Goal: Task Accomplishment & Management: Complete application form

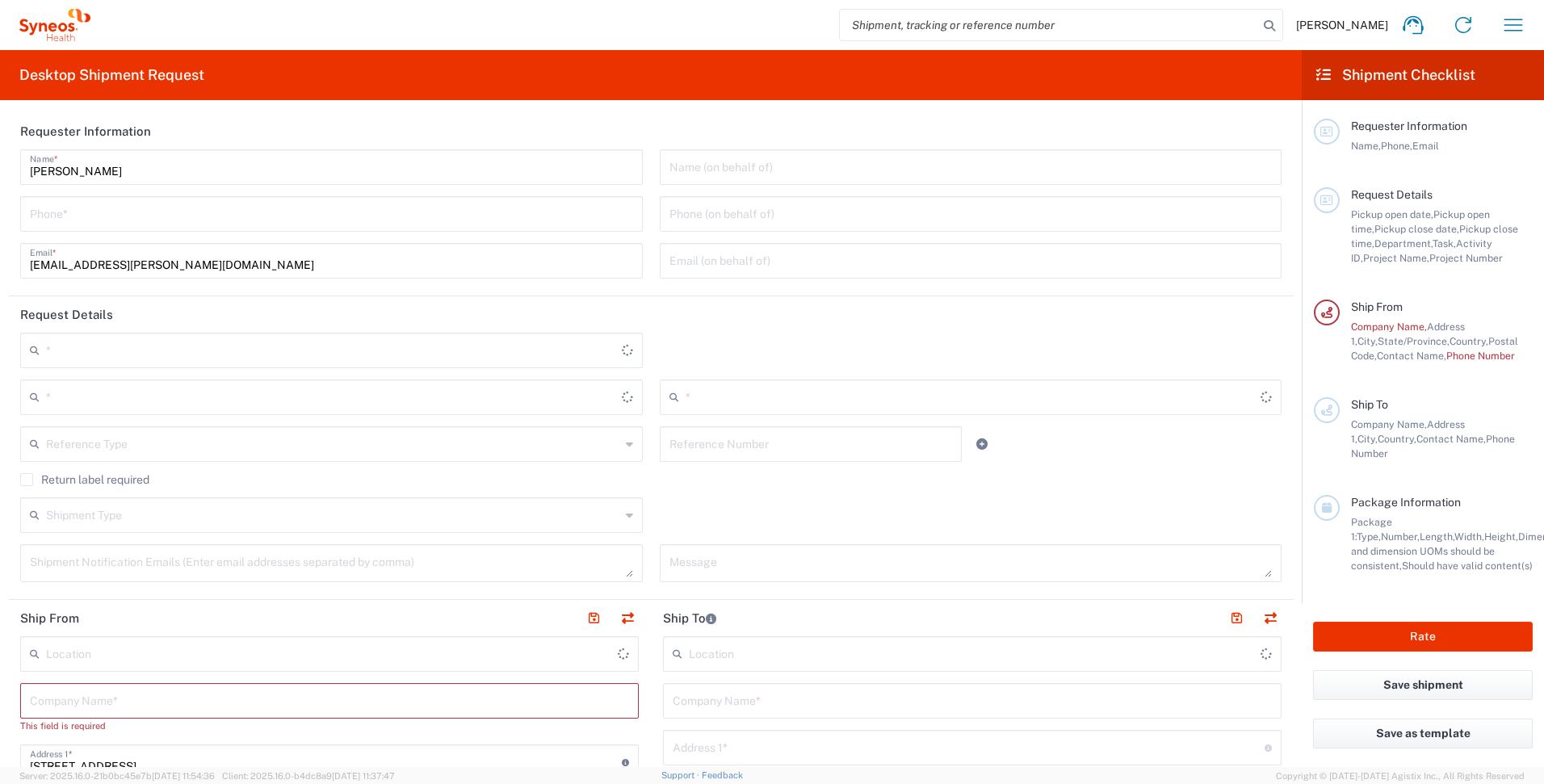
type input "[US_STATE]"
type input "[GEOGRAPHIC_DATA]"
type input "6157"
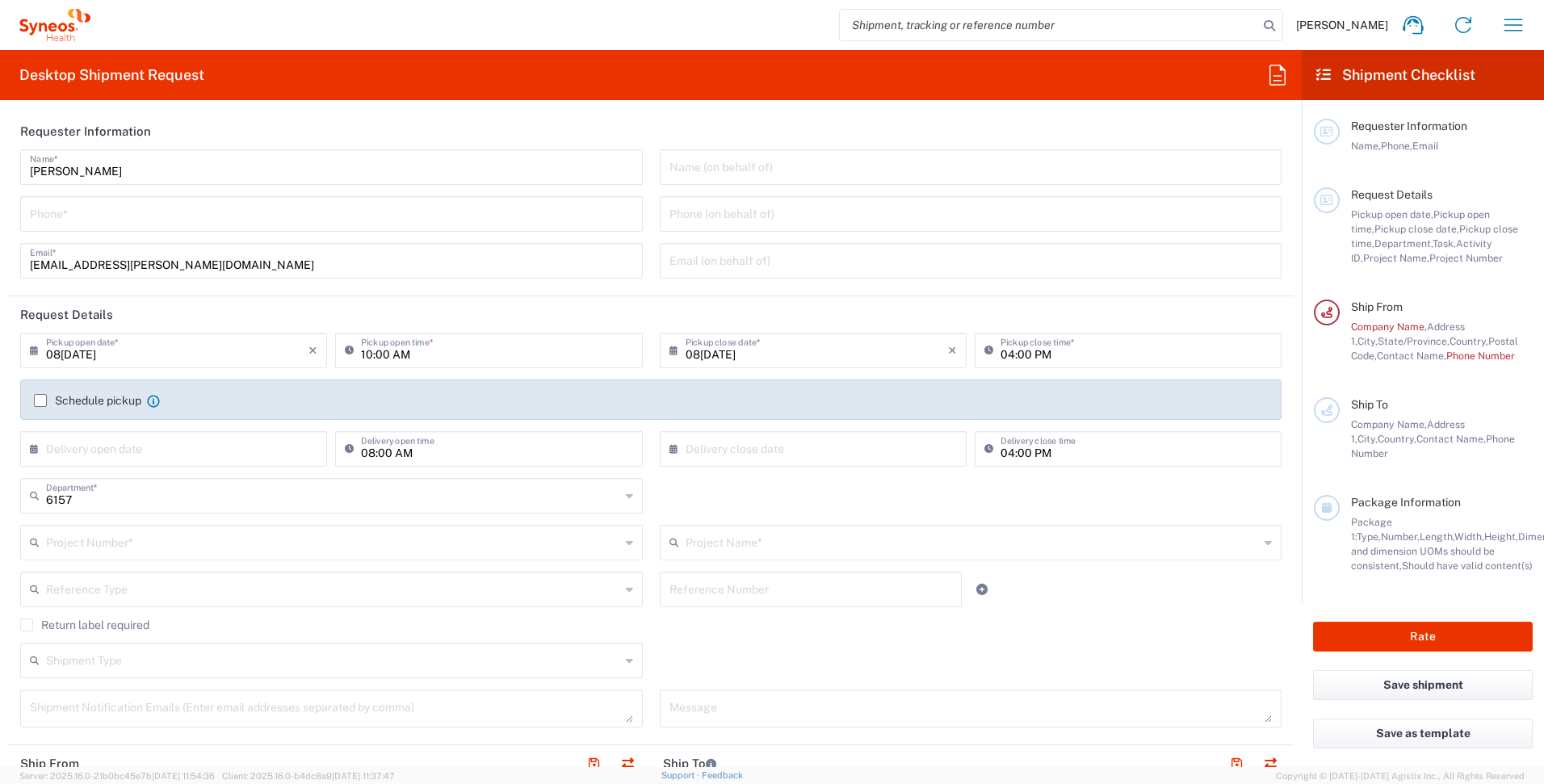
type input "[PERSON_NAME] [PERSON_NAME]/[PERSON_NAME] Advert- [GEOGRAPHIC_DATA] [GEOGRAPHIC…"
click at [254, 218] on input "tel" at bounding box center [331, 212] width 603 height 28
type input "7852012767"
click at [256, 266] on input "[EMAIL_ADDRESS][PERSON_NAME][DOMAIN_NAME]" at bounding box center [331, 259] width 603 height 28
click at [921, 270] on input "text" at bounding box center [971, 259] width 603 height 28
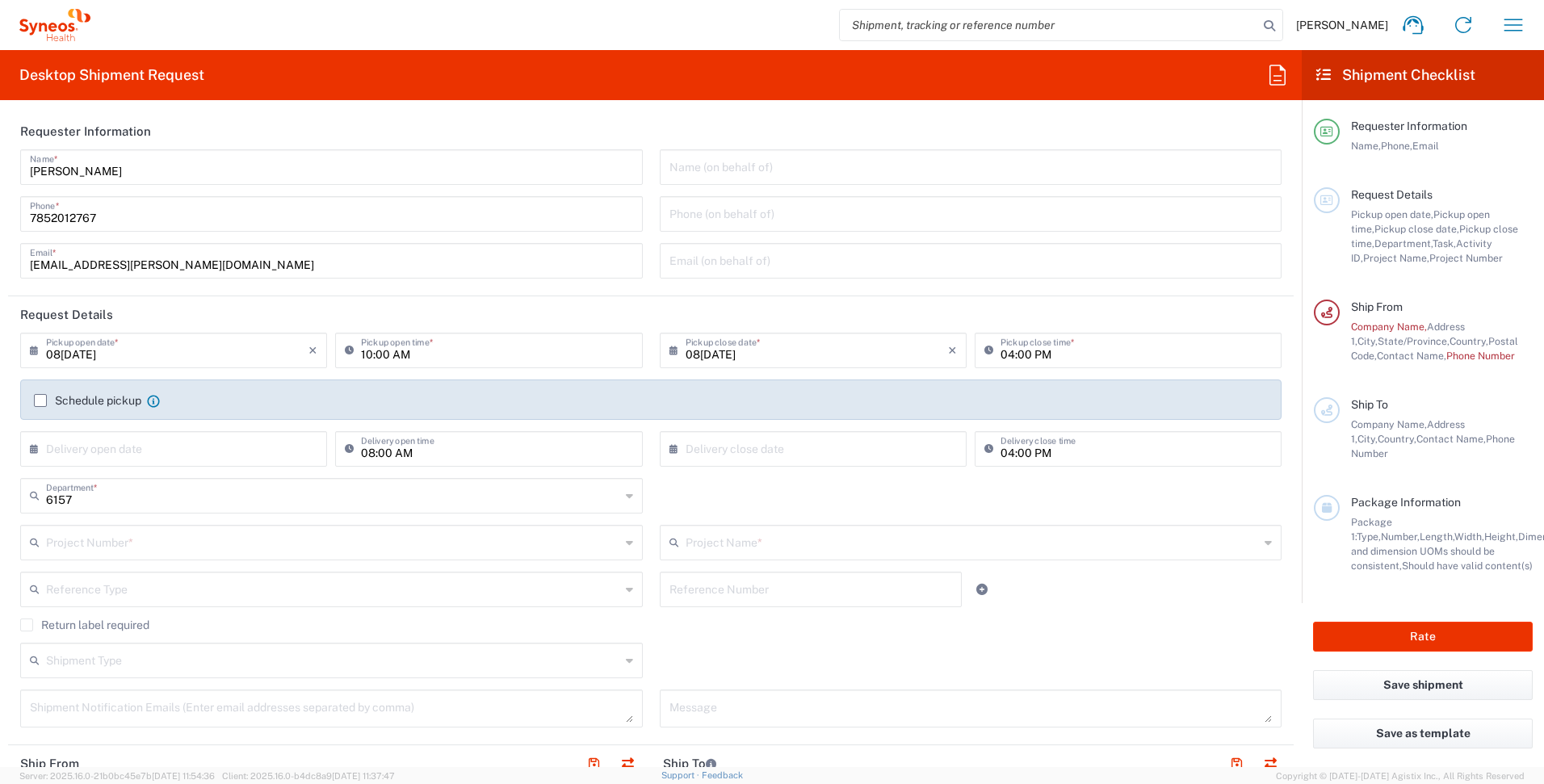
click at [1063, 496] on div "6157 Department * 6157 3000 3100 3109 3110 3111 3112 3125 3130 3135 3136 3150 3…" at bounding box center [651, 501] width 1278 height 47
click at [111, 356] on input "[DATE]" at bounding box center [177, 349] width 262 height 28
click at [77, 352] on input "[DATE]" at bounding box center [177, 349] width 262 height 28
type input "[DATE]"
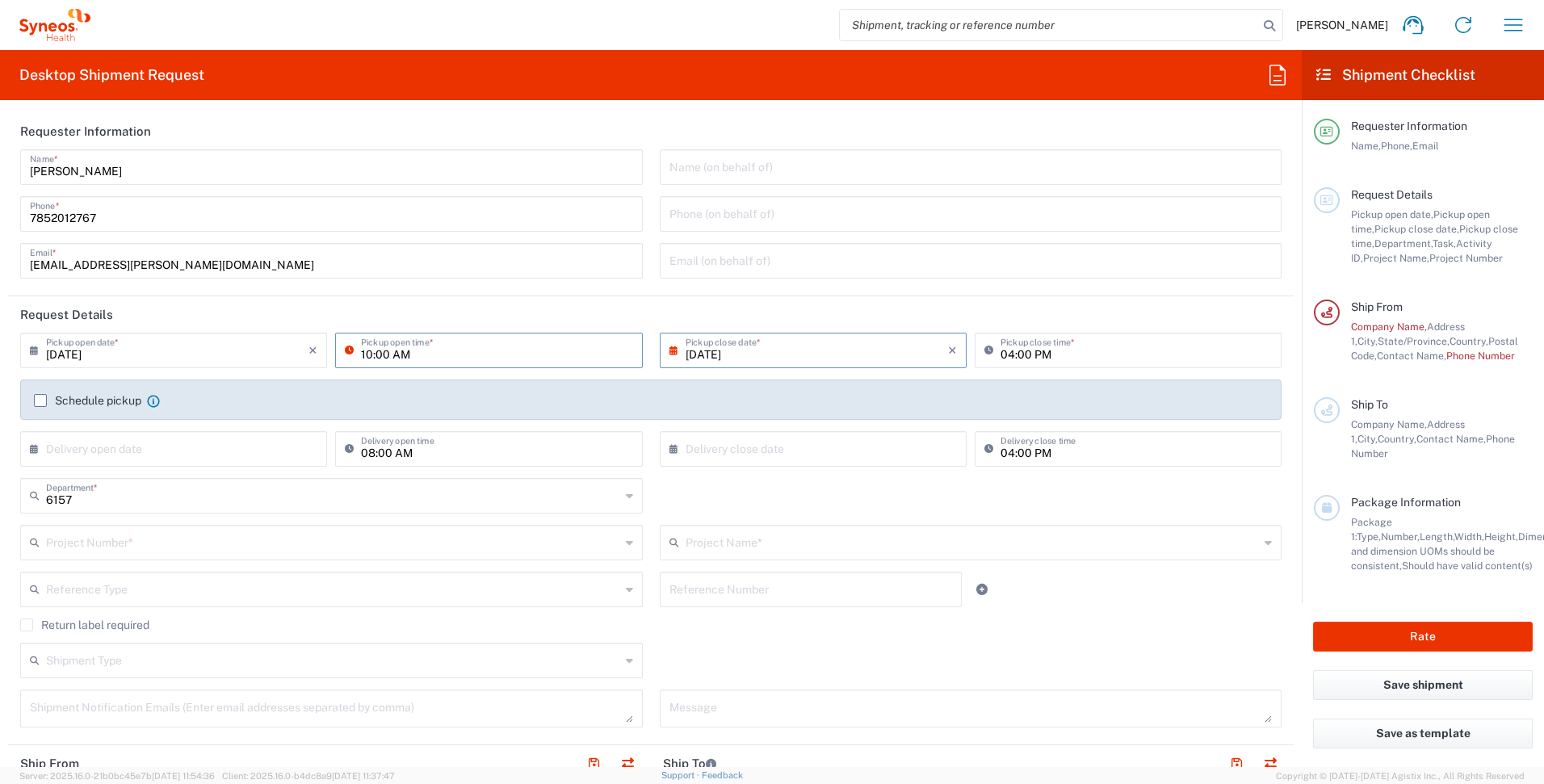
click at [383, 354] on input "10:00 AM" at bounding box center [496, 349] width 272 height 28
click at [380, 354] on input "10:00 AM" at bounding box center [496, 349] width 272 height 28
click at [75, 352] on input "[DATE]" at bounding box center [177, 349] width 262 height 28
click at [129, 494] on span "18" at bounding box center [129, 496] width 24 height 23
type input "08/18/2025"
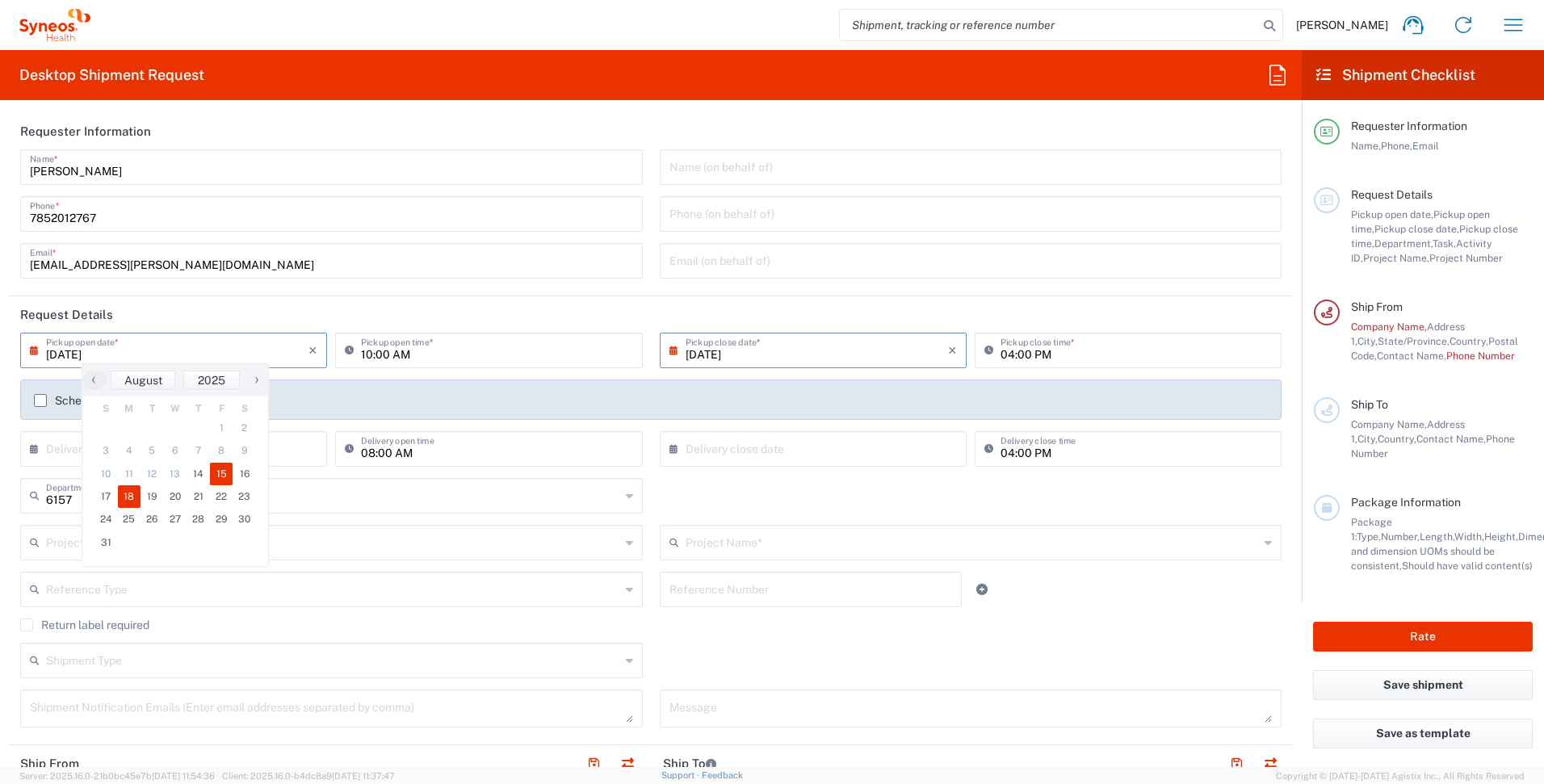
type input "08/18/2025"
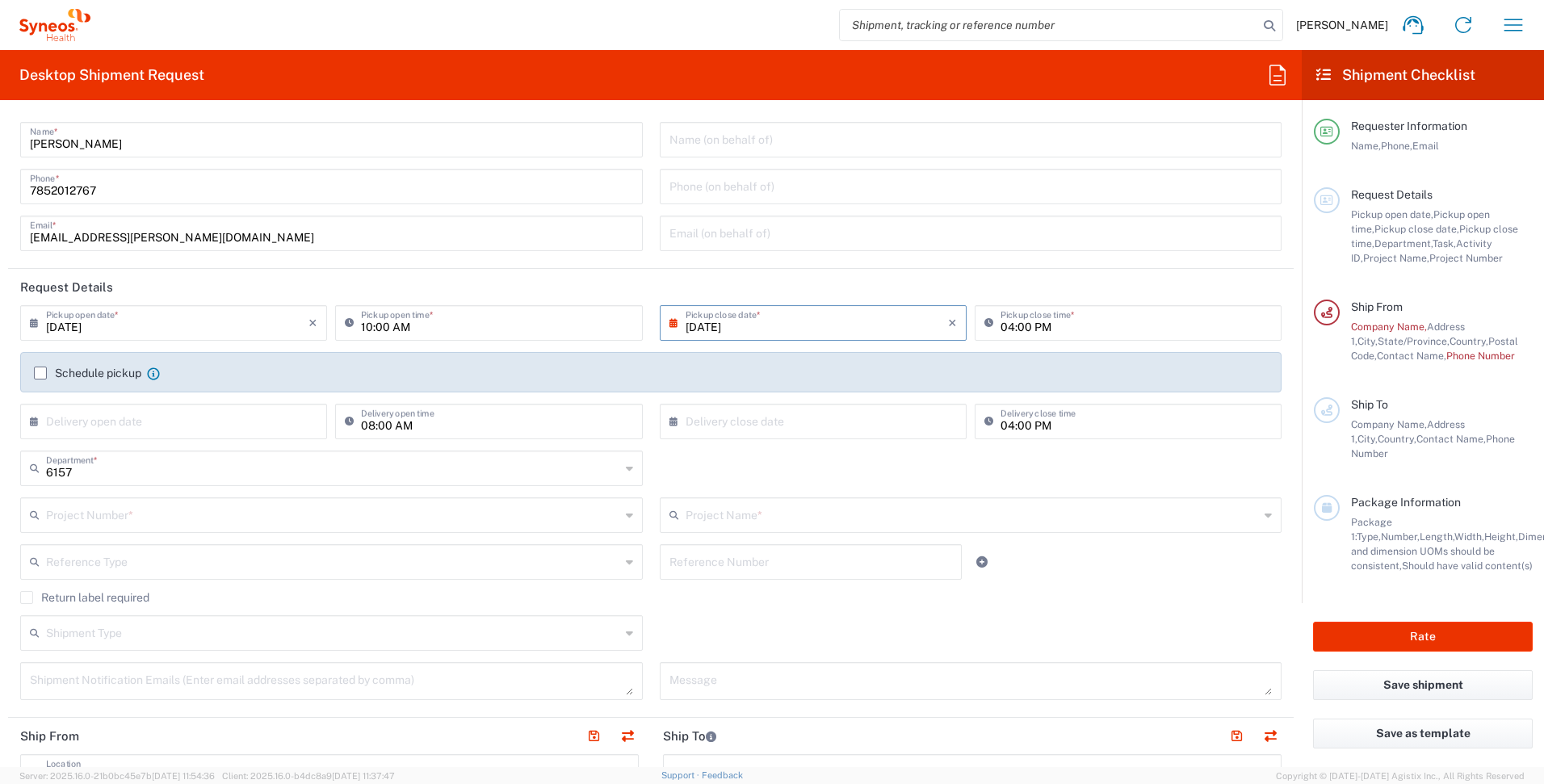
scroll to position [32, 0]
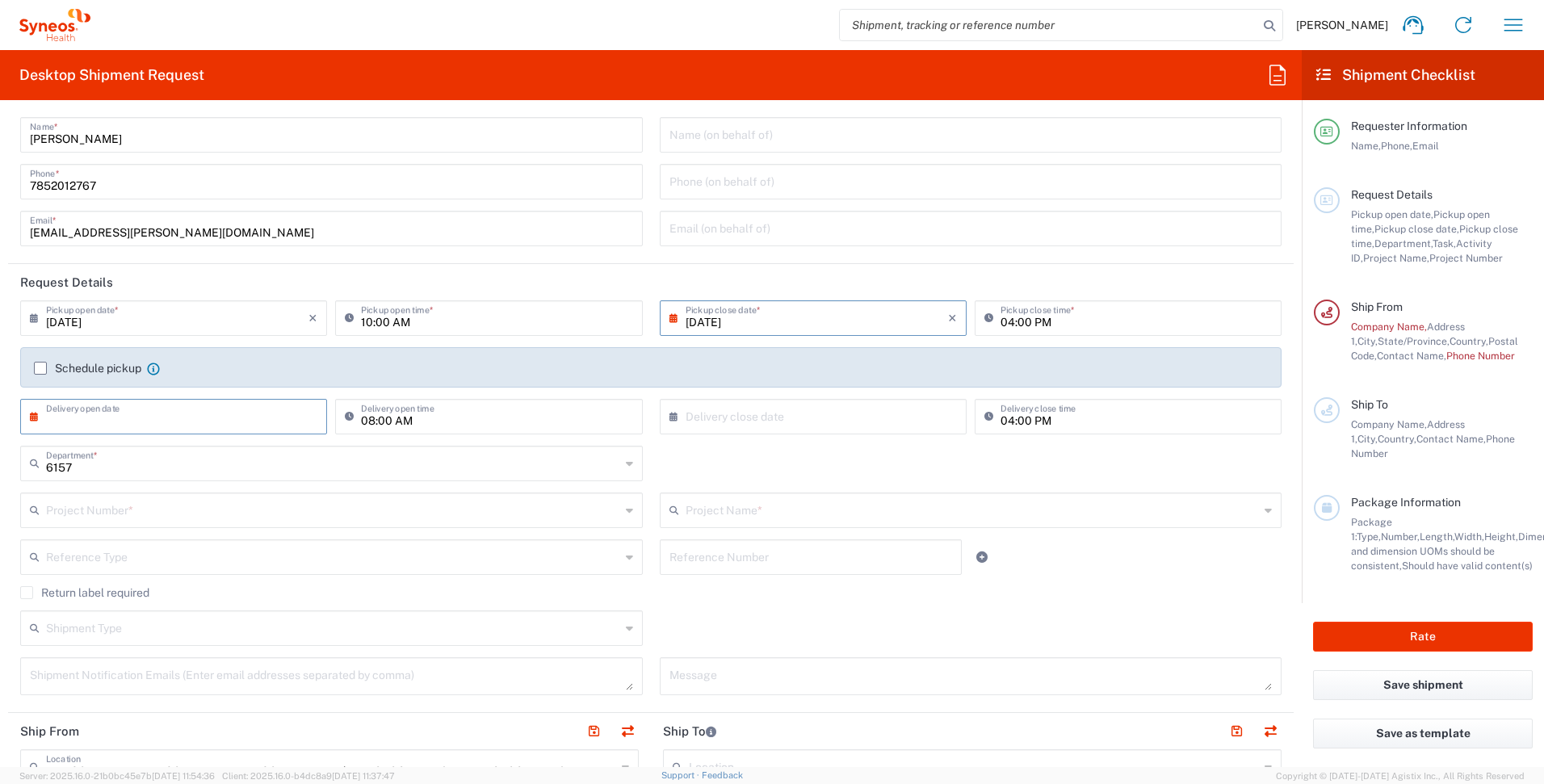
click at [226, 426] on input "text" at bounding box center [177, 415] width 262 height 28
click at [1187, 587] on agx-checkbox-control "Return label required" at bounding box center [651, 592] width 1261 height 13
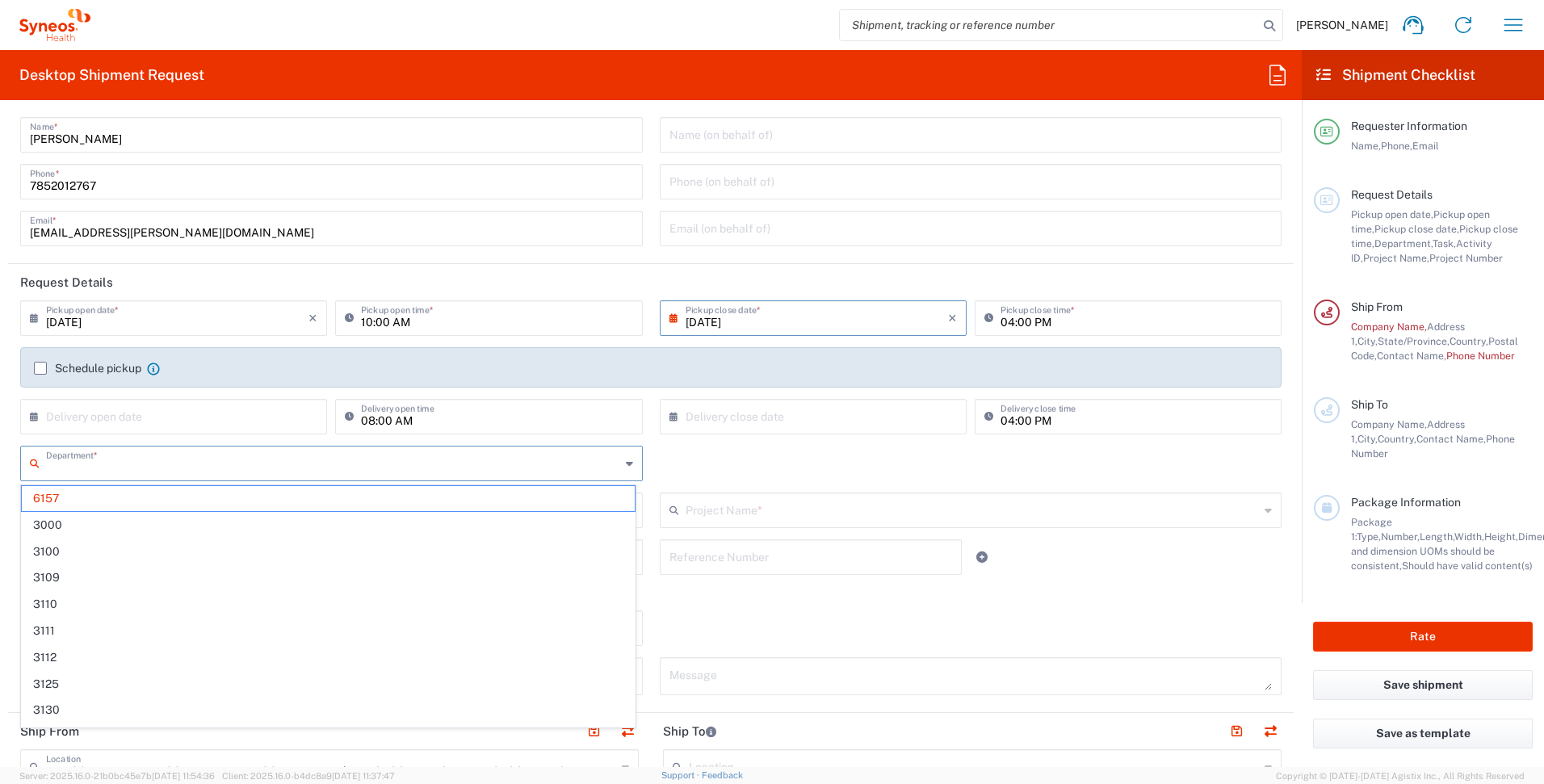
click at [163, 469] on input "text" at bounding box center [333, 461] width 574 height 28
click at [727, 463] on div "Department * 6157 3000 3100 3109 3110 3111 3112 3125 3130 3135 3136 3150 3155 3…" at bounding box center [651, 468] width 1278 height 47
type input "6157"
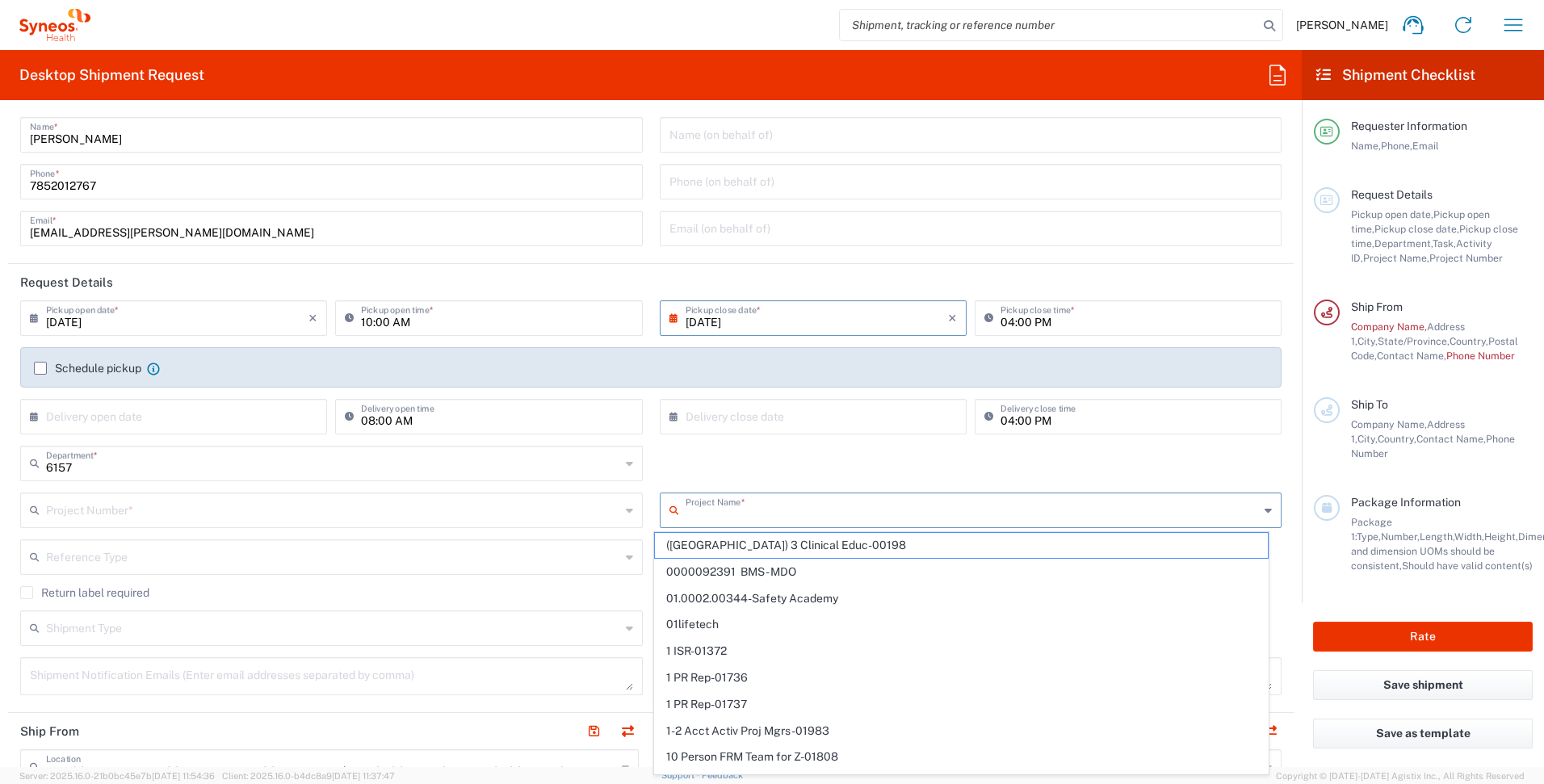
click at [858, 509] on input "text" at bounding box center [973, 508] width 574 height 28
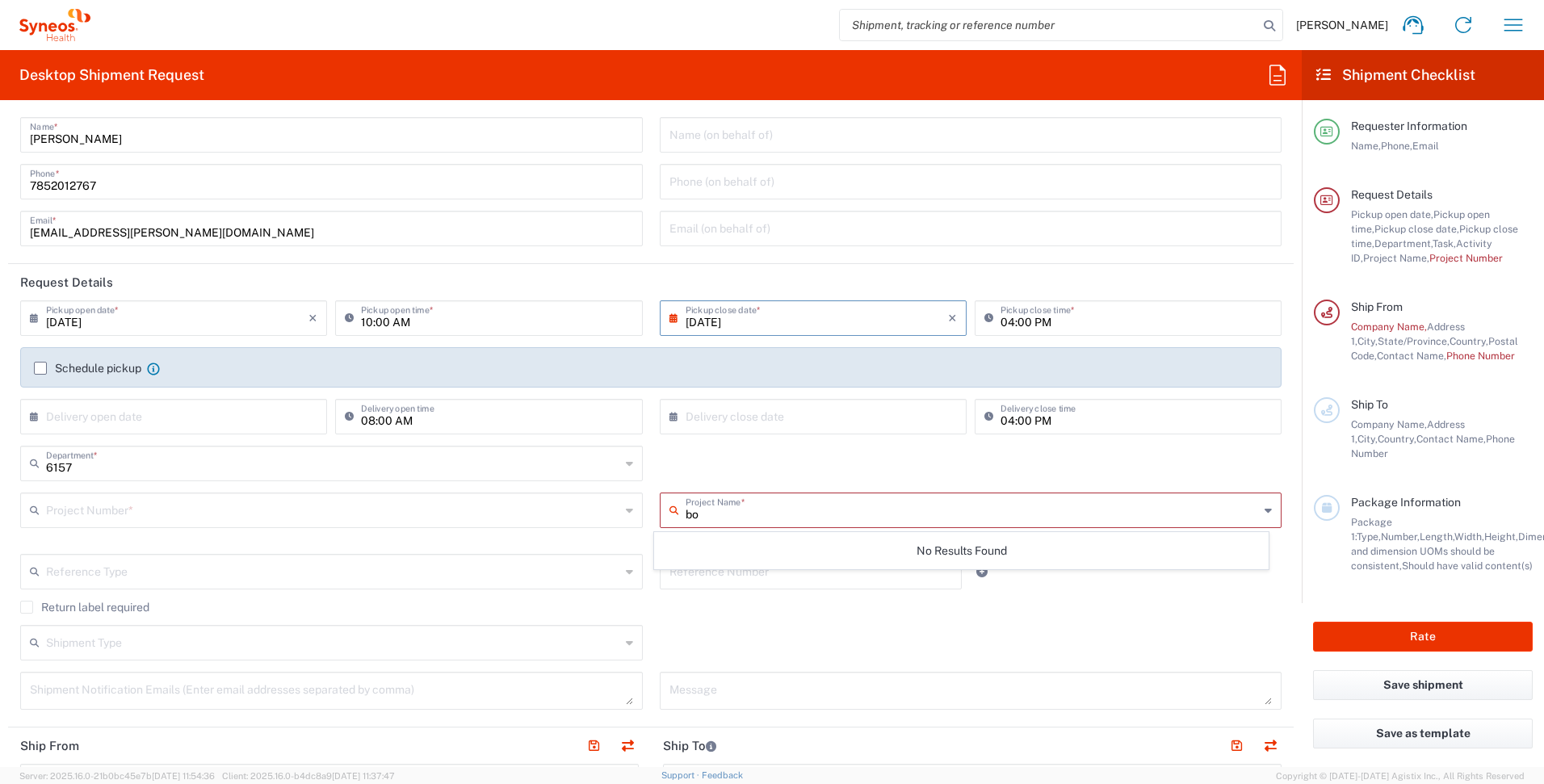
type input "b"
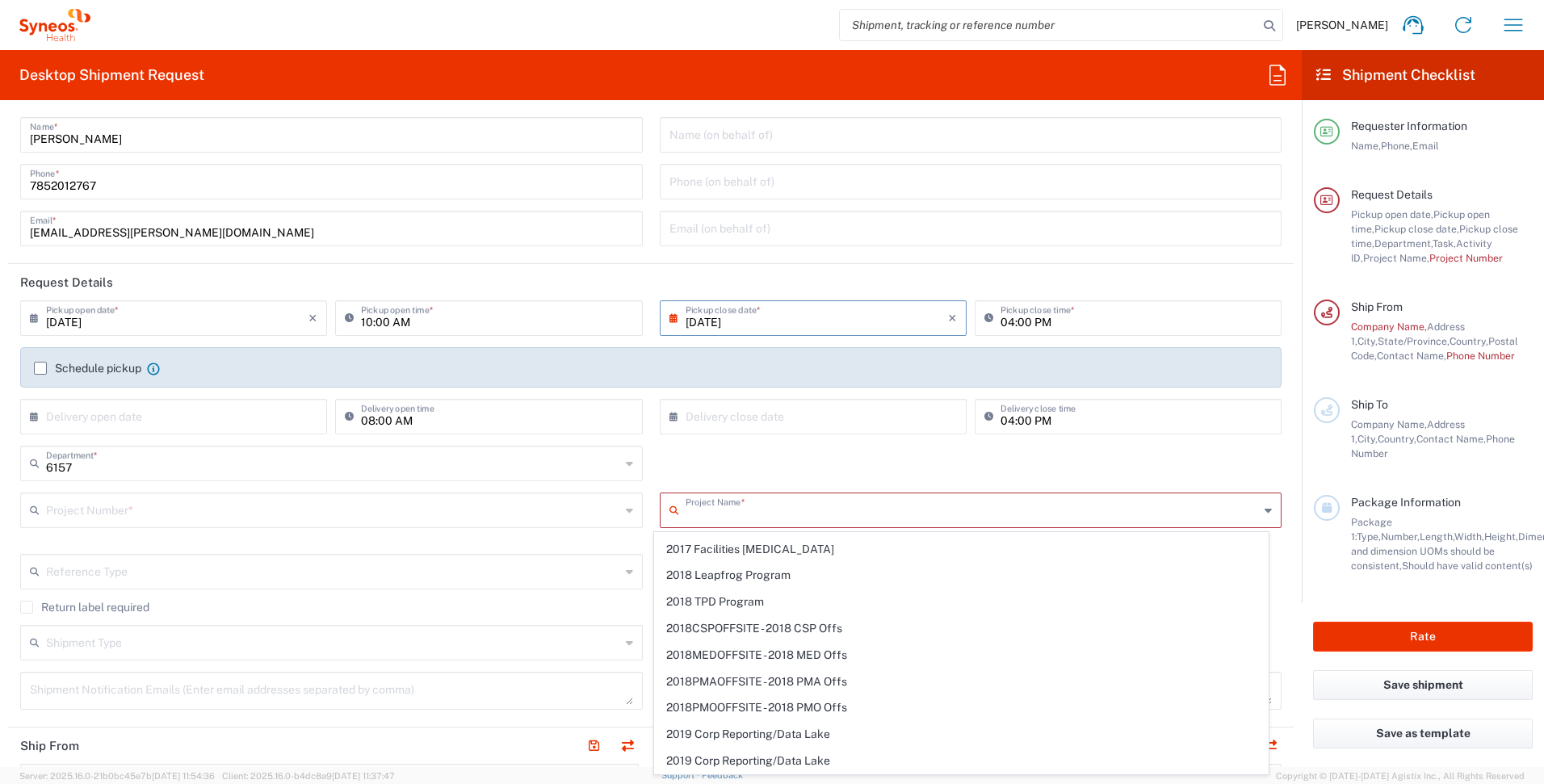
scroll to position [1102, 0]
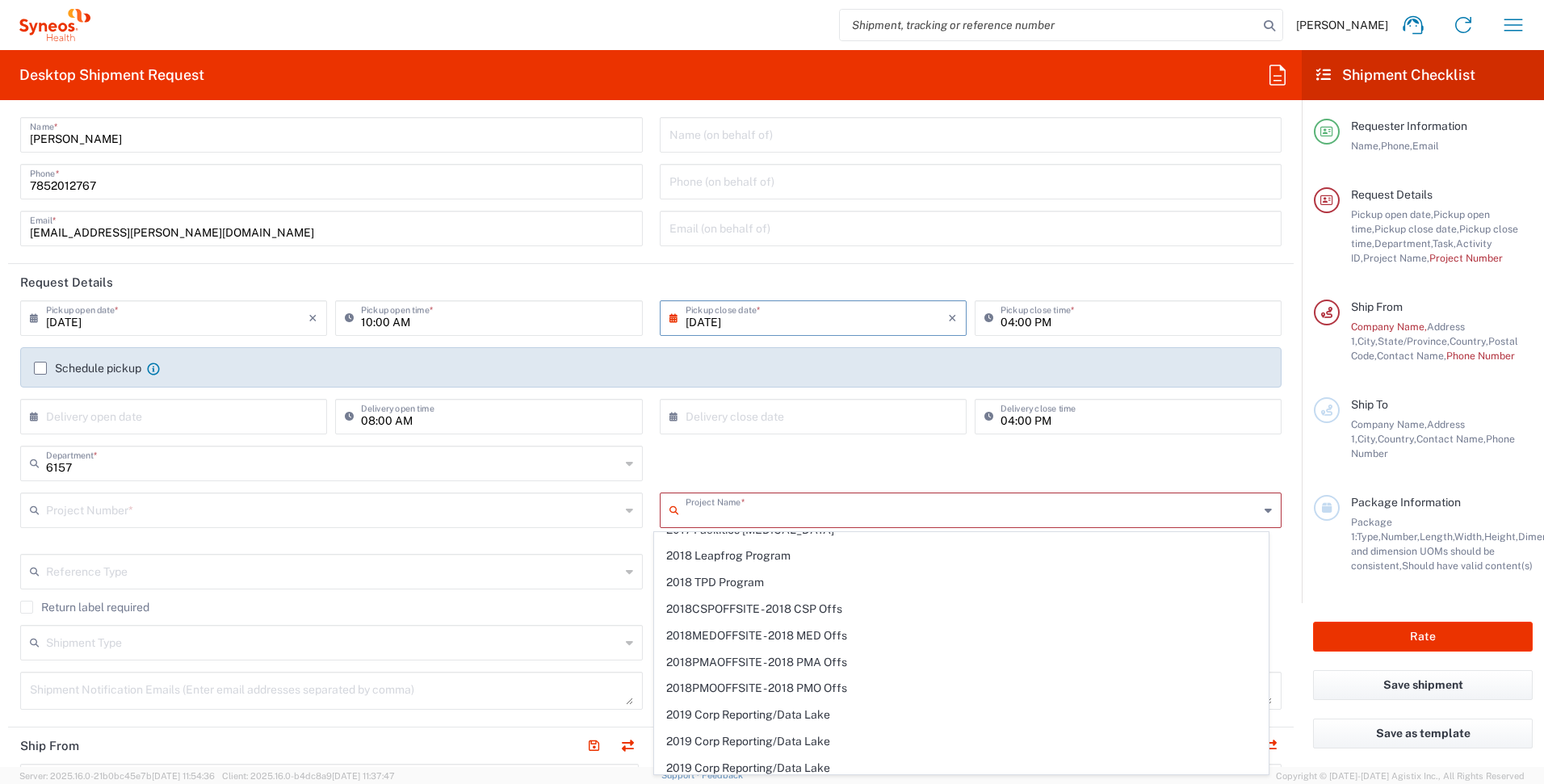
click at [483, 514] on input "text" at bounding box center [333, 508] width 574 height 28
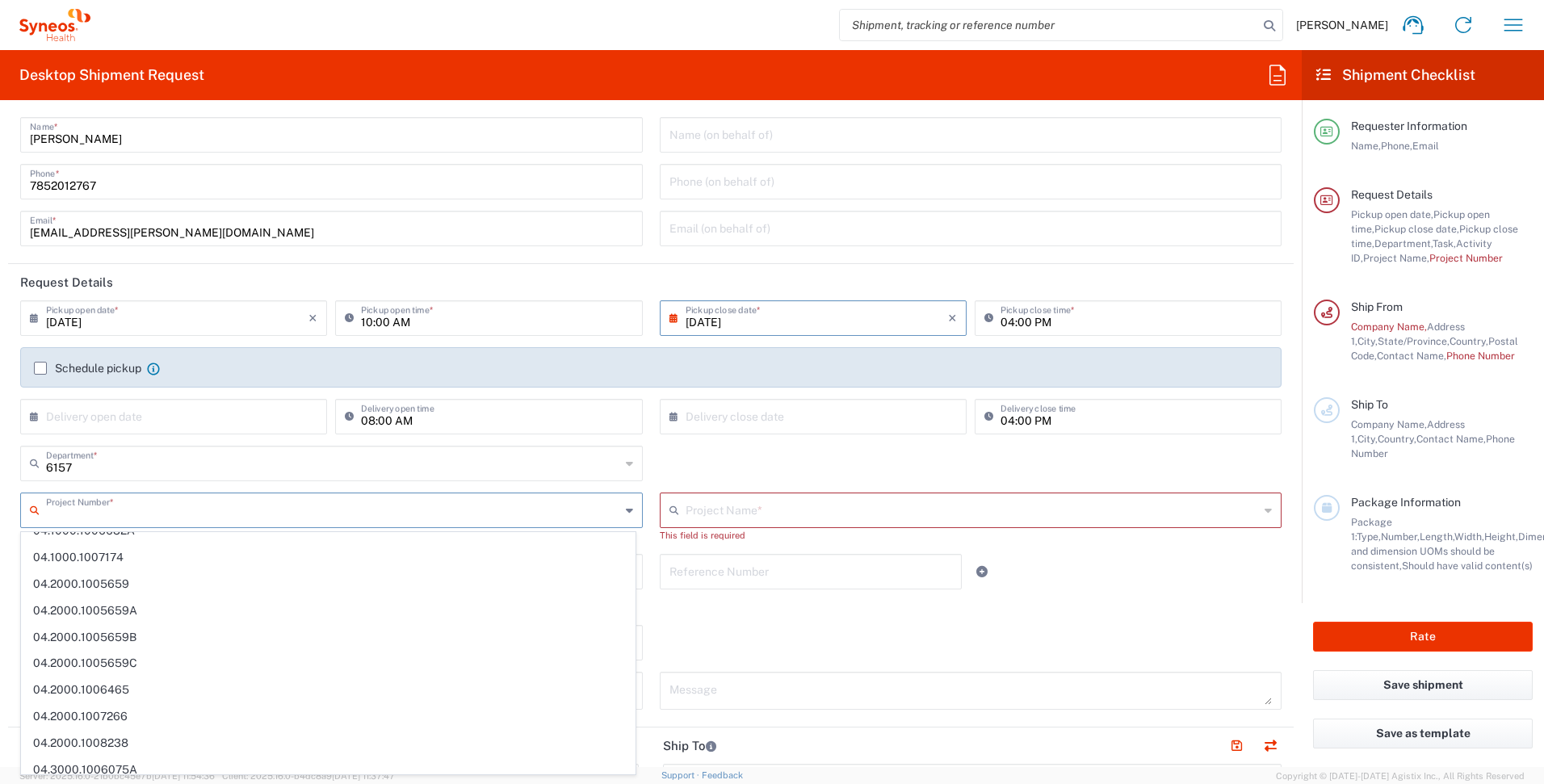
scroll to position [5053, 0]
click at [727, 468] on div "6157 Department * 6157 3000 3100 3109 3110 3111 3112 3125 3130 3135 3136 3150 3…" at bounding box center [651, 468] width 1278 height 47
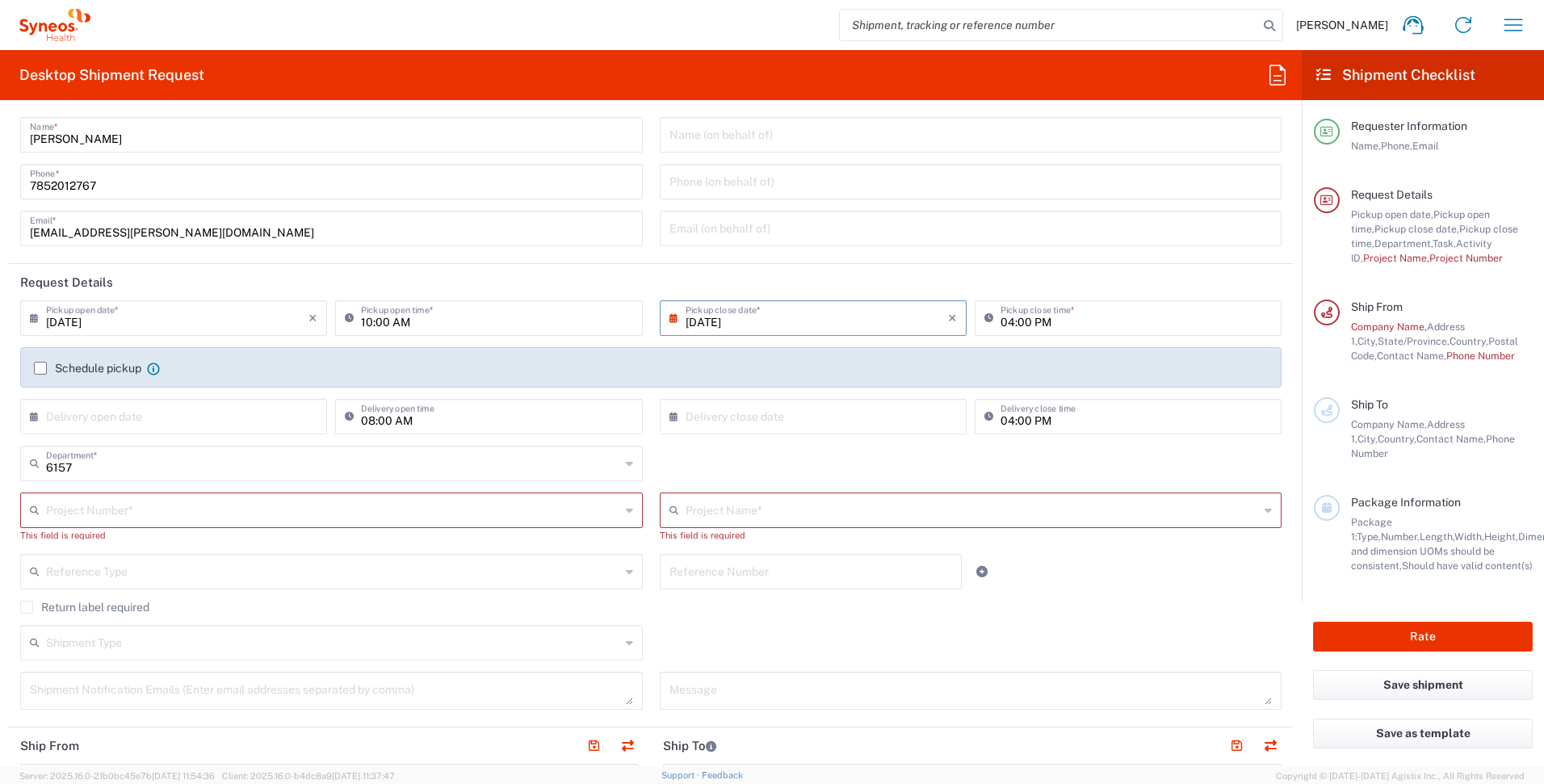
click at [626, 569] on icon at bounding box center [629, 571] width 8 height 26
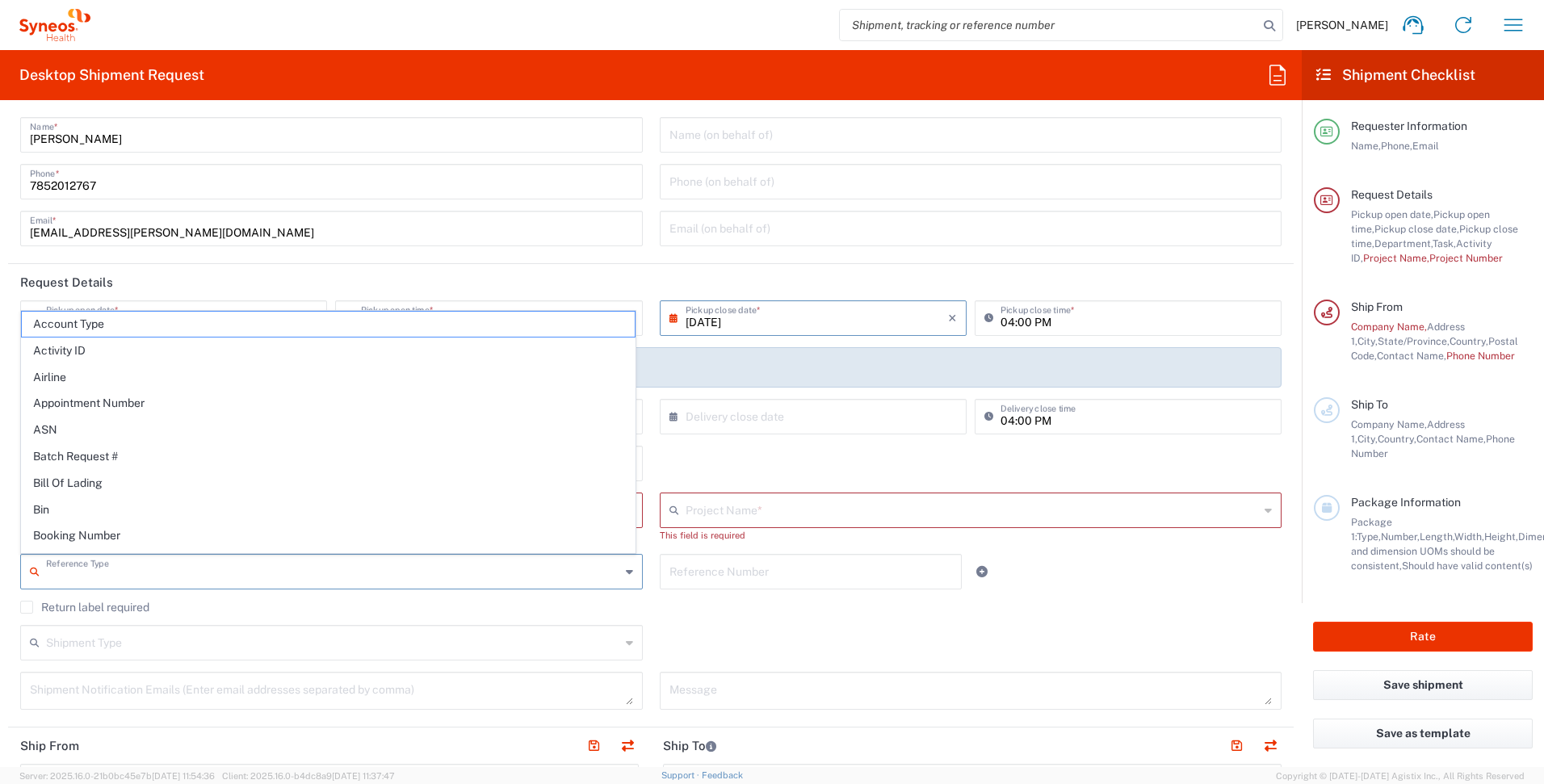
click at [881, 428] on input "text" at bounding box center [817, 415] width 262 height 28
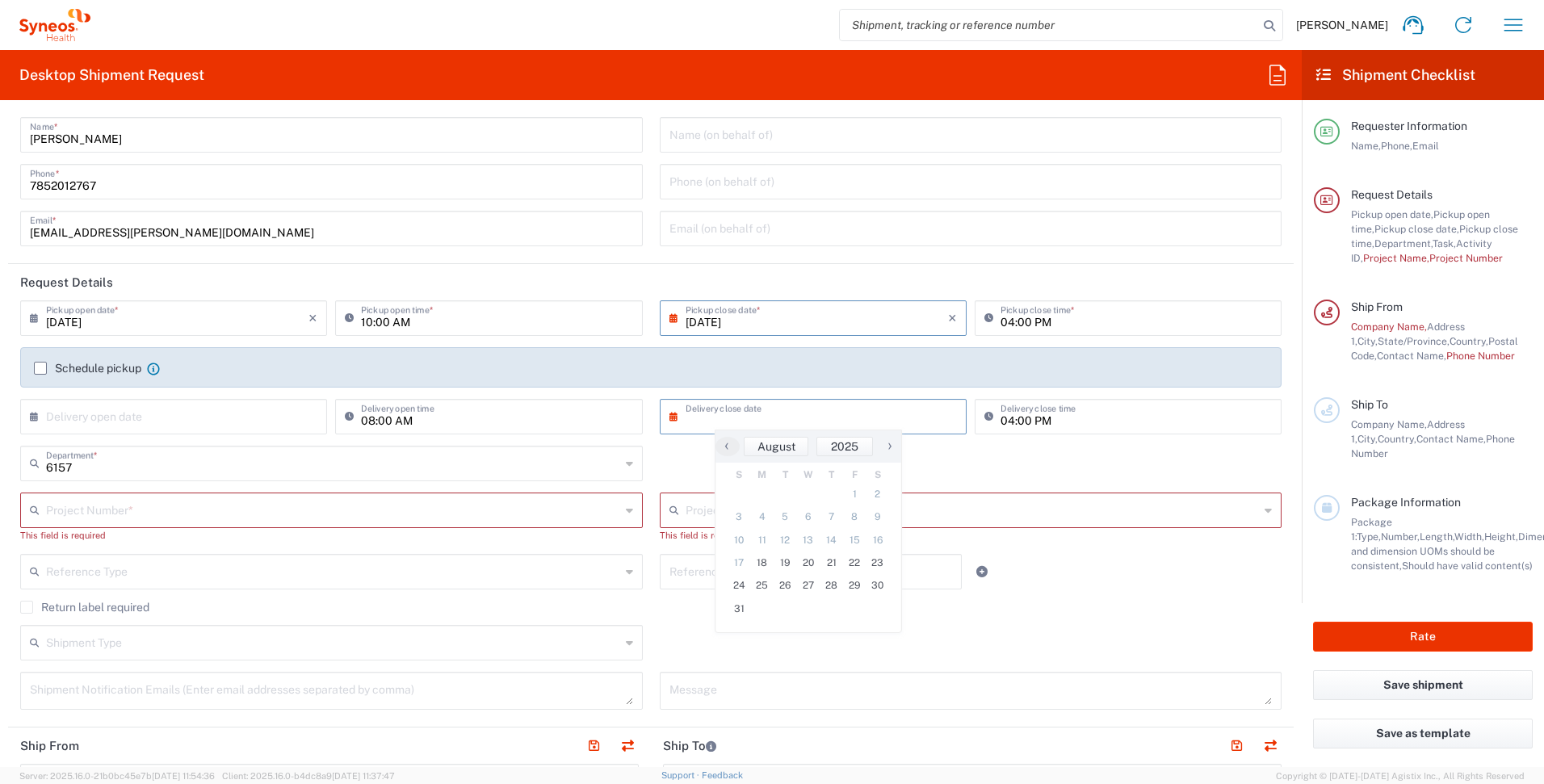
click at [626, 454] on icon at bounding box center [629, 463] width 8 height 26
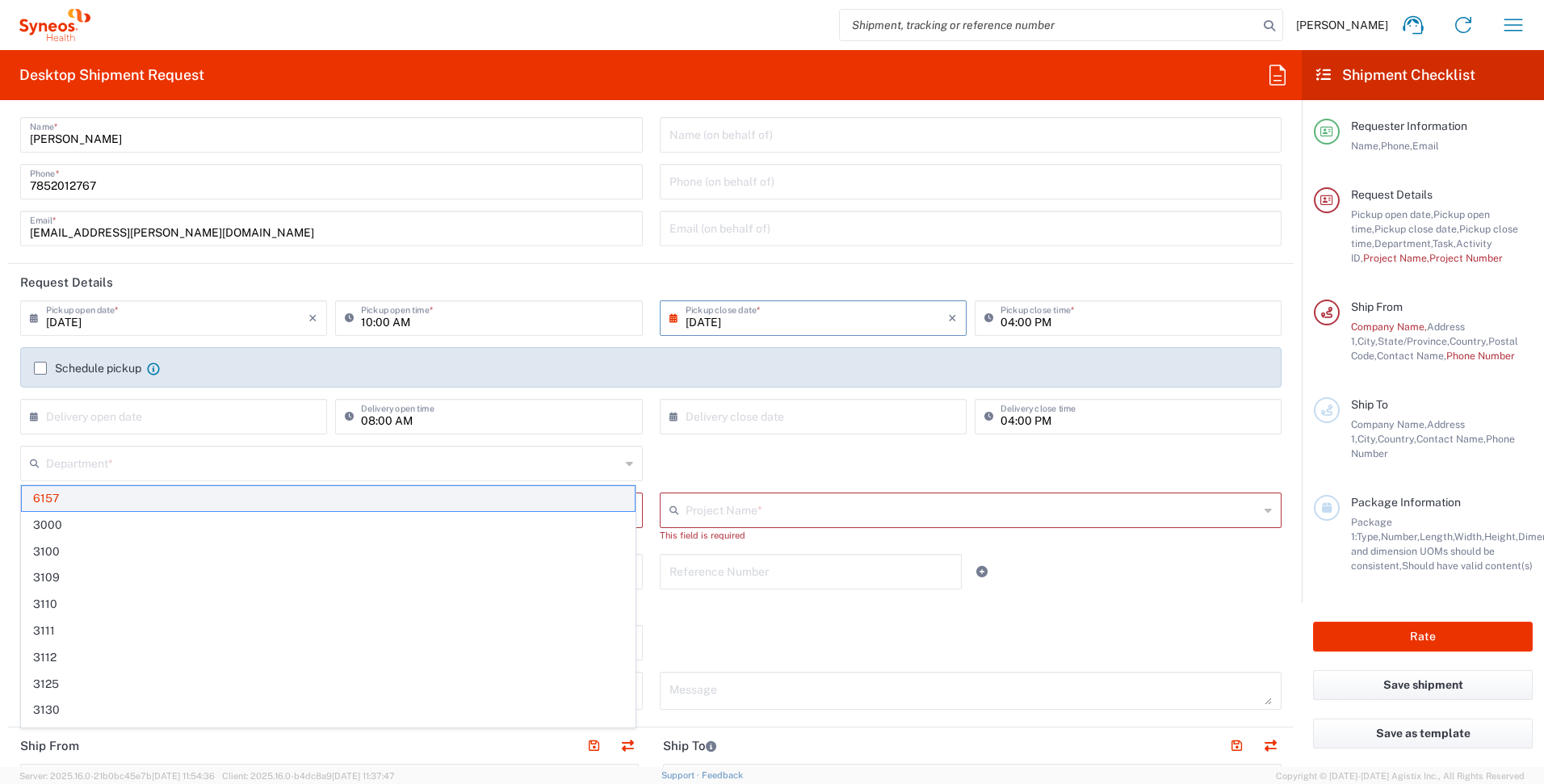
click at [537, 497] on span "6157" at bounding box center [329, 498] width 613 height 25
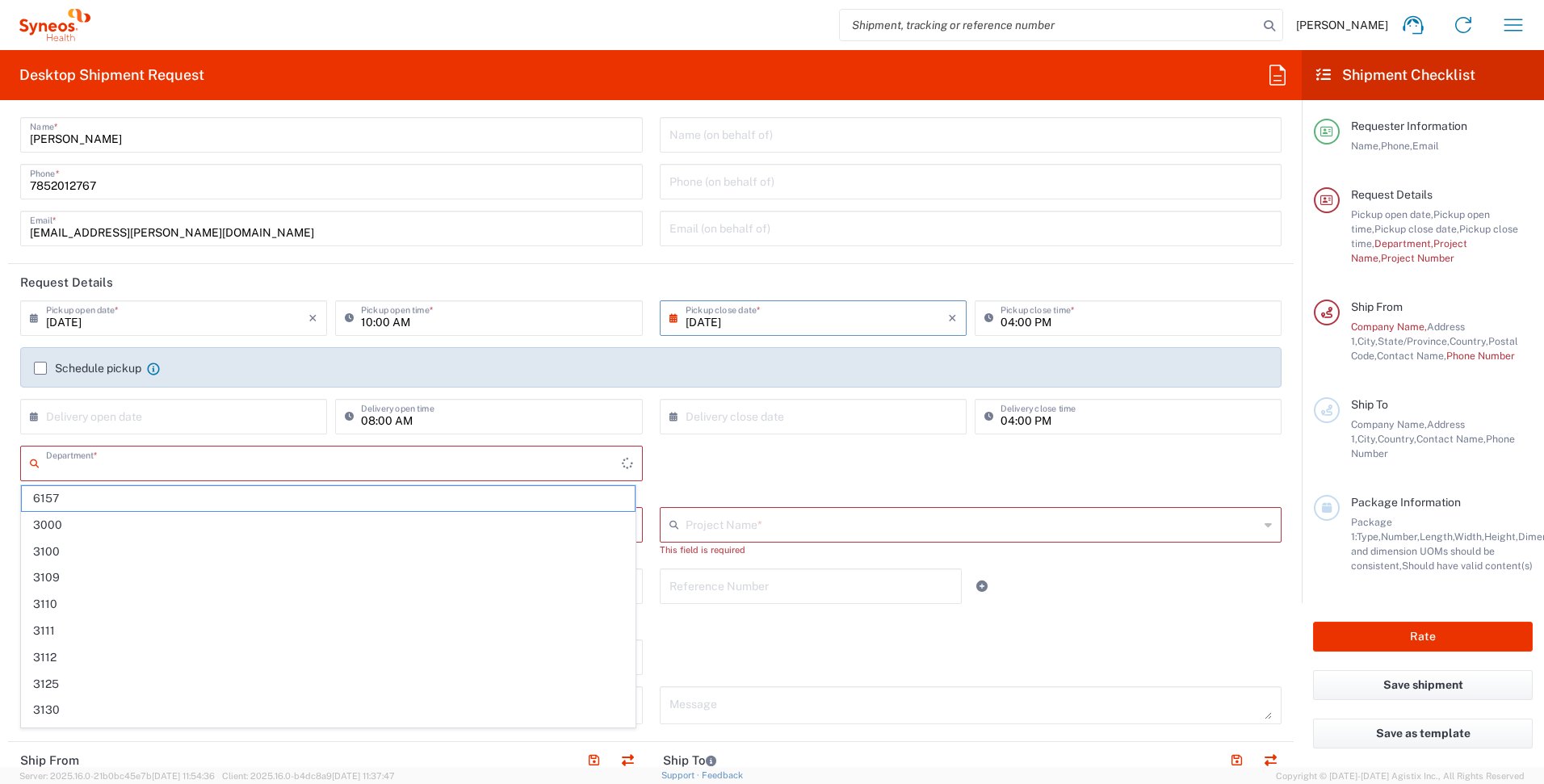
click at [540, 471] on input "text" at bounding box center [334, 461] width 576 height 28
click at [496, 502] on span "6157" at bounding box center [329, 498] width 613 height 25
type input "6157"
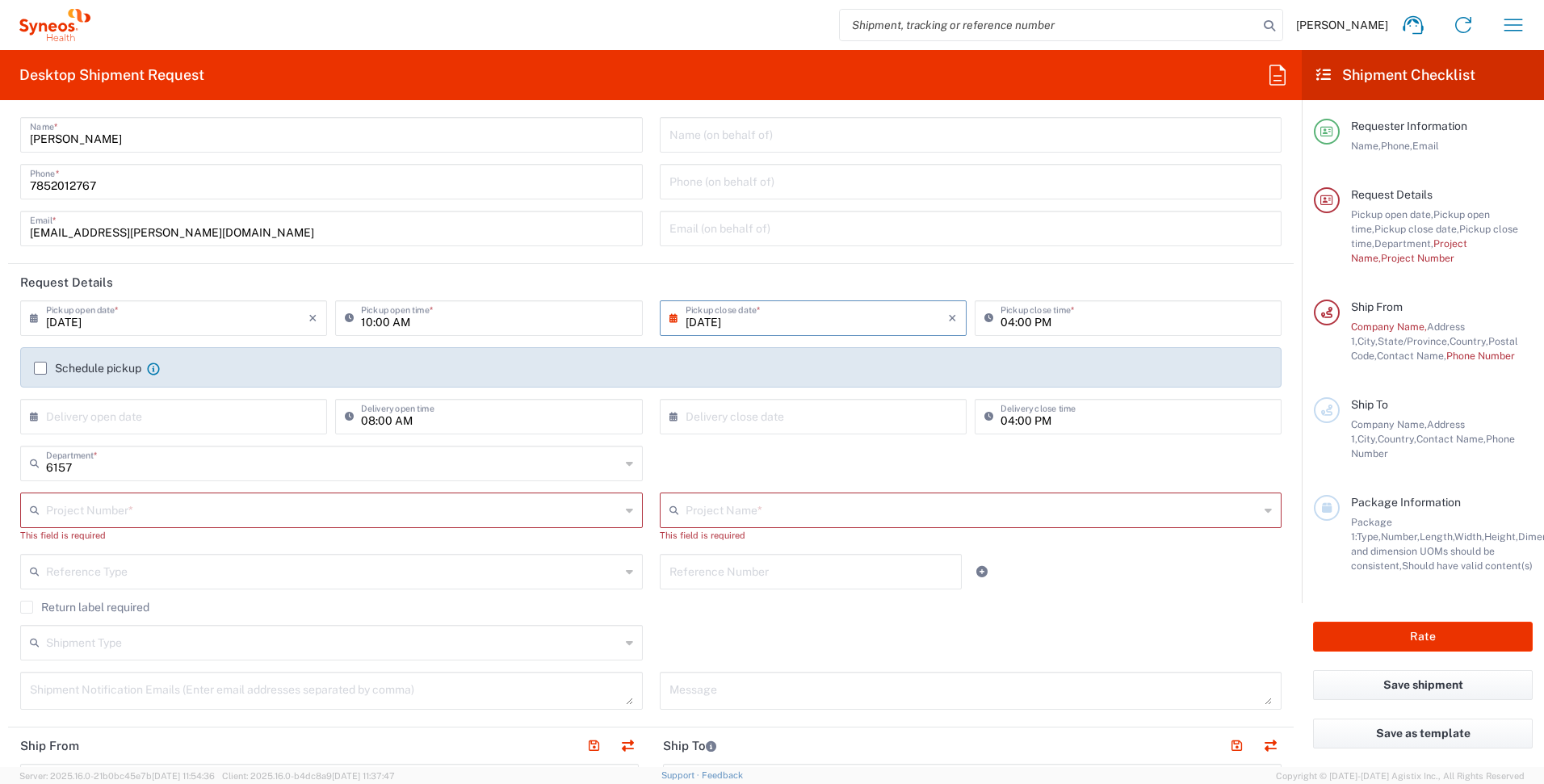
click at [760, 464] on div "6157 Department * 3000 3100 3109 3110 3111 3112 3125 3130 3135 3136 3150 3155 3…" at bounding box center [651, 468] width 1278 height 47
click at [1265, 511] on icon at bounding box center [1268, 510] width 8 height 26
click at [1131, 512] on input "text" at bounding box center [973, 508] width 574 height 28
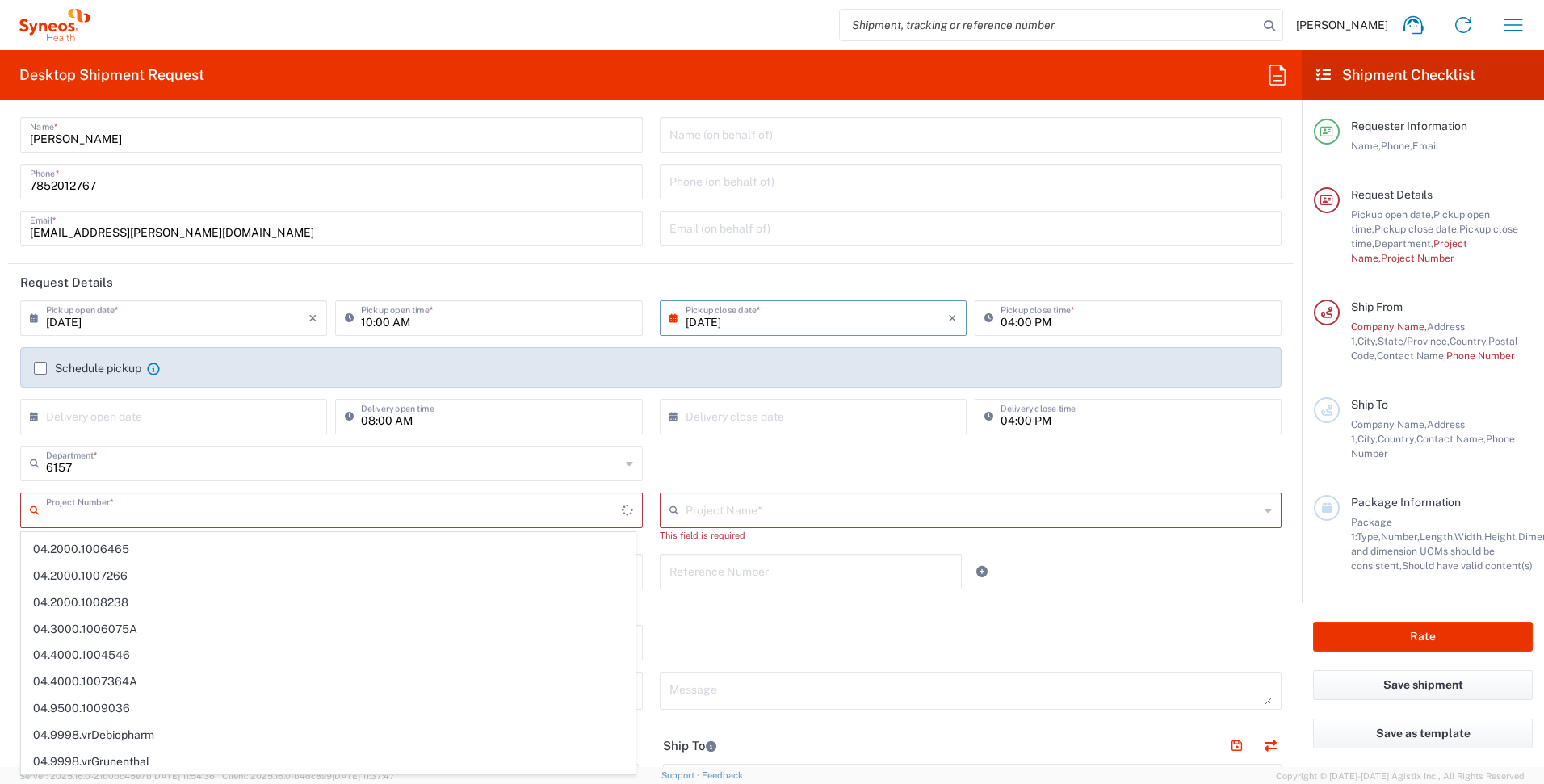
scroll to position [0, 0]
click at [531, 512] on input "text" at bounding box center [334, 508] width 576 height 28
click at [690, 461] on div "6157 Department * 3000 3100 3109 3110 3111 3112 3125 3130 3135 3136 3150 3155 3…" at bounding box center [651, 468] width 1278 height 47
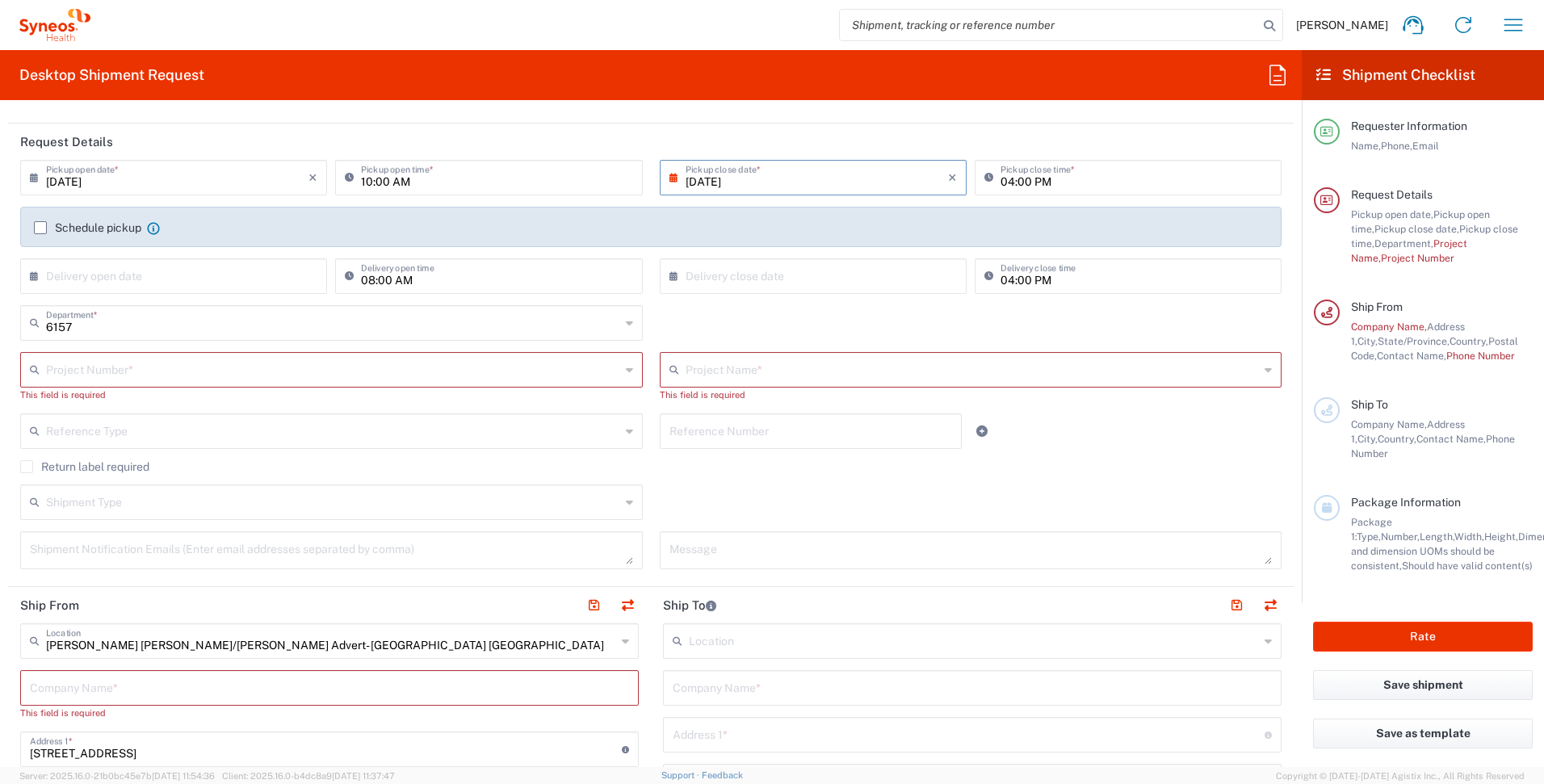
scroll to position [175, 0]
click at [803, 649] on input "text" at bounding box center [974, 638] width 571 height 28
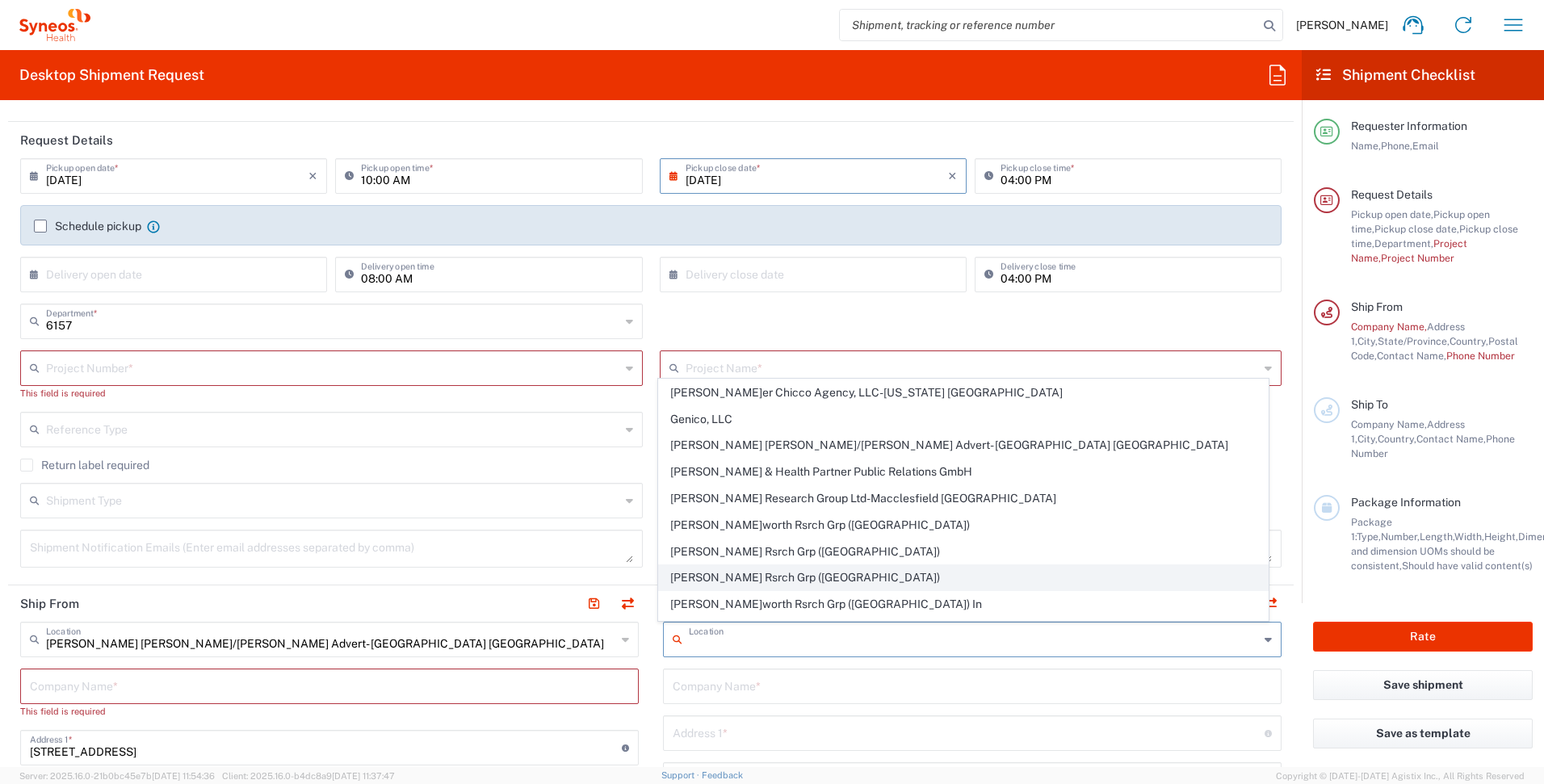
scroll to position [157, 0]
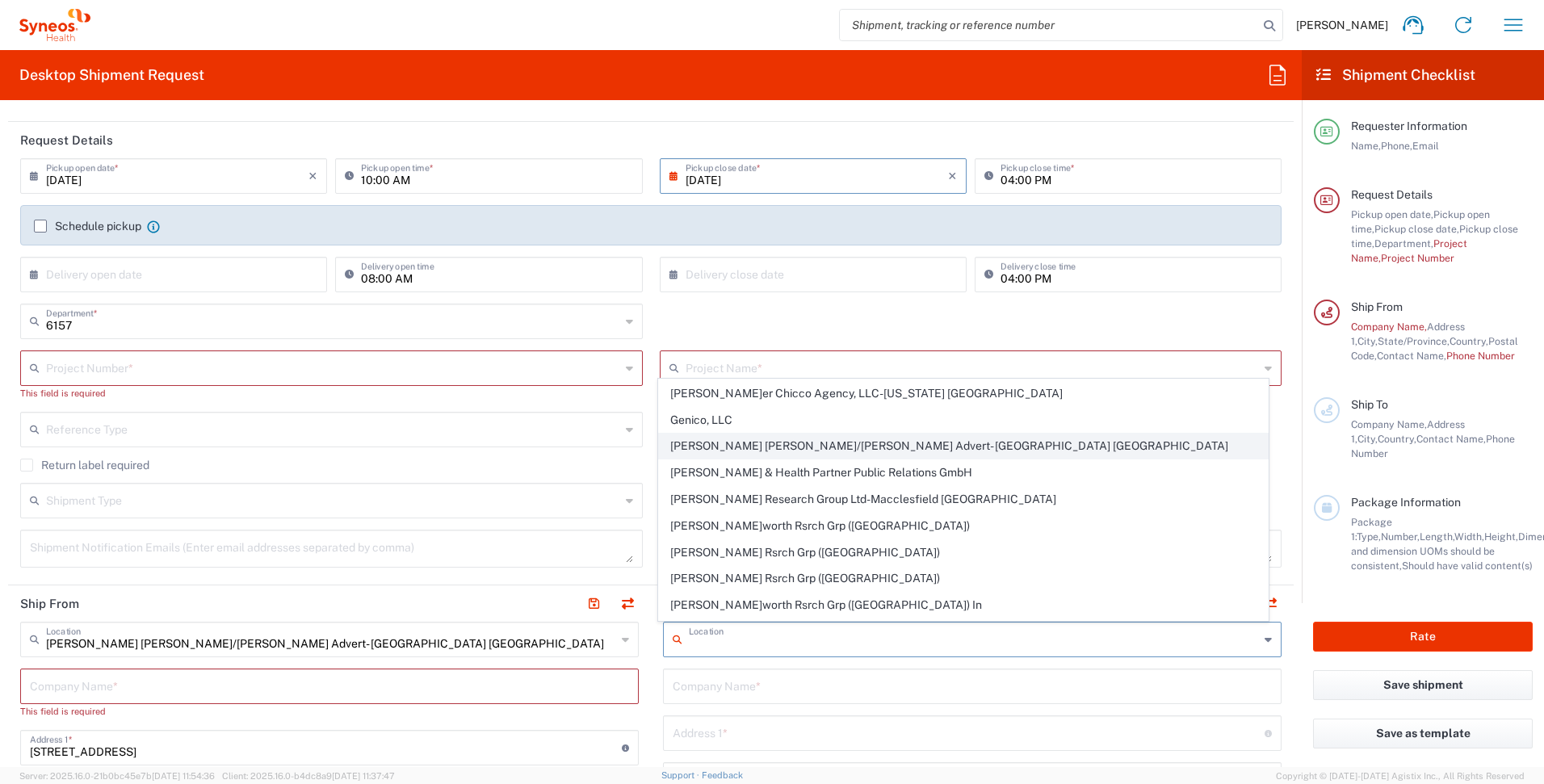
click at [735, 440] on span "[PERSON_NAME] [PERSON_NAME]/[PERSON_NAME] Advert- [GEOGRAPHIC_DATA] [GEOGRAPHIC…" at bounding box center [964, 445] width 610 height 25
type input "[PERSON_NAME] [PERSON_NAME]/[PERSON_NAME] Advert- [GEOGRAPHIC_DATA] [GEOGRAPHIC…"
type input "[PERSON_NAME] [PERSON_NAME]/[PERSON_NAME] Advertising, LLC"
type input "[STREET_ADDRESS]"
type input "[GEOGRAPHIC_DATA]"
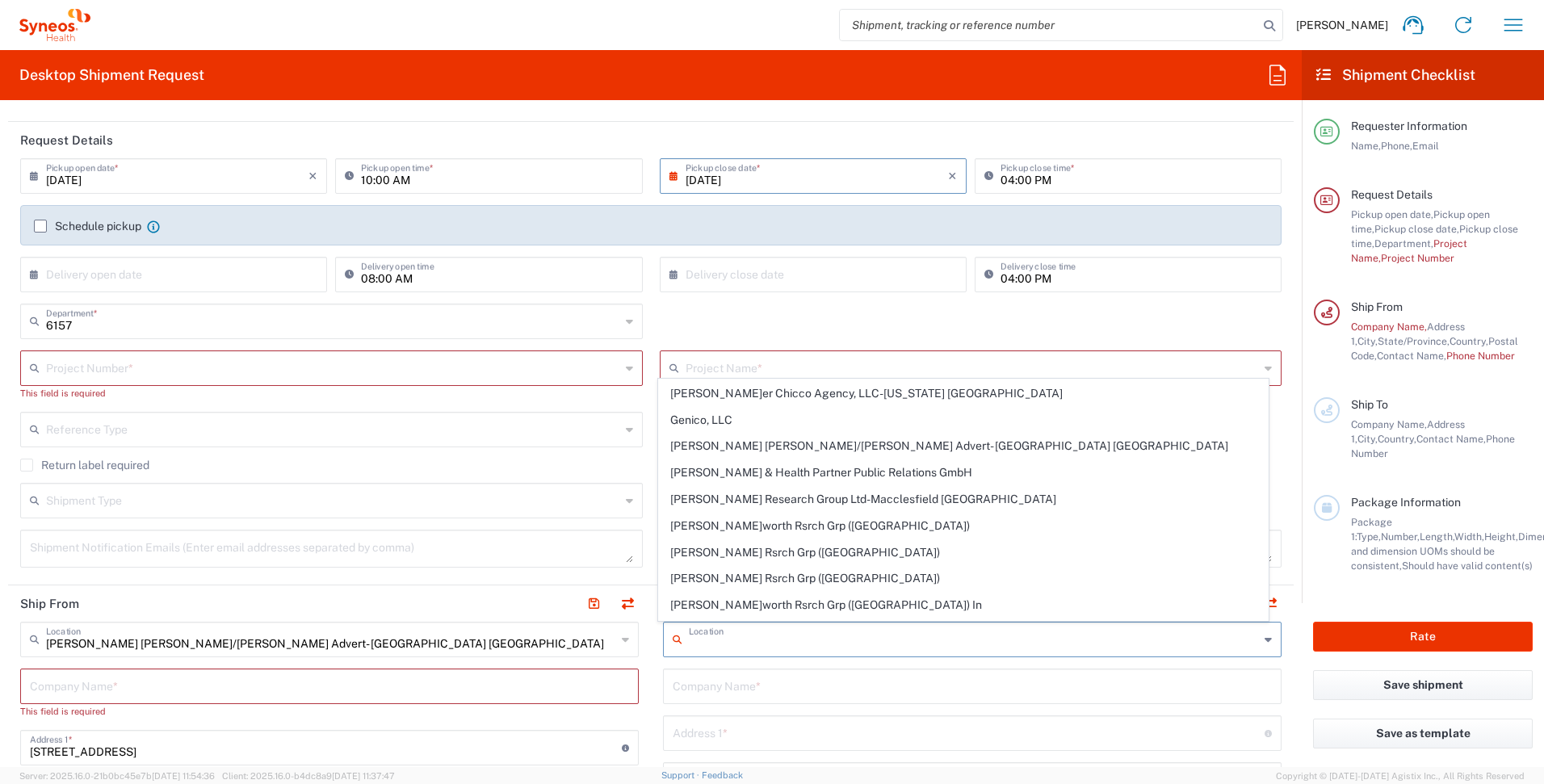
type input "[GEOGRAPHIC_DATA]"
type input "43082"
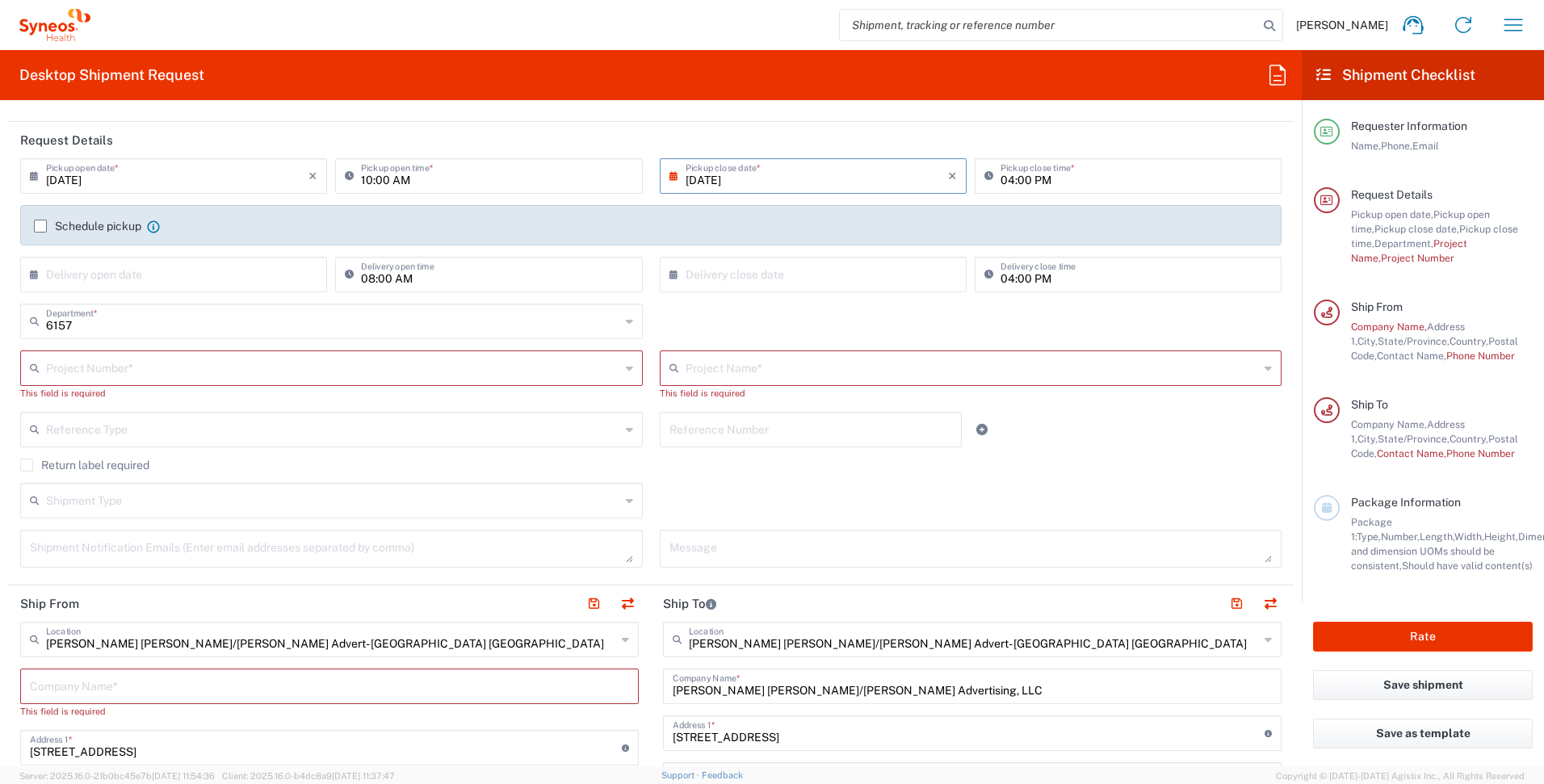
type input "[US_STATE]"
click at [43, 226] on label "Schedule pickup" at bounding box center [88, 226] width 107 height 13
click at [40, 226] on input "Schedule pickup" at bounding box center [40, 226] width 0 height 0
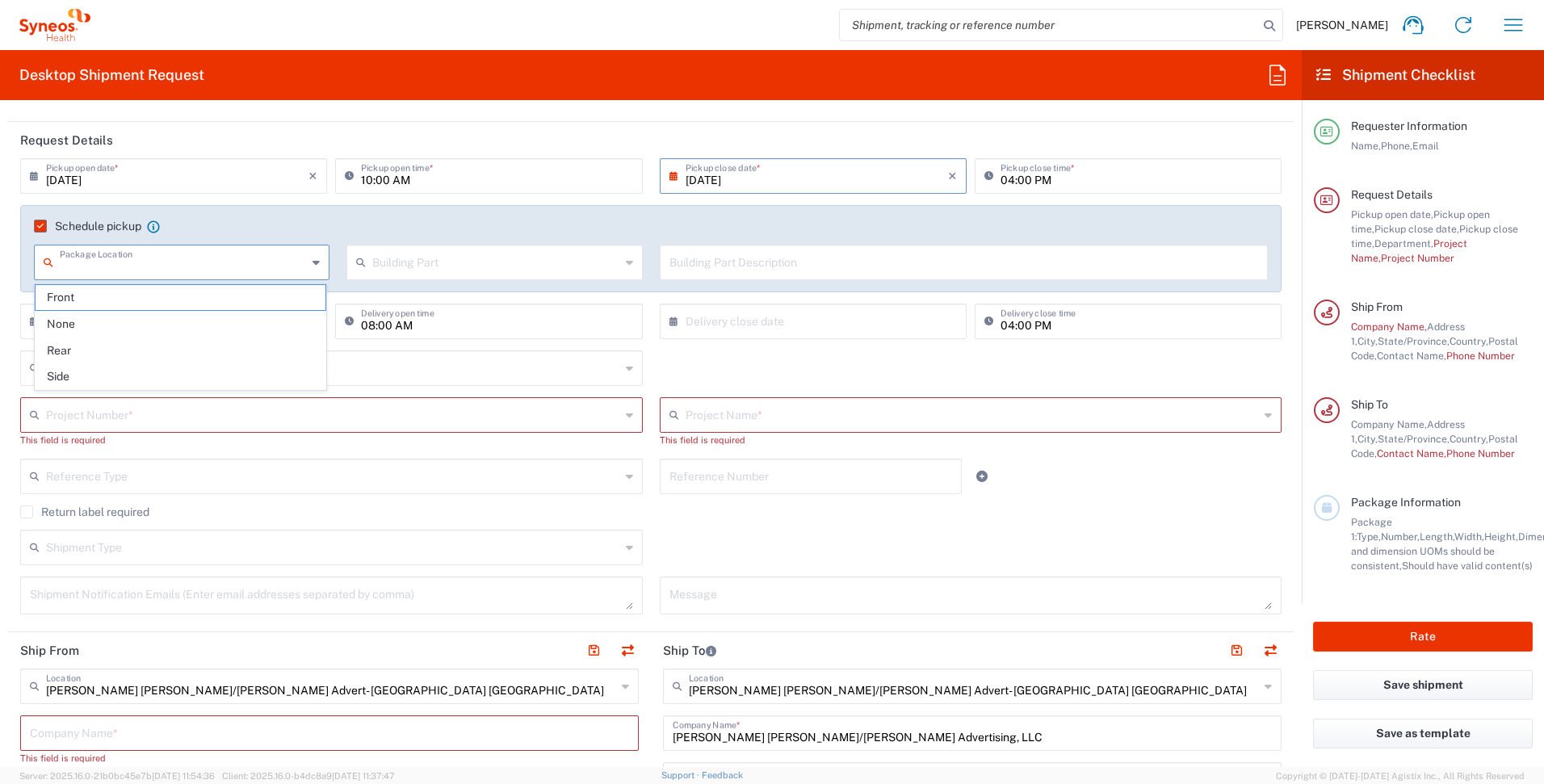
click at [156, 266] on input "text" at bounding box center [183, 260] width 247 height 28
click at [156, 296] on span "Front" at bounding box center [181, 297] width 290 height 25
type input "Front"
click at [519, 272] on input "text" at bounding box center [496, 260] width 247 height 28
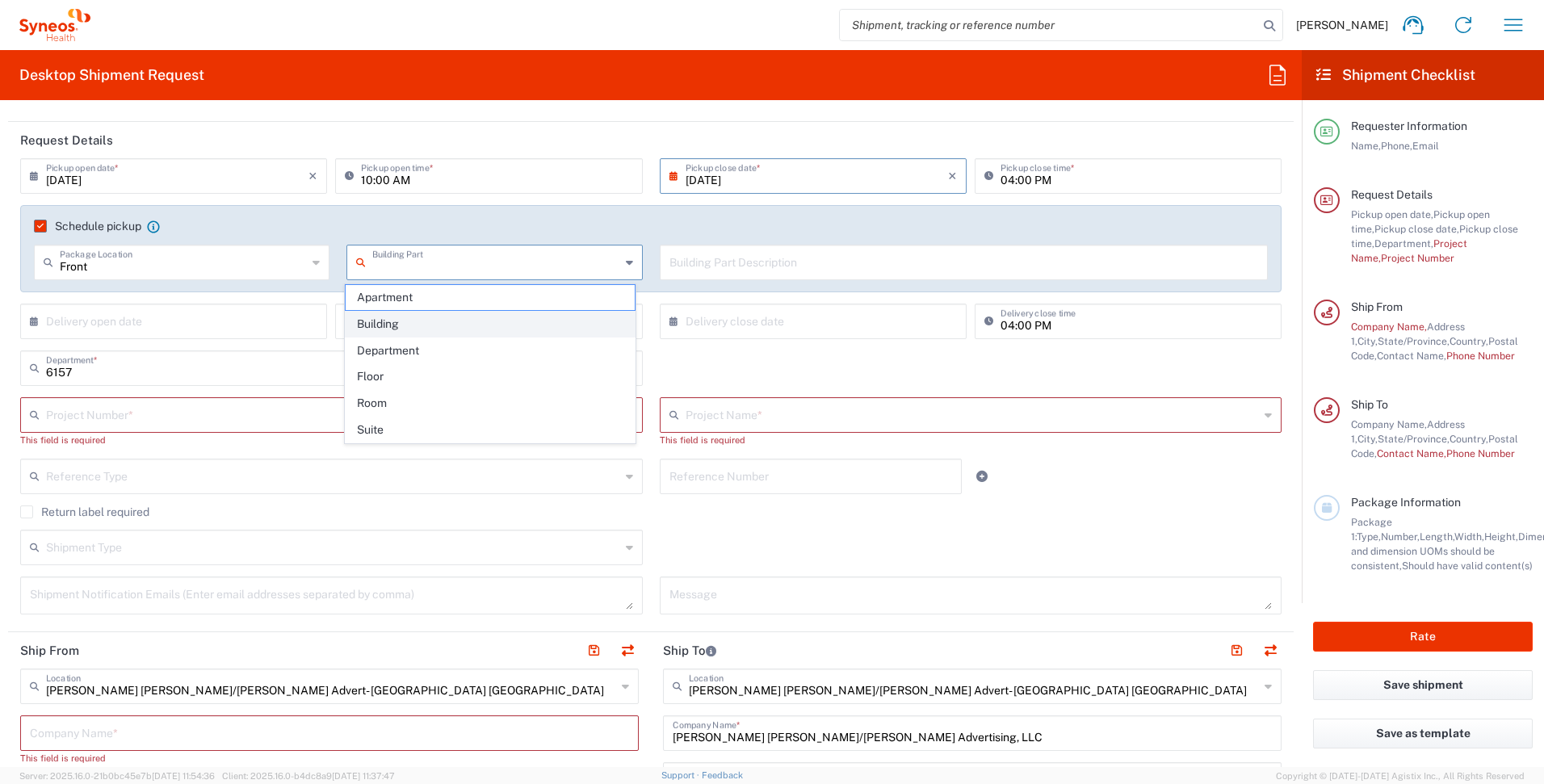
click at [463, 327] on span "Building" at bounding box center [491, 323] width 290 height 25
type input "Building"
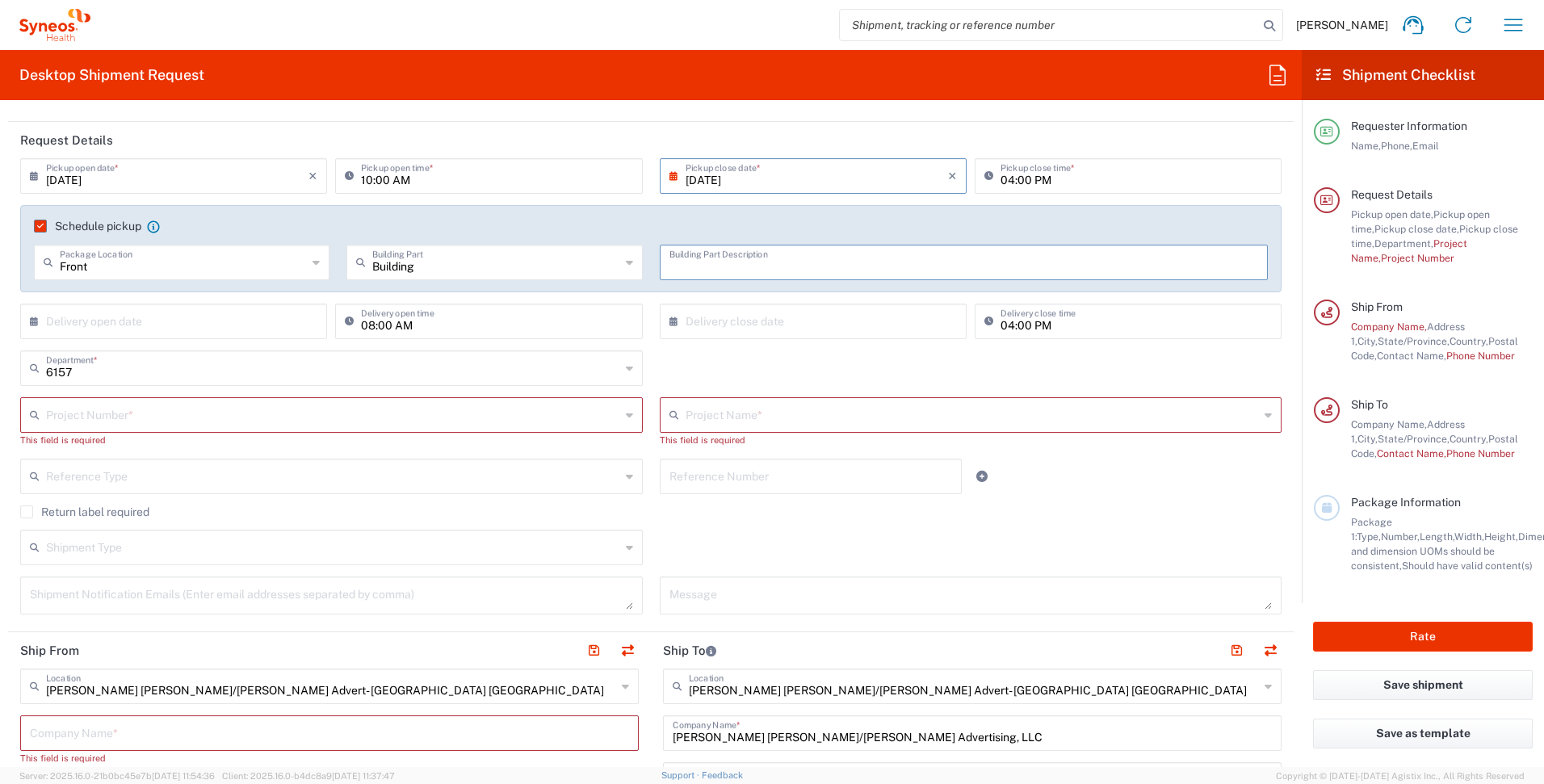
click at [726, 269] on input "text" at bounding box center [964, 260] width 589 height 28
type input "house"
click at [772, 375] on div "6157 Department * 3000 3100 3109 3110 3111 3112 3125 3130 3135 3136 3150 3155 3…" at bounding box center [651, 370] width 1278 height 47
click at [723, 373] on div "6157 Department * 3000 3100 3109 3110 3111 3112 3125 3130 3135 3136 3150 3155 3…" at bounding box center [651, 370] width 1278 height 47
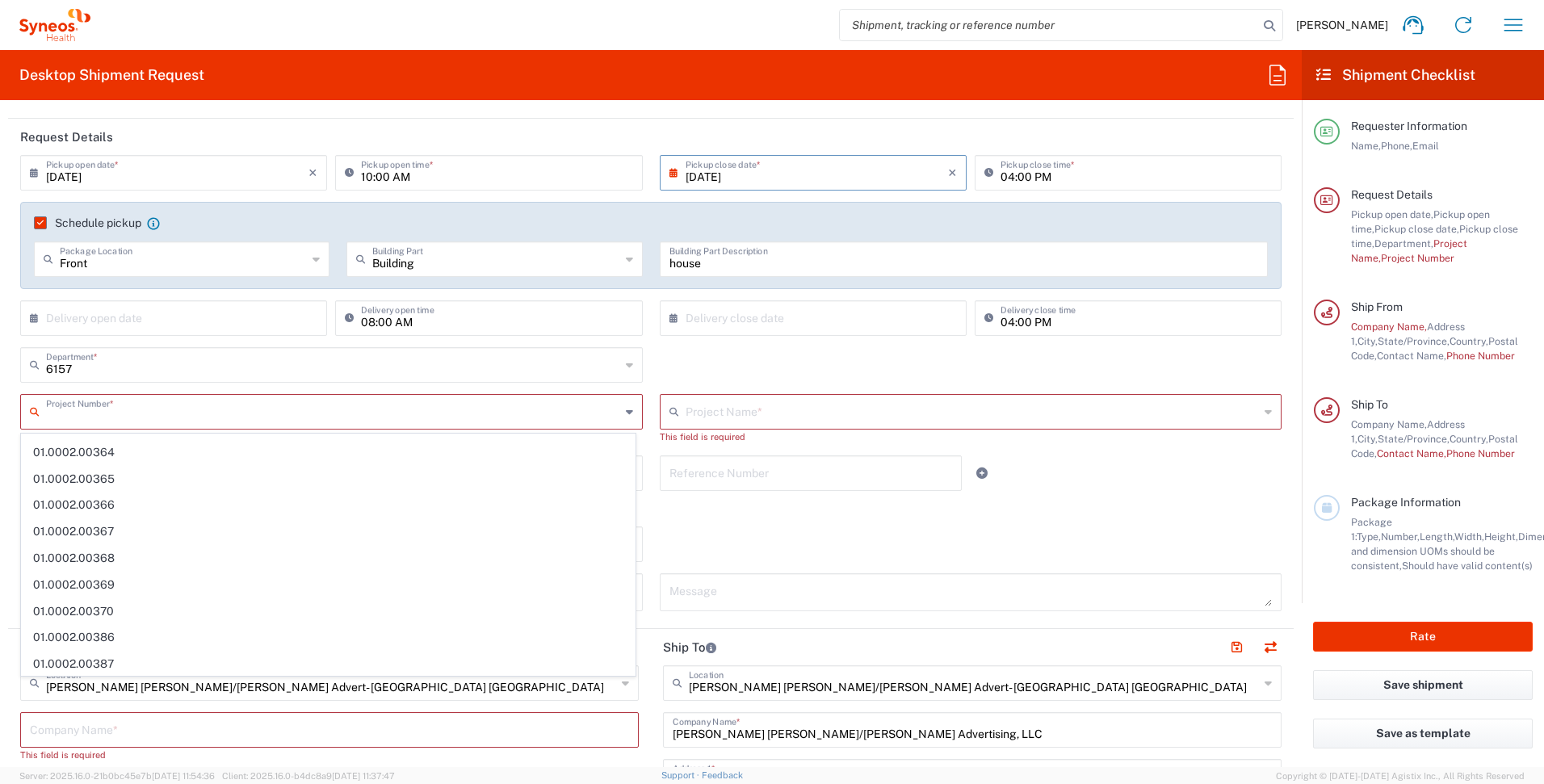
scroll to position [0, 0]
click at [421, 414] on input "text" at bounding box center [333, 410] width 574 height 28
click at [705, 352] on div "6157 Department * 3000 3100 3109 3110 3111 3112 3125 3130 3135 3136 3150 3155 3…" at bounding box center [651, 370] width 1278 height 47
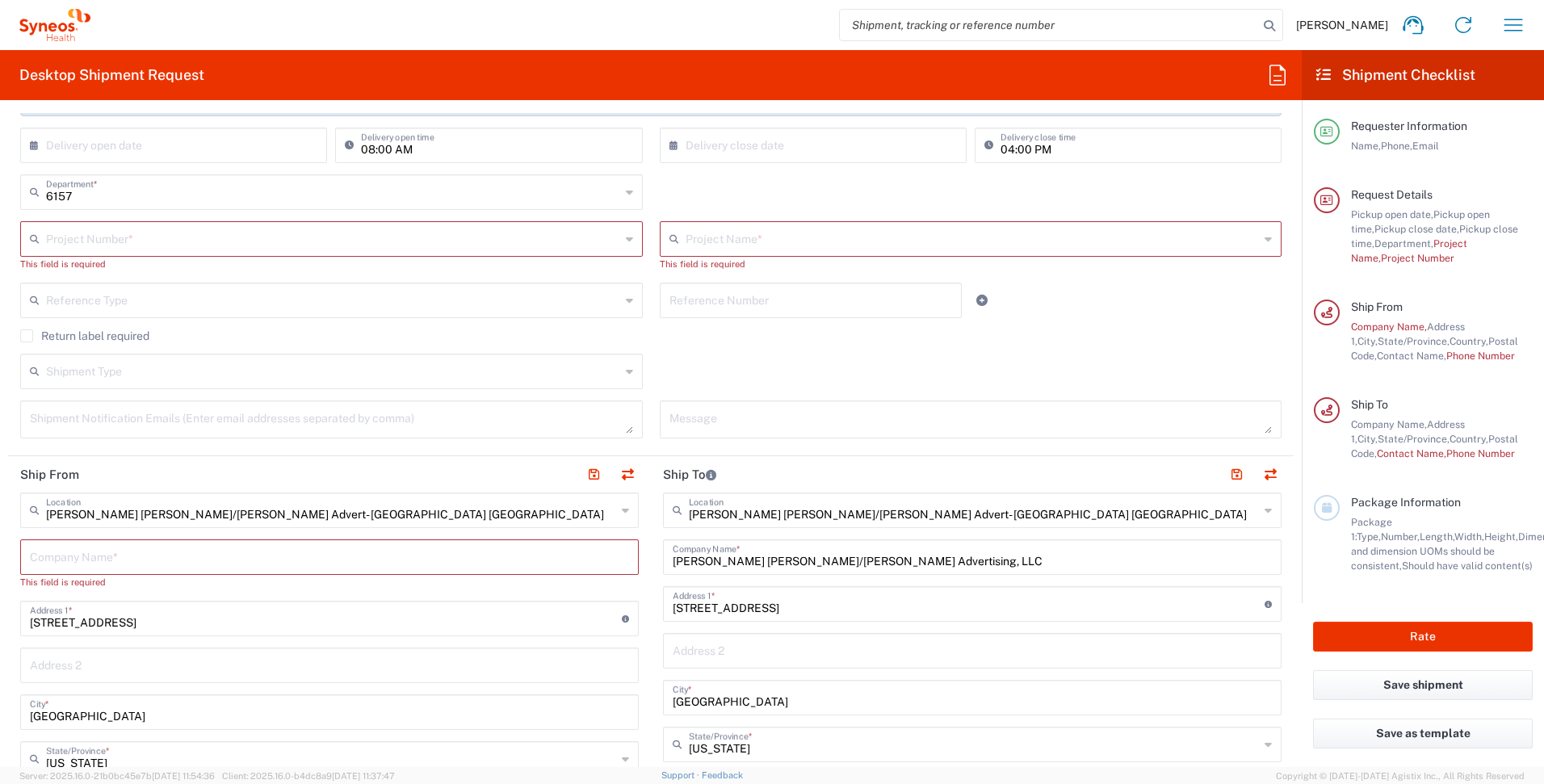
scroll to position [295, 0]
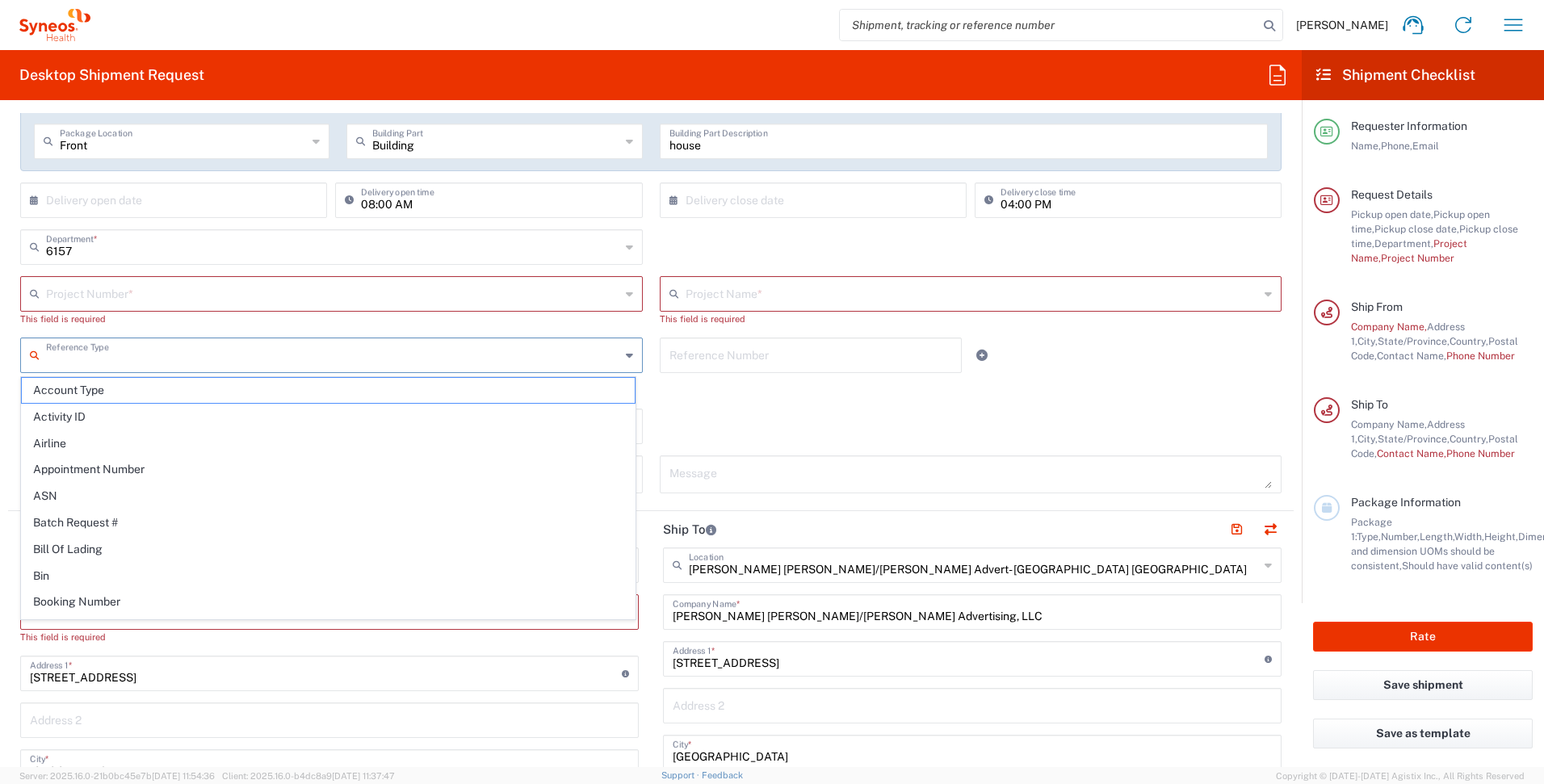
click at [488, 363] on input "text" at bounding box center [333, 353] width 574 height 28
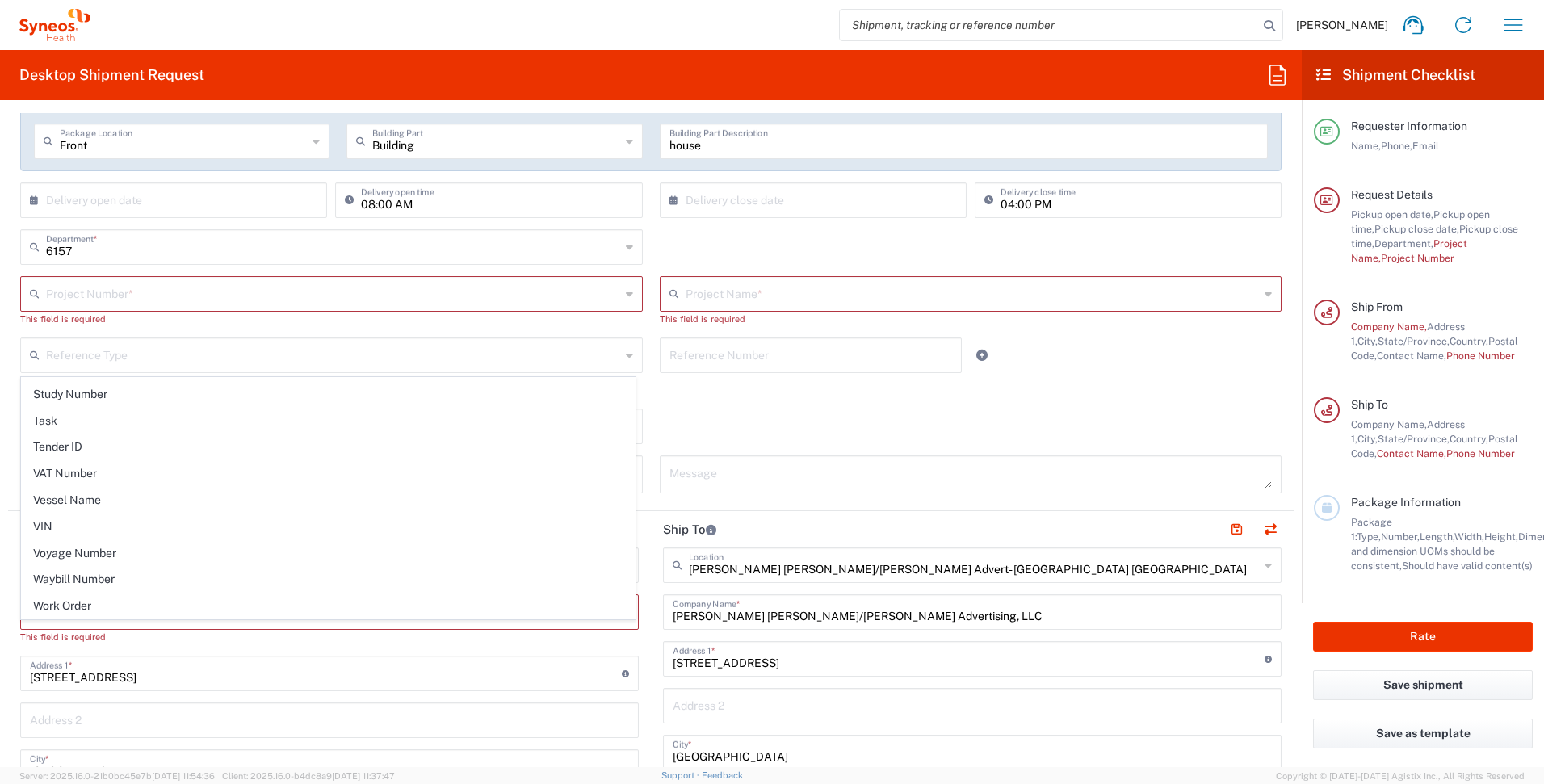
click at [841, 398] on div "Return label required" at bounding box center [651, 396] width 1261 height 24
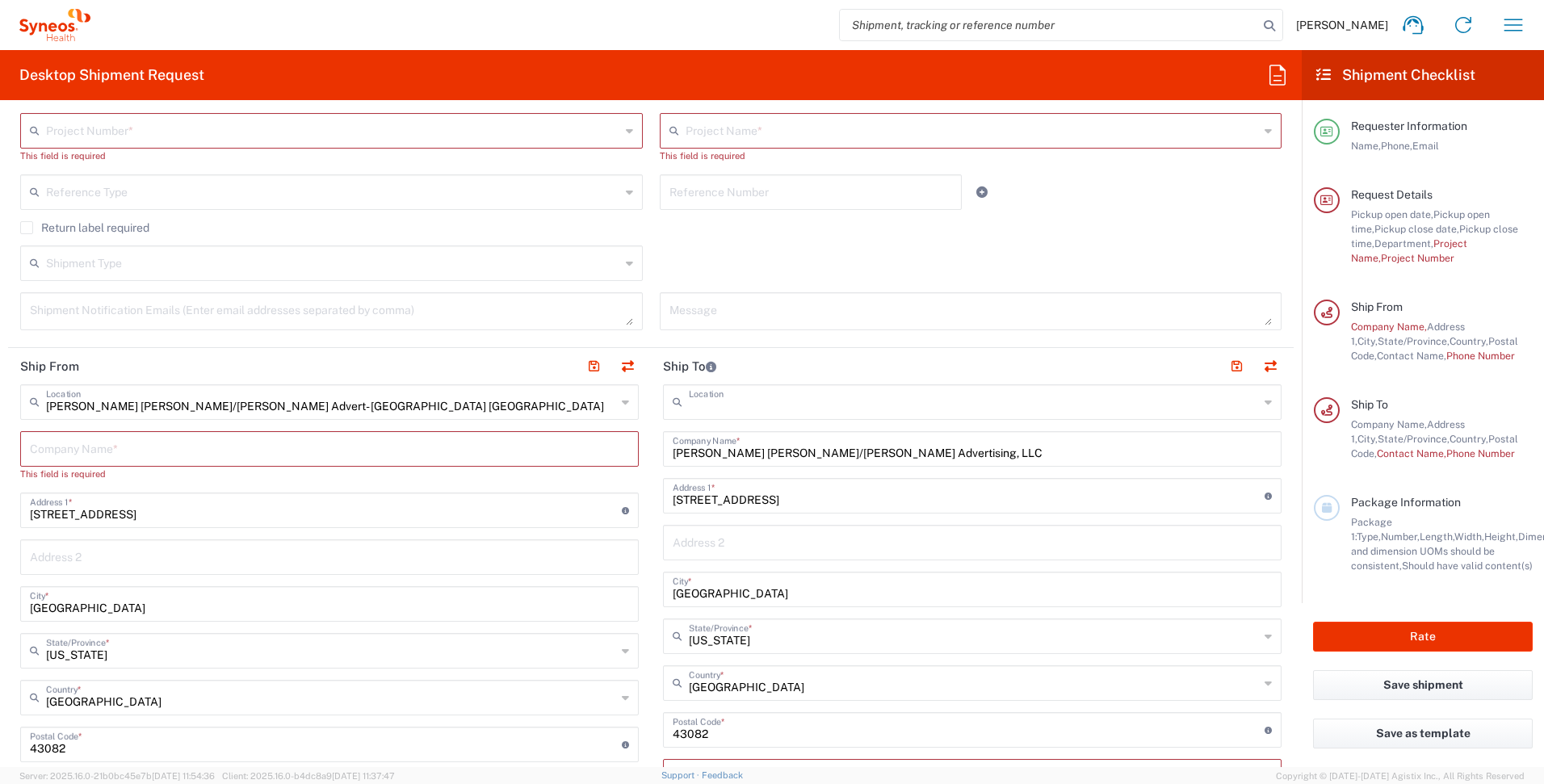
scroll to position [0, 0]
click at [986, 402] on input "text" at bounding box center [974, 400] width 571 height 28
type input "i"
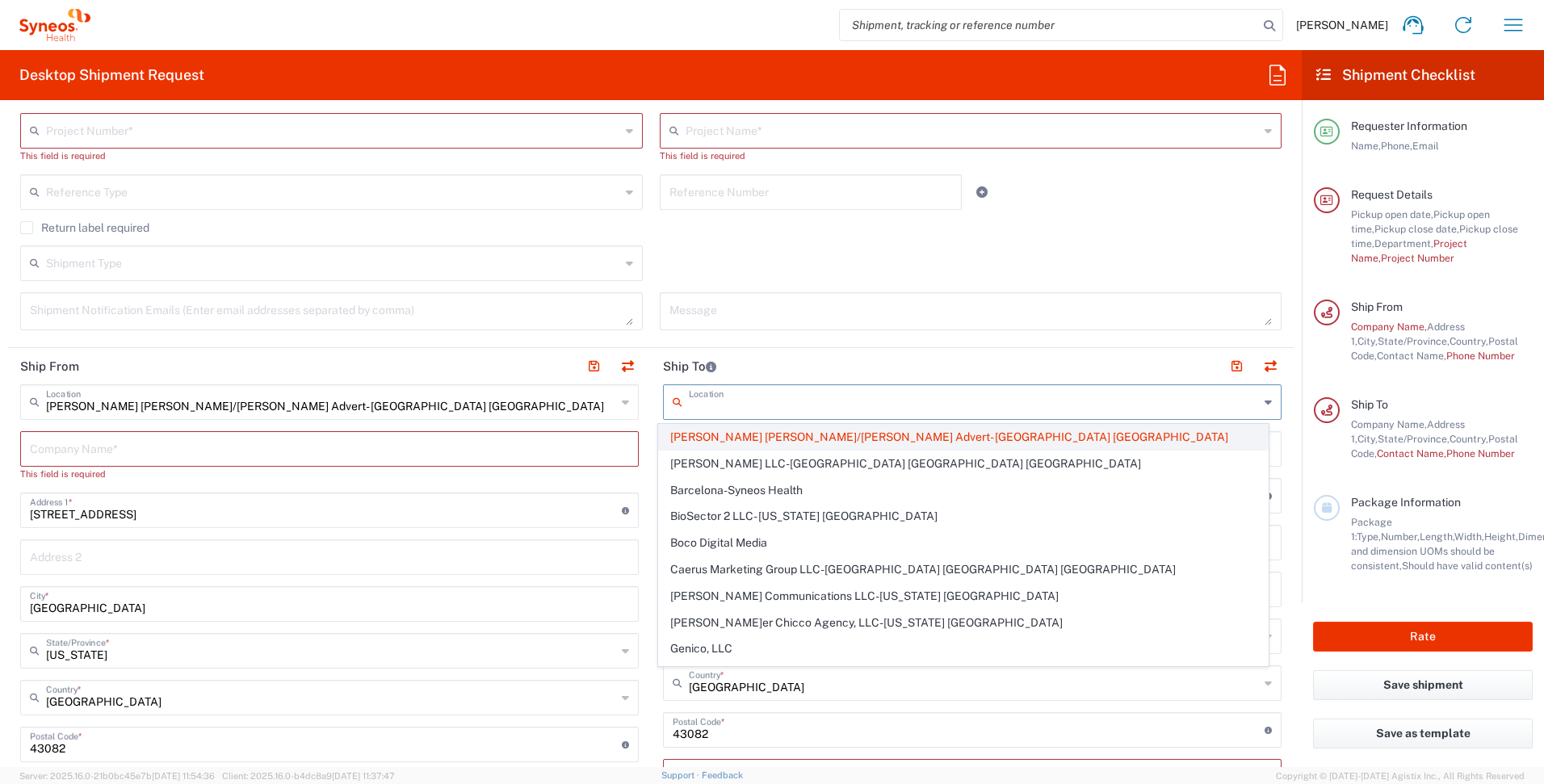
click at [904, 438] on span "[PERSON_NAME] [PERSON_NAME]/[PERSON_NAME] Advert- [GEOGRAPHIC_DATA] [GEOGRAPHIC…" at bounding box center [964, 437] width 610 height 25
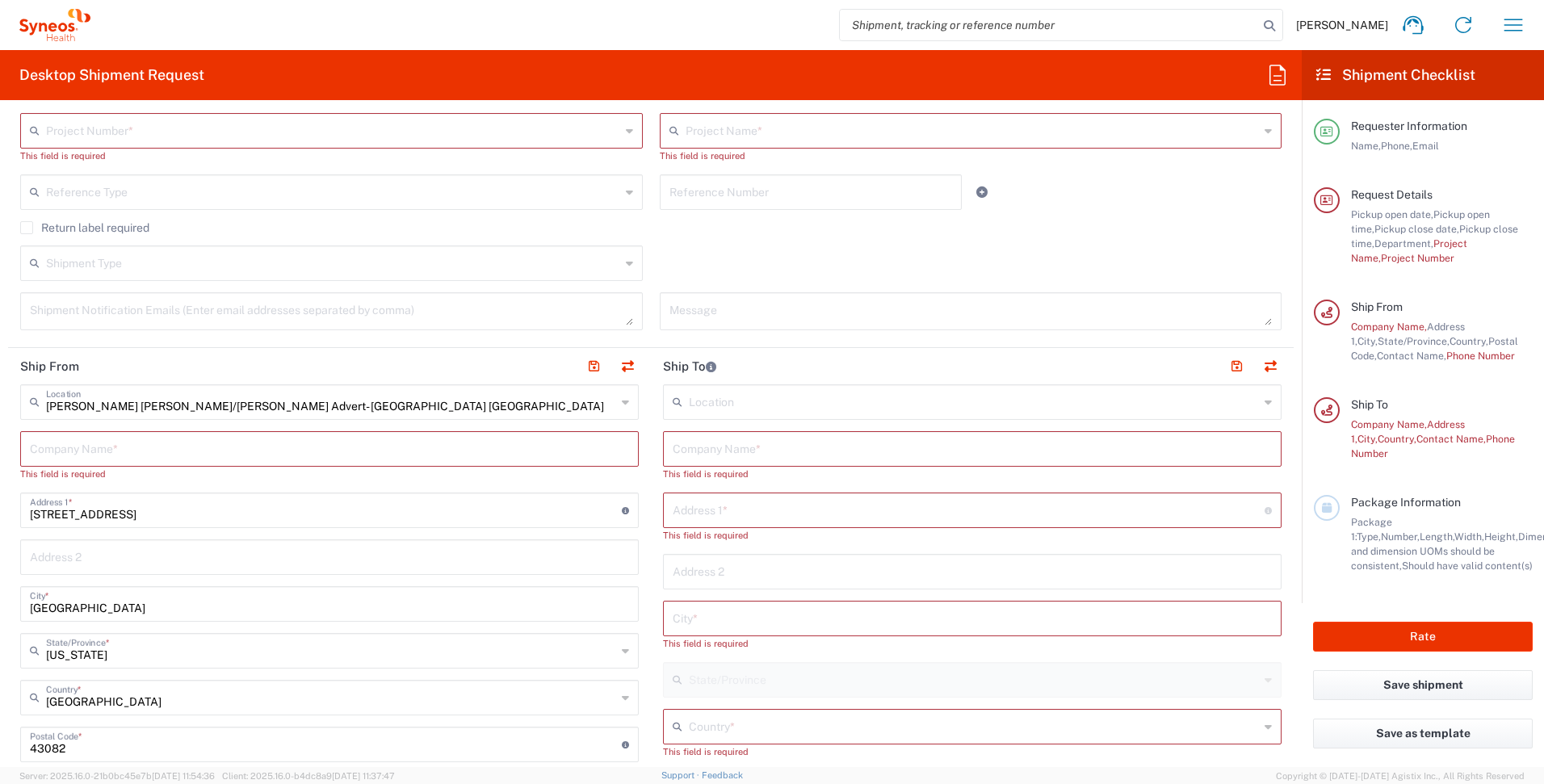
click at [778, 398] on input "text" at bounding box center [974, 400] width 571 height 28
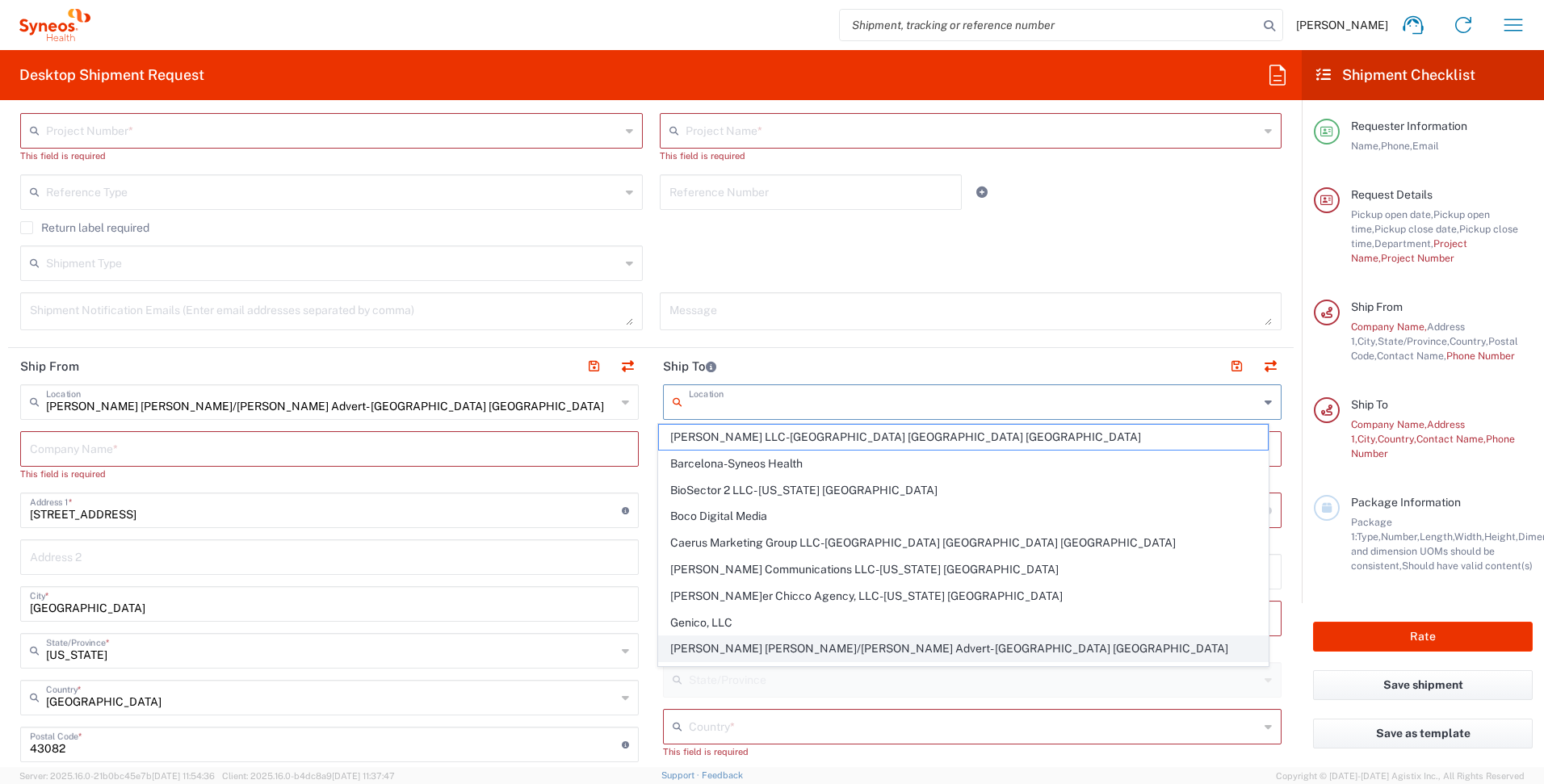
click at [836, 651] on span "[PERSON_NAME] [PERSON_NAME]/[PERSON_NAME] Advert- [GEOGRAPHIC_DATA] [GEOGRAPHIC…" at bounding box center [964, 648] width 610 height 25
type input "[PERSON_NAME] [PERSON_NAME]/[PERSON_NAME] Advert- [GEOGRAPHIC_DATA] [GEOGRAPHIC…"
type input "[PERSON_NAME] [PERSON_NAME]/[PERSON_NAME] Advertising, LLC"
type input "[STREET_ADDRESS]"
type input "[GEOGRAPHIC_DATA]"
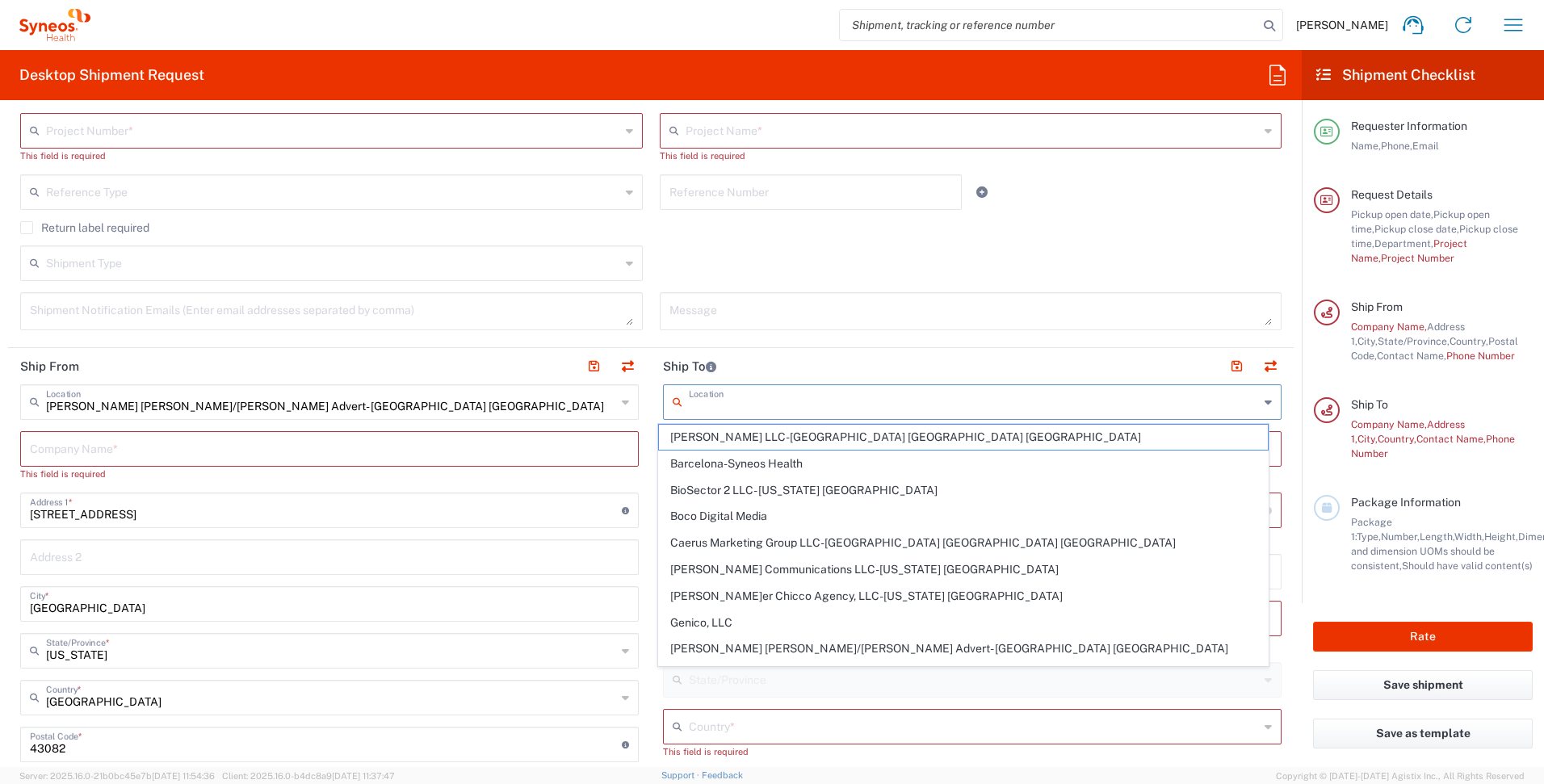
type input "[GEOGRAPHIC_DATA]"
type input "43082"
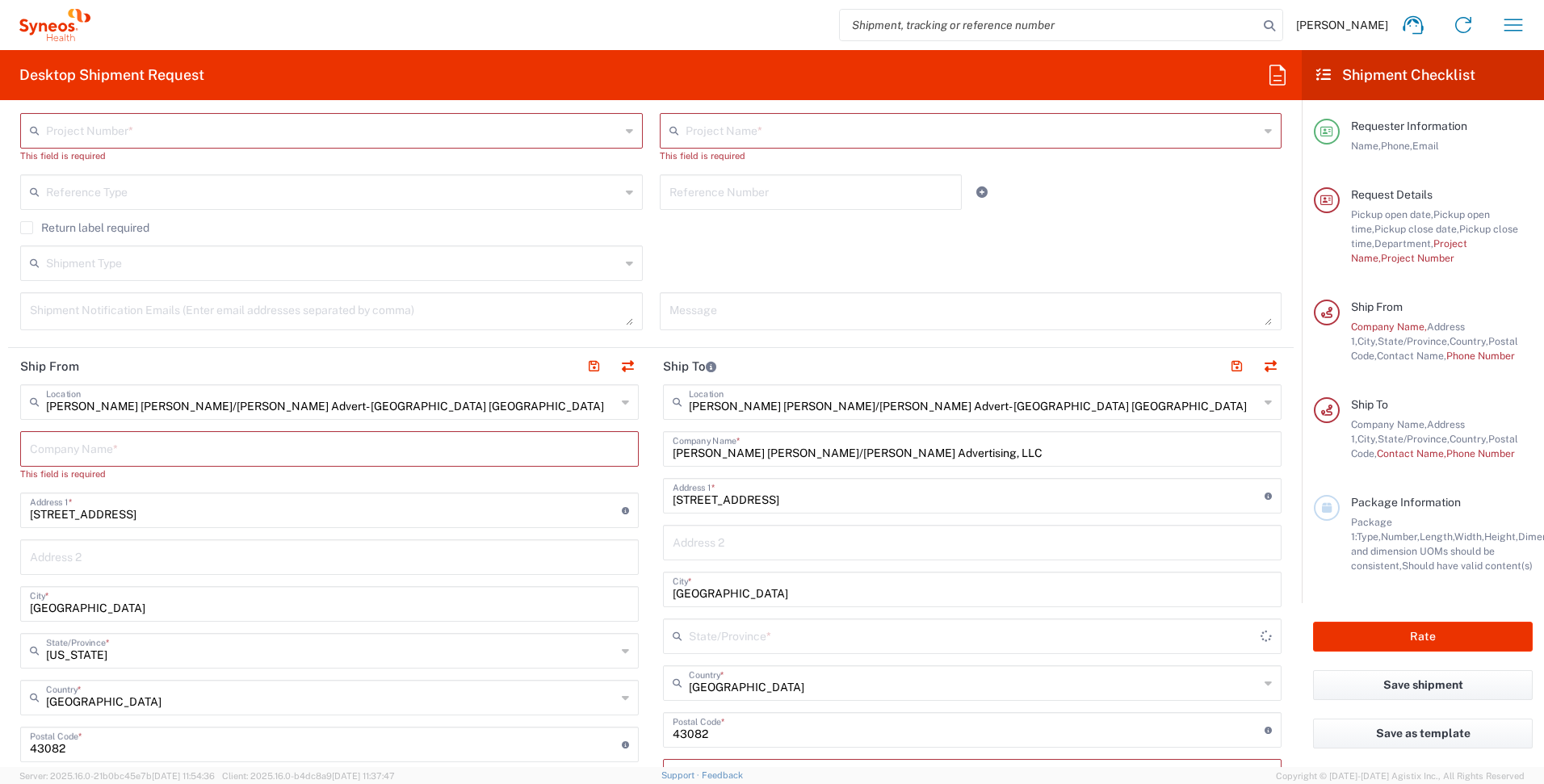
type input "[US_STATE]"
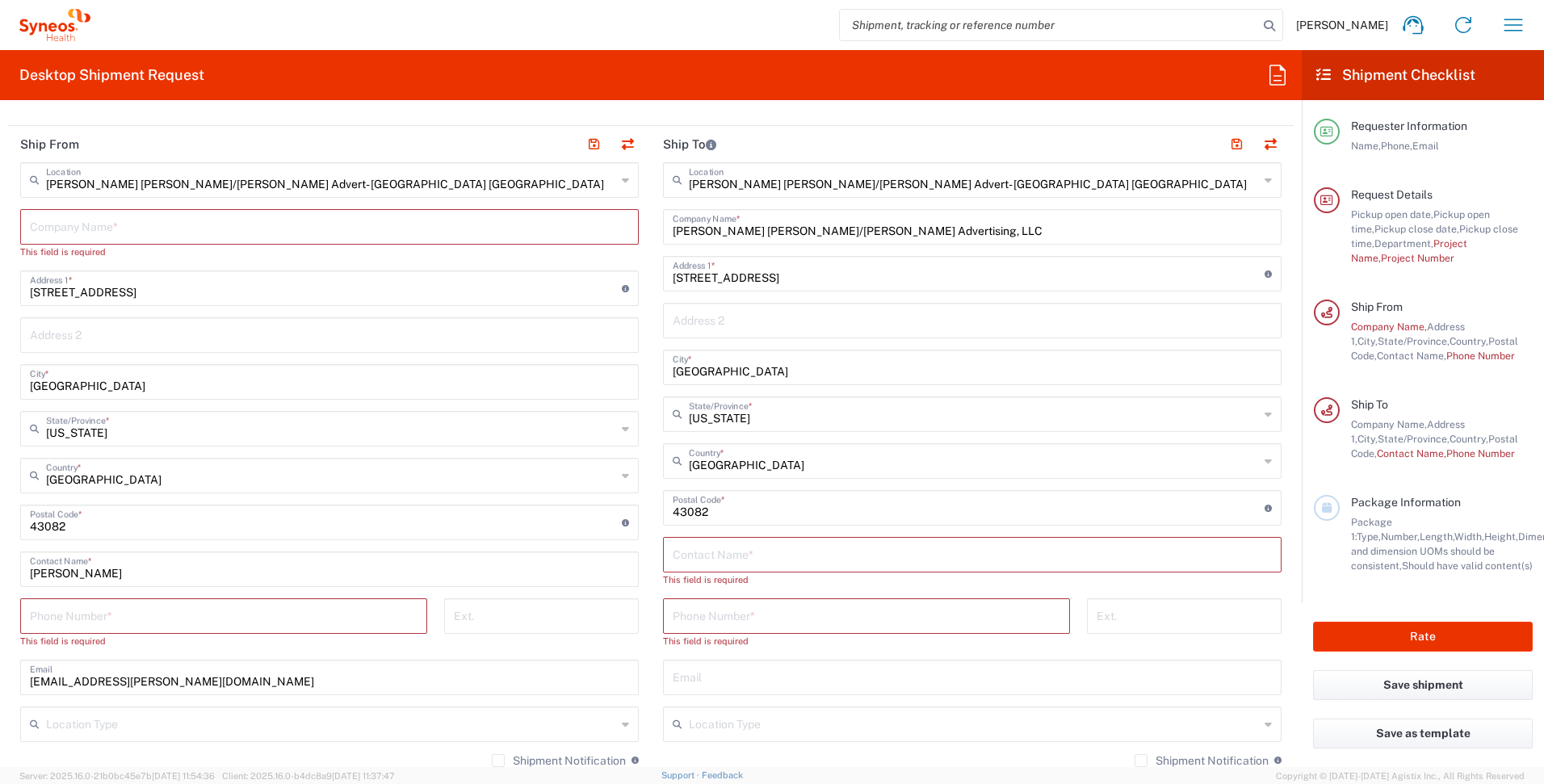
scroll to position [681, 0]
click at [777, 554] on input "text" at bounding box center [973, 552] width 600 height 28
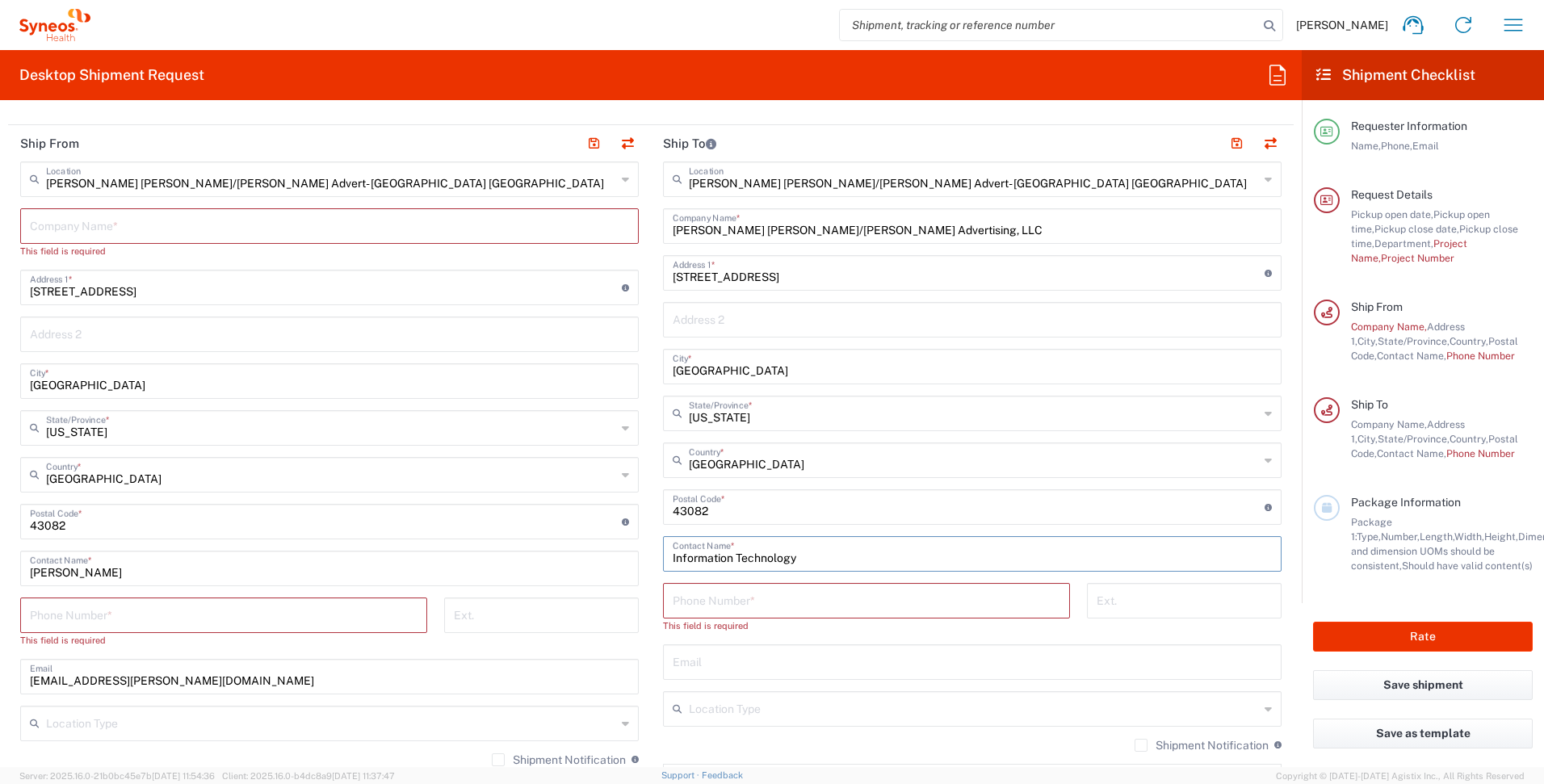
type input "Information Technology"
click at [766, 603] on input "tel" at bounding box center [866, 599] width 387 height 28
type input "6145436650"
click at [1023, 644] on input "text" at bounding box center [973, 646] width 600 height 28
click at [1078, 585] on div "Ext." at bounding box center [1184, 606] width 211 height 47
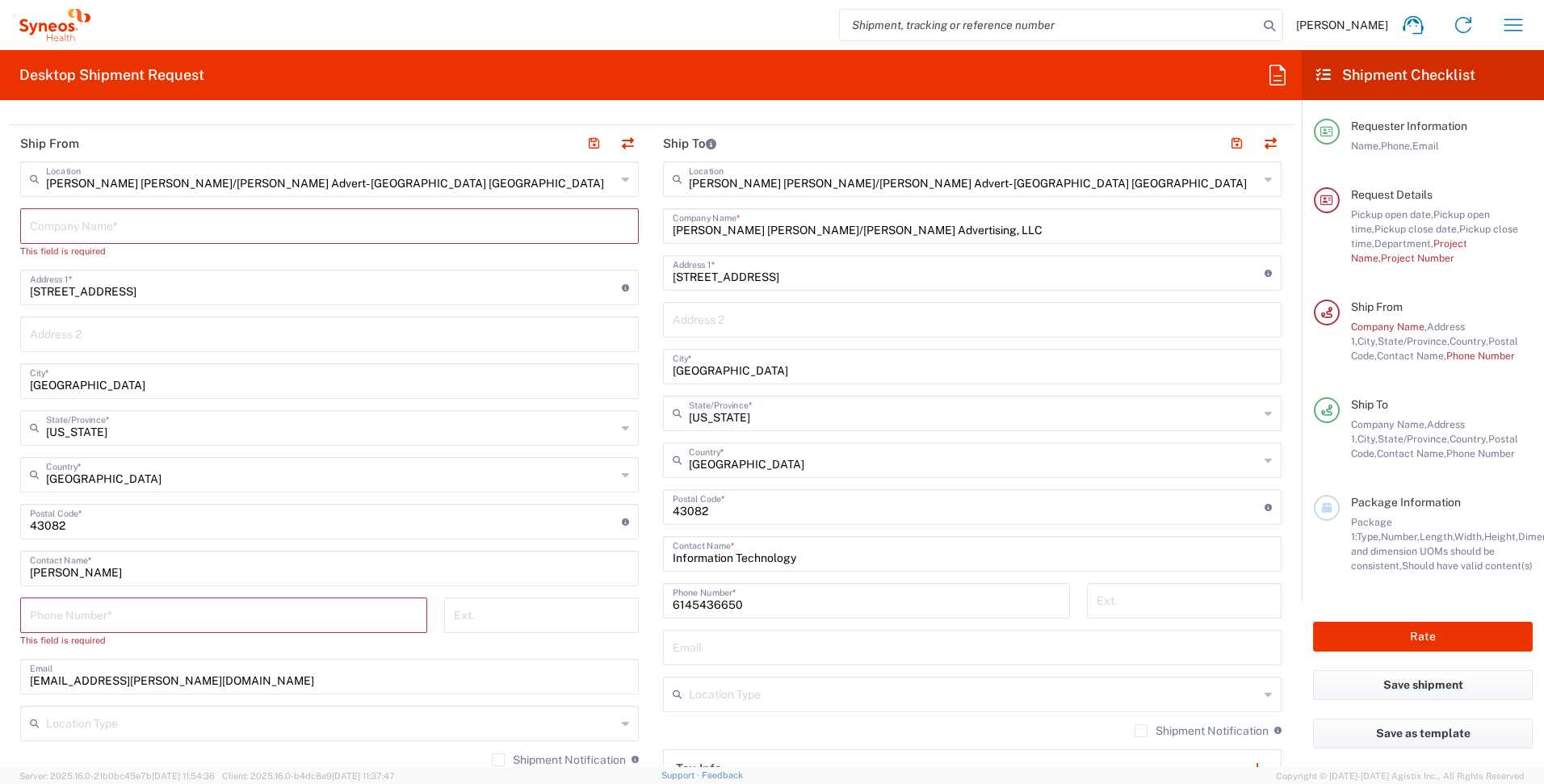
click at [673, 559] on input "Information Technology" at bounding box center [973, 552] width 600 height 28
type input "ATTN: Information Technology"
click at [691, 391] on div "[PERSON_NAME] [PERSON_NAME]/[PERSON_NAME] Advert- [GEOGRAPHIC_DATA] [GEOGRAPHIC…" at bounding box center [973, 501] width 618 height 678
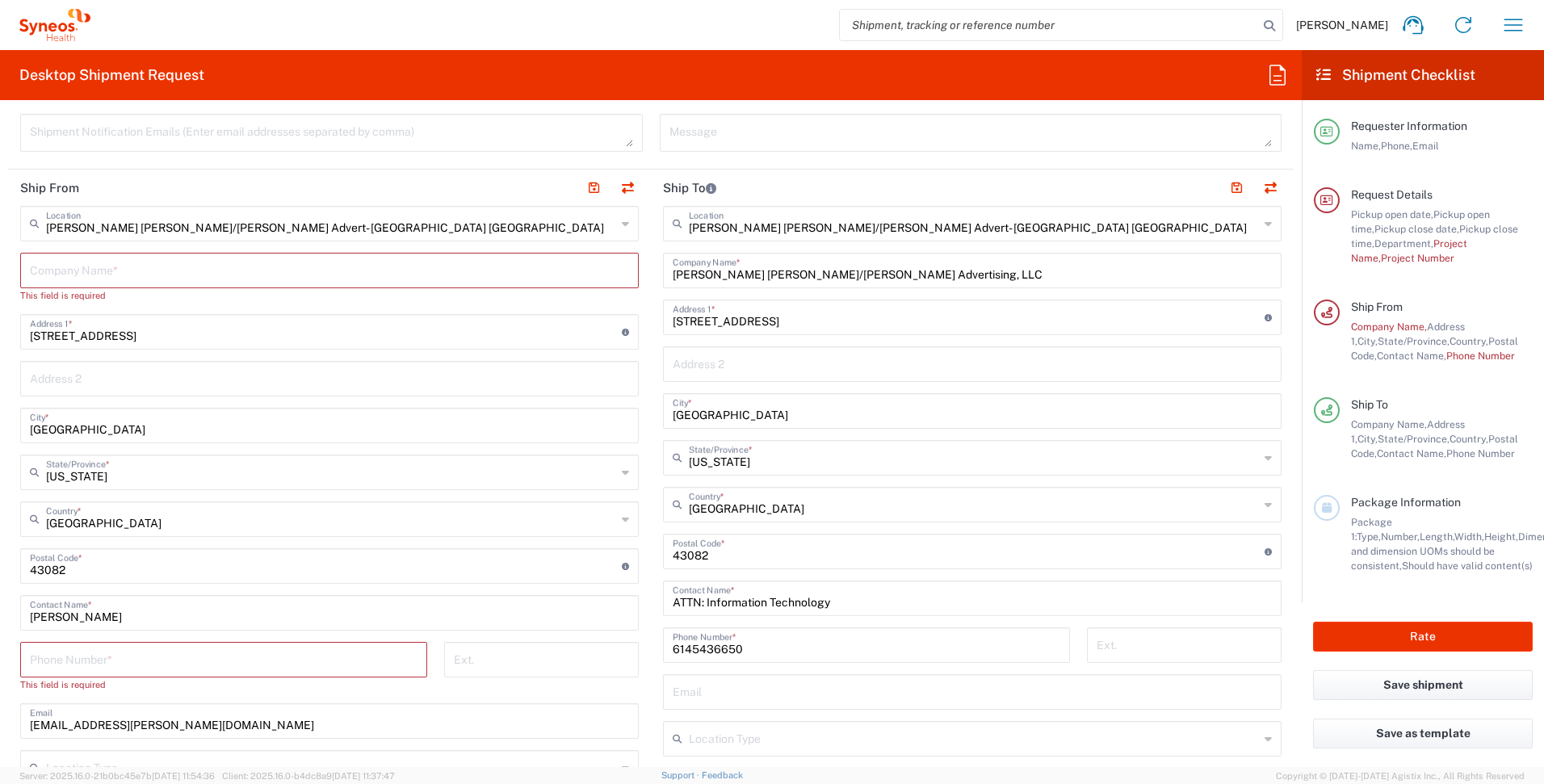
scroll to position [620, 0]
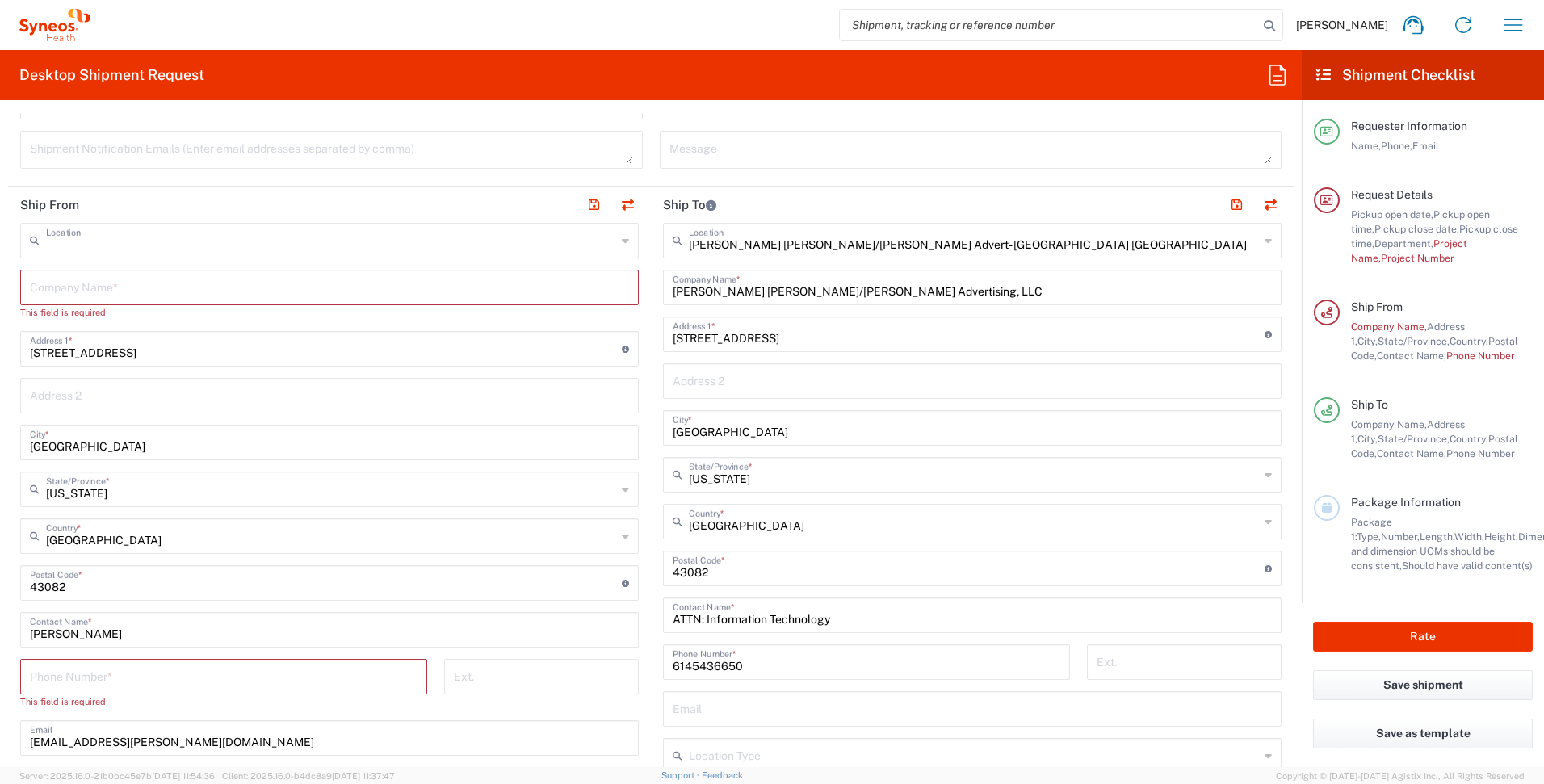
click at [313, 241] on input "text" at bounding box center [331, 239] width 571 height 28
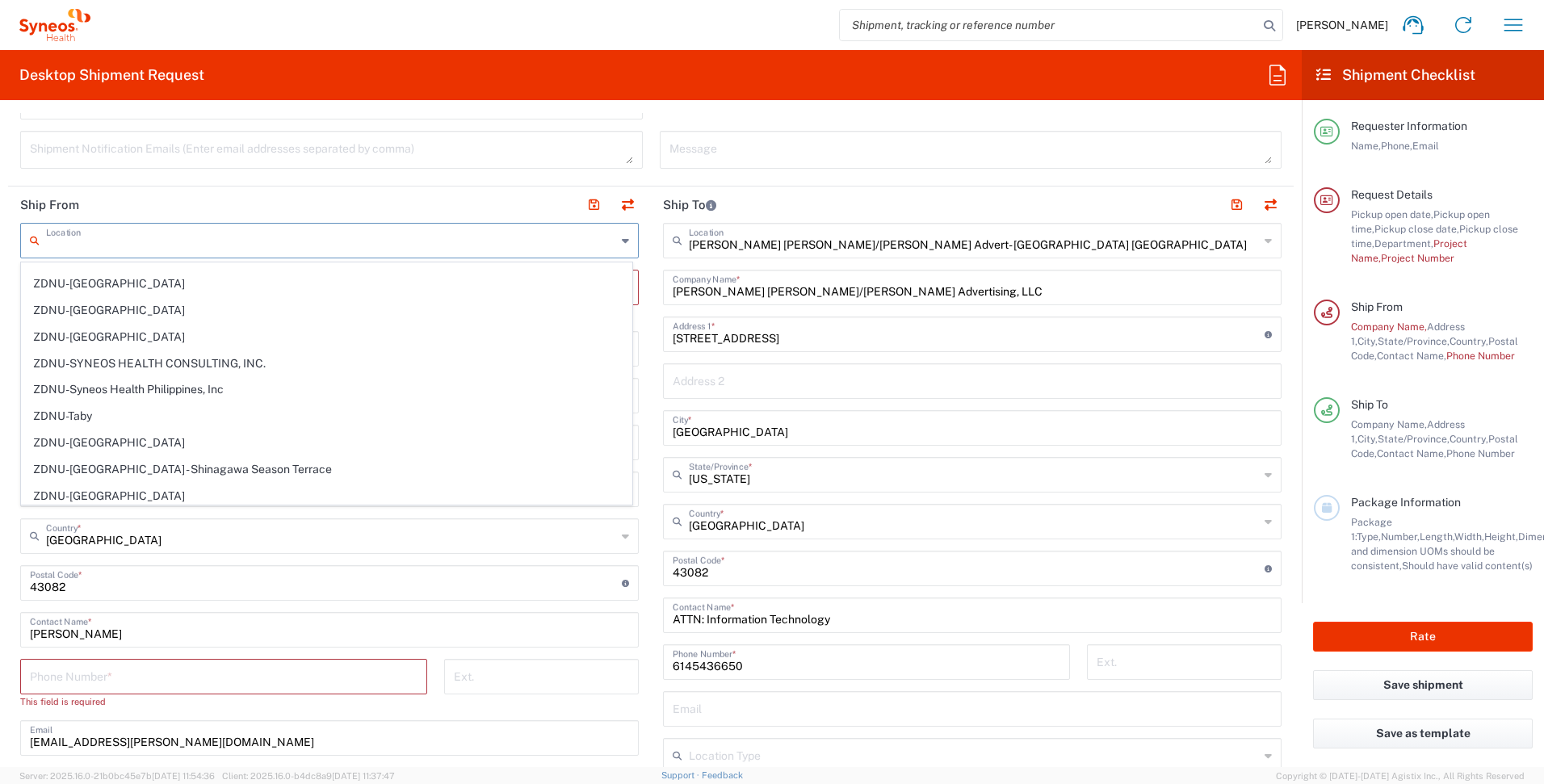
scroll to position [3544, 0]
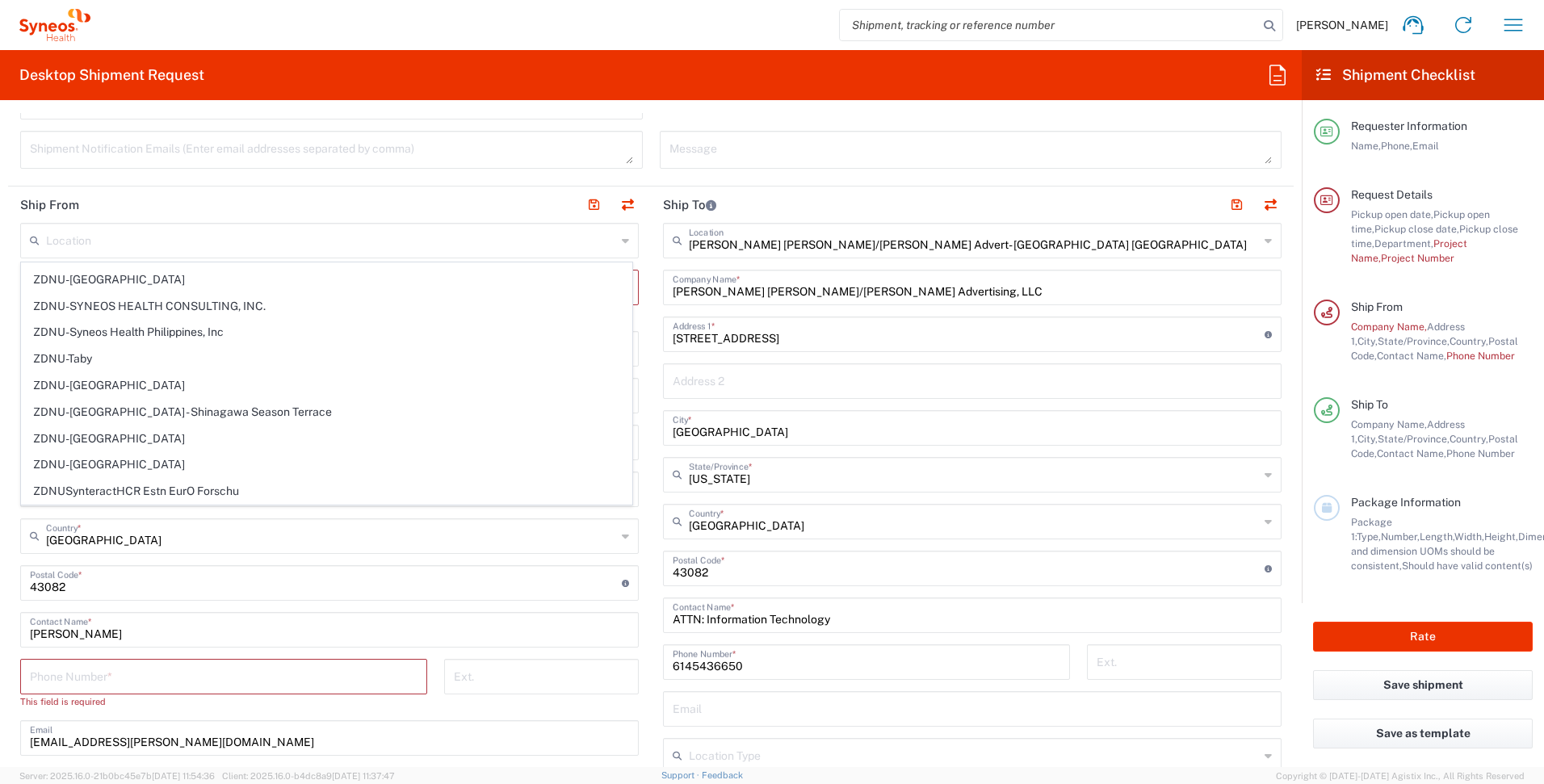
click at [140, 212] on header "Ship From" at bounding box center [329, 204] width 643 height 37
type input "[PERSON_NAME] [PERSON_NAME]/[PERSON_NAME] Advert- [GEOGRAPHIC_DATA] [GEOGRAPHIC…"
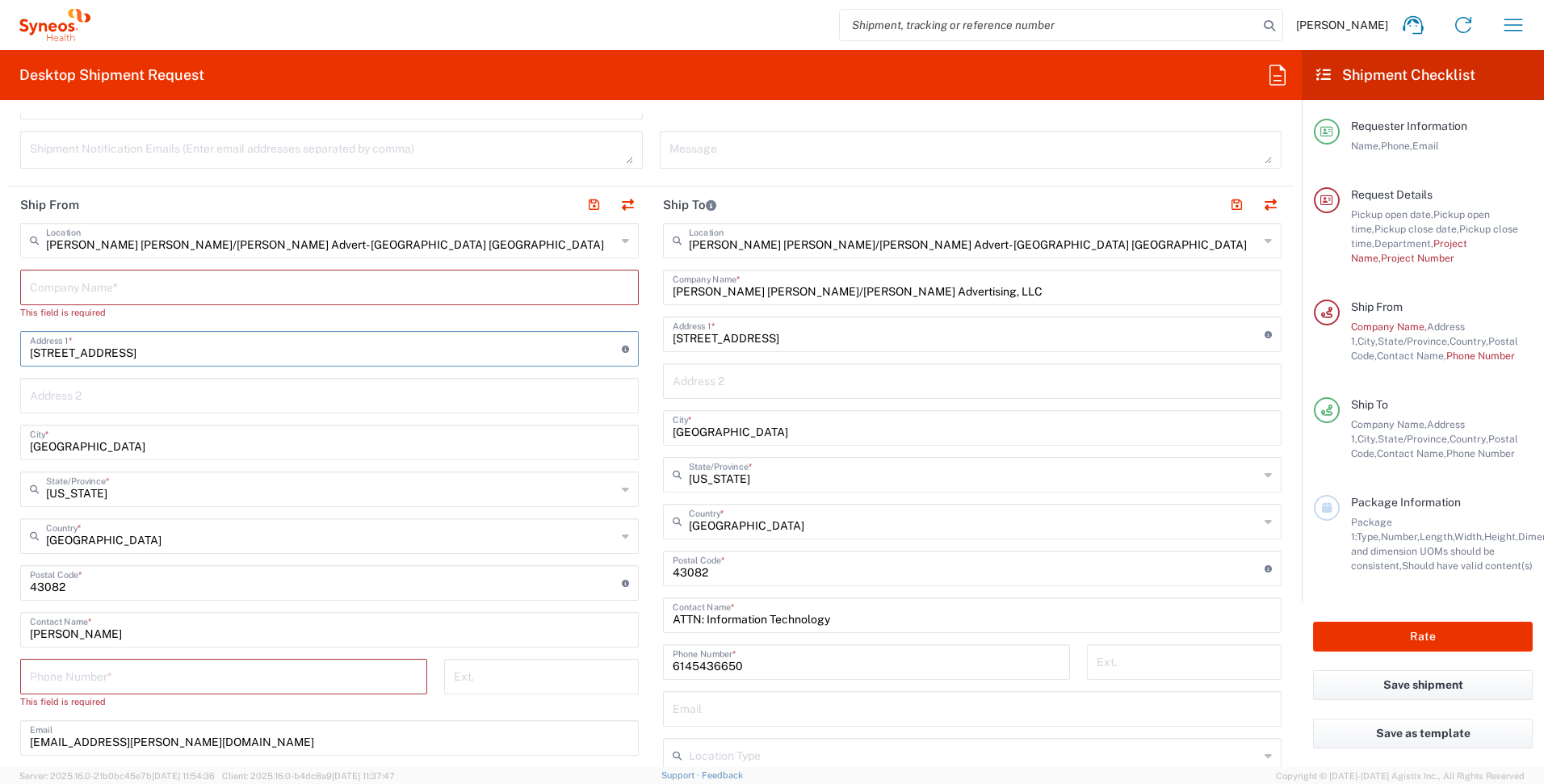
click at [192, 351] on input "[STREET_ADDRESS]" at bounding box center [325, 347] width 592 height 28
type input "5508"
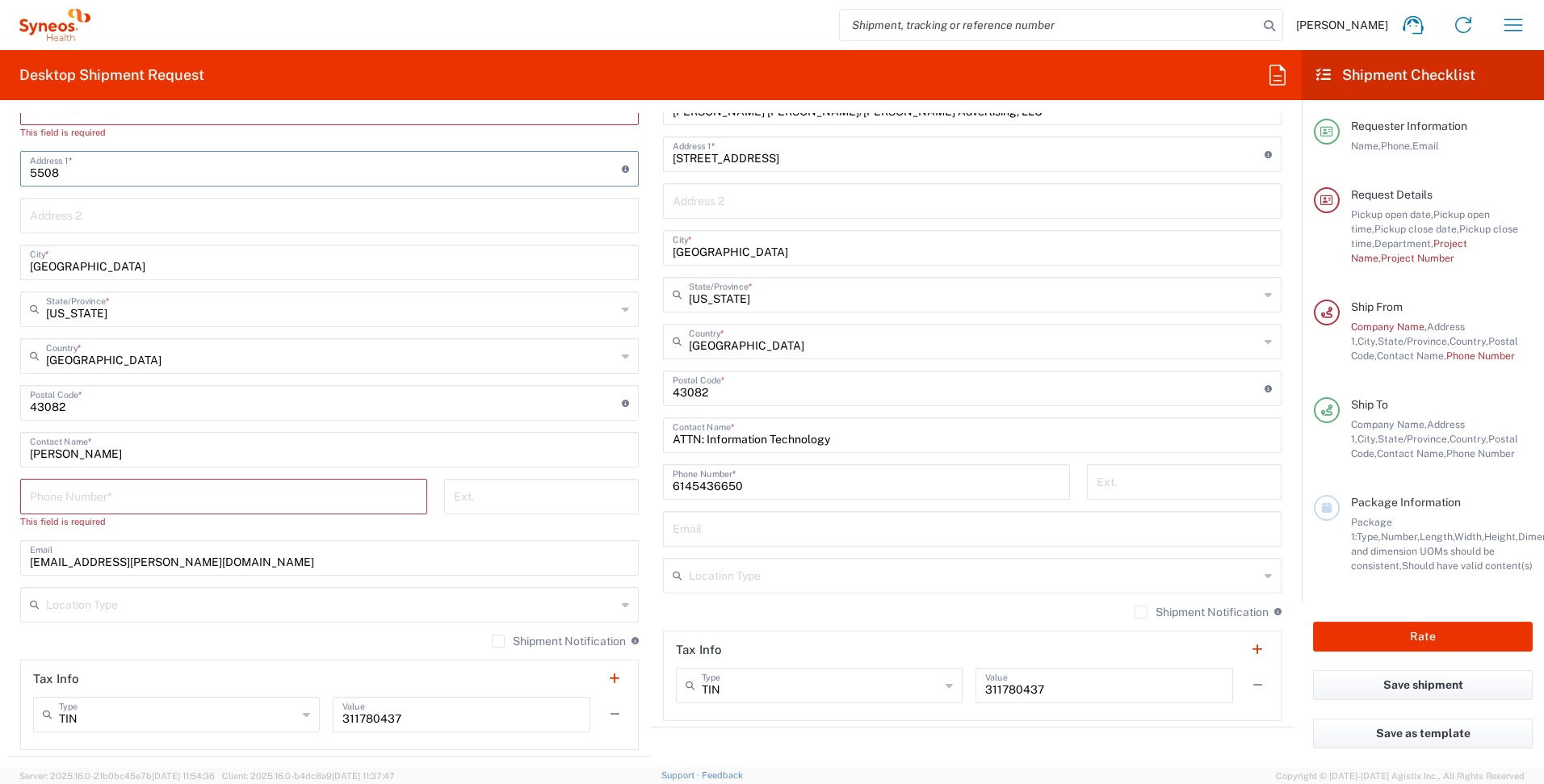
scroll to position [813, 0]
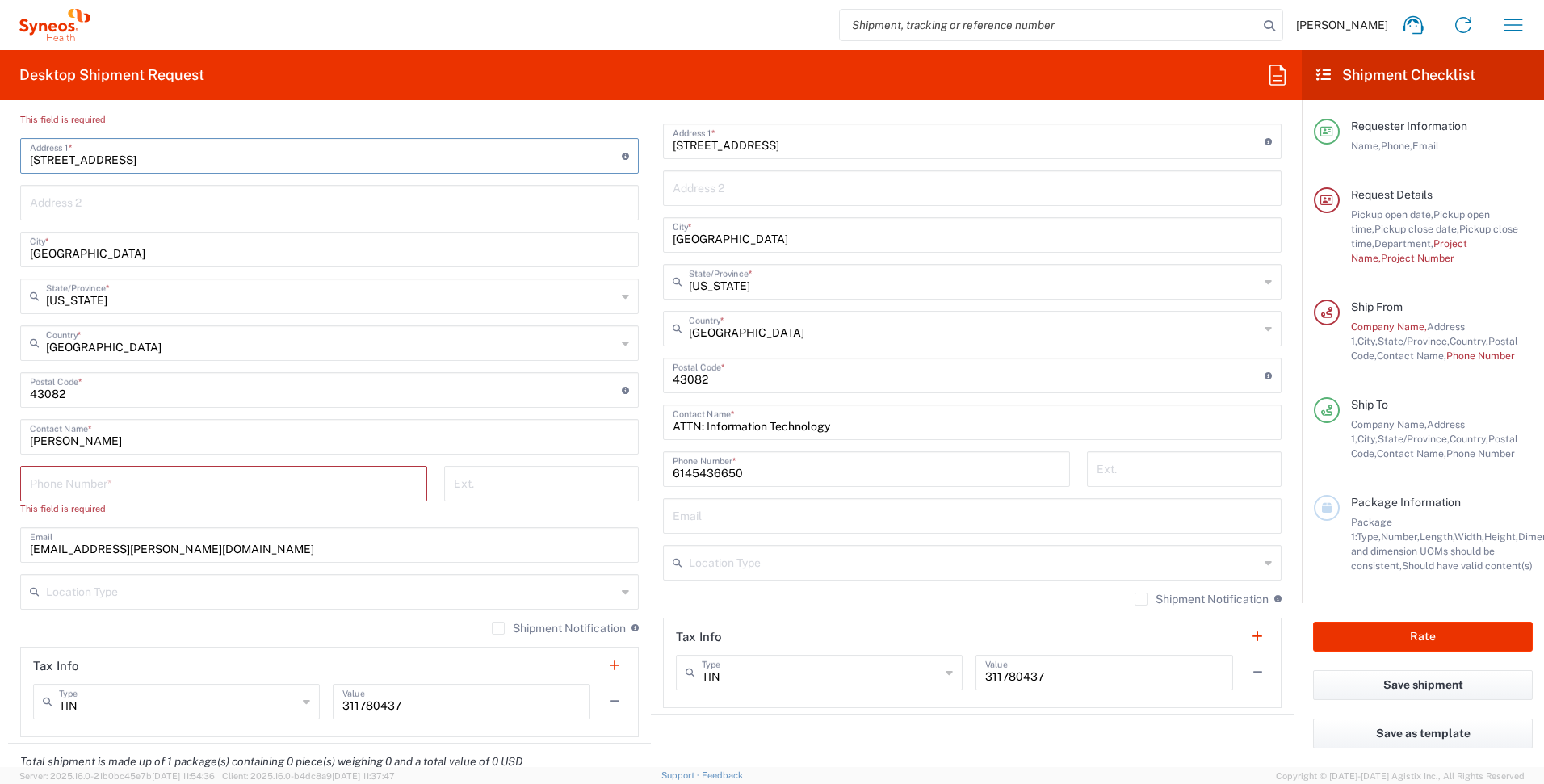
type input "5508 Tiara Ct"
type input "Arlington"
click at [50, 332] on span "[US_STATE]" at bounding box center [327, 331] width 610 height 25
type input "[US_STATE]"
click at [128, 398] on input "undefined" at bounding box center [325, 388] width 592 height 28
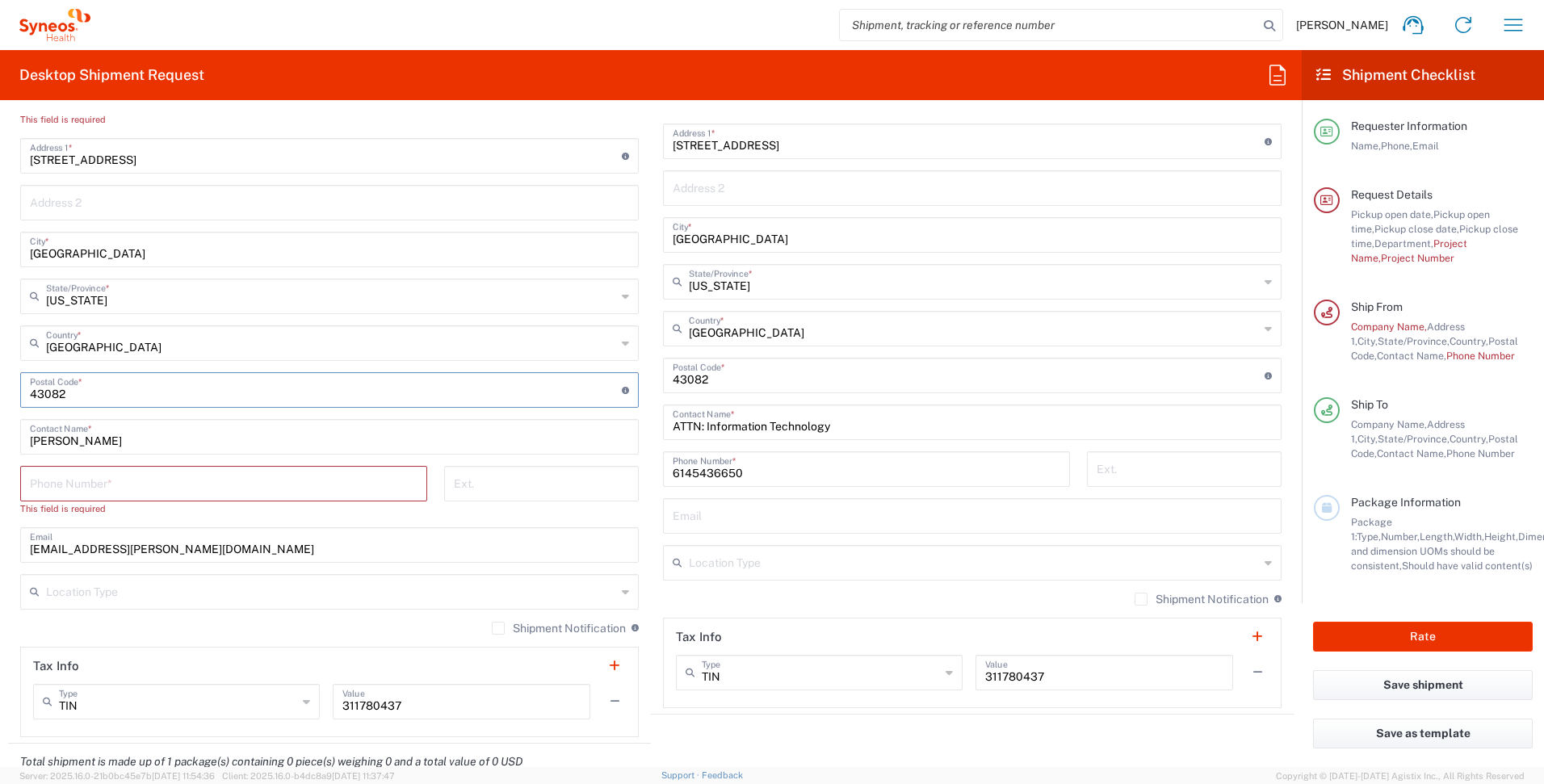
click at [128, 398] on input "undefined" at bounding box center [325, 388] width 592 height 28
type input "76017"
click at [9, 419] on main "Location [PERSON_NAME] LLC-[GEOGRAPHIC_DATA] [GEOGRAPHIC_DATA] [GEOGRAPHIC_DATA…" at bounding box center [329, 383] width 643 height 707
click at [89, 475] on input "tel" at bounding box center [223, 482] width 387 height 28
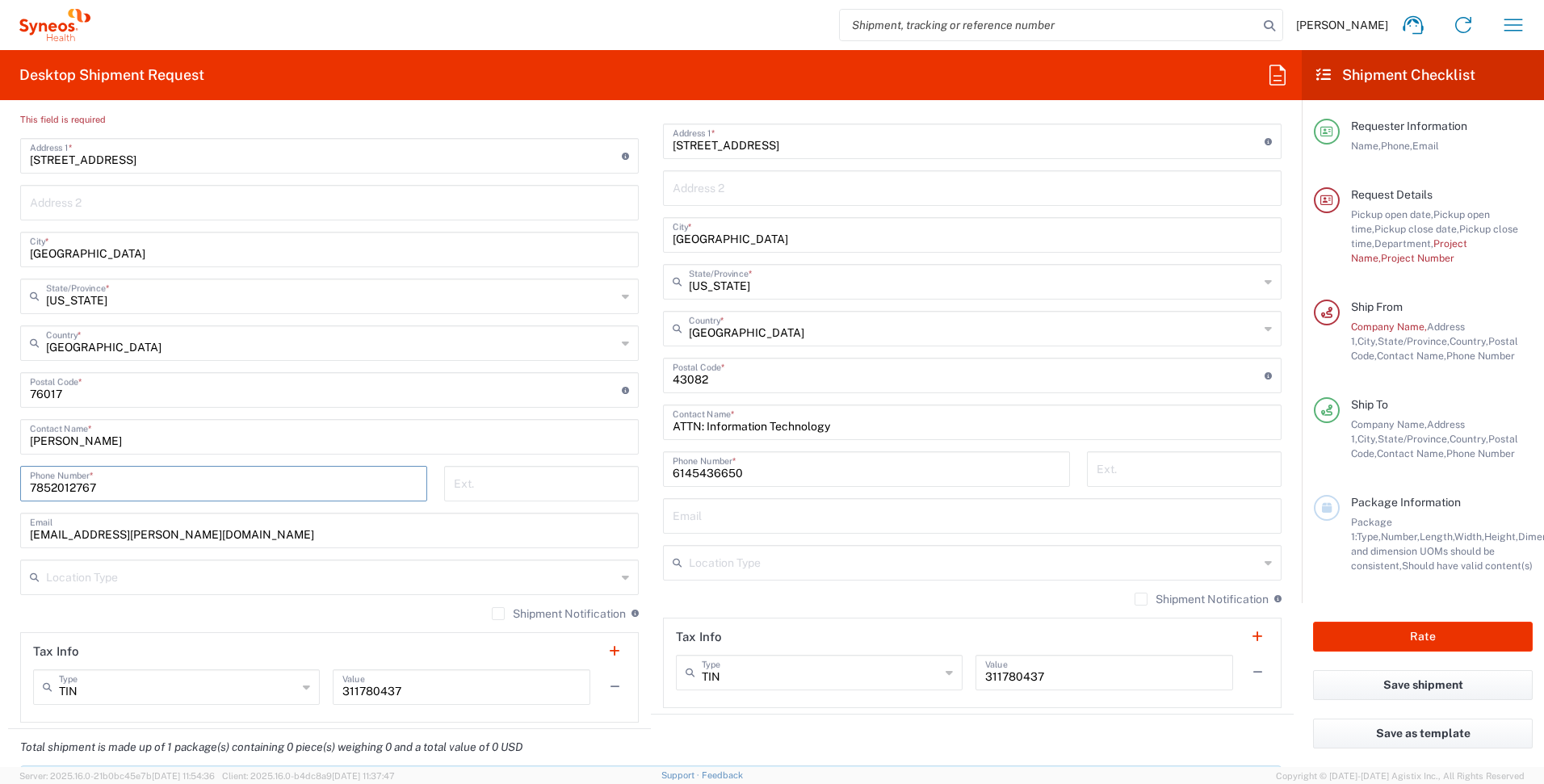
type input "7852012767"
click at [435, 501] on div "Ext." at bounding box center [541, 489] width 211 height 47
click at [409, 574] on input "text" at bounding box center [331, 575] width 571 height 28
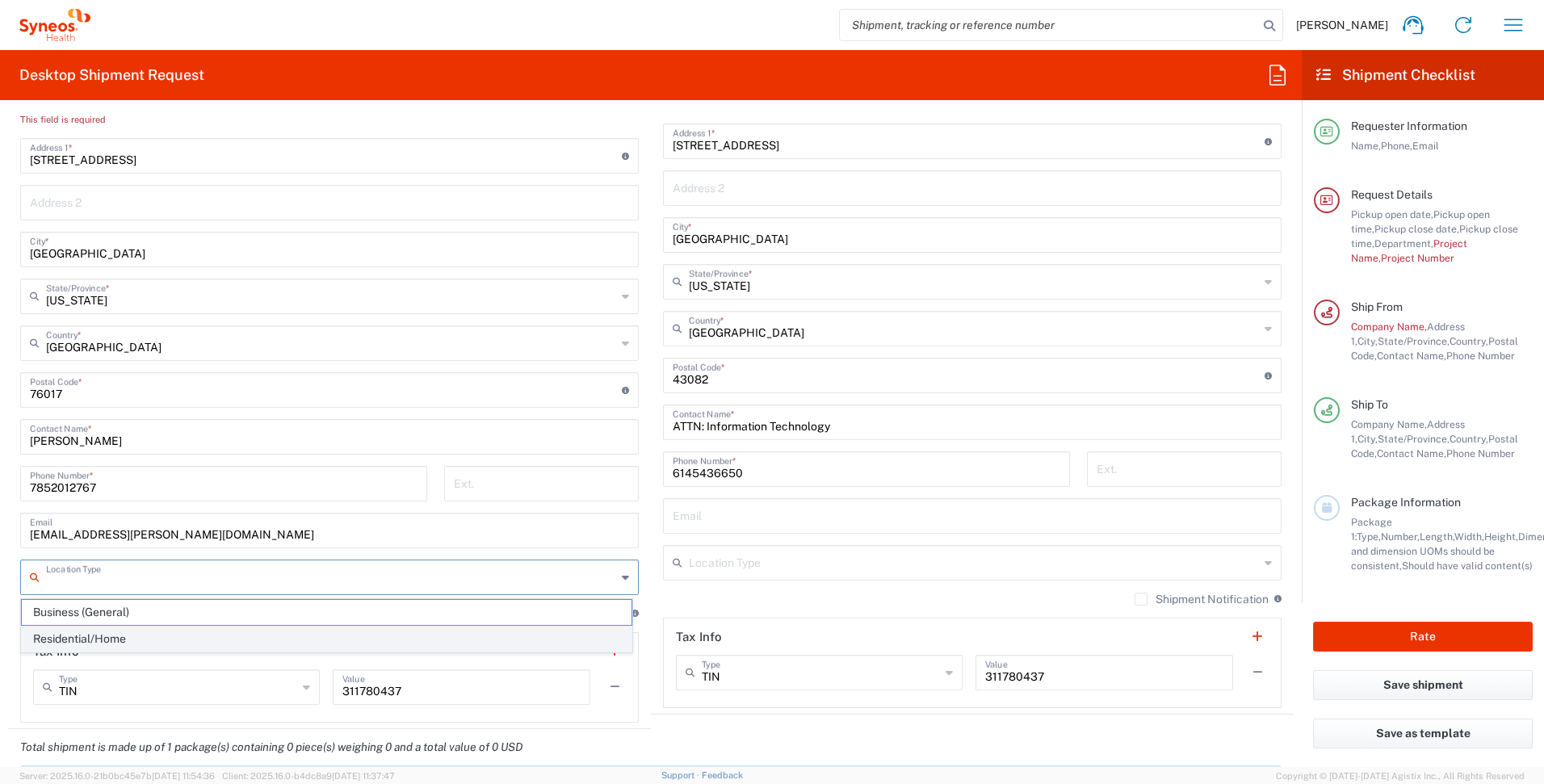
click at [380, 639] on span "Residential/Home" at bounding box center [327, 638] width 610 height 25
type input "Residential/Home"
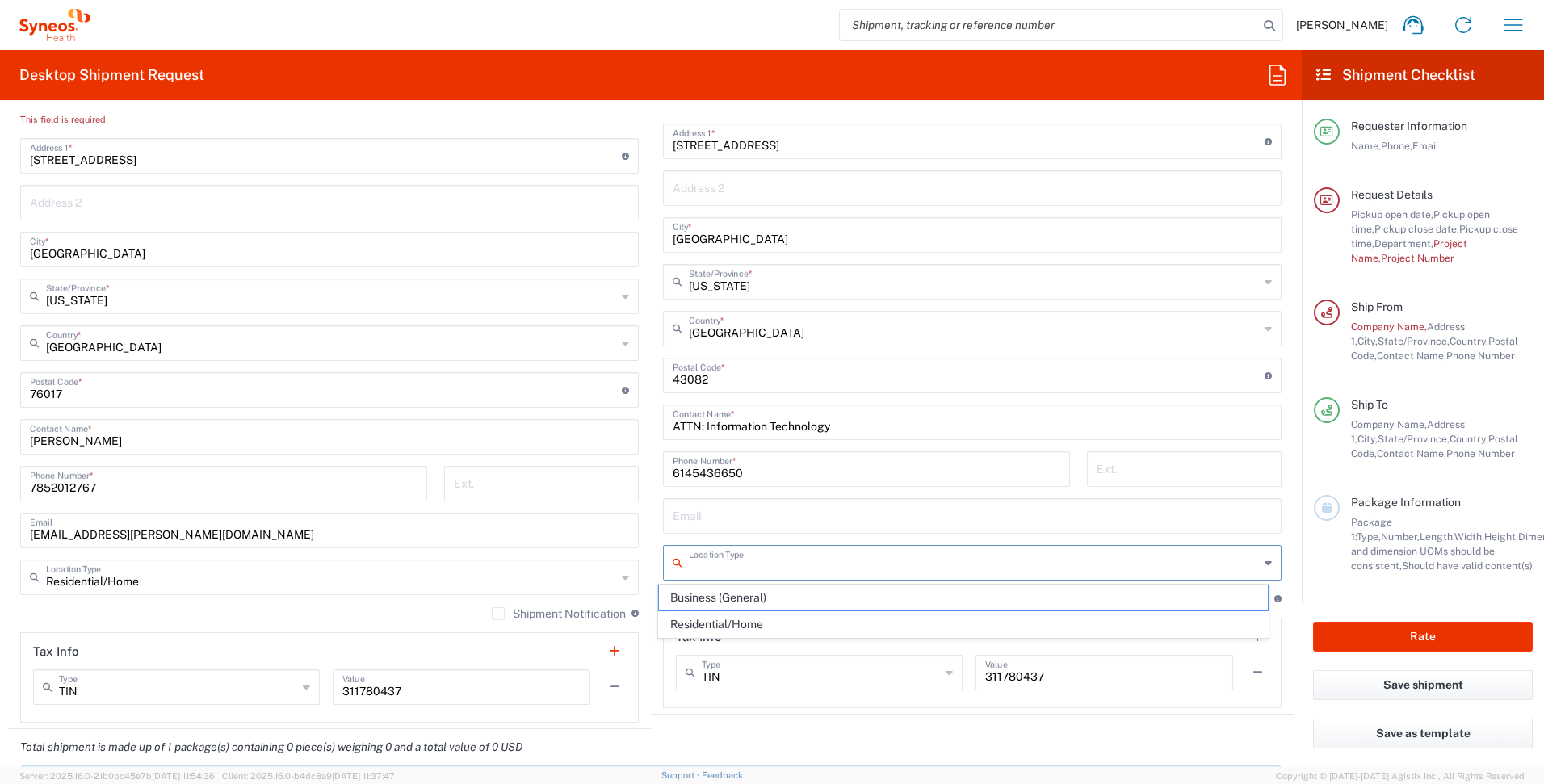
click at [830, 555] on input "text" at bounding box center [974, 561] width 571 height 28
click at [798, 604] on span "Business (General)" at bounding box center [964, 598] width 610 height 25
type input "Business (General)"
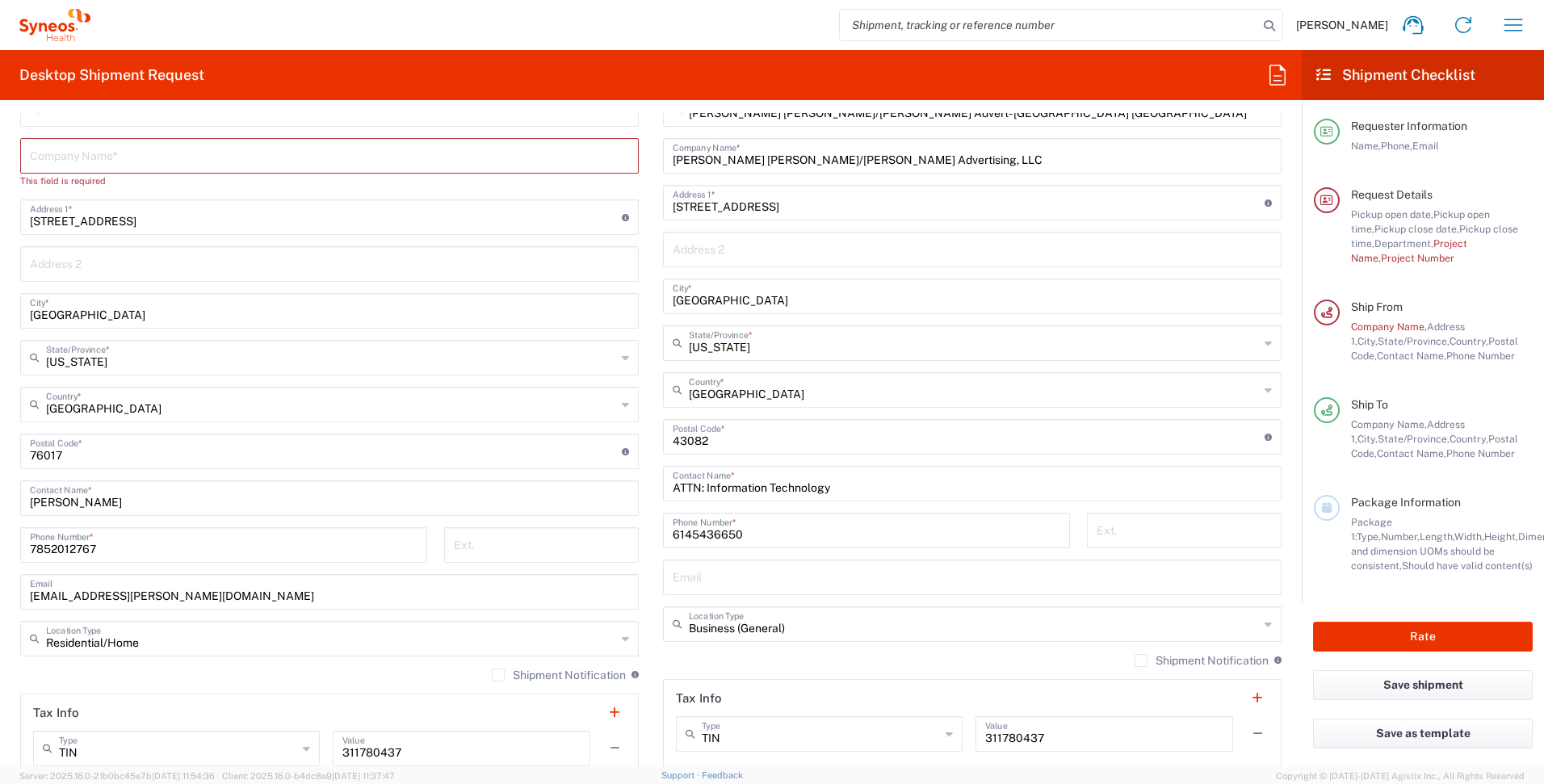
scroll to position [747, 0]
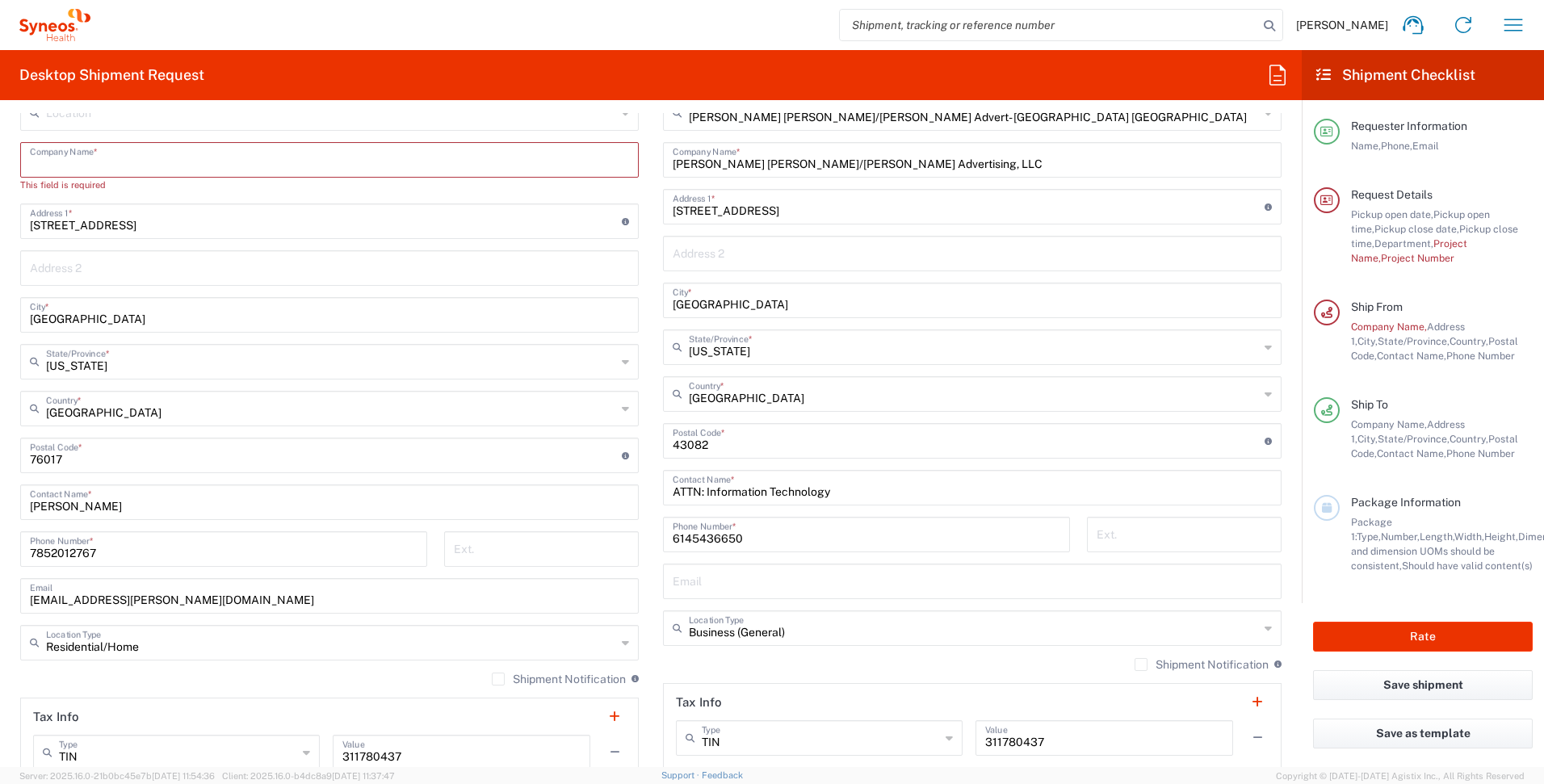
click at [153, 156] on input "text" at bounding box center [330, 158] width 600 height 28
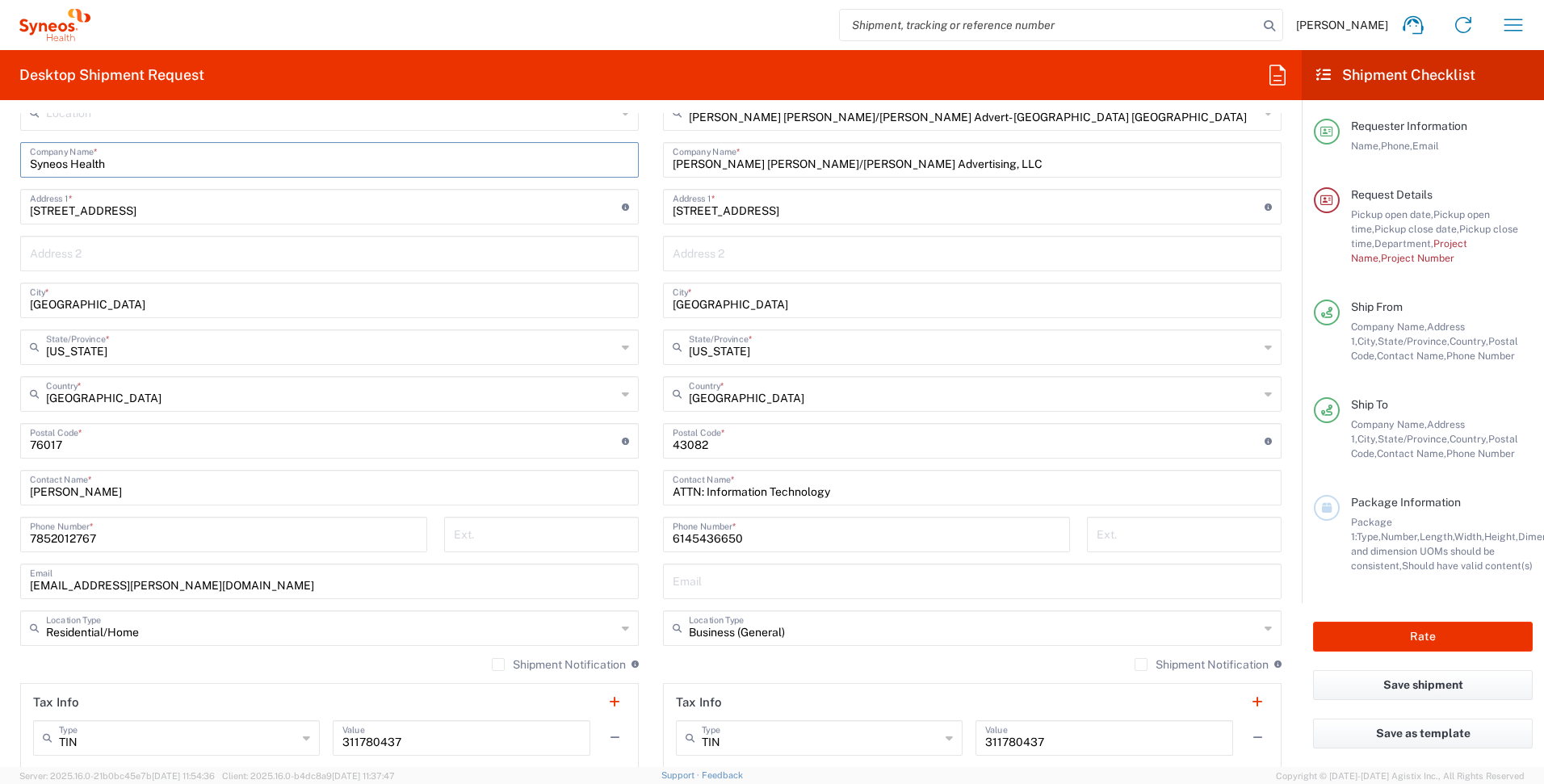
type input "Syneos Health"
click at [622, 373] on div "Location [PERSON_NAME] LLC-[GEOGRAPHIC_DATA] [GEOGRAPHIC_DATA] [GEOGRAPHIC_DATA…" at bounding box center [330, 434] width 618 height 678
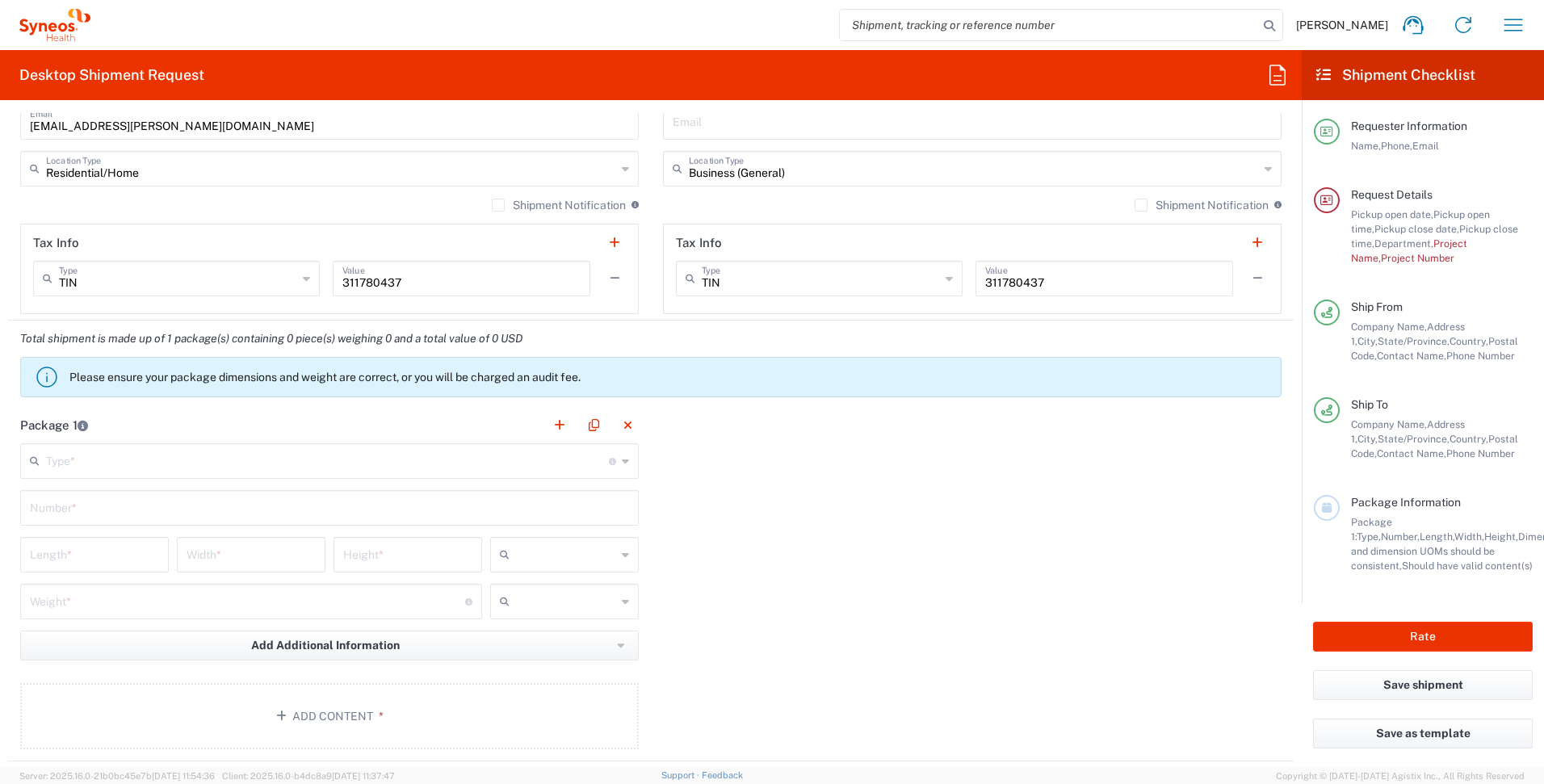
scroll to position [1209, 0]
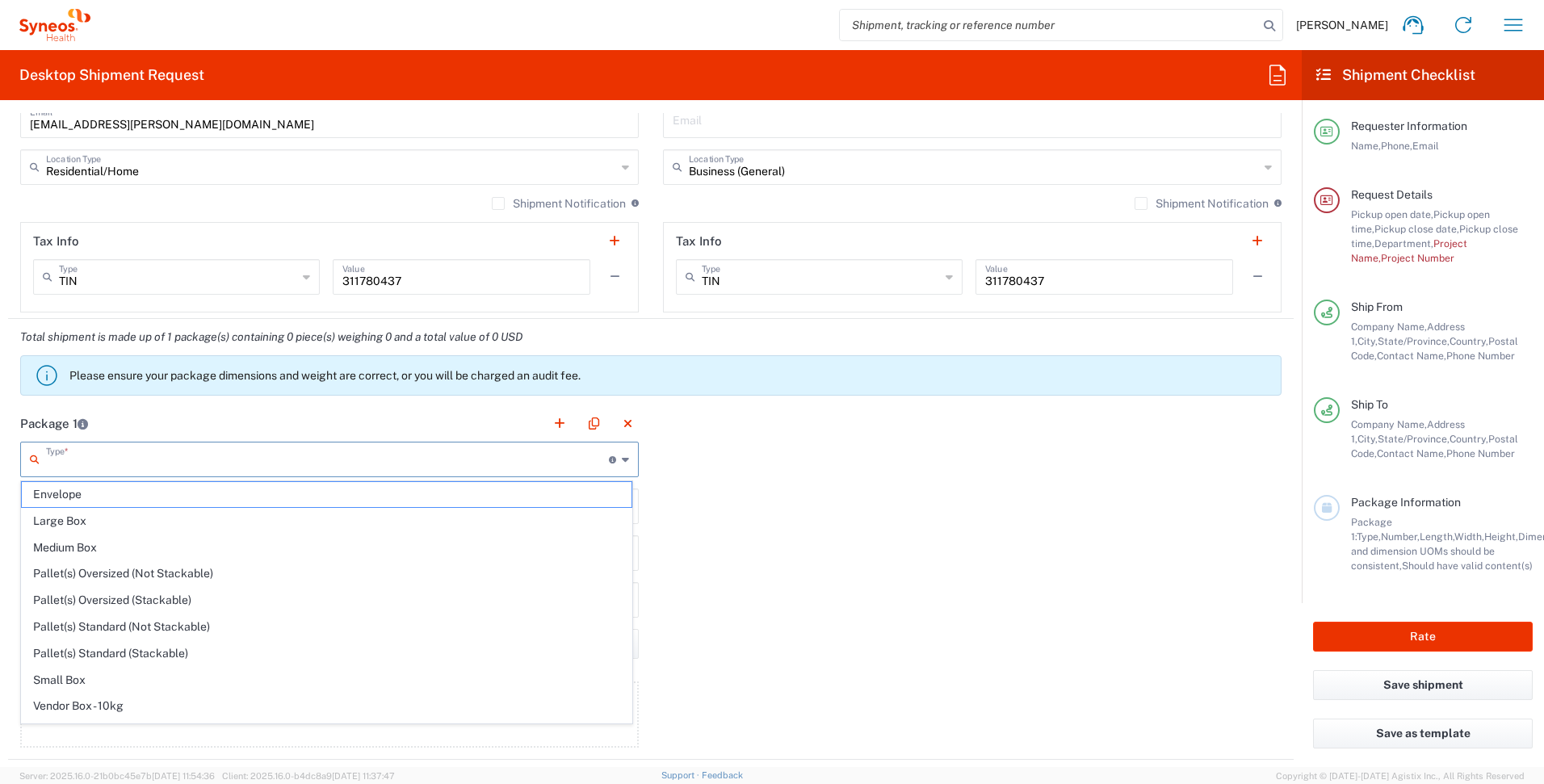
click at [473, 461] on input "text" at bounding box center [327, 458] width 563 height 28
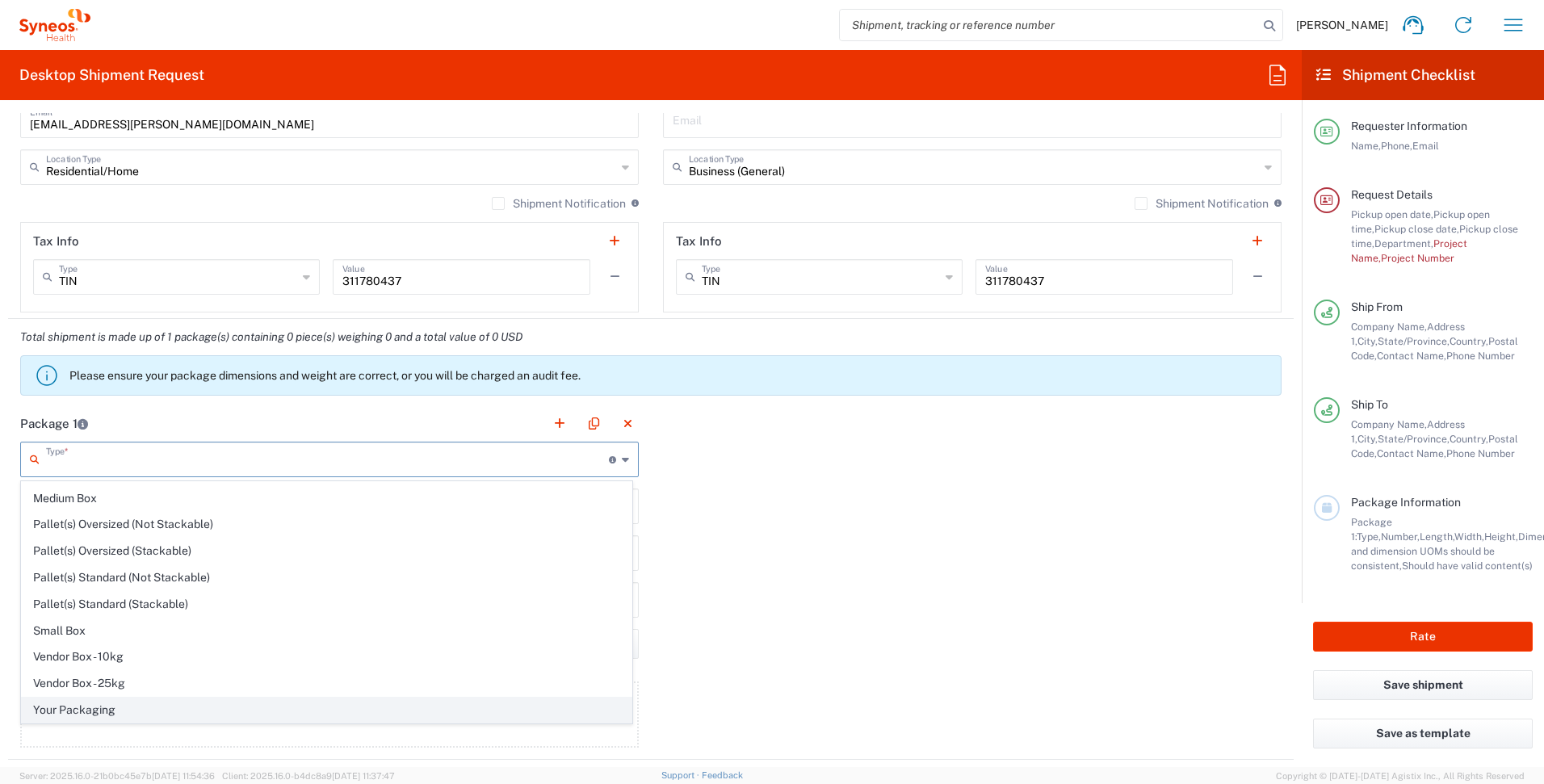
click at [320, 707] on span "Your Packaging" at bounding box center [327, 709] width 610 height 25
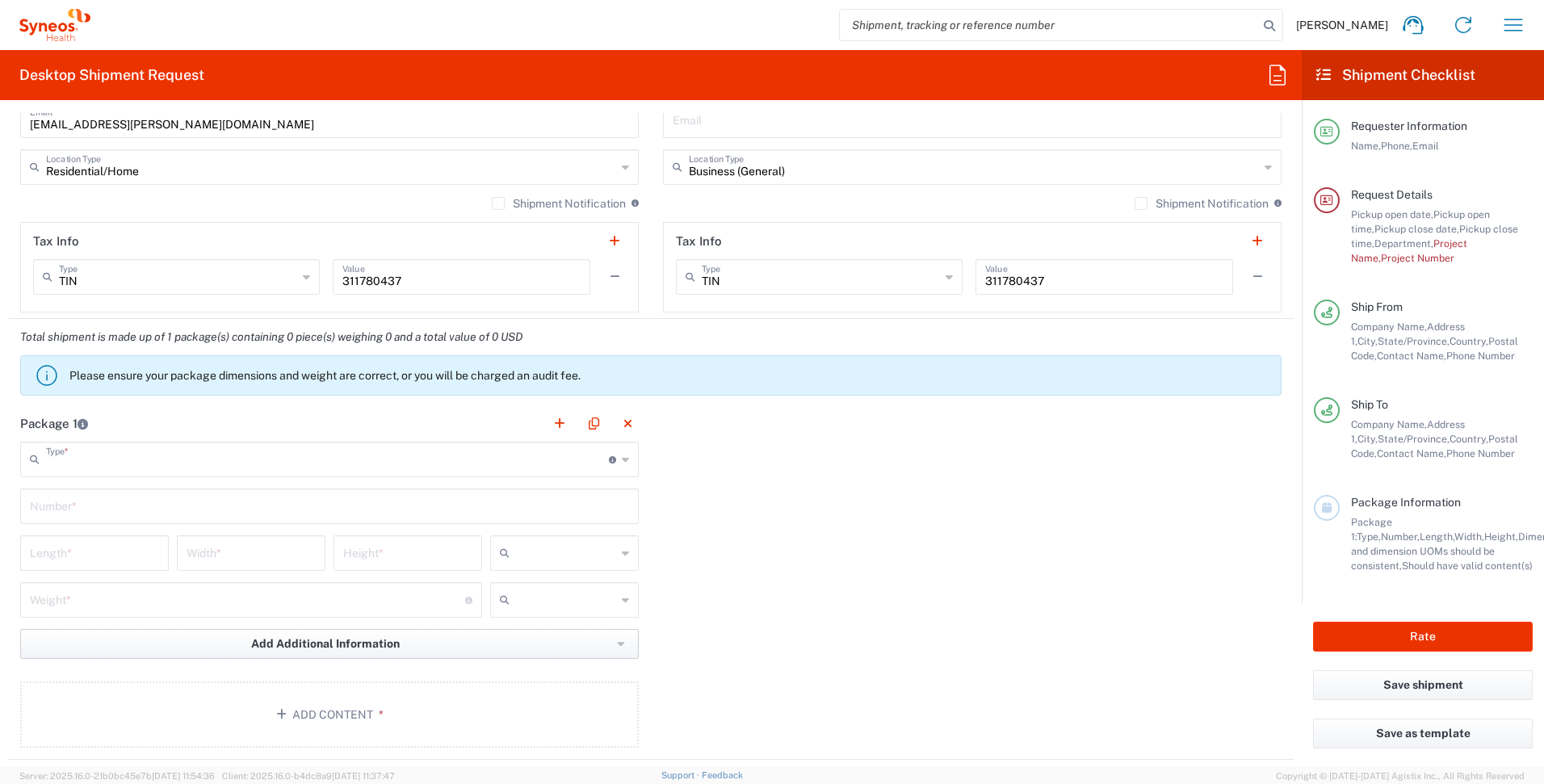
type input "Your Packaging"
click at [336, 496] on input "text" at bounding box center [330, 505] width 600 height 28
type input "1"
click at [127, 549] on input "number" at bounding box center [95, 552] width 129 height 28
type input "18"
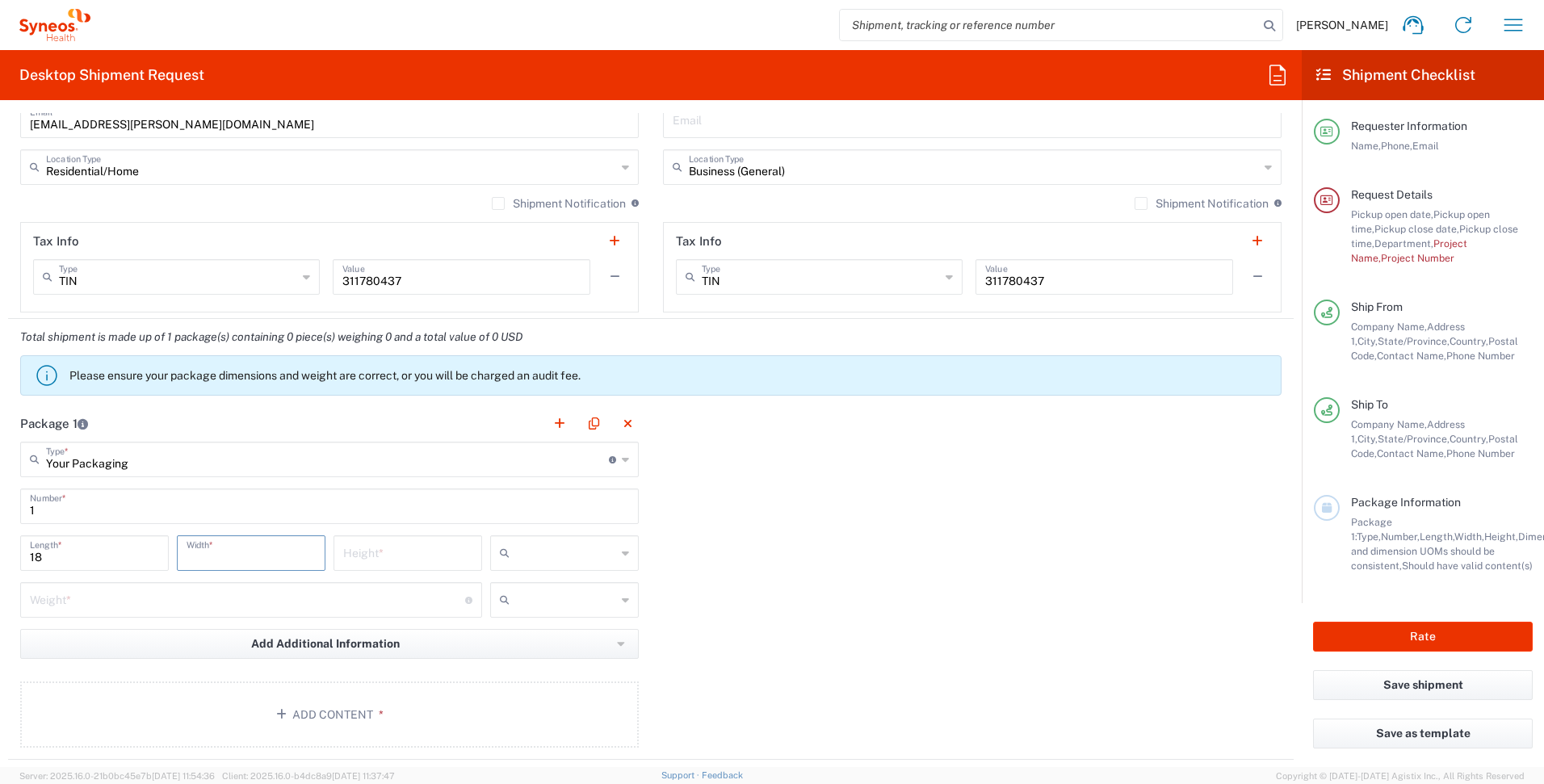
click at [290, 545] on input "number" at bounding box center [251, 552] width 129 height 28
type input "16"
click at [421, 550] on input "number" at bounding box center [408, 552] width 129 height 28
type input "9"
click at [622, 553] on icon at bounding box center [625, 552] width 8 height 26
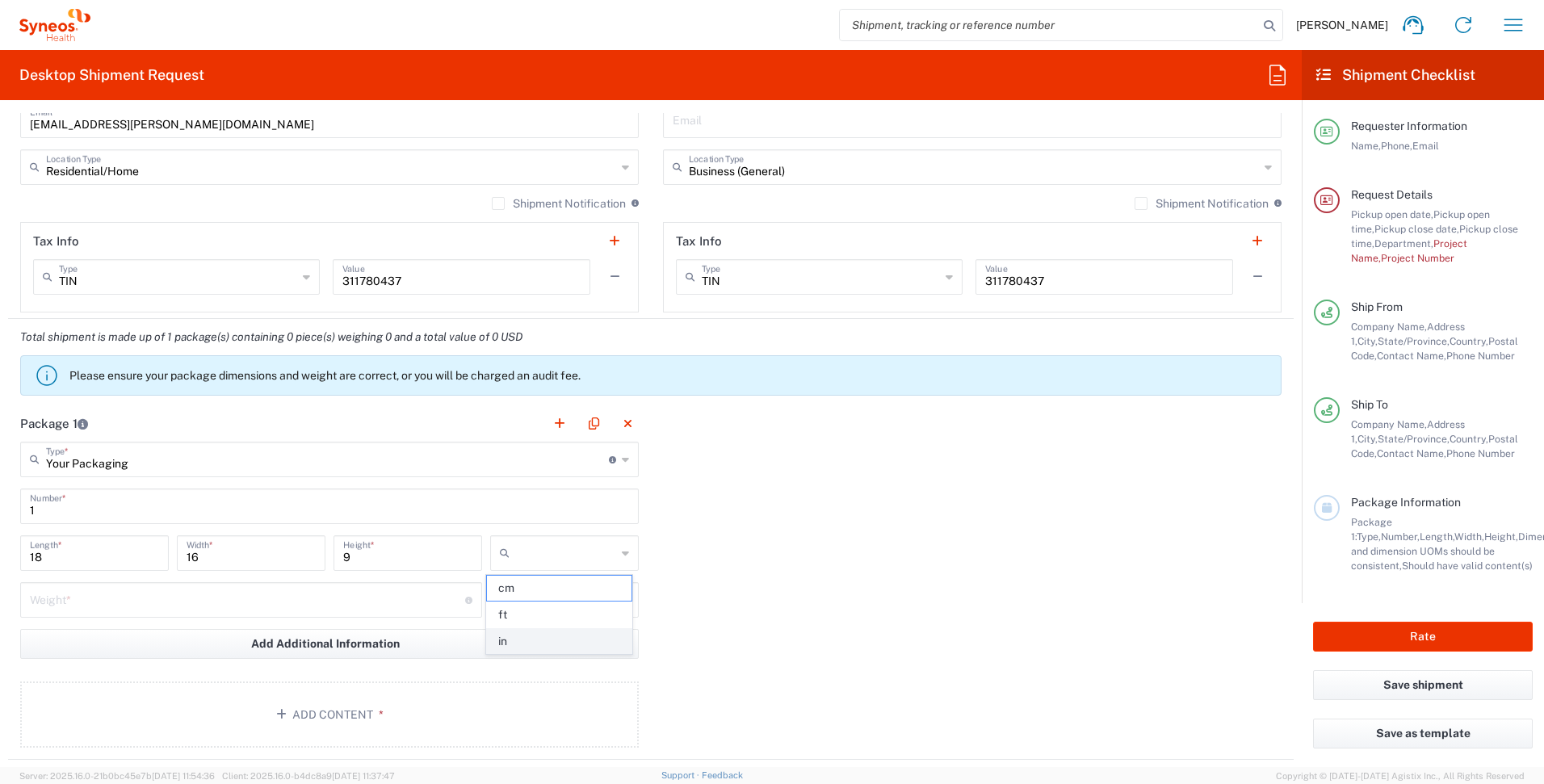
click at [577, 633] on span "in" at bounding box center [559, 641] width 144 height 25
type input "in"
click at [328, 605] on input "number" at bounding box center [247, 598] width 435 height 28
click at [465, 603] on icon at bounding box center [468, 600] width 8 height 8
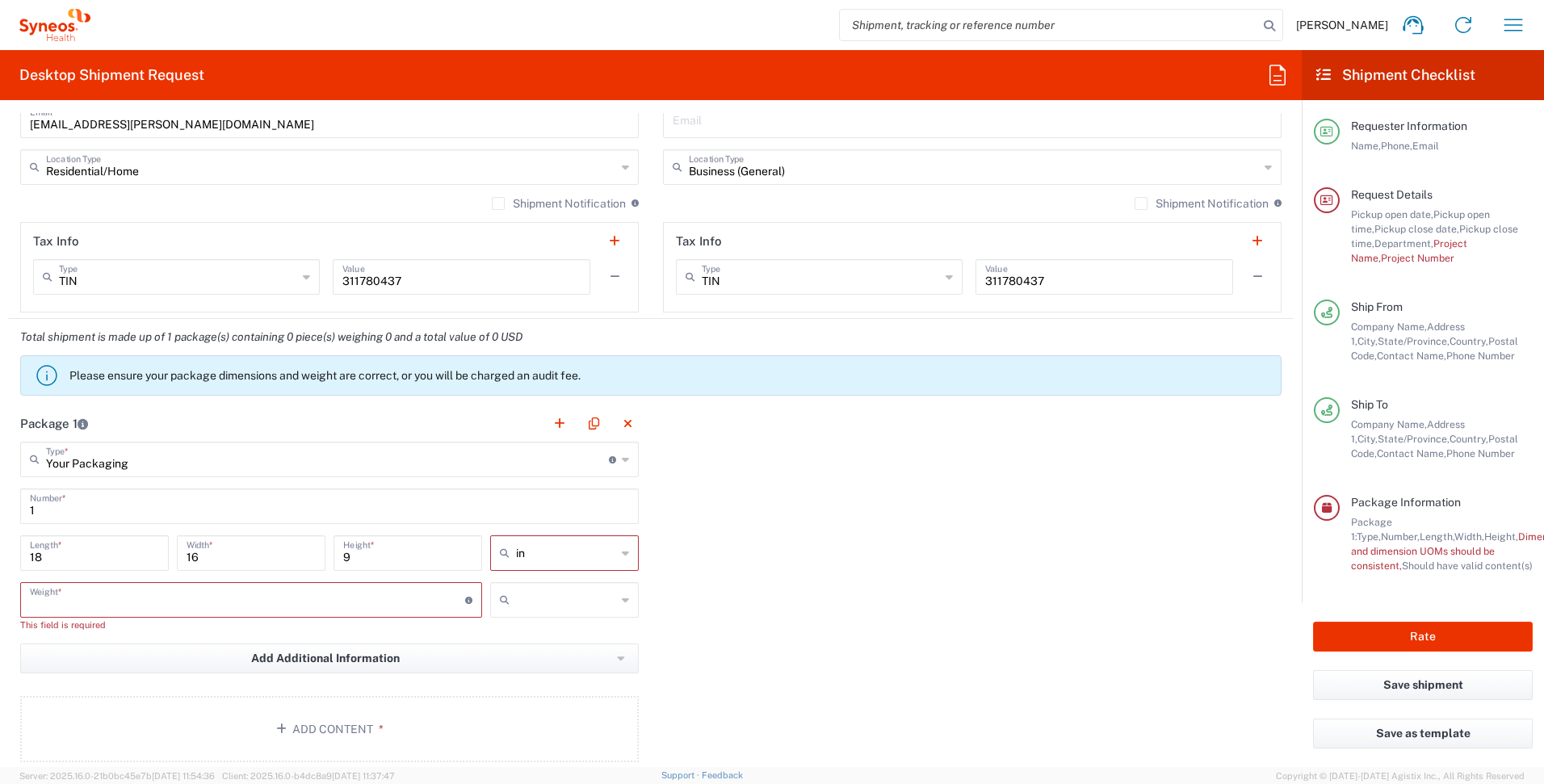
click at [410, 602] on input "number" at bounding box center [247, 598] width 435 height 28
click at [554, 604] on input "text" at bounding box center [566, 599] width 100 height 26
click at [576, 663] on span "lbs" at bounding box center [559, 661] width 144 height 25
type input "lbs"
click at [398, 599] on input "number" at bounding box center [247, 598] width 435 height 28
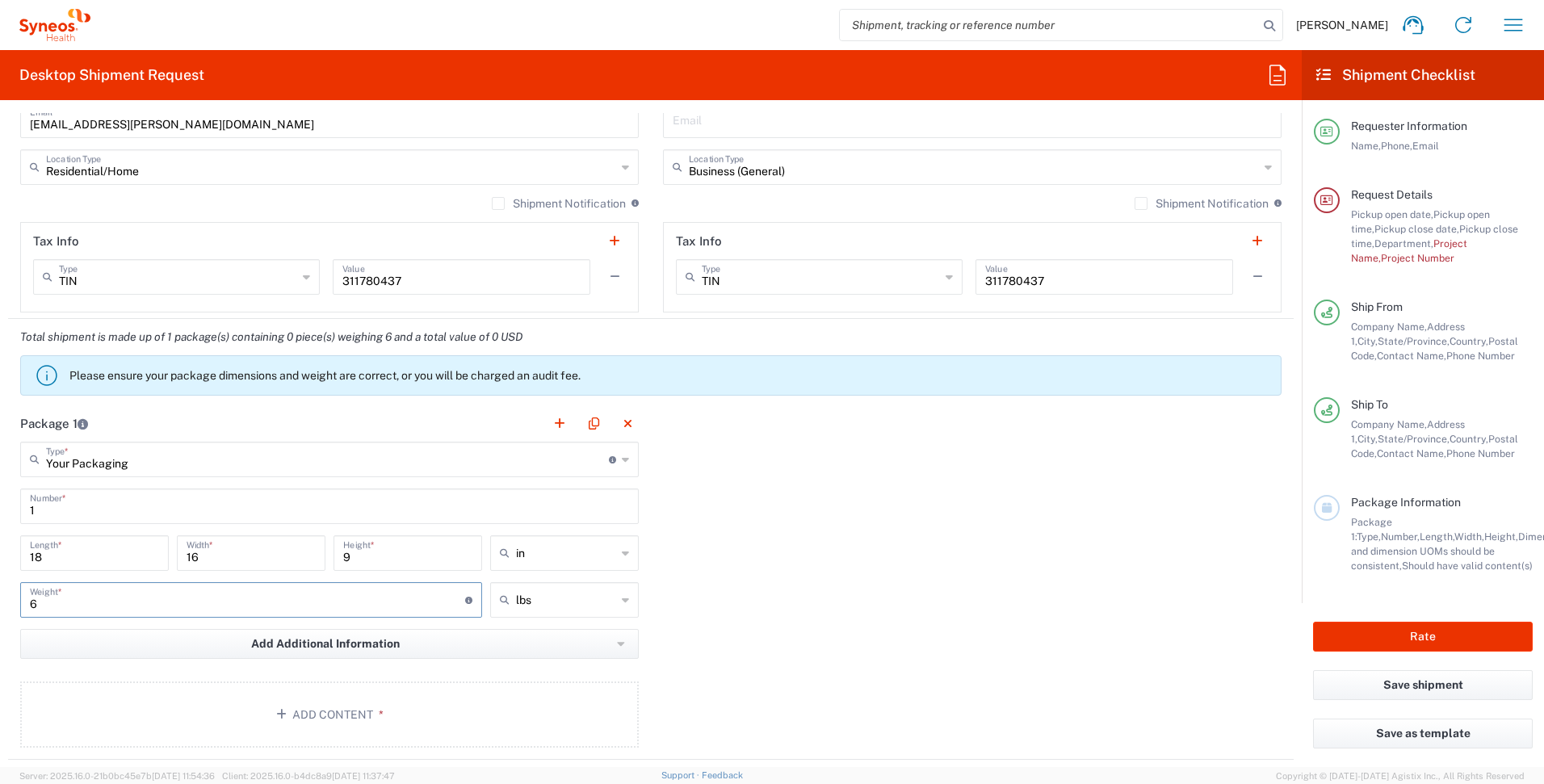
type input "6"
click at [729, 617] on div "Package 1 Your Packaging Type * Material used to package goods Envelope Large B…" at bounding box center [651, 582] width 1286 height 354
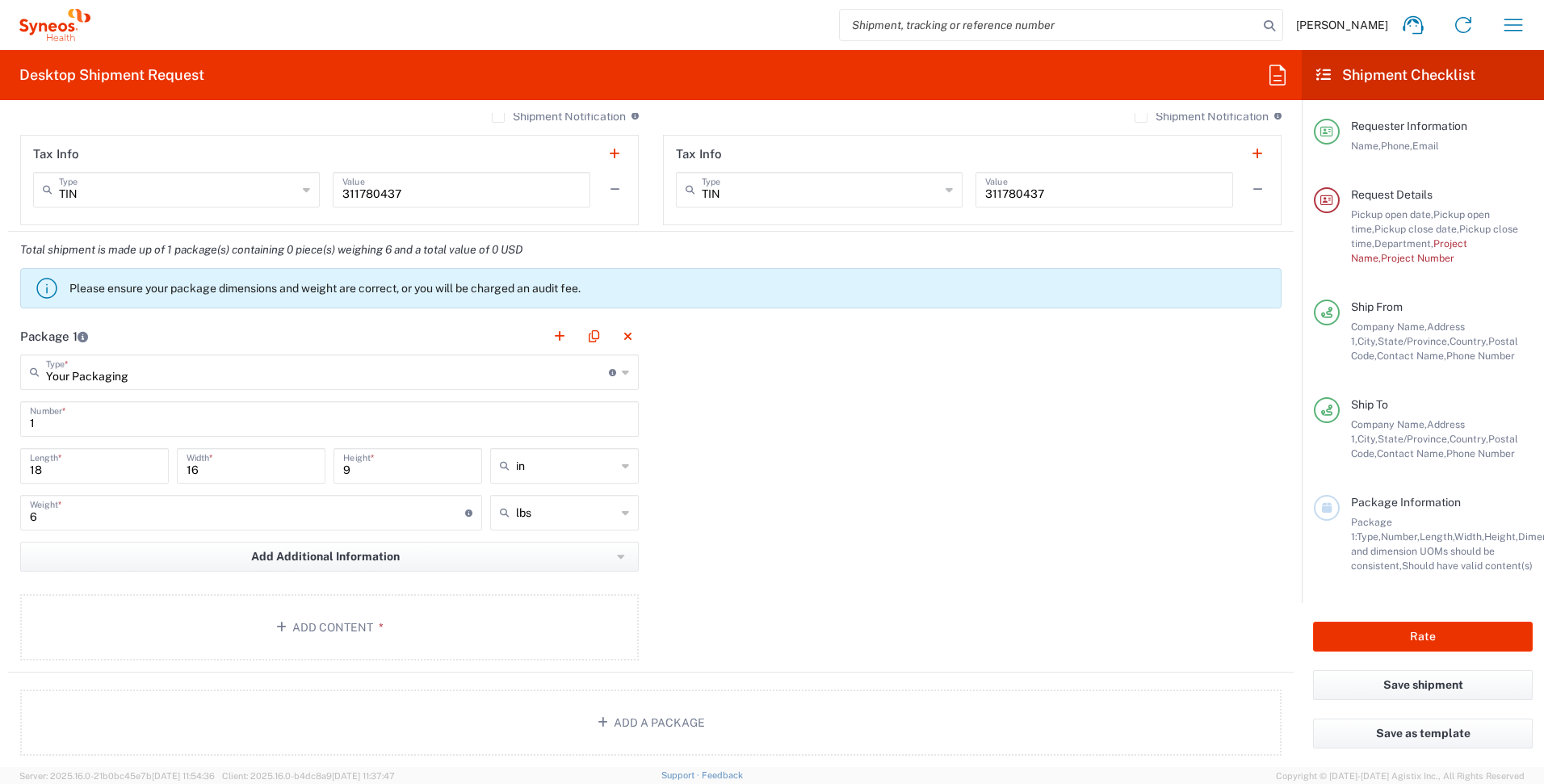
scroll to position [1297, 0]
click at [576, 559] on button "Add Additional Information" at bounding box center [330, 554] width 618 height 30
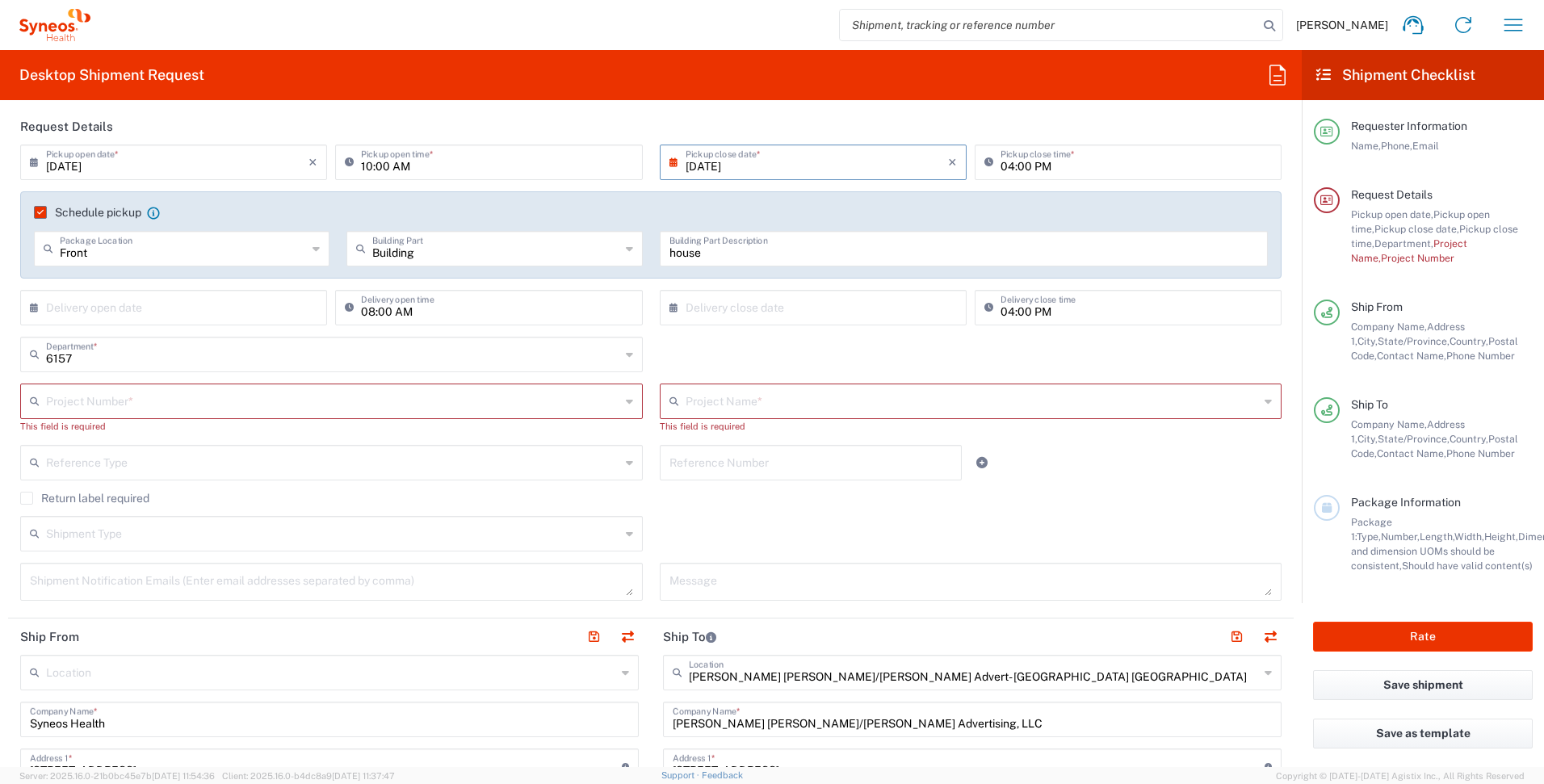
scroll to position [173, 0]
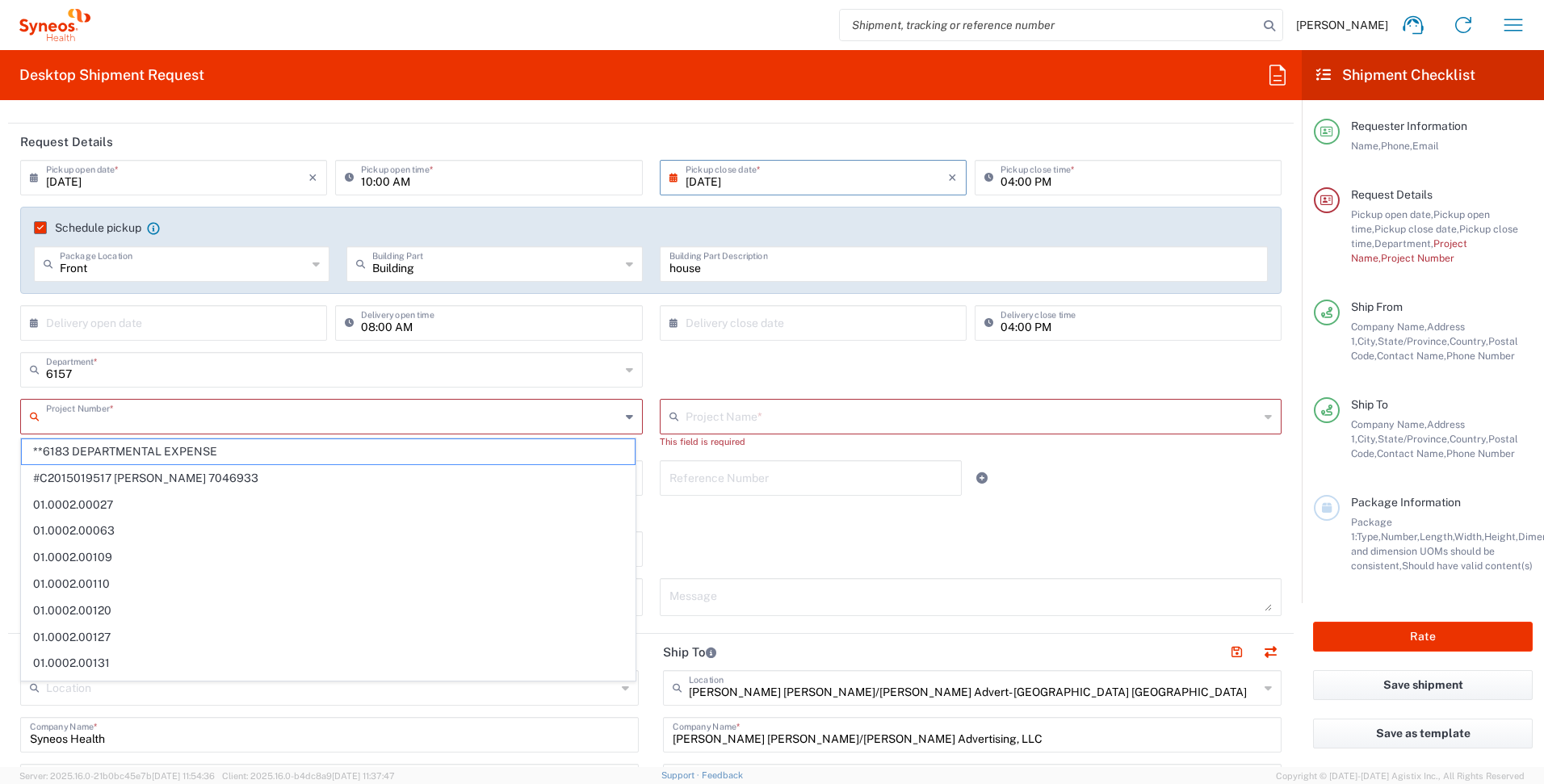
click at [601, 418] on input "text" at bounding box center [333, 415] width 574 height 28
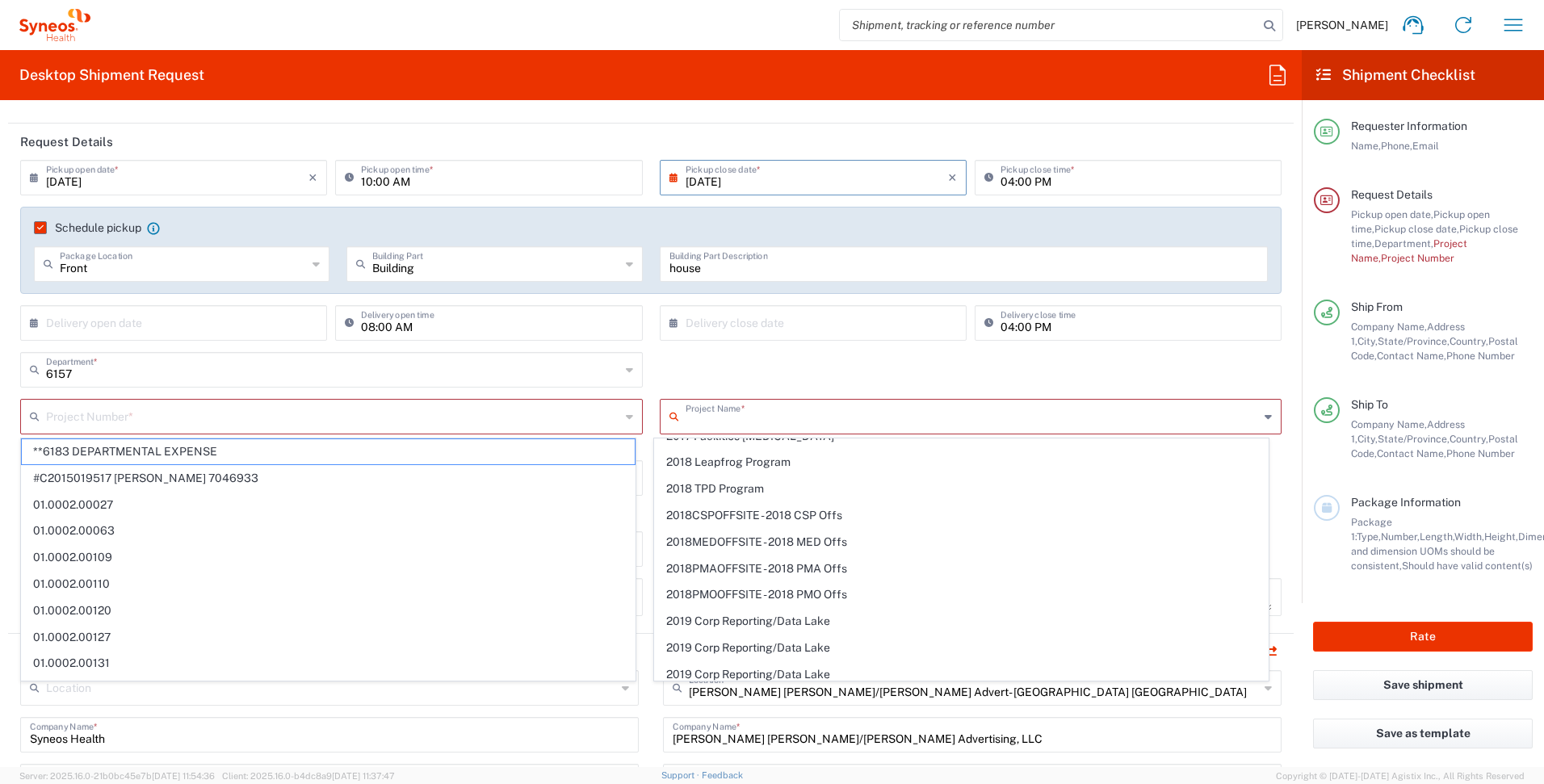
click at [829, 419] on input "text" at bounding box center [973, 415] width 574 height 28
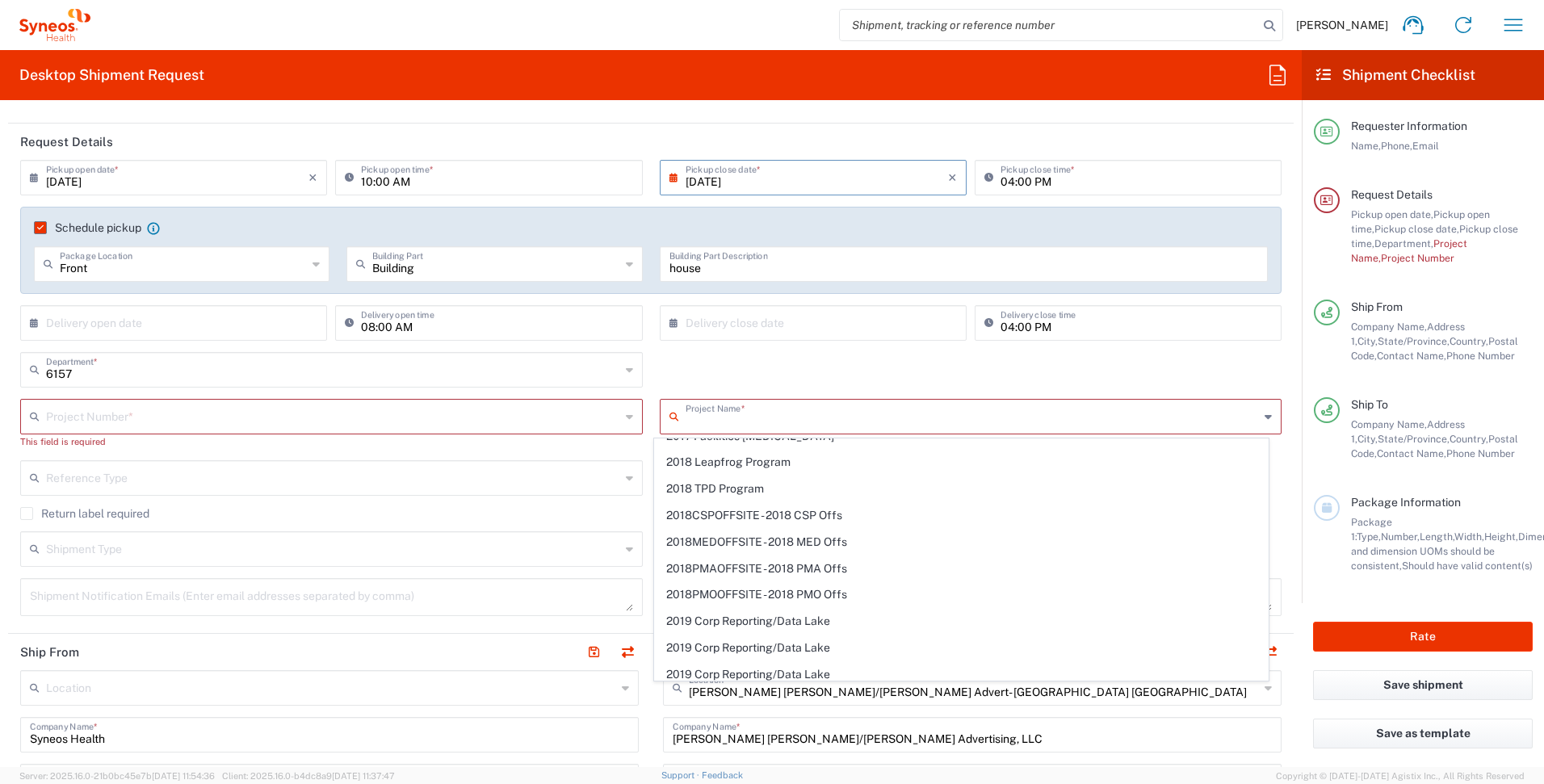
scroll to position [0, 0]
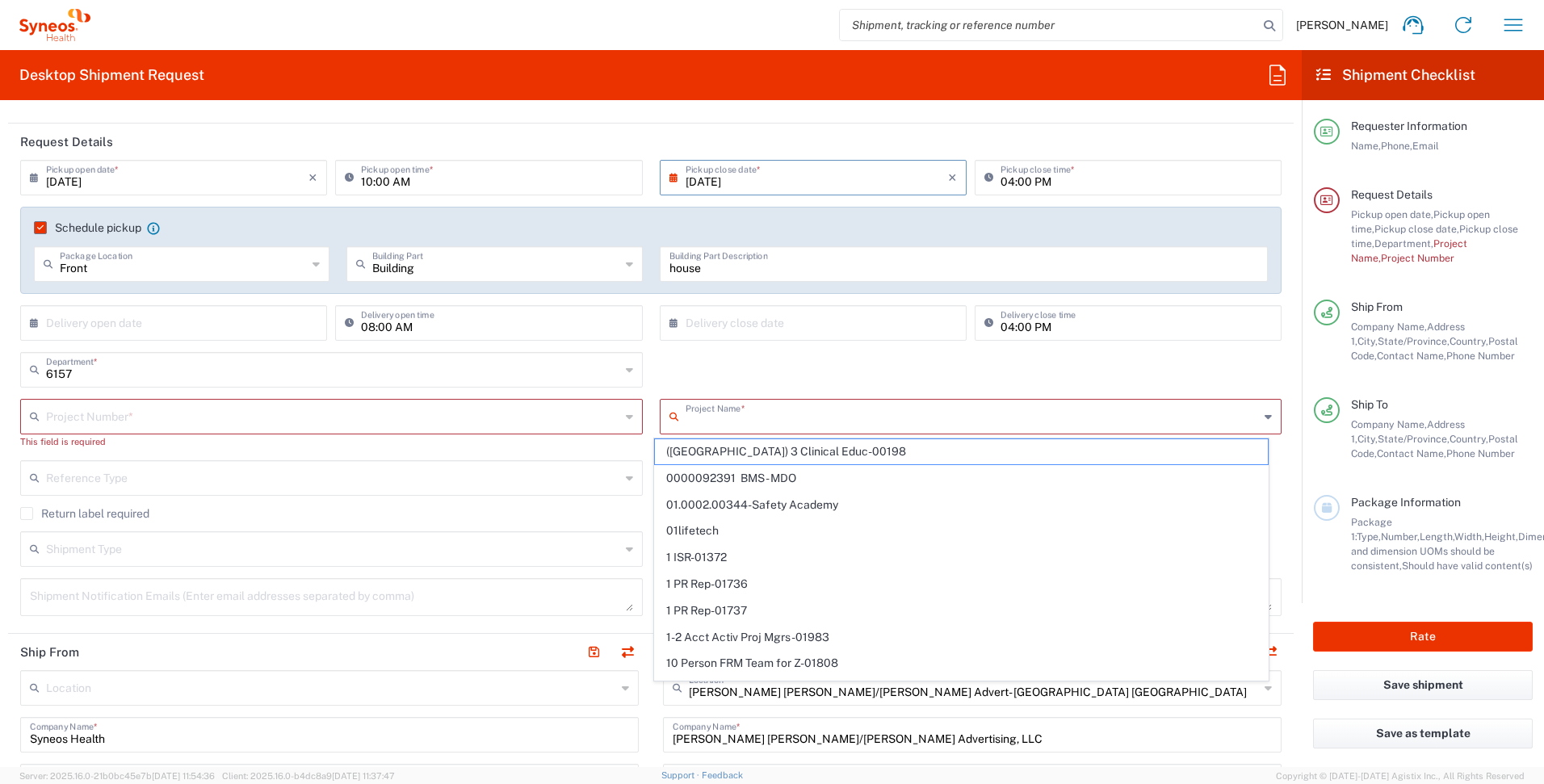
click at [650, 375] on div "6157 Department * 3000 3100 3109 3110 3111 3112 3125 3130 3135 3136 3150 3155 3…" at bounding box center [651, 375] width 1278 height 47
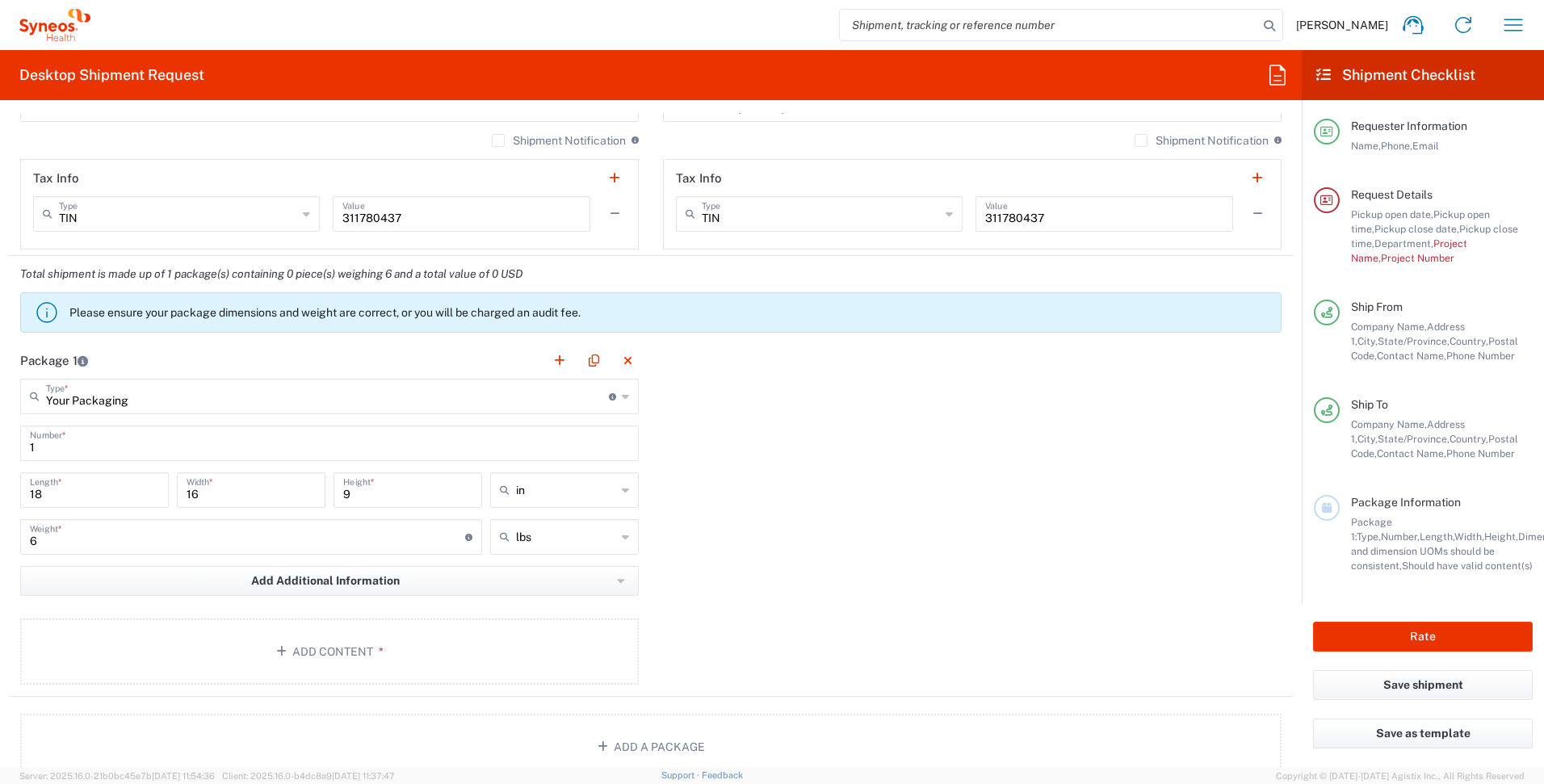
scroll to position [1273, 0]
click at [527, 580] on button "Add Additional Information" at bounding box center [330, 579] width 618 height 30
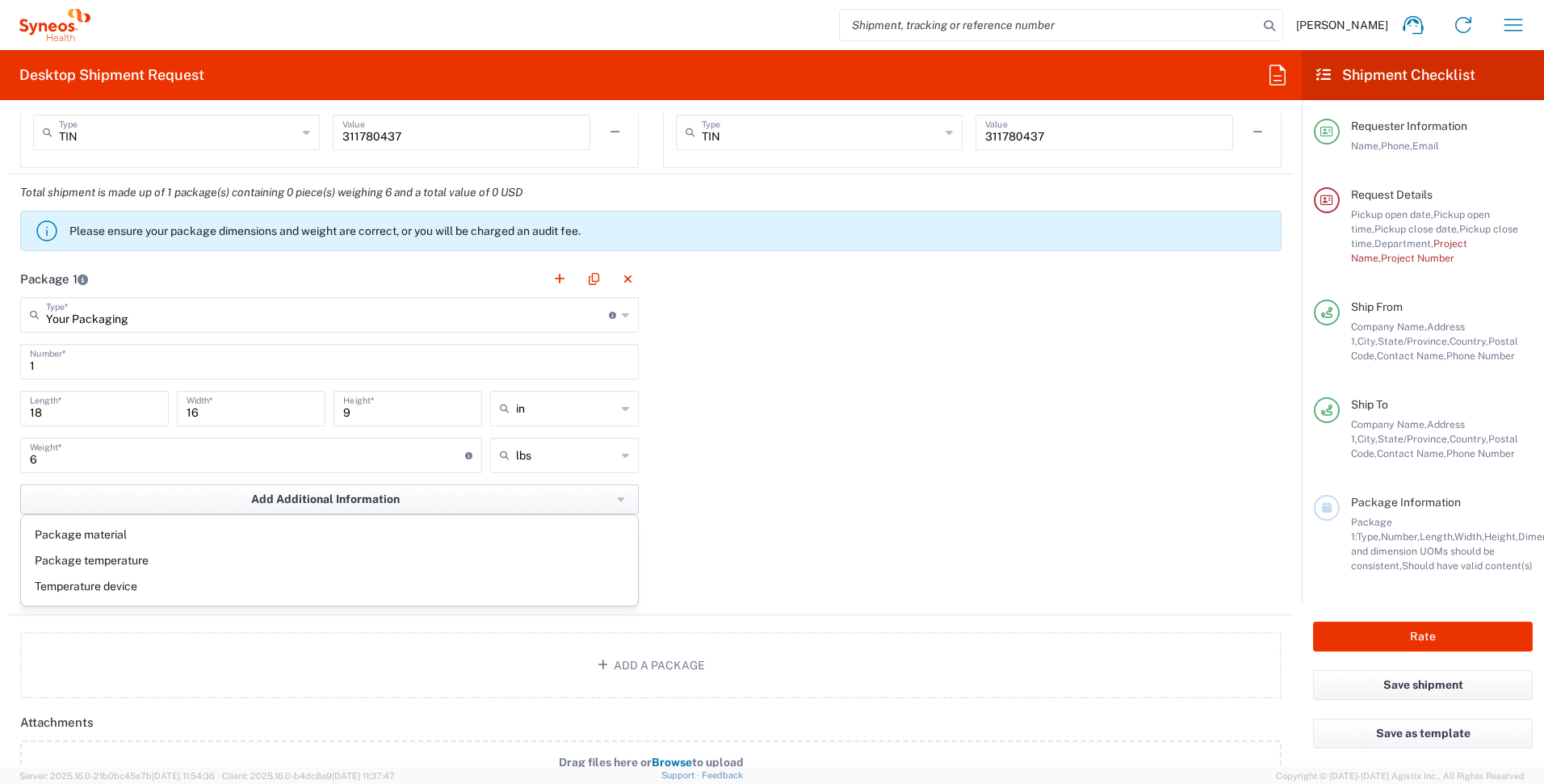
scroll to position [1365, 0]
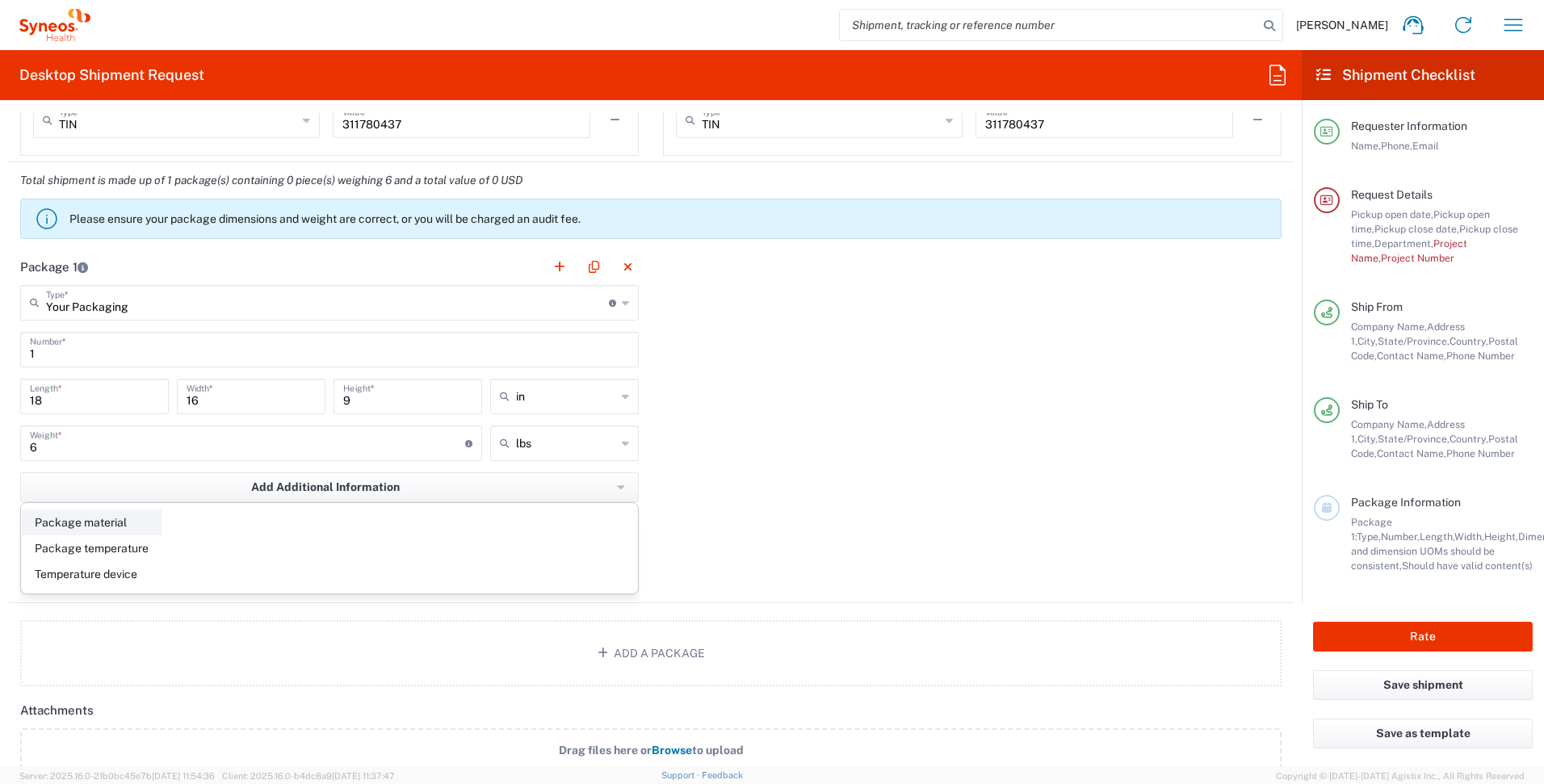
click at [143, 529] on li "Package material" at bounding box center [92, 522] width 140 height 26
click at [158, 580] on input "text" at bounding box center [127, 570] width 138 height 28
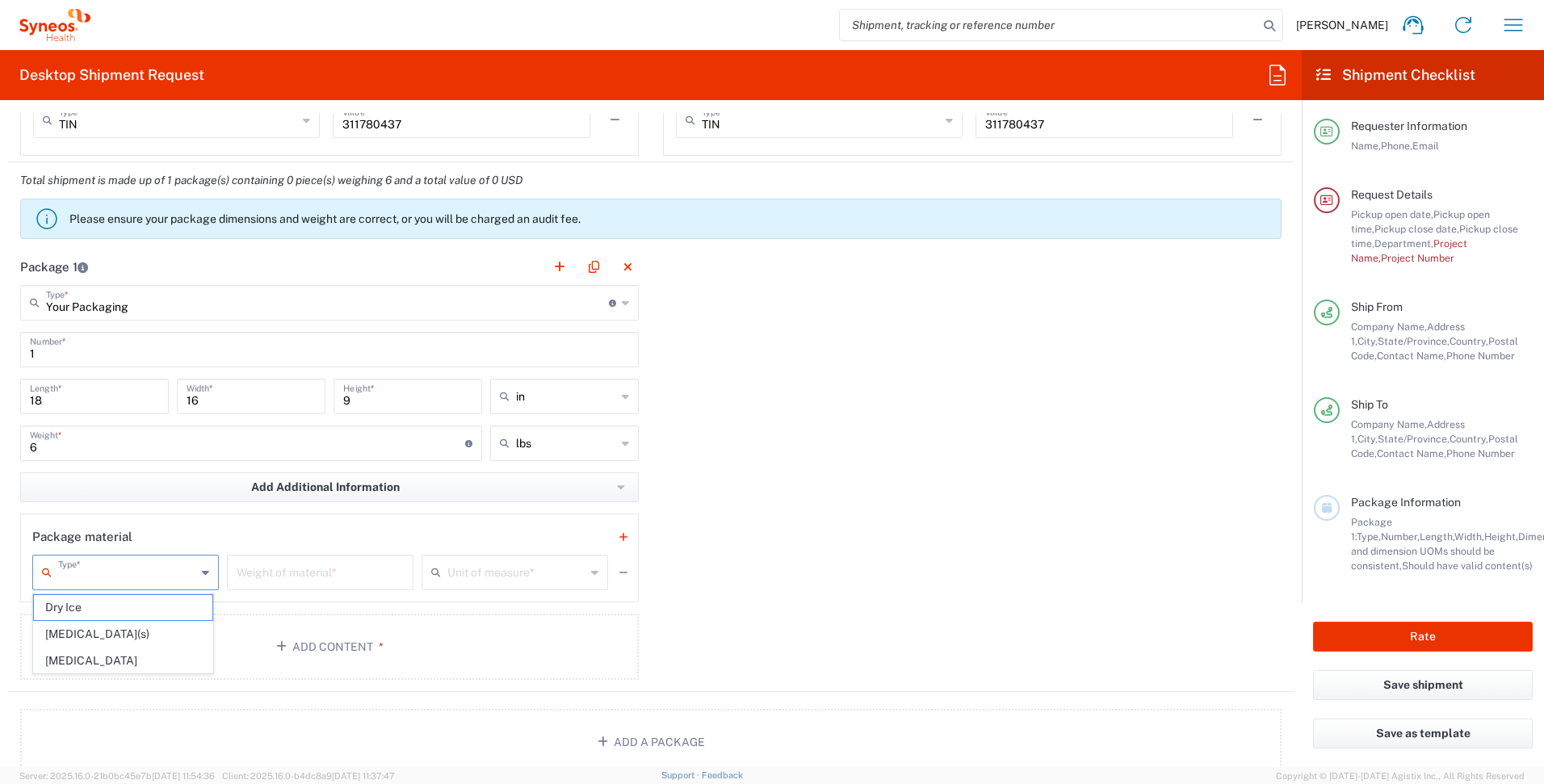
click at [797, 498] on div "Package 1 Your Packaging Type * Material used to package goods Envelope Large B…" at bounding box center [651, 470] width 1286 height 444
click at [624, 581] on button "button" at bounding box center [623, 580] width 23 height 23
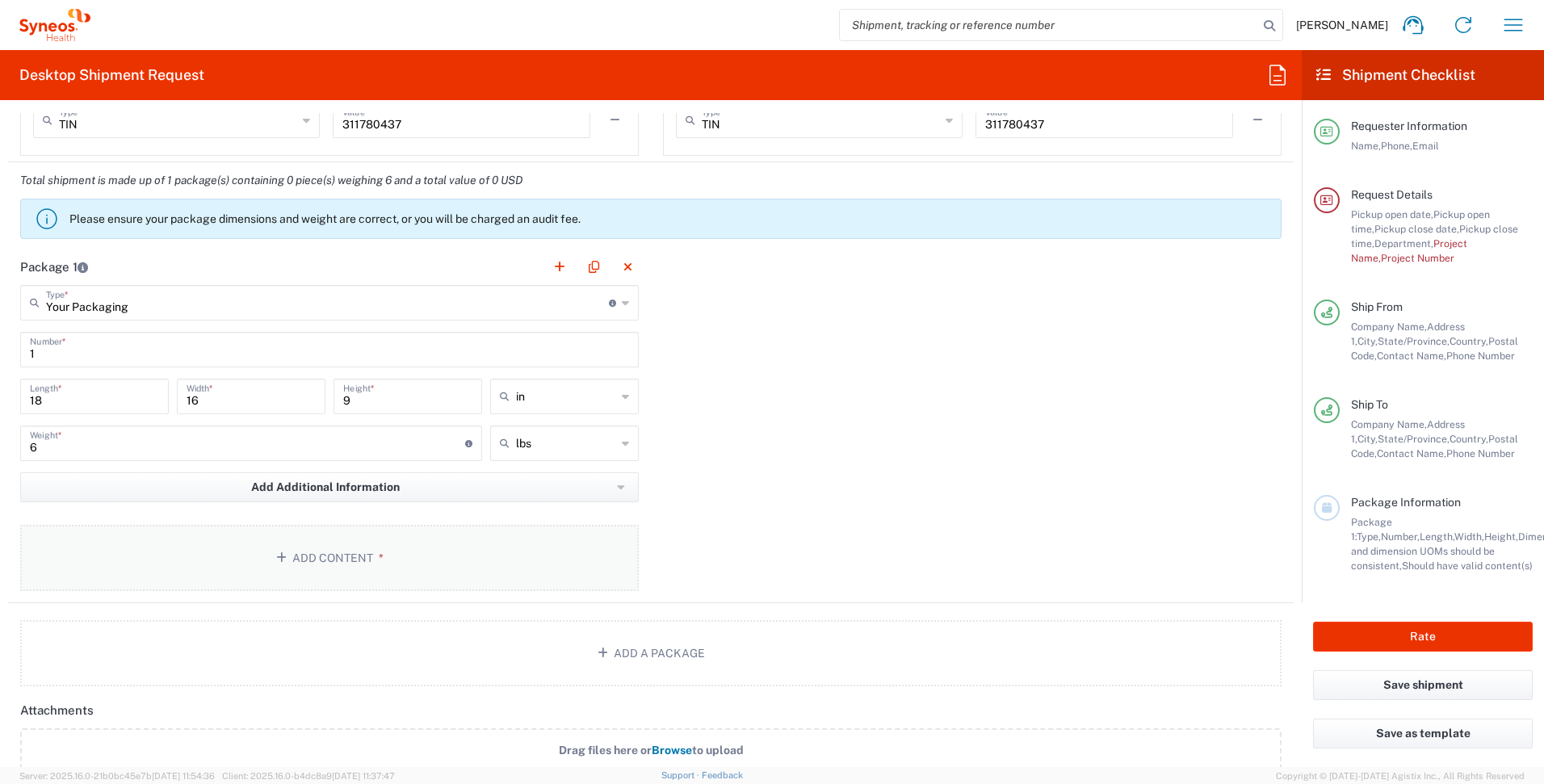
click at [339, 562] on button "Add Content *" at bounding box center [330, 558] width 618 height 66
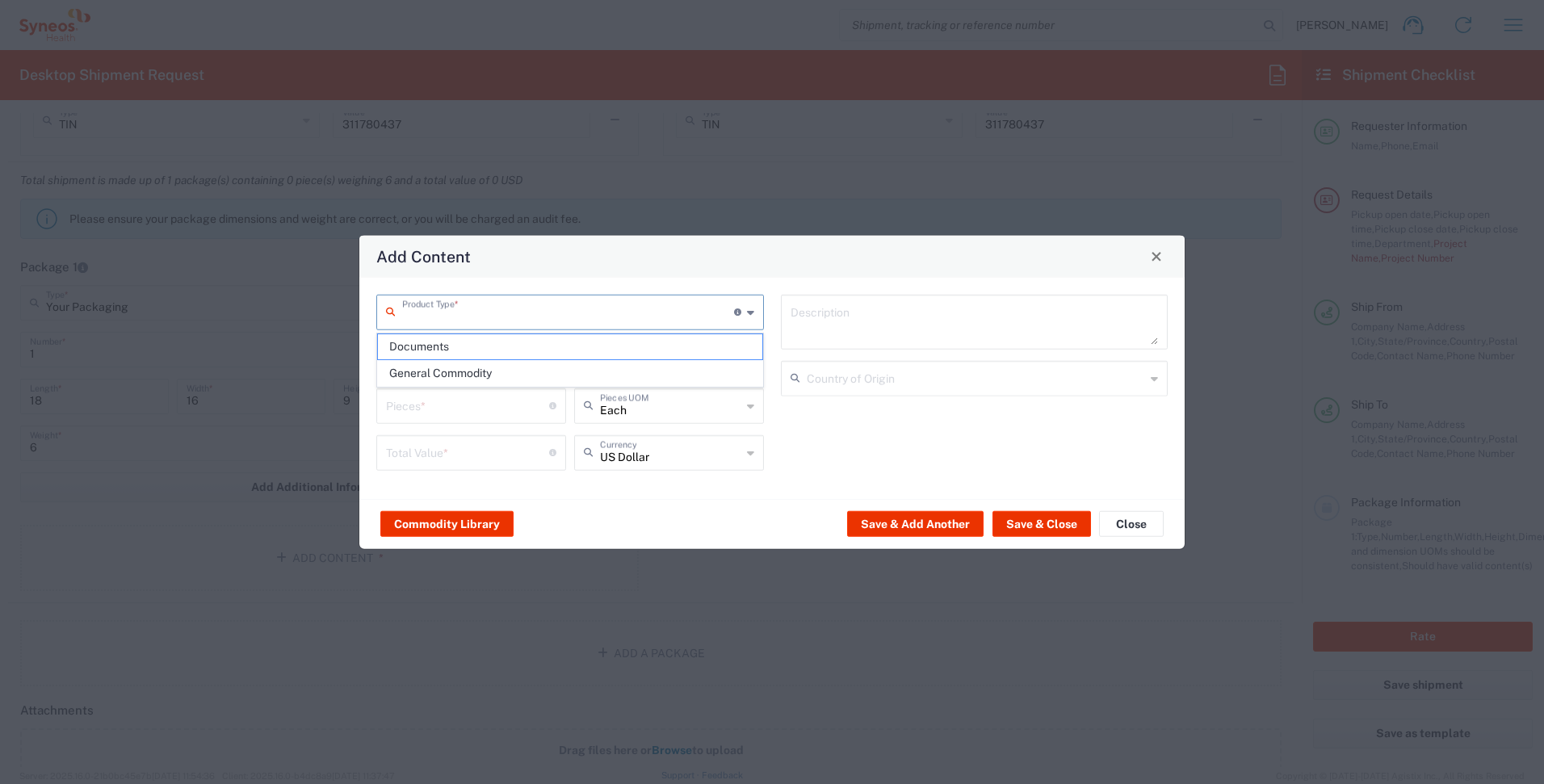
click at [651, 310] on input "text" at bounding box center [568, 310] width 332 height 28
click at [665, 371] on span "General Commodity" at bounding box center [570, 373] width 384 height 25
type input "General Commodity"
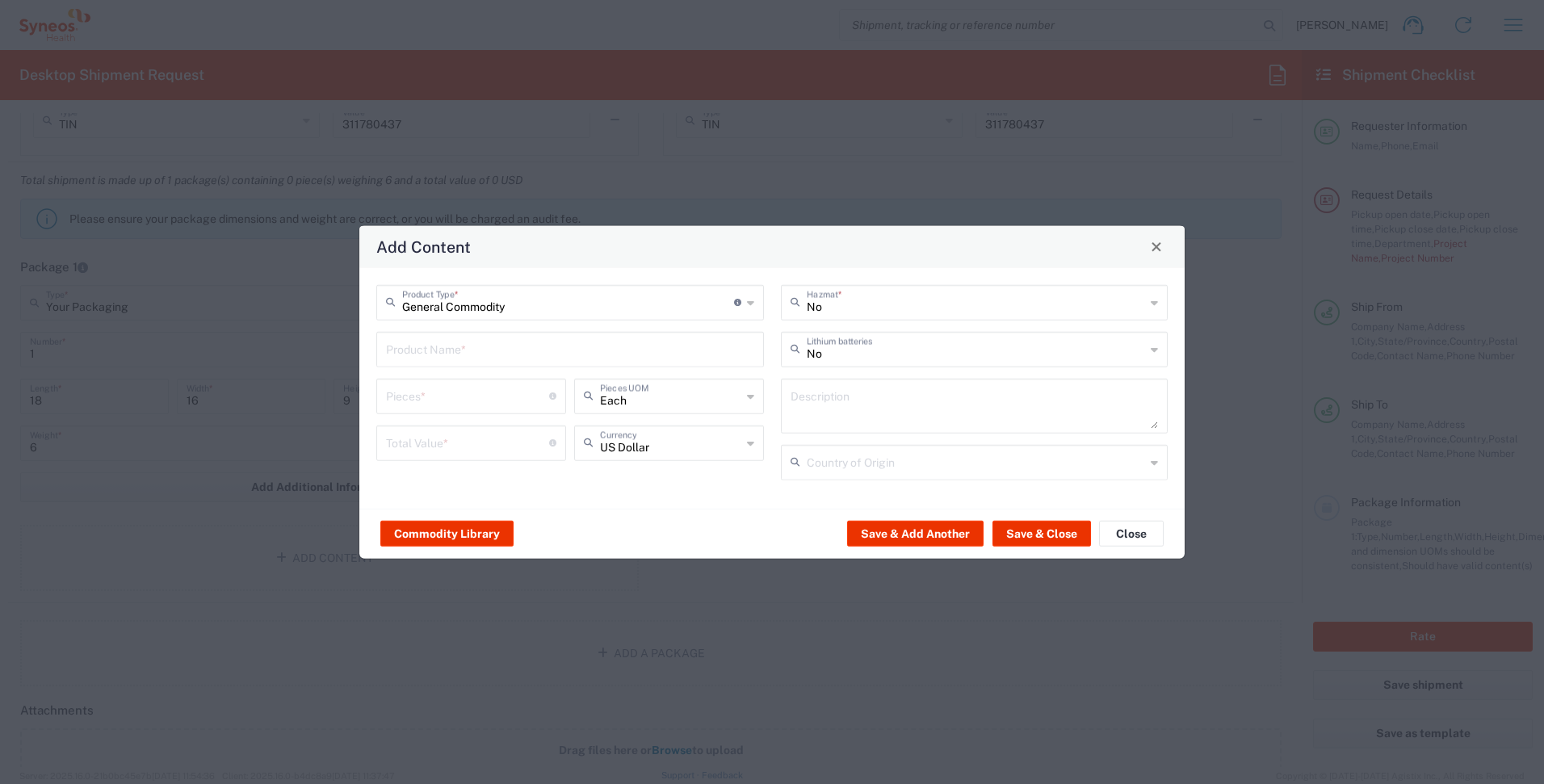
click at [726, 352] on input "text" at bounding box center [570, 347] width 368 height 28
type input "c"
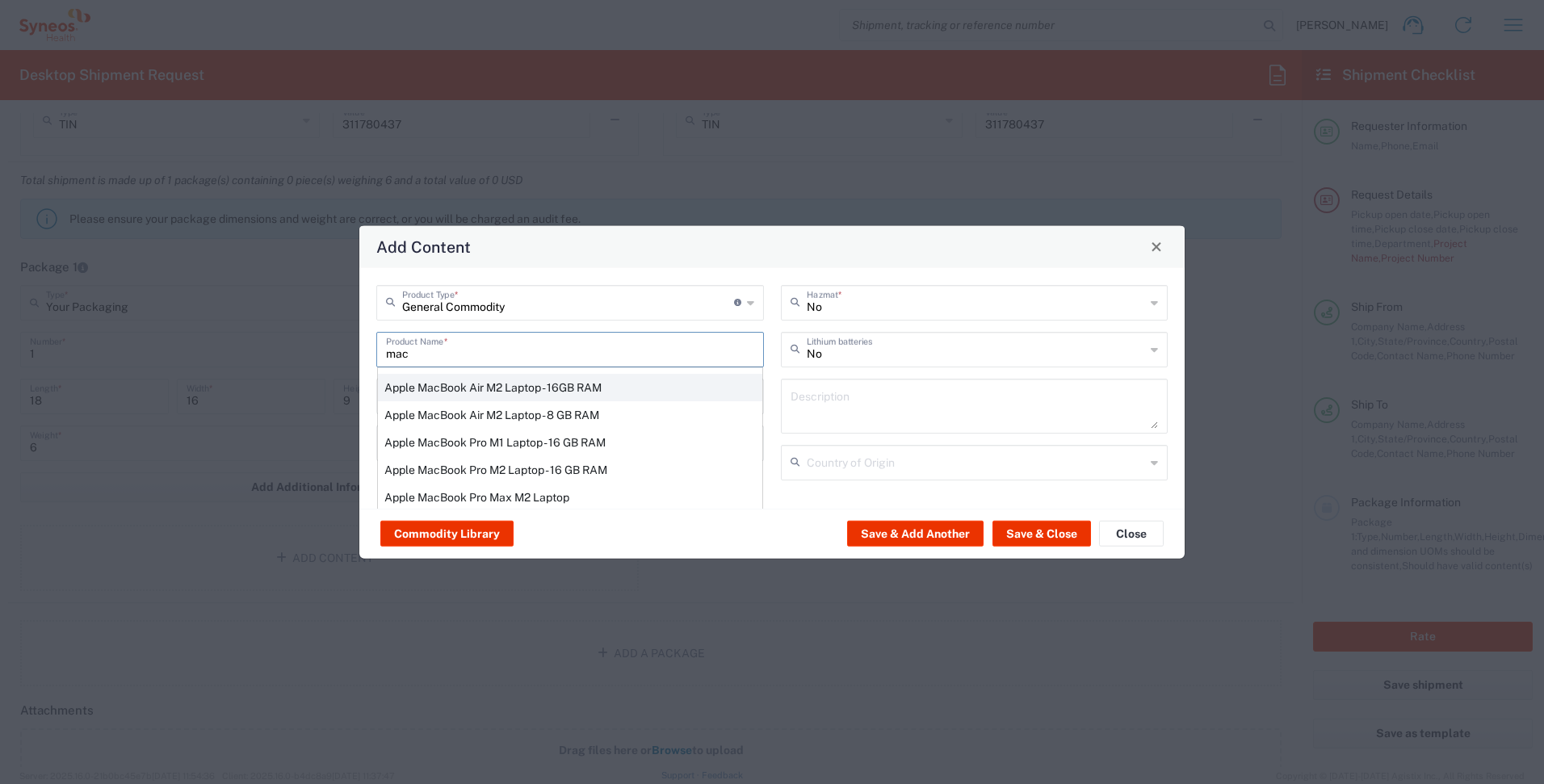
click at [502, 386] on div "Apple MacBook Air M2 Laptop - 16GB RAM" at bounding box center [570, 386] width 384 height 27
type input "Apple MacBook Air M2 Laptop - 16GB RAM"
type input "1"
type textarea "M2 - 8-core CPU - 8-core GPU - 16 GB RAM - 512 GB SSD"
type input "[GEOGRAPHIC_DATA]"
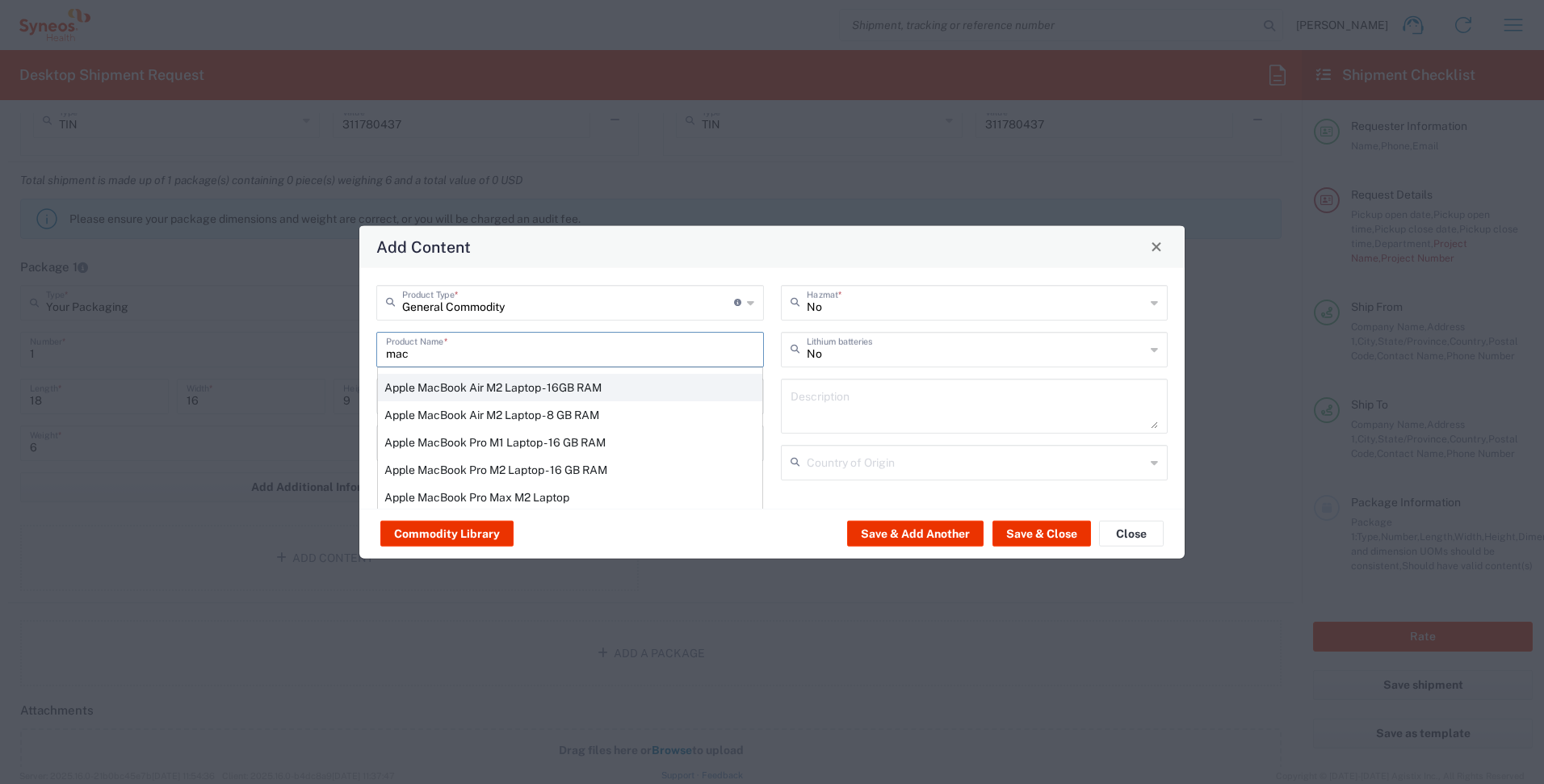
type input "Yes"
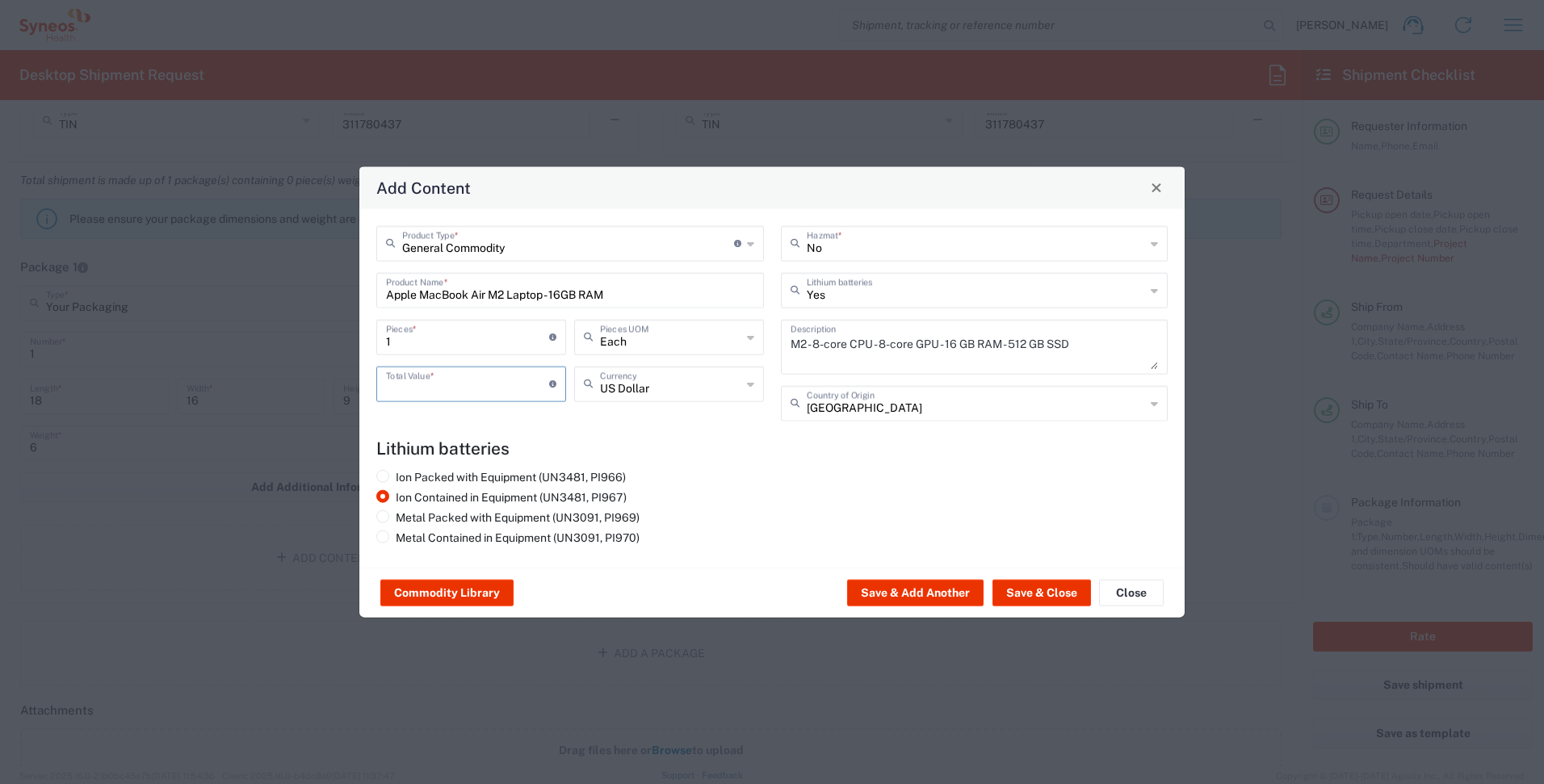
click at [509, 392] on input "number" at bounding box center [468, 381] width 164 height 28
type input "700"
click at [627, 440] on h4 "Lithium batteries" at bounding box center [772, 448] width 791 height 20
click at [502, 587] on button "Commodity Library" at bounding box center [447, 592] width 133 height 26
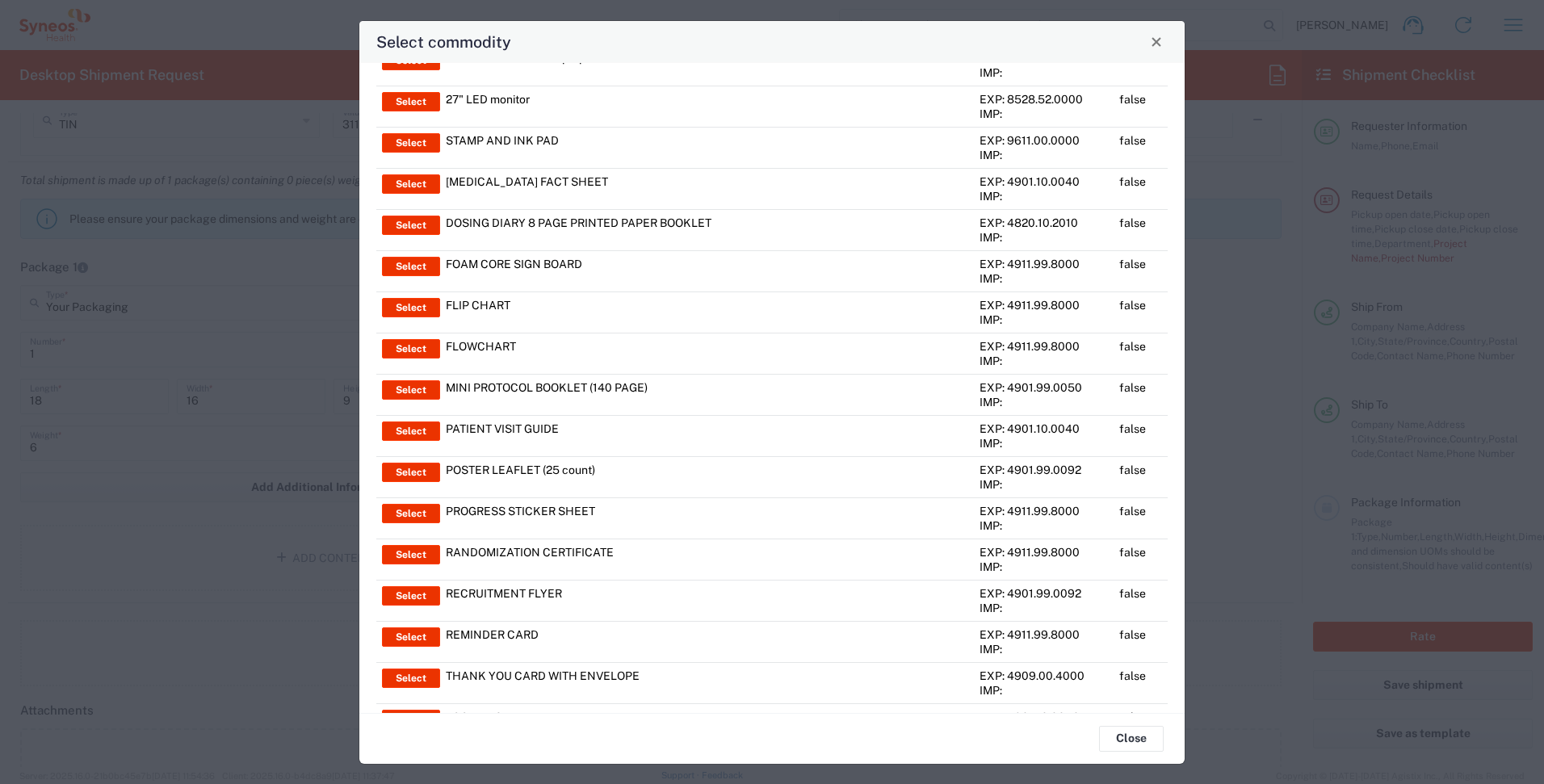
scroll to position [0, 0]
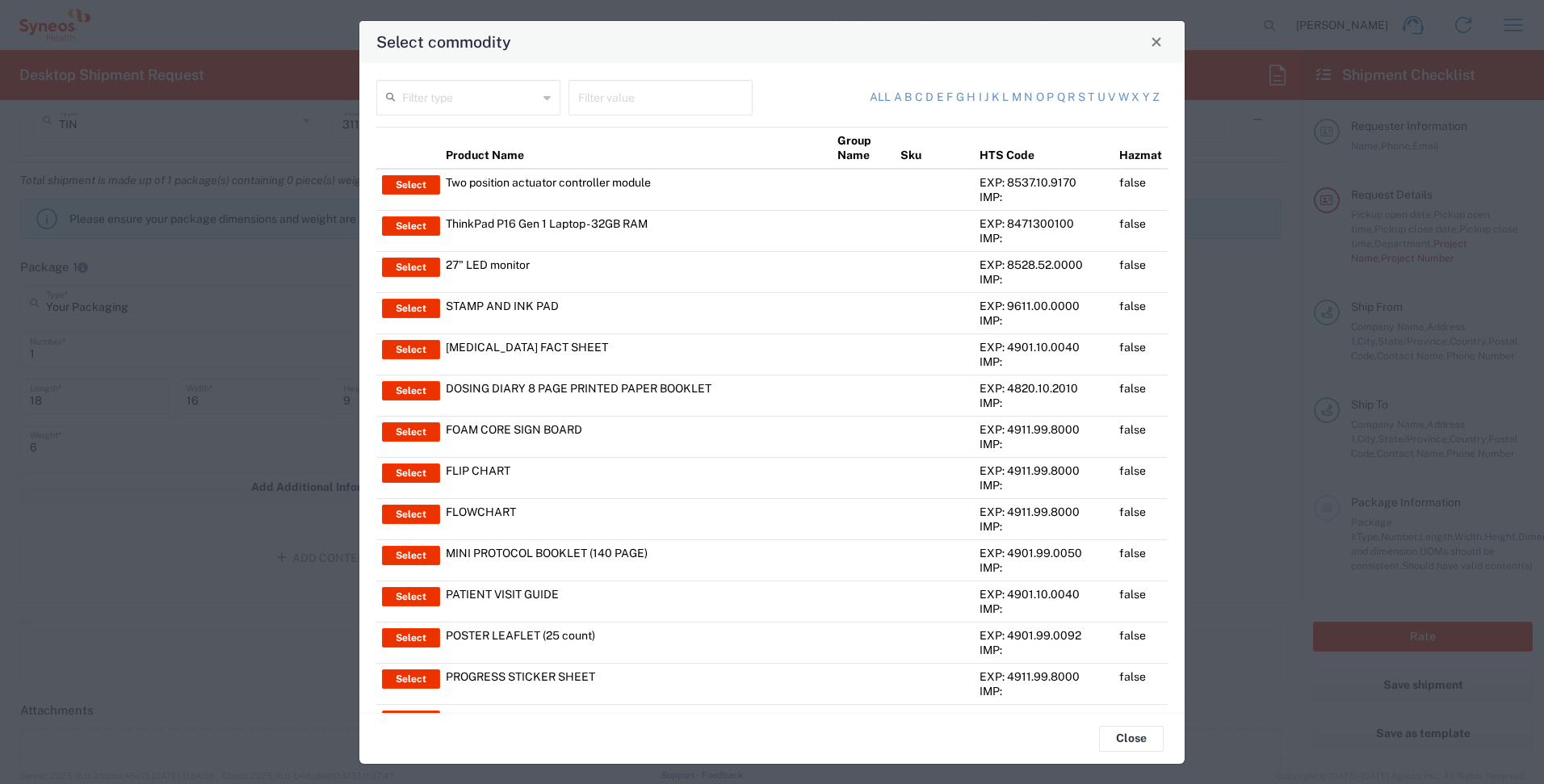
click at [502, 92] on input "text" at bounding box center [469, 96] width 135 height 28
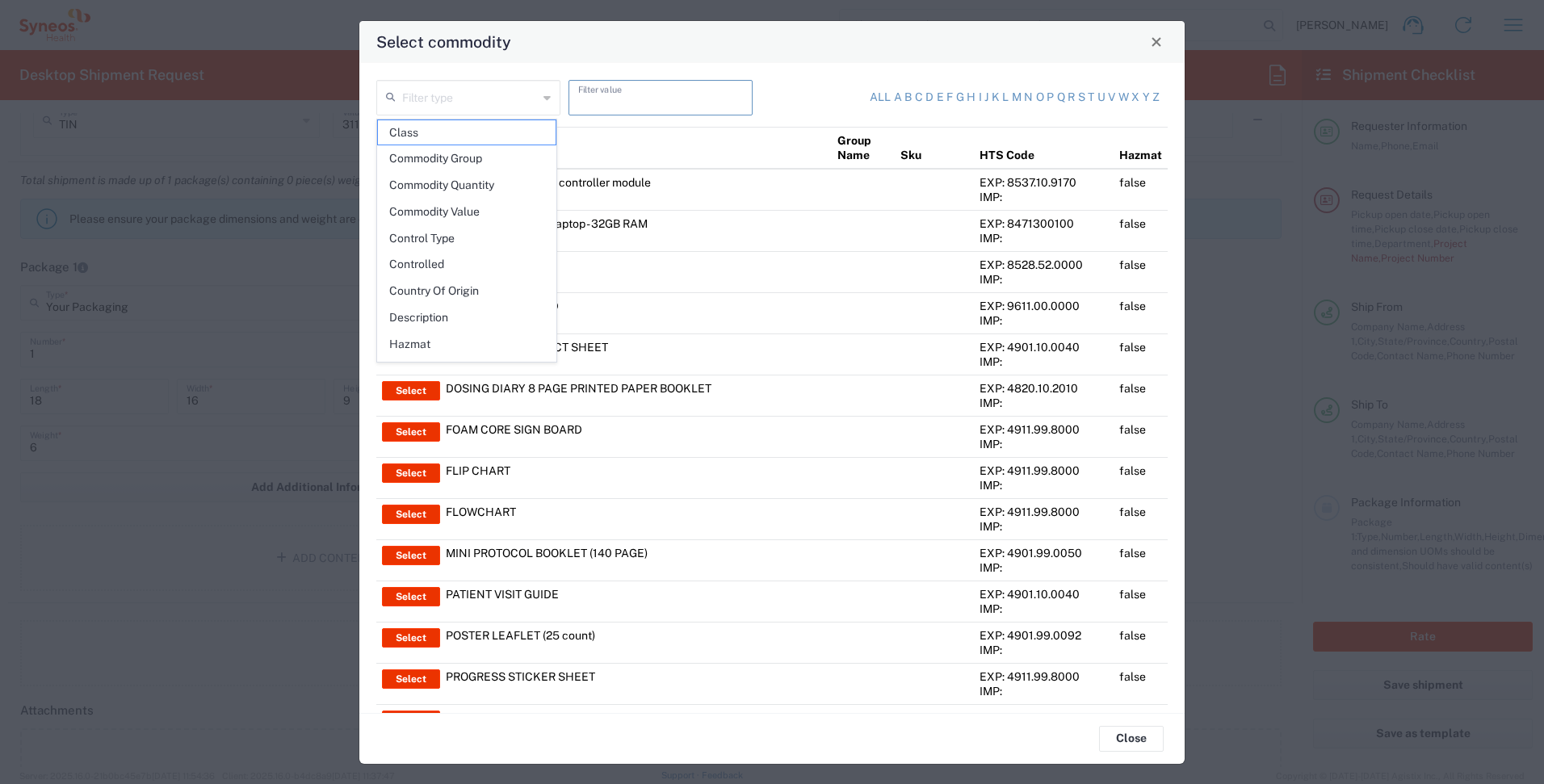
click at [621, 94] on input "text" at bounding box center [660, 96] width 164 height 28
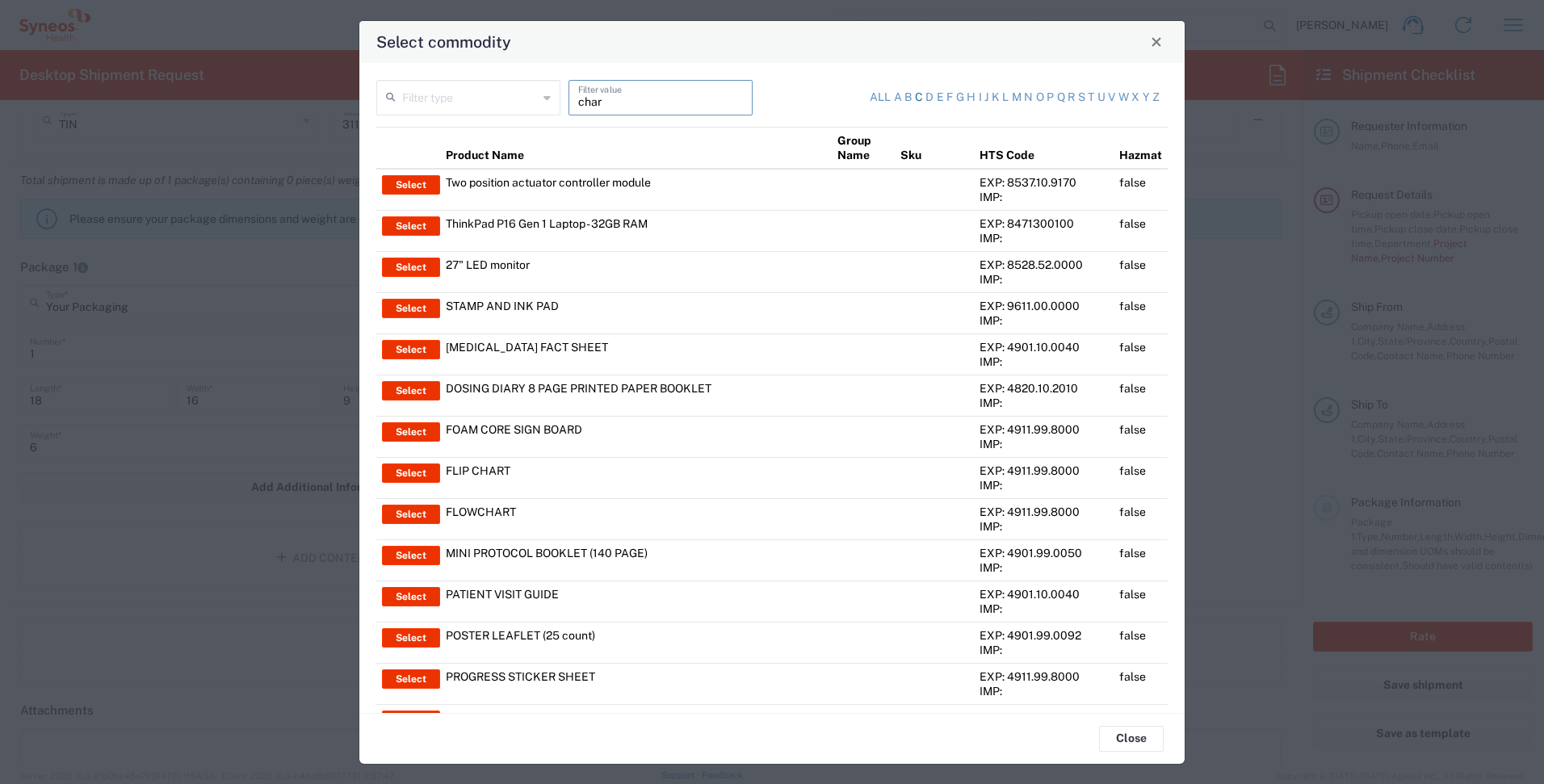
type input "char"
click at [915, 94] on link "c" at bounding box center [918, 97] width 8 height 16
type input "Product Name"
type input "c"
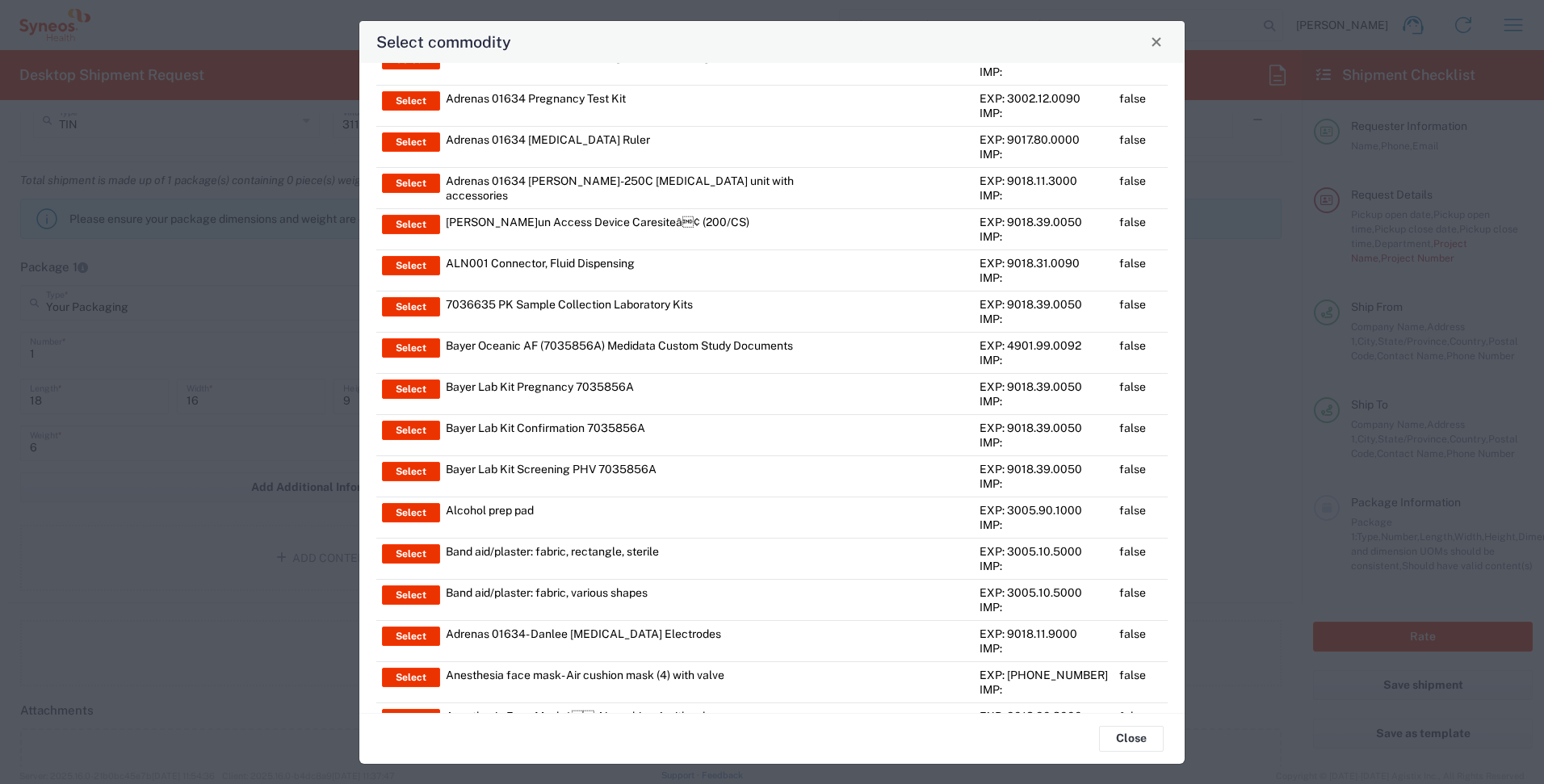
scroll to position [954, 0]
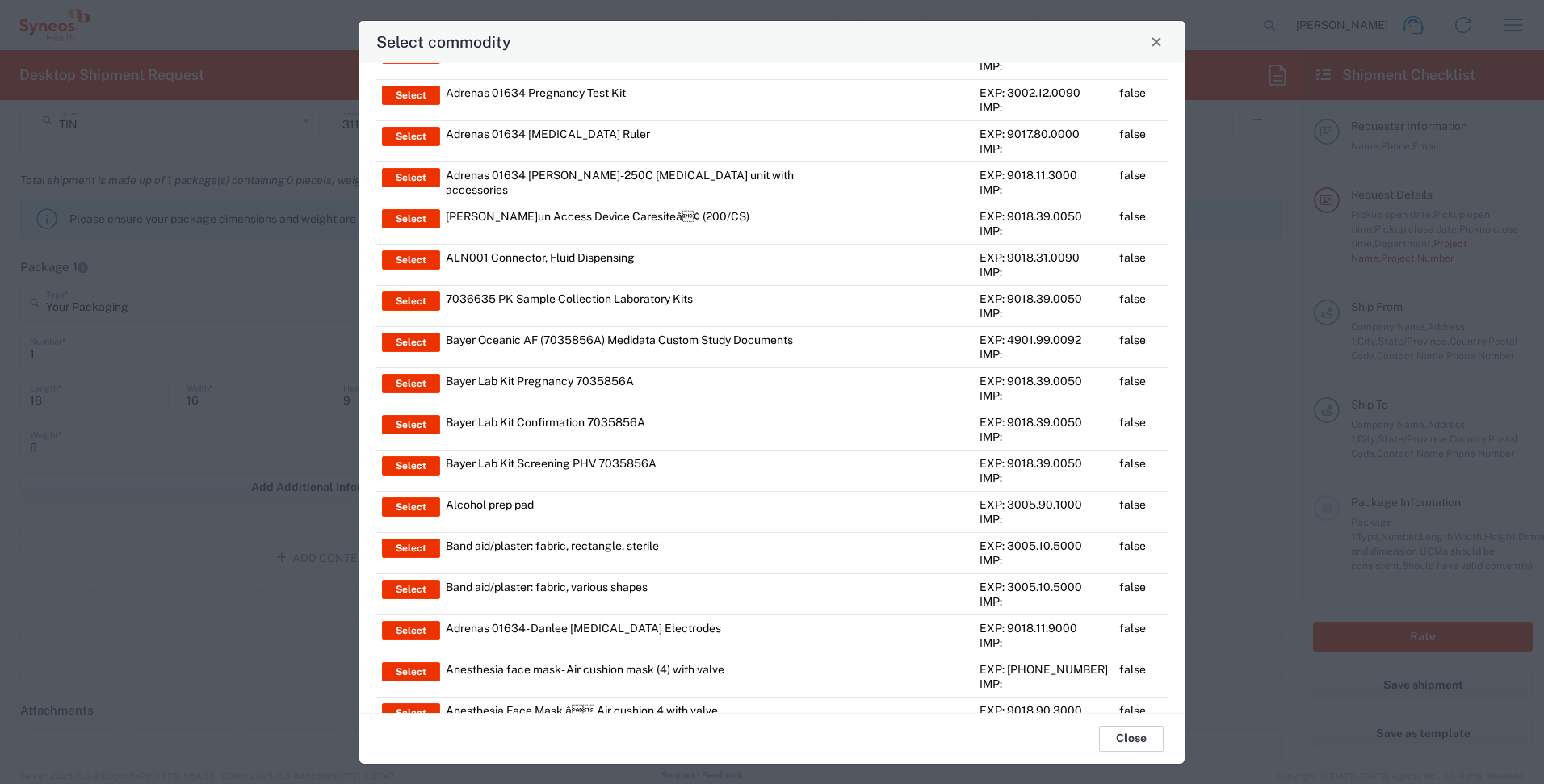
click at [1137, 742] on button "Close" at bounding box center [1132, 739] width 65 height 26
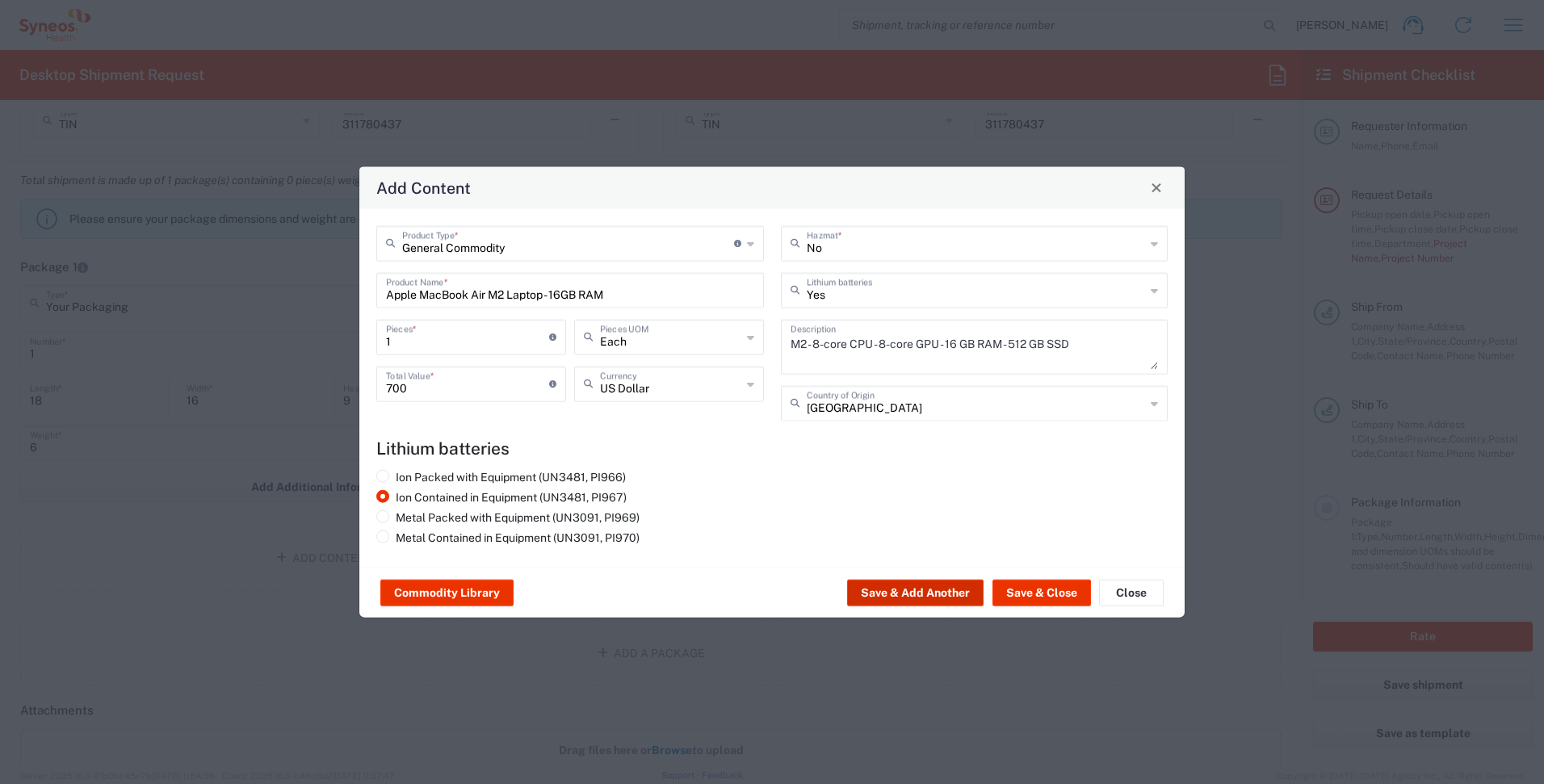
click at [943, 590] on button "Save & Add Another" at bounding box center [915, 592] width 136 height 26
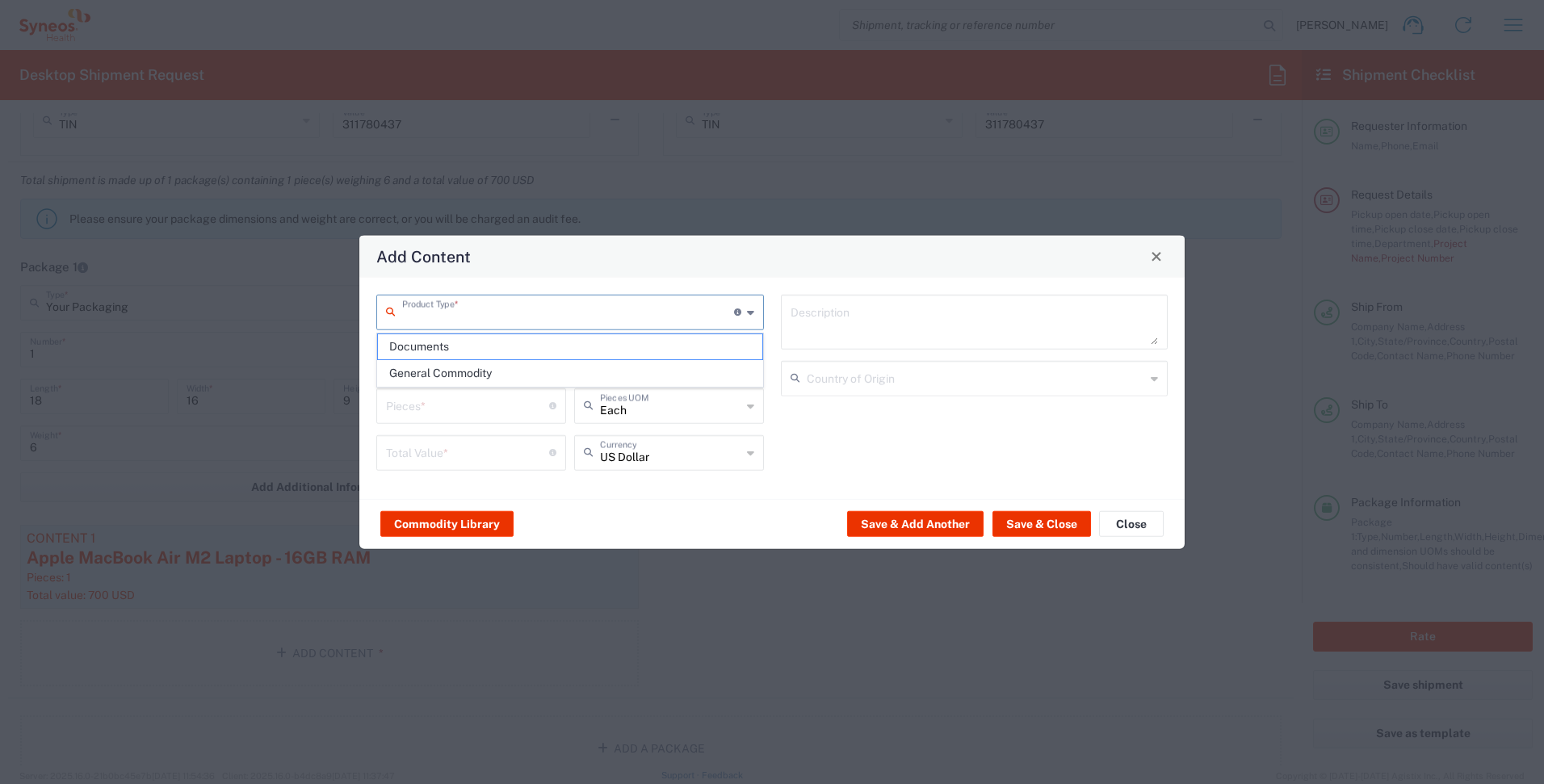
click at [602, 314] on input "text" at bounding box center [568, 310] width 332 height 28
click at [571, 374] on span "General Commodity" at bounding box center [570, 373] width 384 height 25
type input "General Commodity"
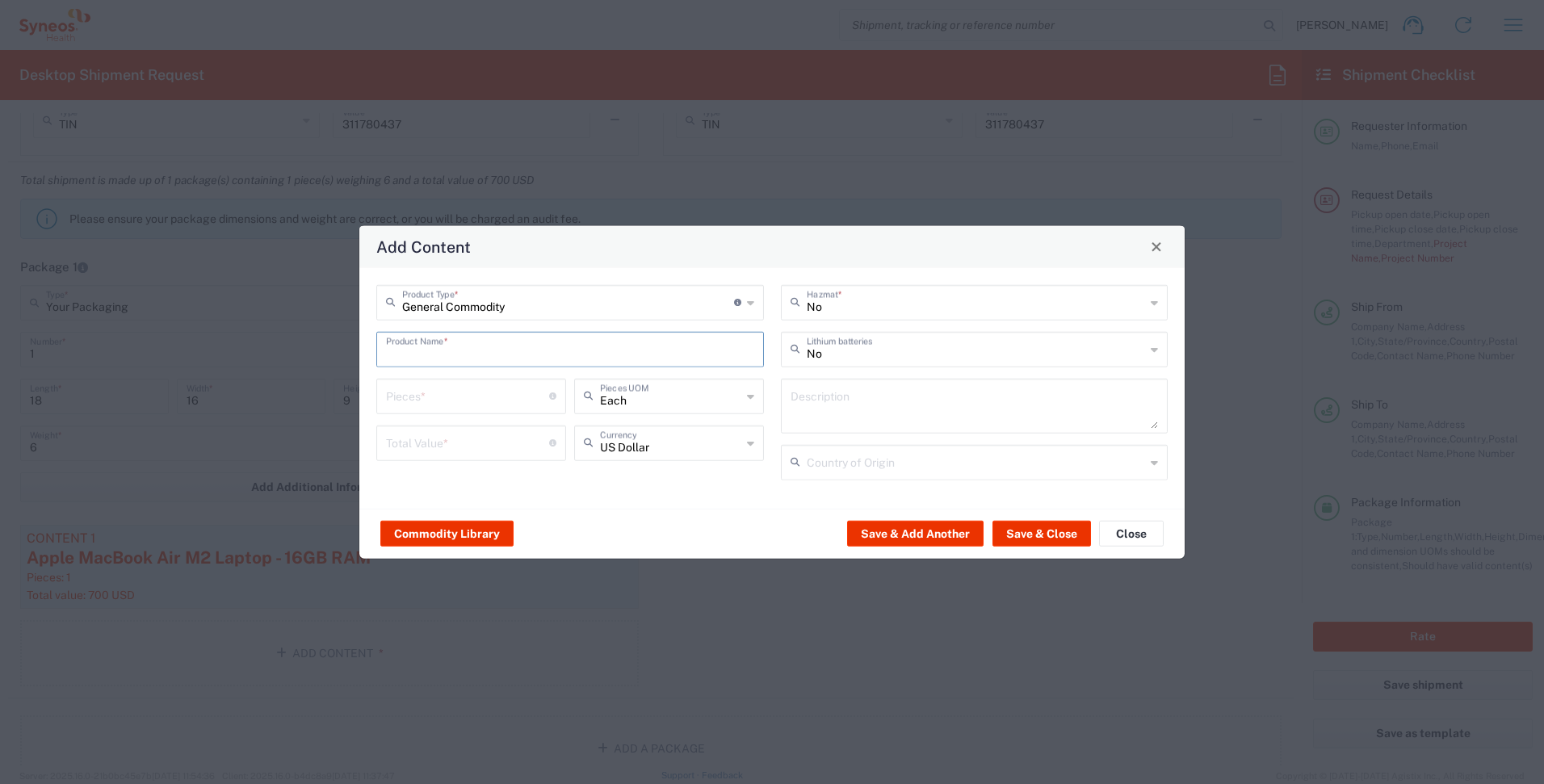
click at [561, 354] on input "text" at bounding box center [570, 347] width 368 height 28
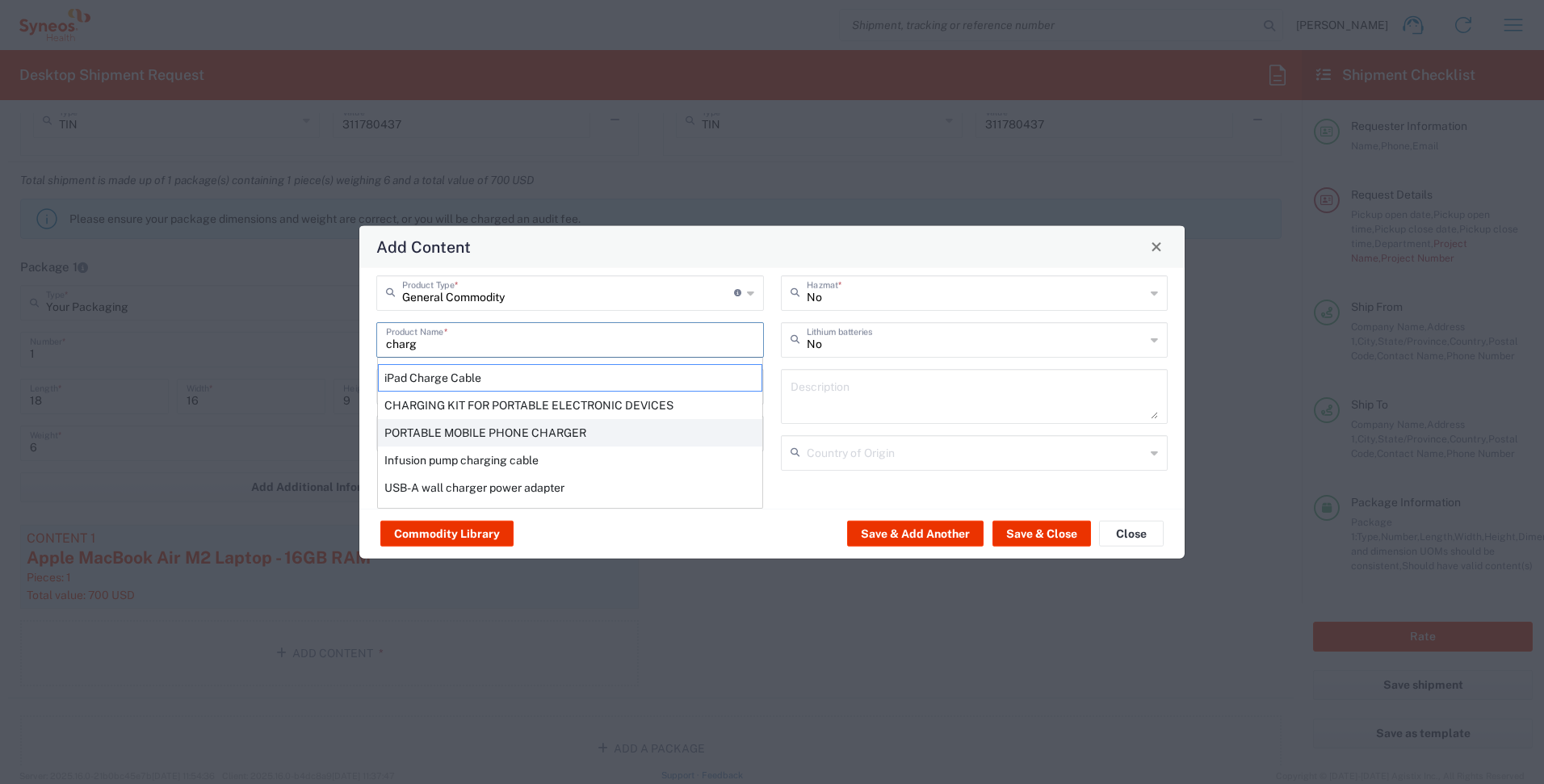
scroll to position [0, 0]
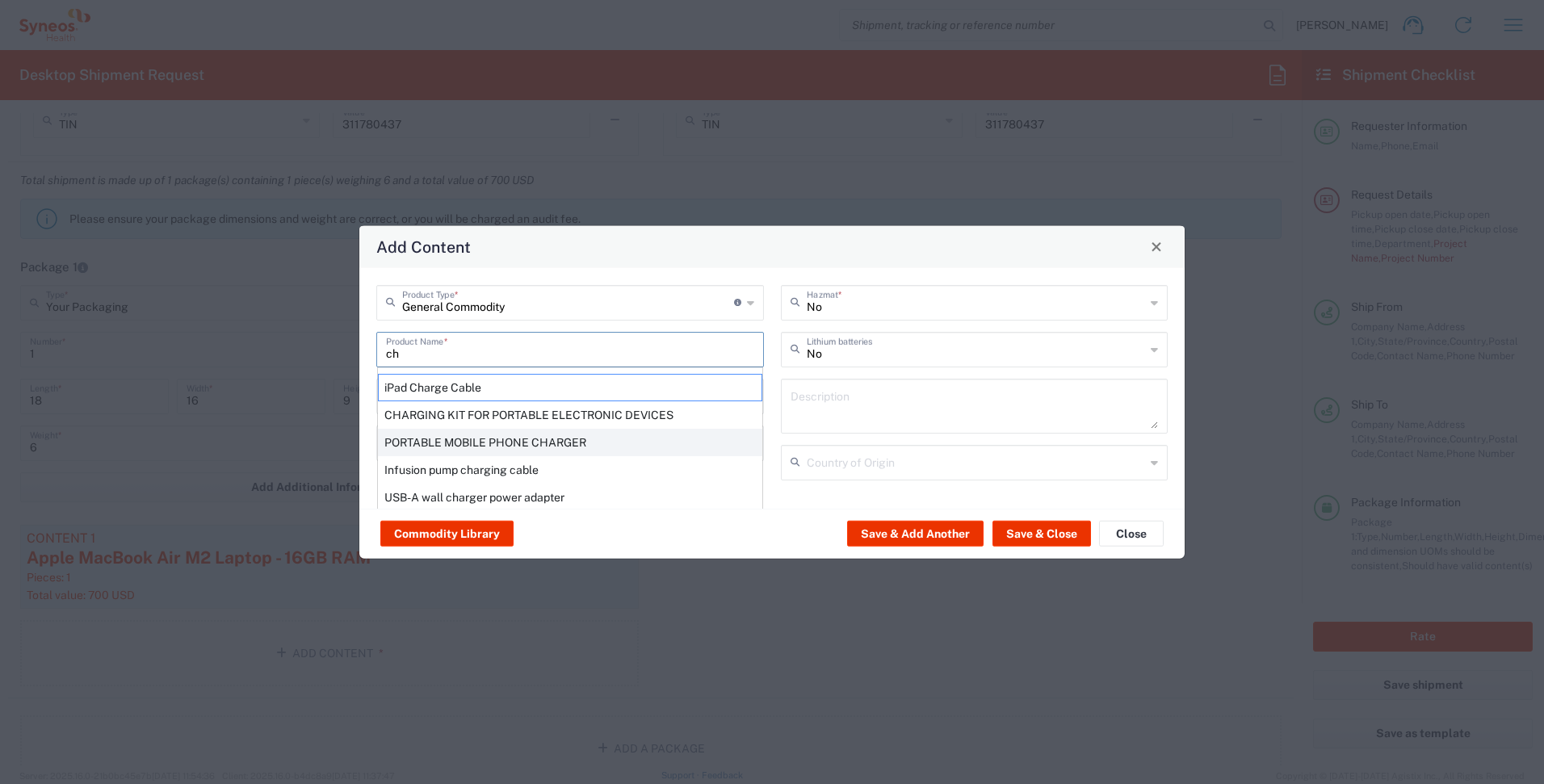
type input "c"
type input "m"
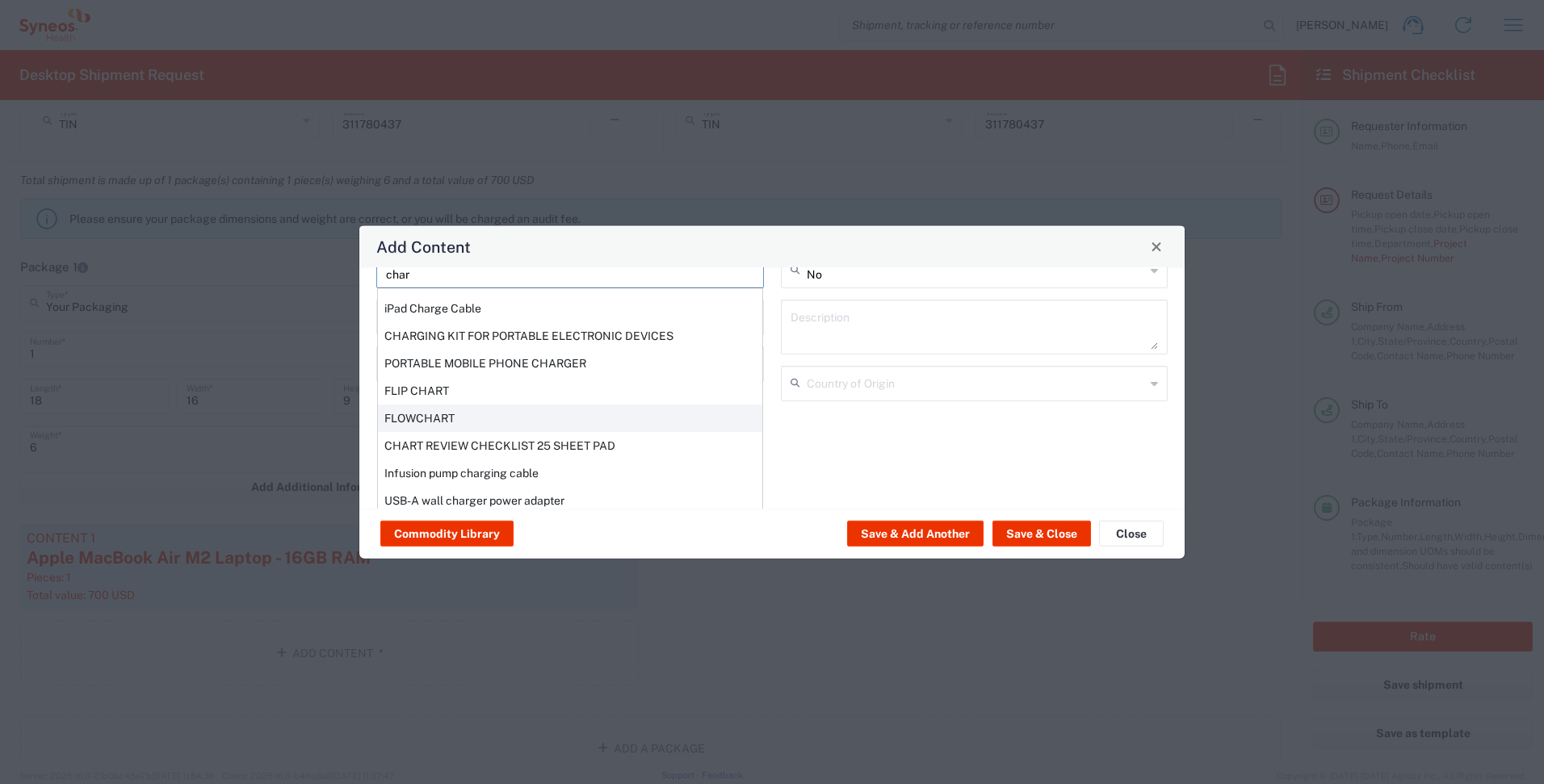
scroll to position [78, 0]
click at [608, 336] on div "CHARGING KIT FOR PORTABLE ELECTRONIC DEVICES" at bounding box center [570, 335] width 384 height 27
type input "CHARGING KIT FOR PORTABLE ELECTRONIC DEVICES"
type input "1"
type textarea "CHARGING KIT FOR PORTABLE ELECTRONIC DEVICES"
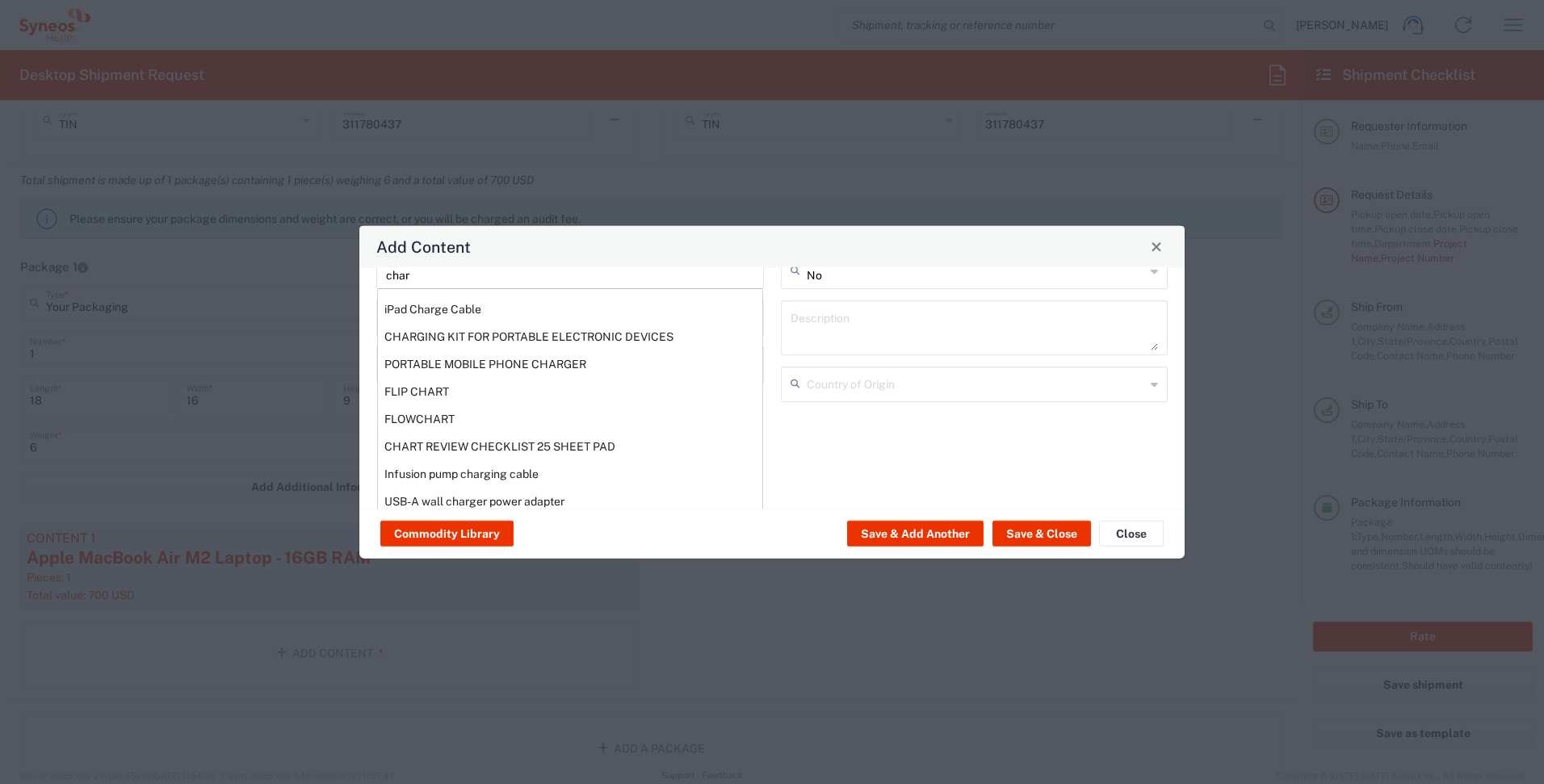
type input "[GEOGRAPHIC_DATA]"
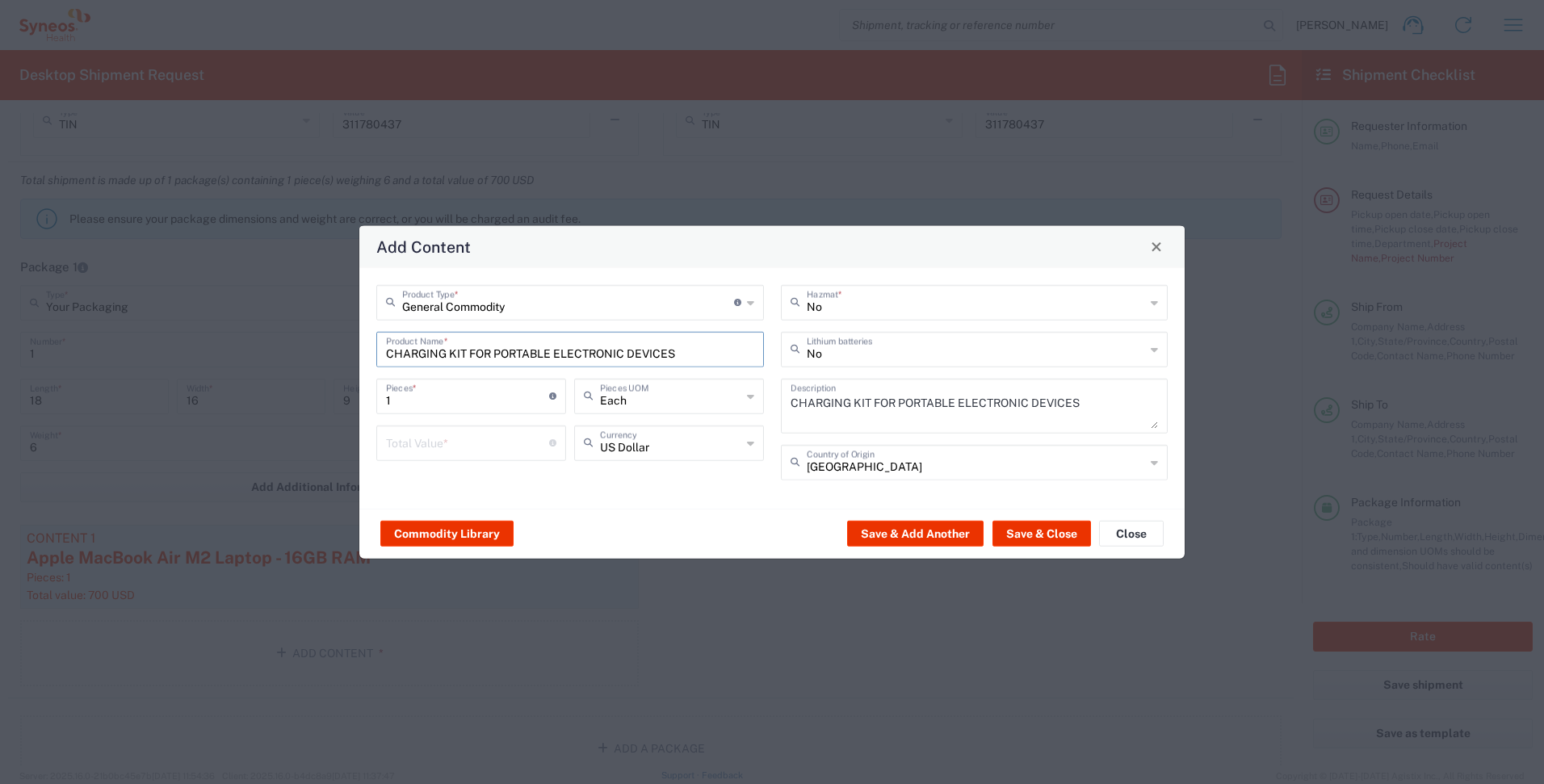
scroll to position [0, 0]
click at [511, 446] on input "number" at bounding box center [468, 441] width 164 height 28
type input "10"
click at [612, 485] on div "General Commodity Product Type * Document: Paper document generated internally …" at bounding box center [570, 387] width 405 height 207
click at [1030, 541] on button "Save & Close" at bounding box center [1042, 534] width 99 height 26
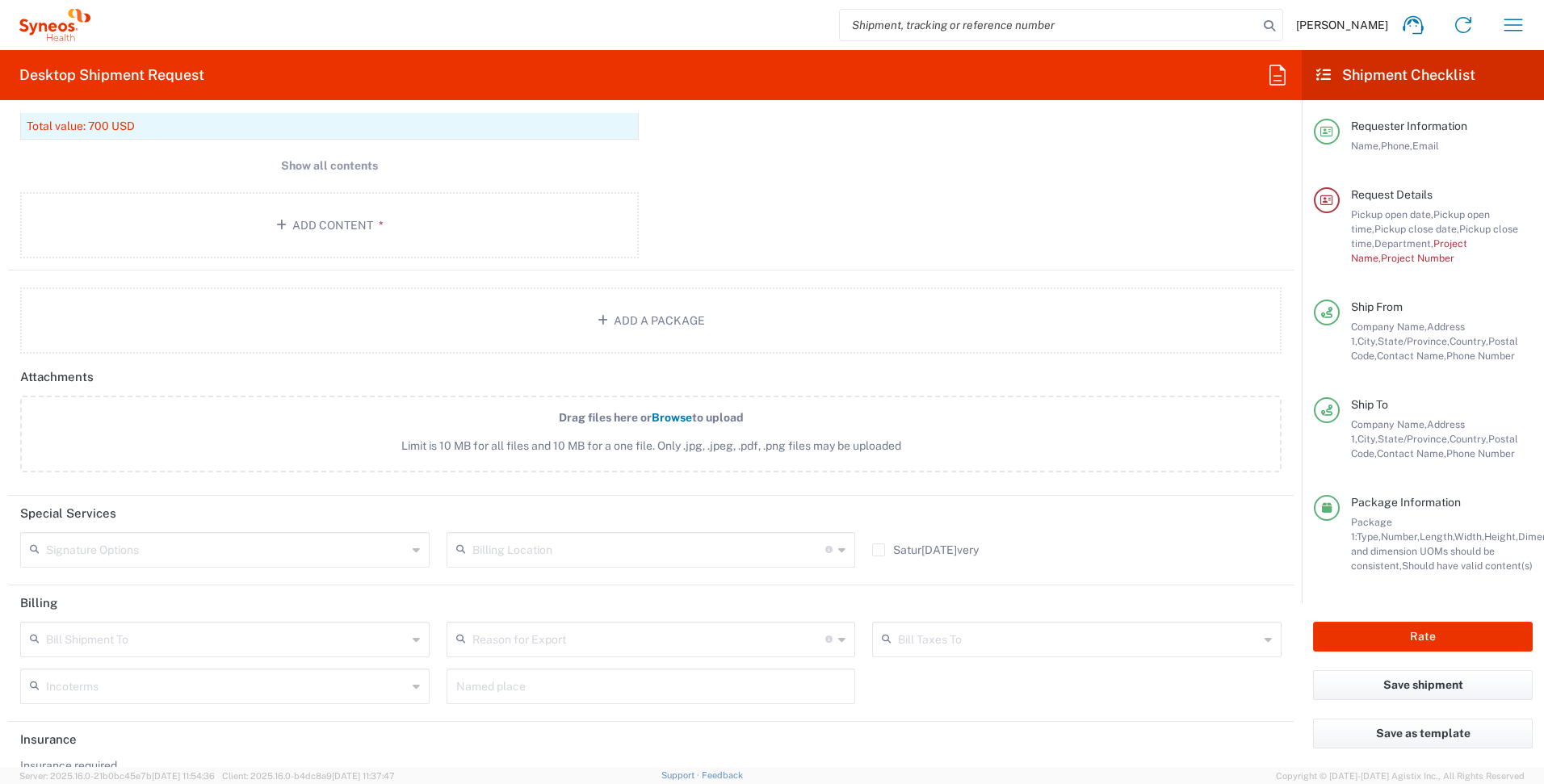
scroll to position [1843, 0]
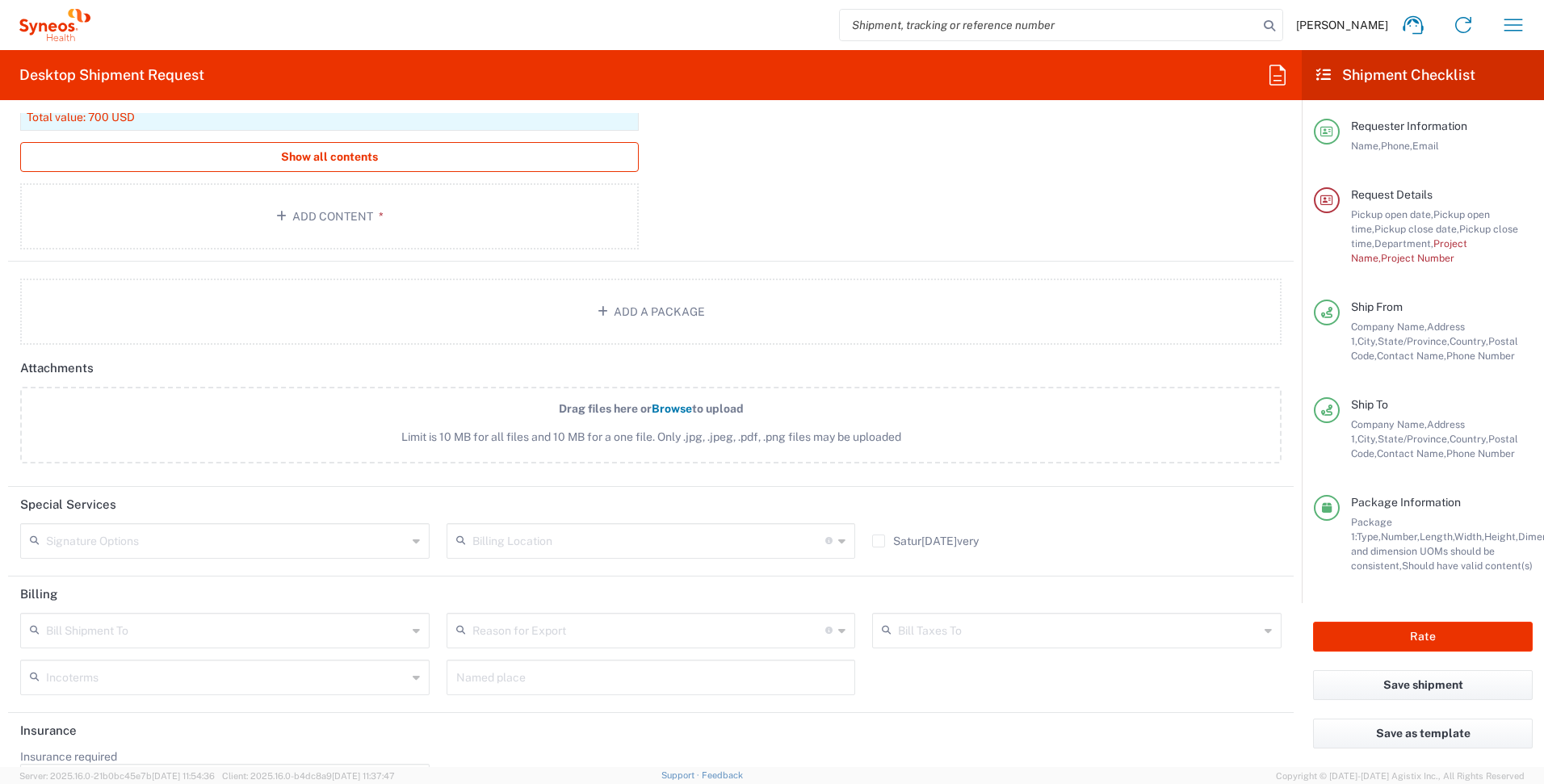
click at [350, 162] on span "Show all contents" at bounding box center [330, 157] width 97 height 15
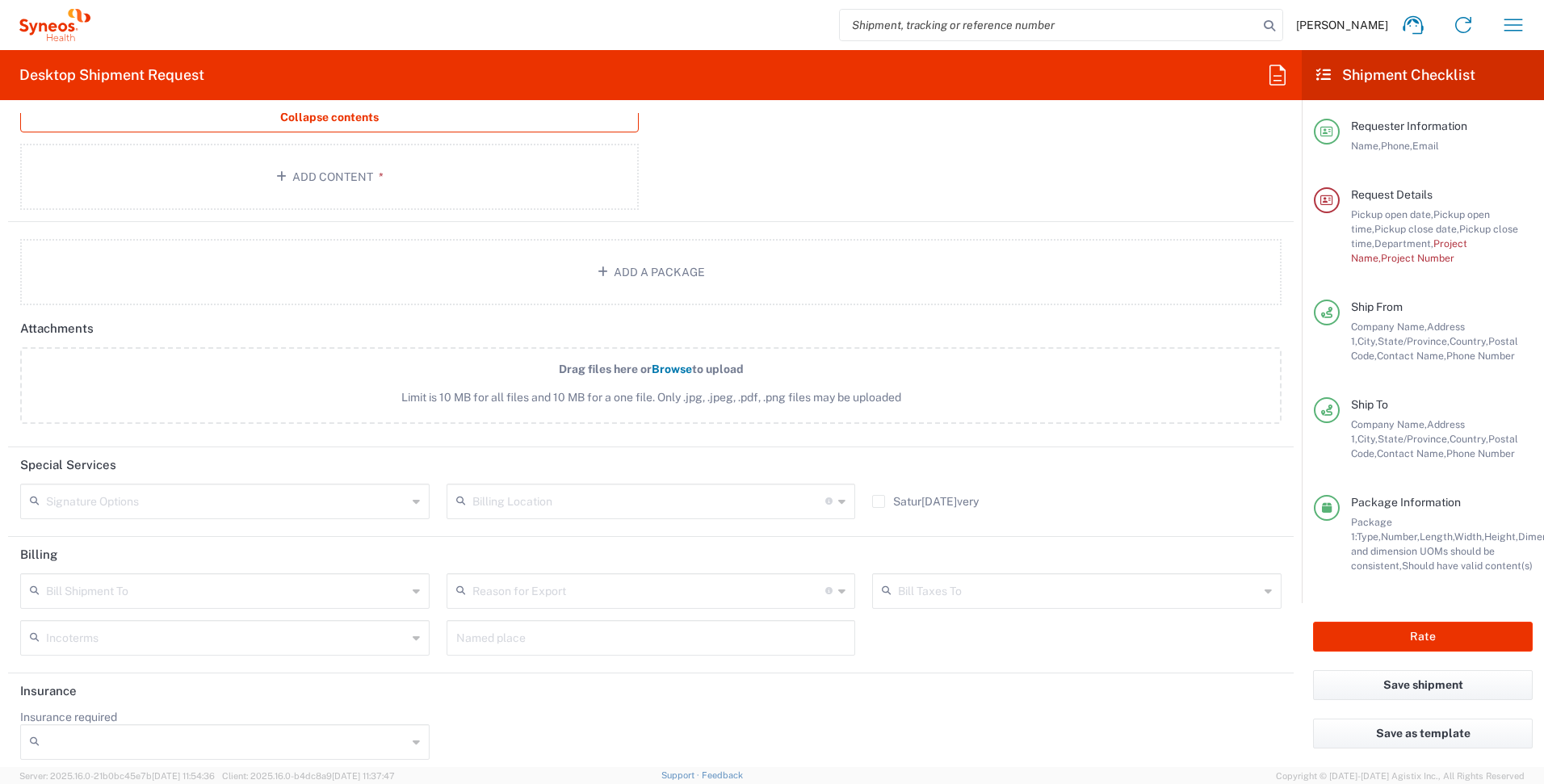
scroll to position [1989, 0]
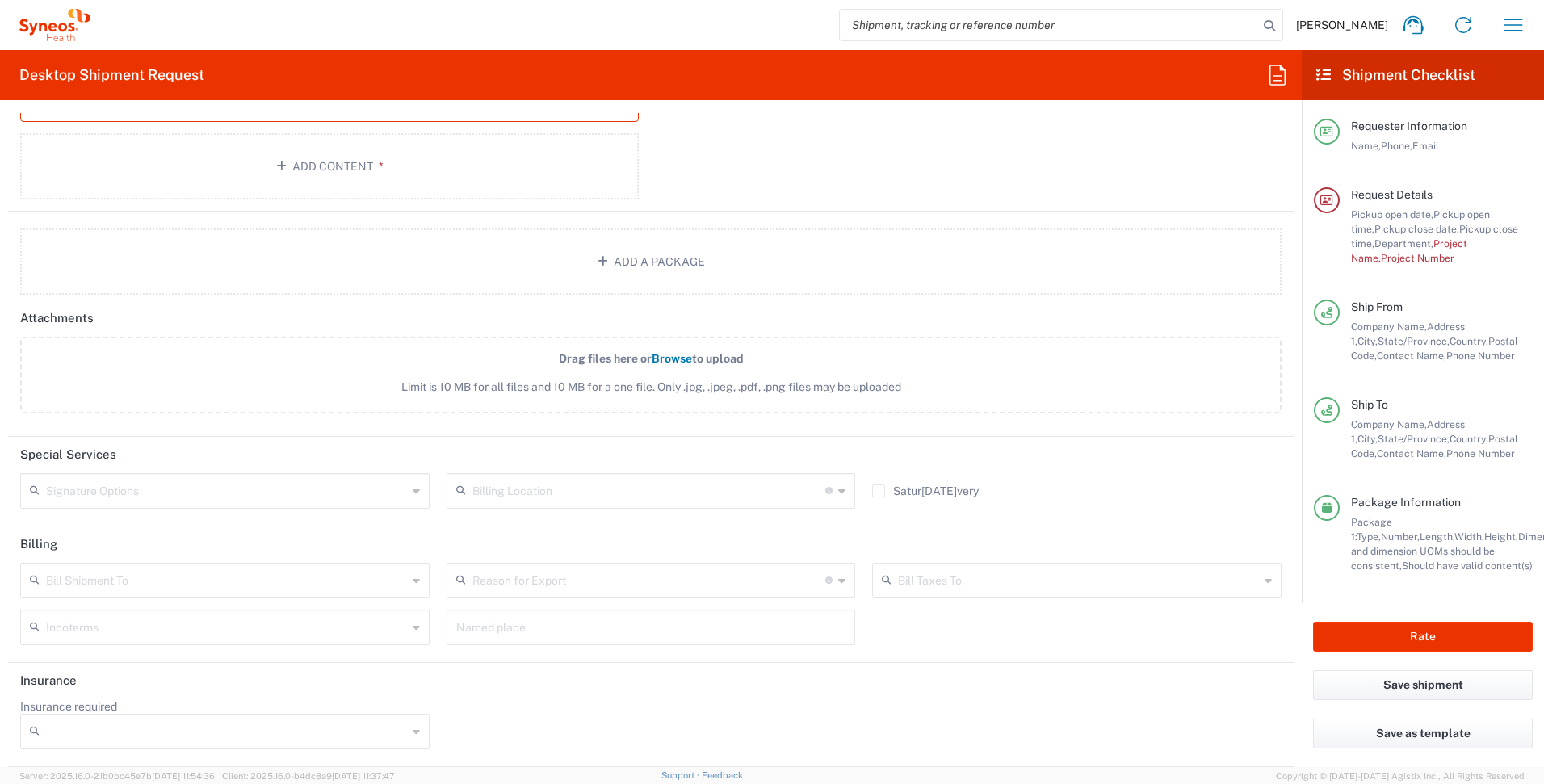
click at [341, 582] on input "text" at bounding box center [227, 579] width 361 height 28
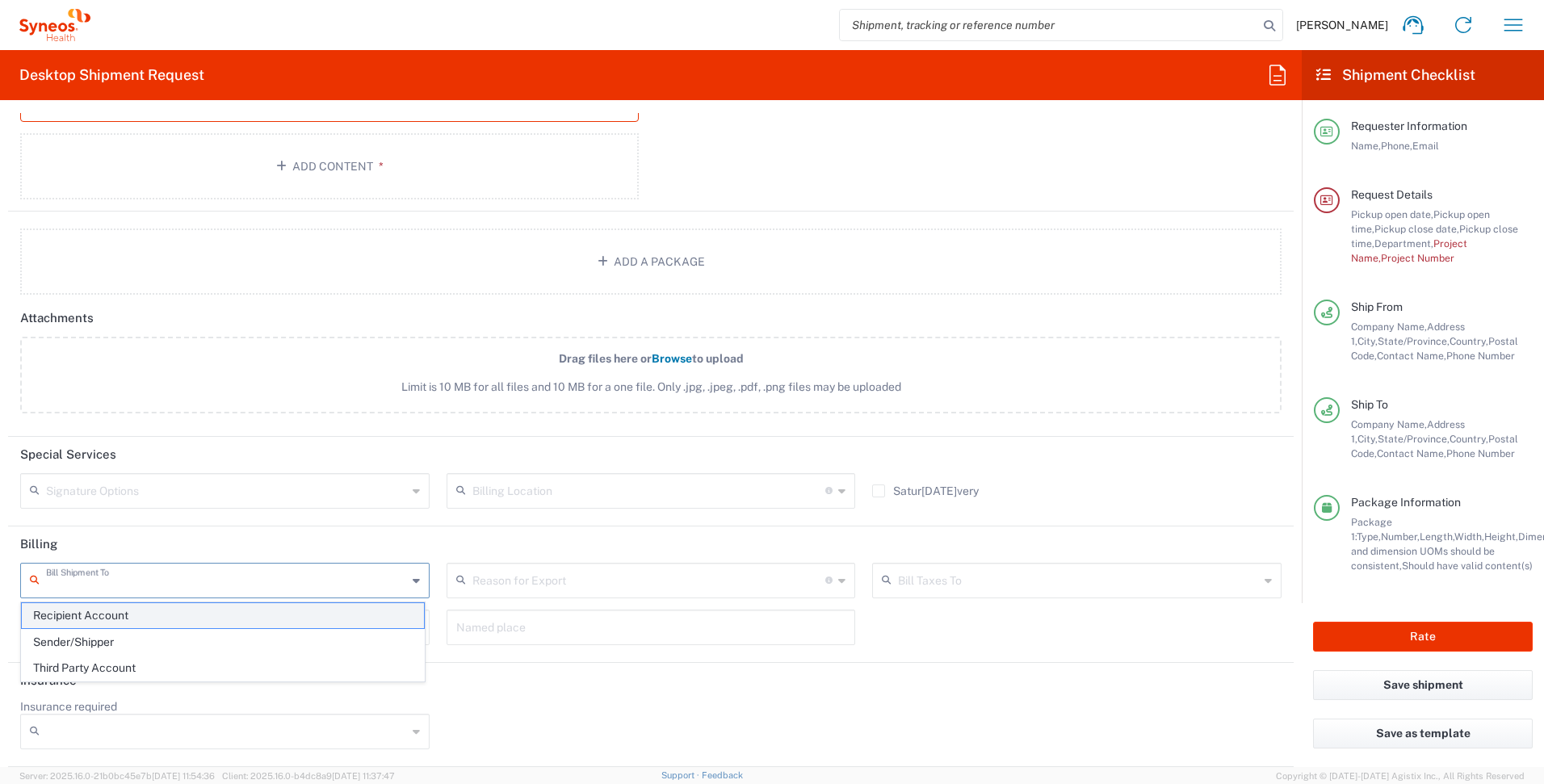
click at [329, 614] on span "Recipient Account" at bounding box center [223, 615] width 402 height 25
type input "Recipient Account"
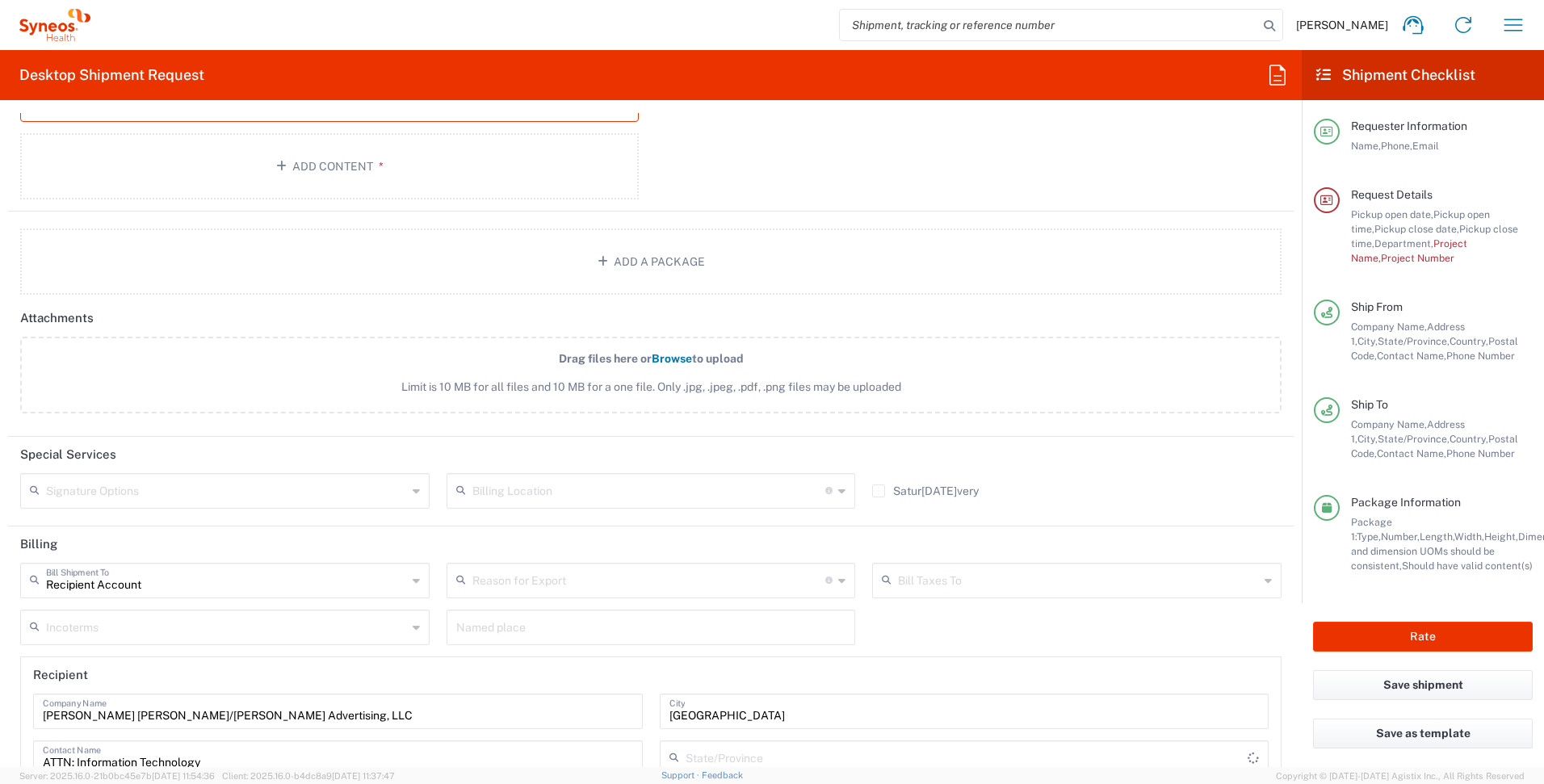
type input "[US_STATE]"
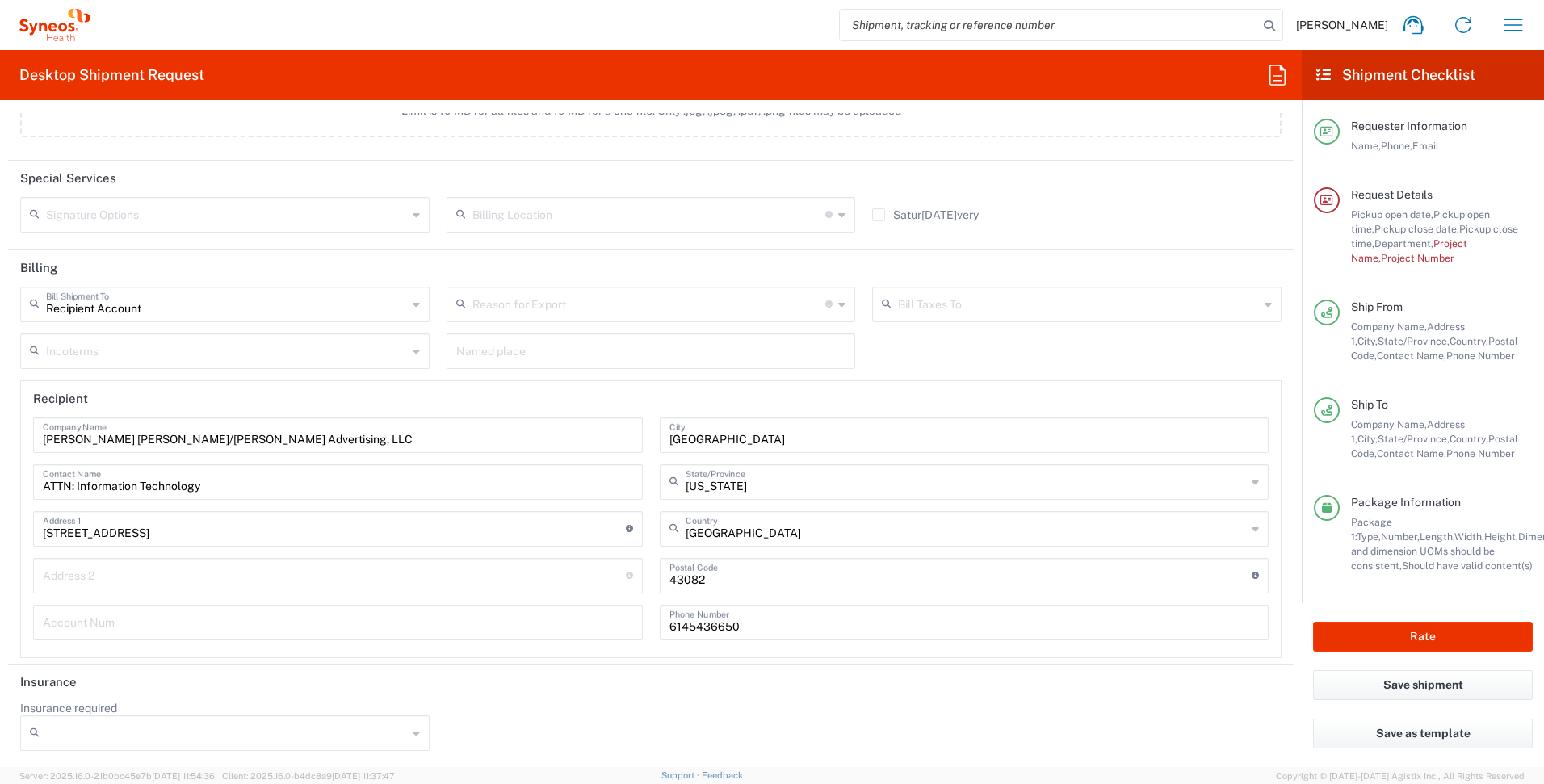
scroll to position [2265, 0]
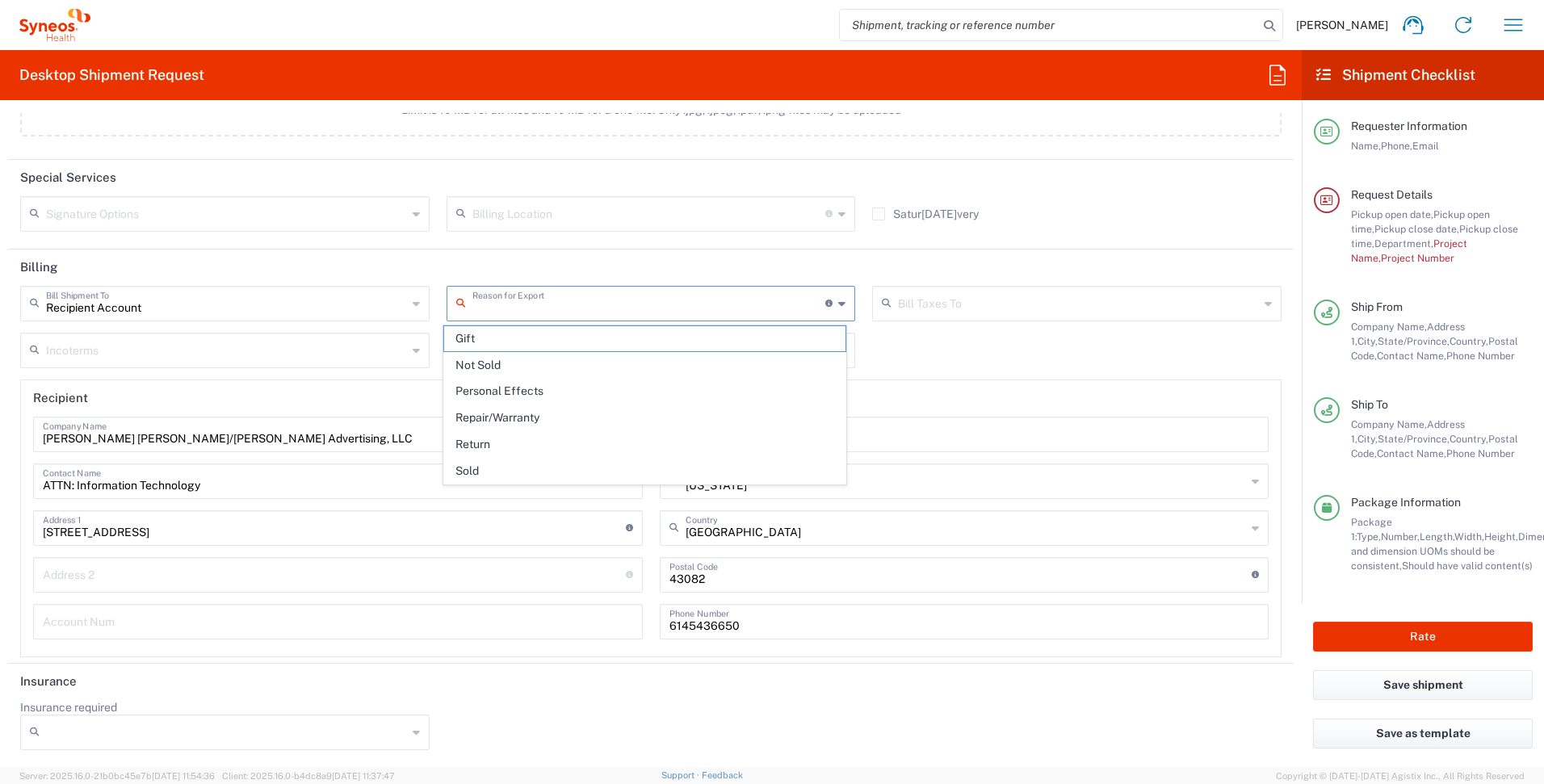
click at [625, 304] on input "text" at bounding box center [649, 302] width 353 height 28
click at [880, 286] on div "Bill Taxes To" at bounding box center [1076, 304] width 410 height 36
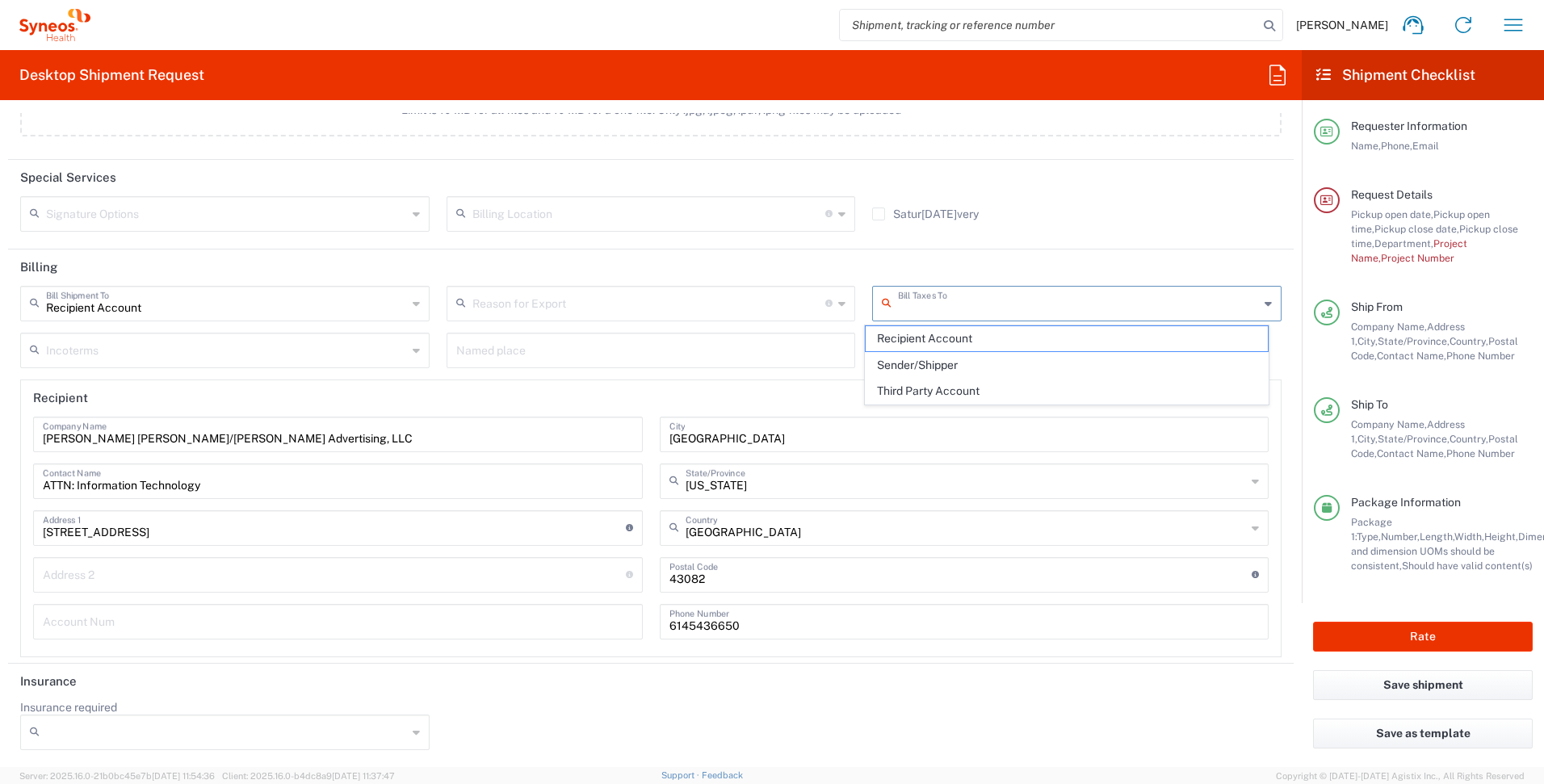
click at [396, 334] on div "Incoterms" at bounding box center [225, 351] width 410 height 36
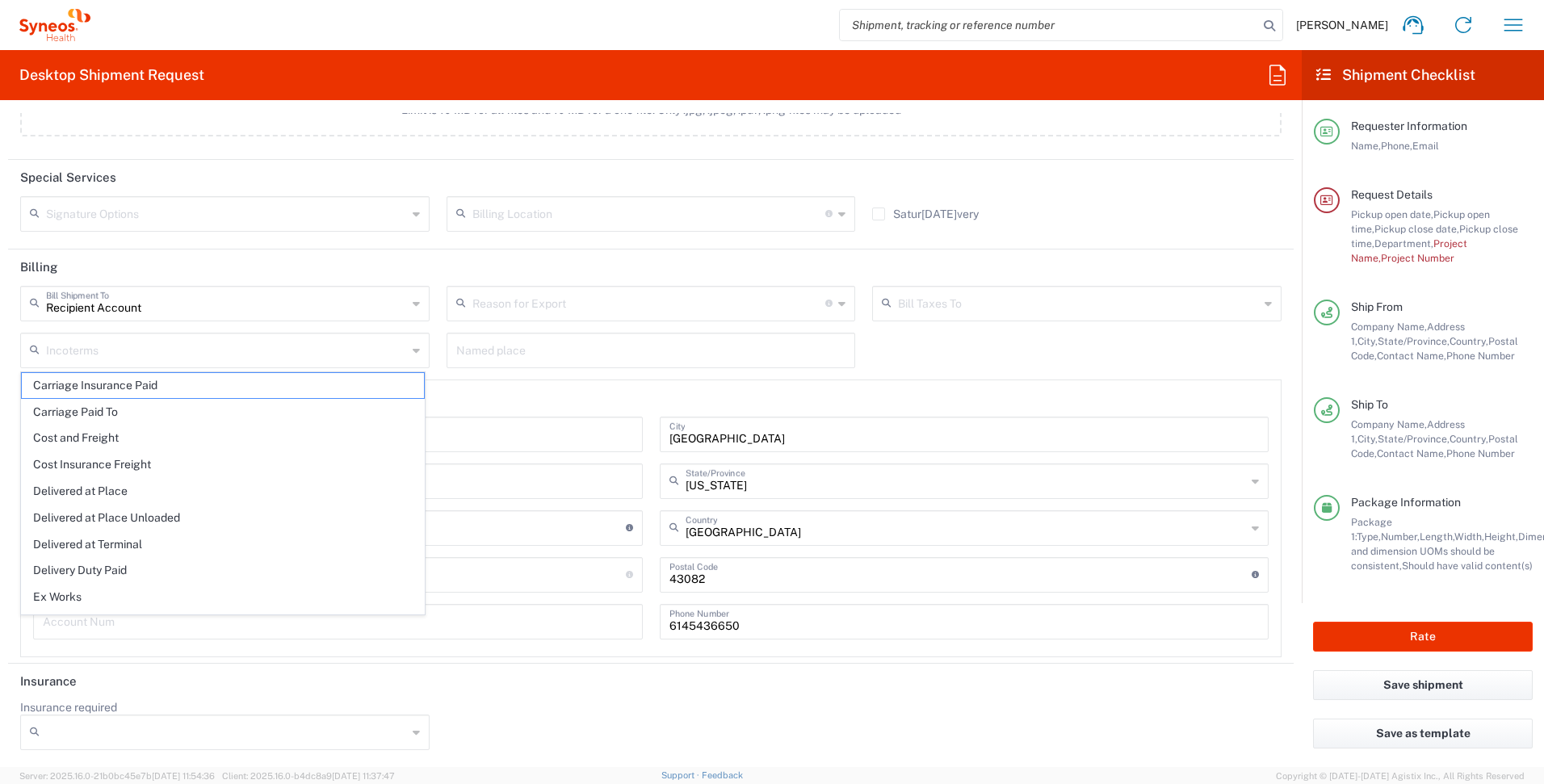
click at [882, 332] on div "Bill Taxes To Recipient Account Sender/Shipper Third Party Account" at bounding box center [1077, 309] width 427 height 47
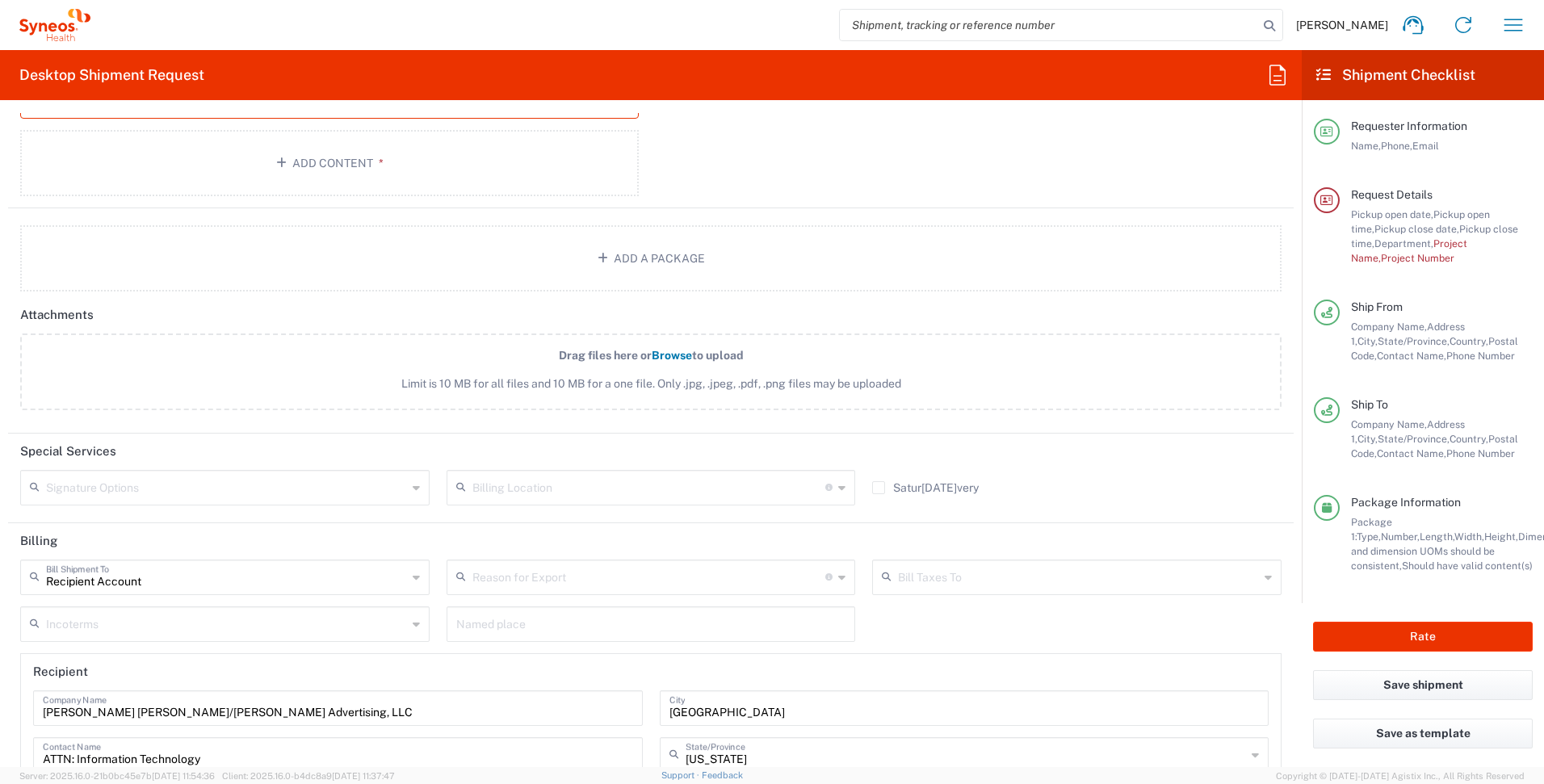
scroll to position [1989, 0]
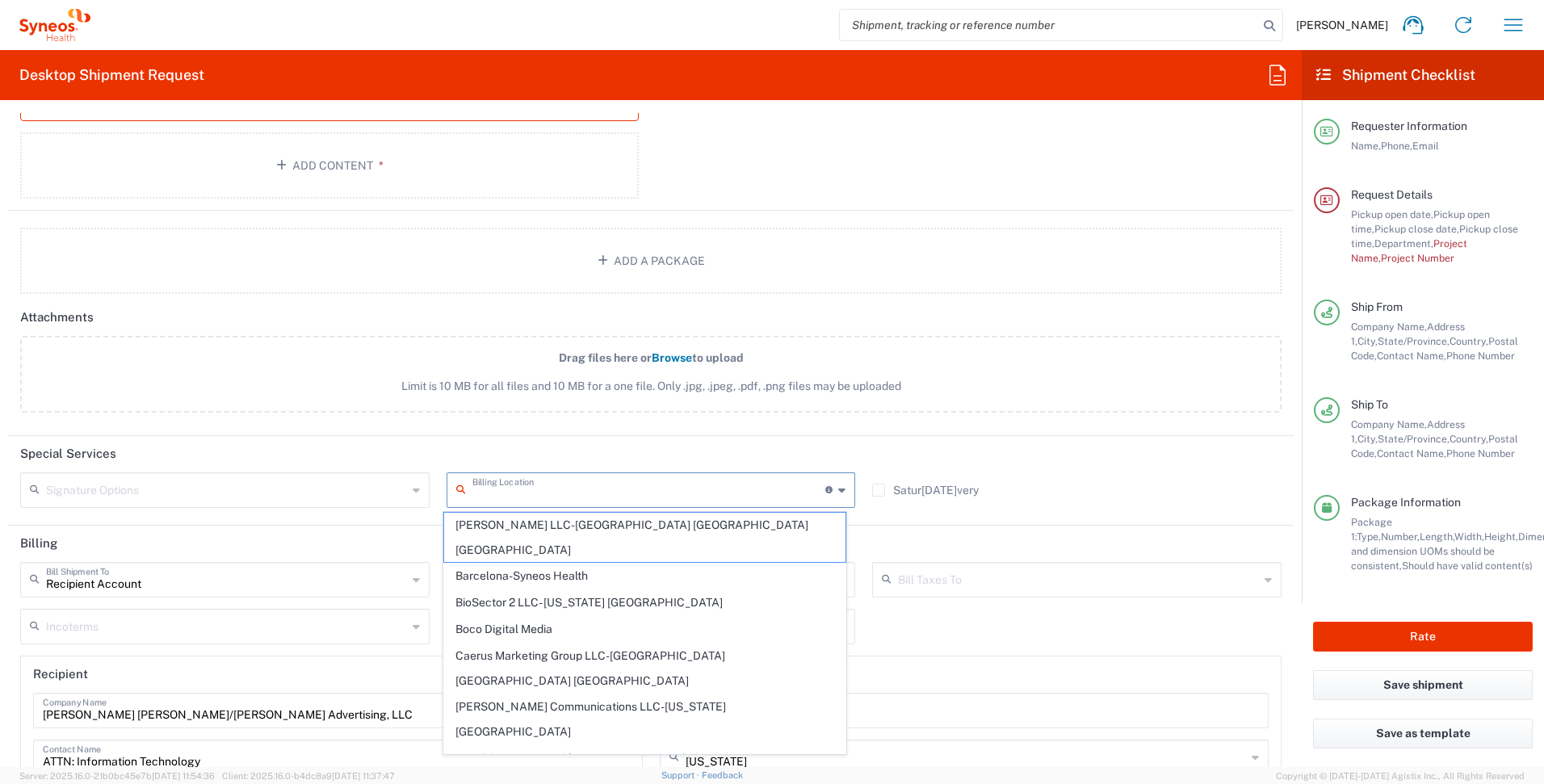
click at [720, 489] on input "text" at bounding box center [649, 489] width 353 height 28
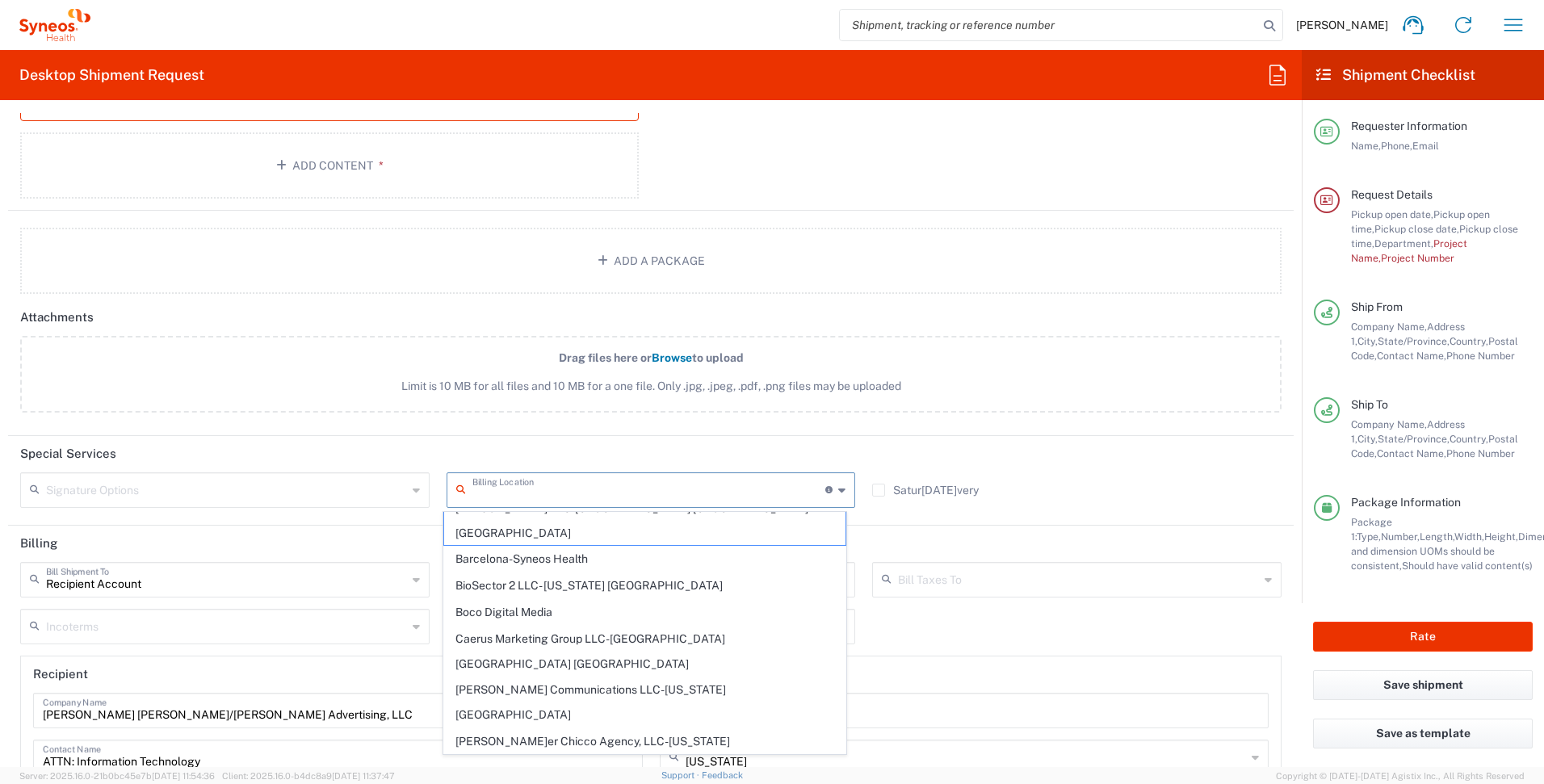
scroll to position [19, 0]
type input "[PERSON_NAME] [PERSON_NAME]/[PERSON_NAME] Advert- [GEOGRAPHIC_DATA] [GEOGRAPHIC…"
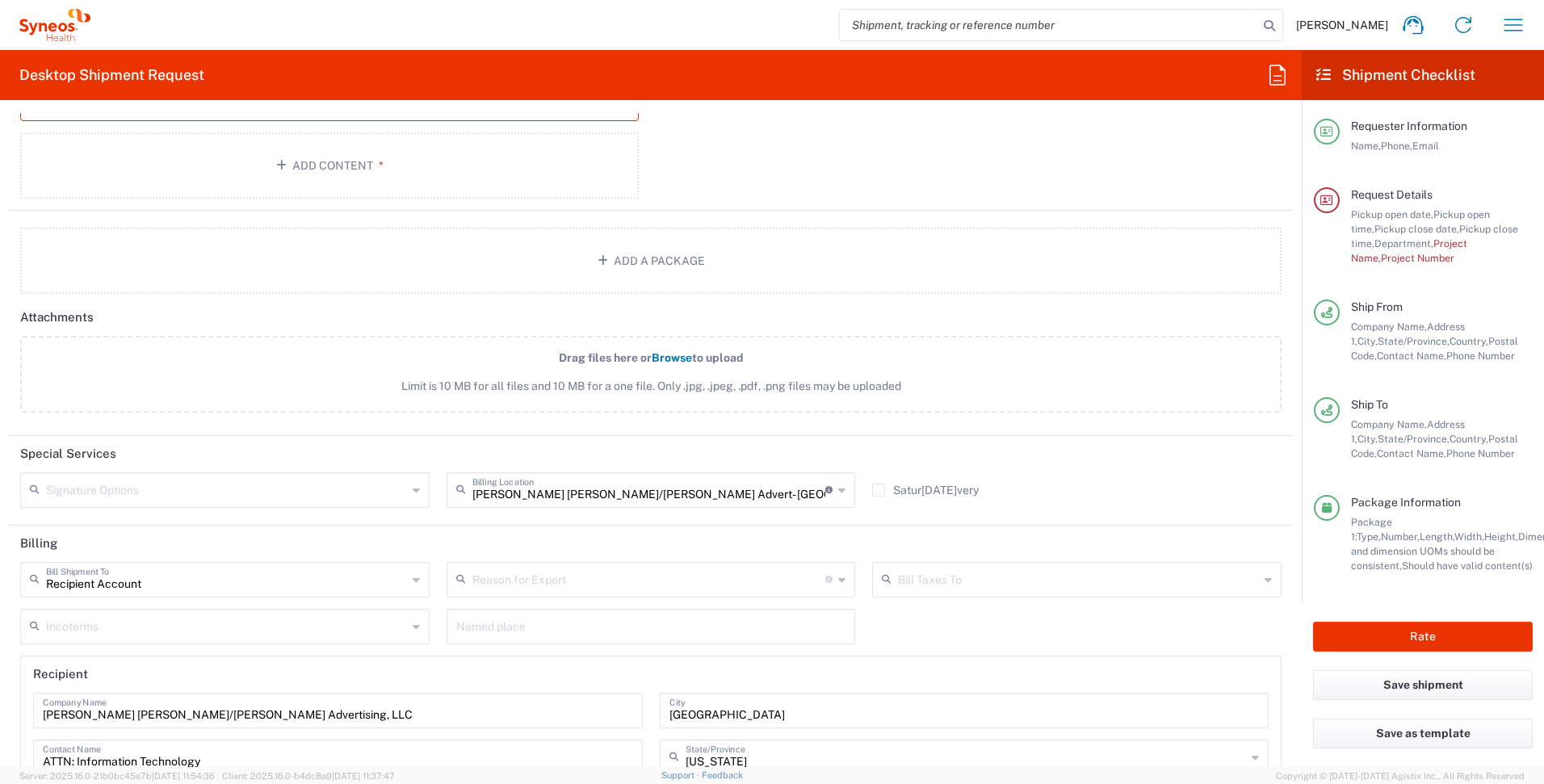
click at [832, 437] on header "Special Services" at bounding box center [651, 454] width 1286 height 37
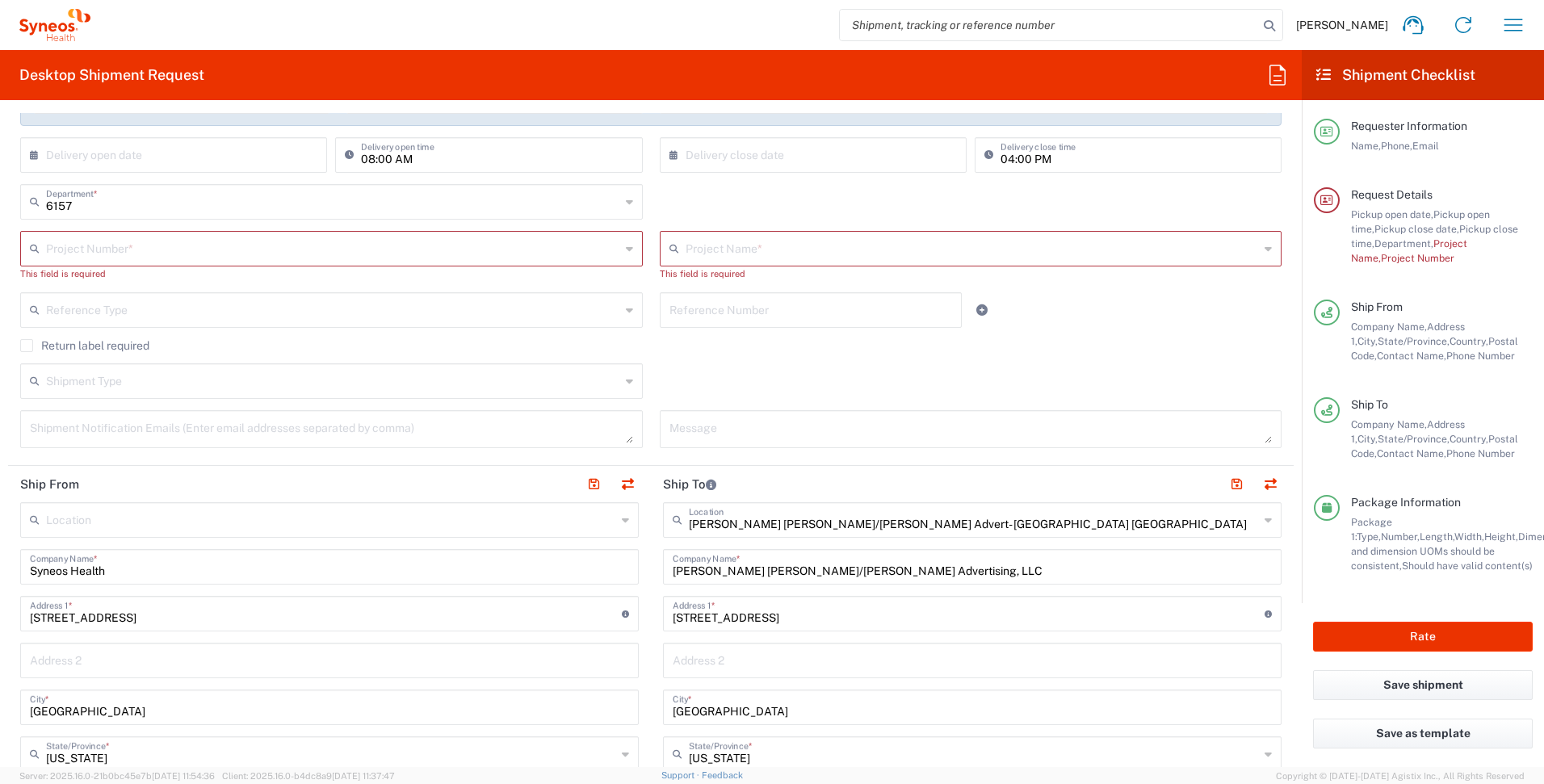
scroll to position [334, 0]
click at [626, 258] on icon at bounding box center [629, 252] width 8 height 26
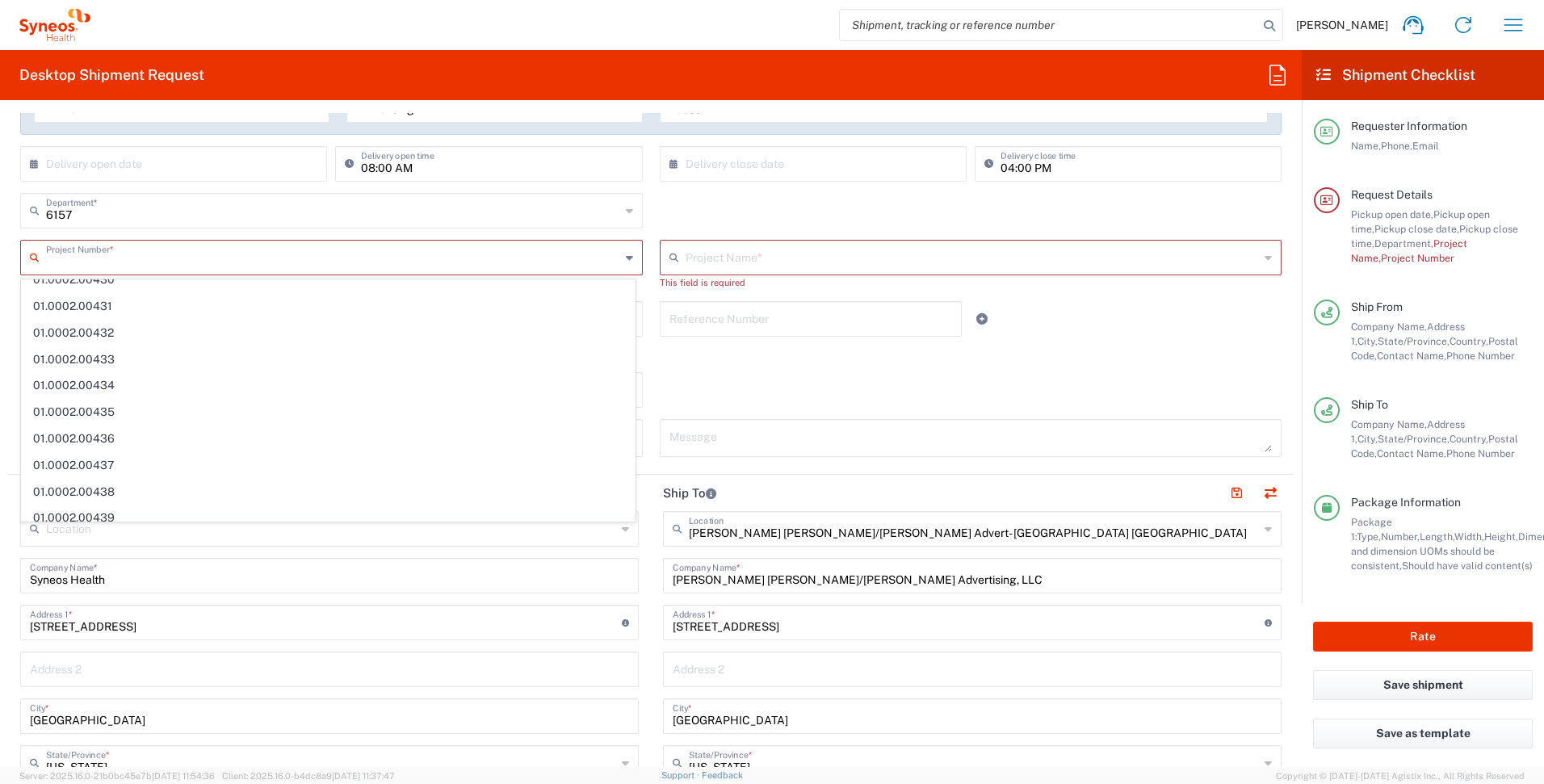
scroll to position [9025, 0]
click at [836, 246] on input "text" at bounding box center [973, 256] width 574 height 28
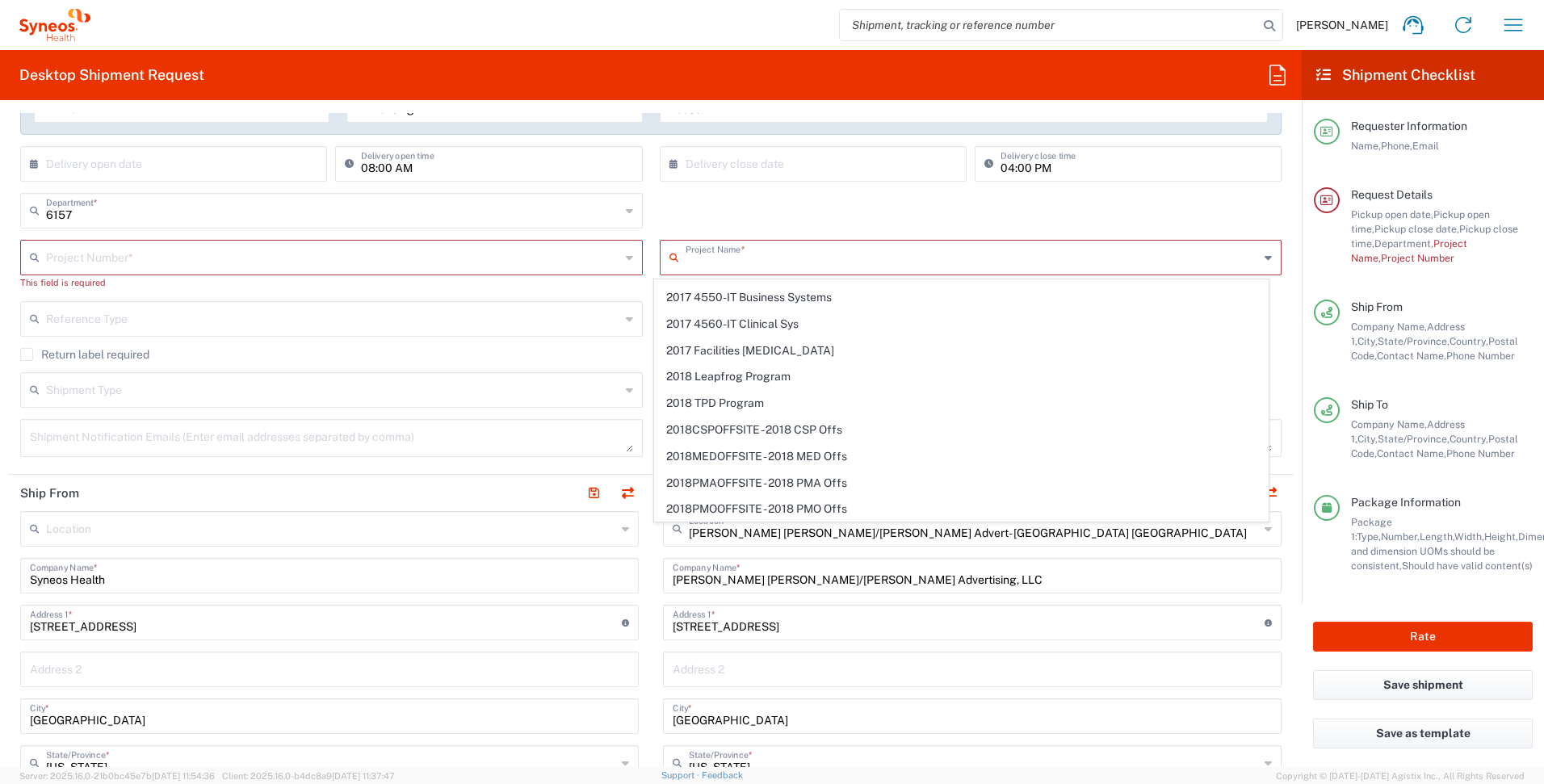
scroll to position [1030, 0]
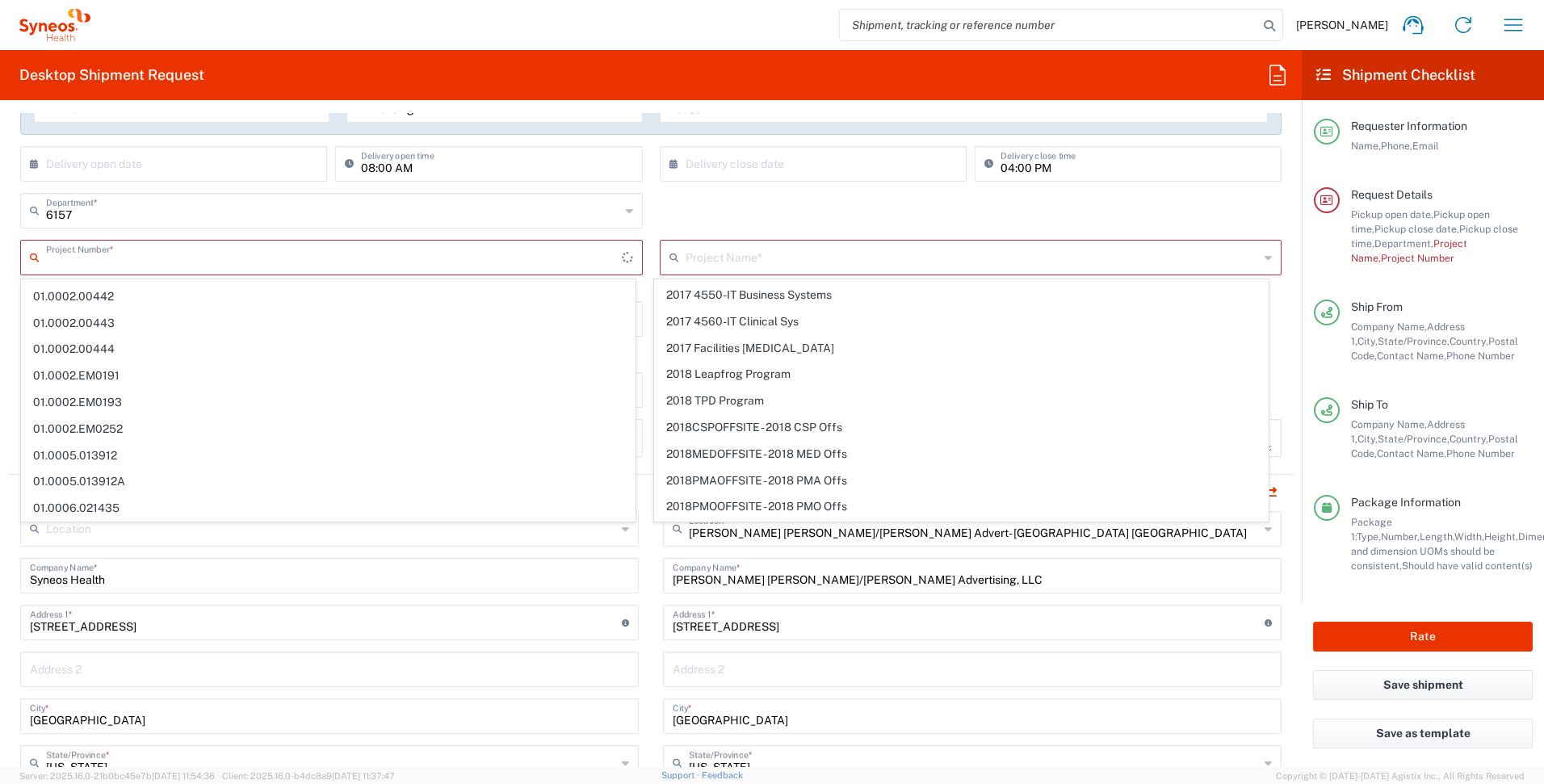
click at [368, 260] on input "text" at bounding box center [334, 256] width 576 height 28
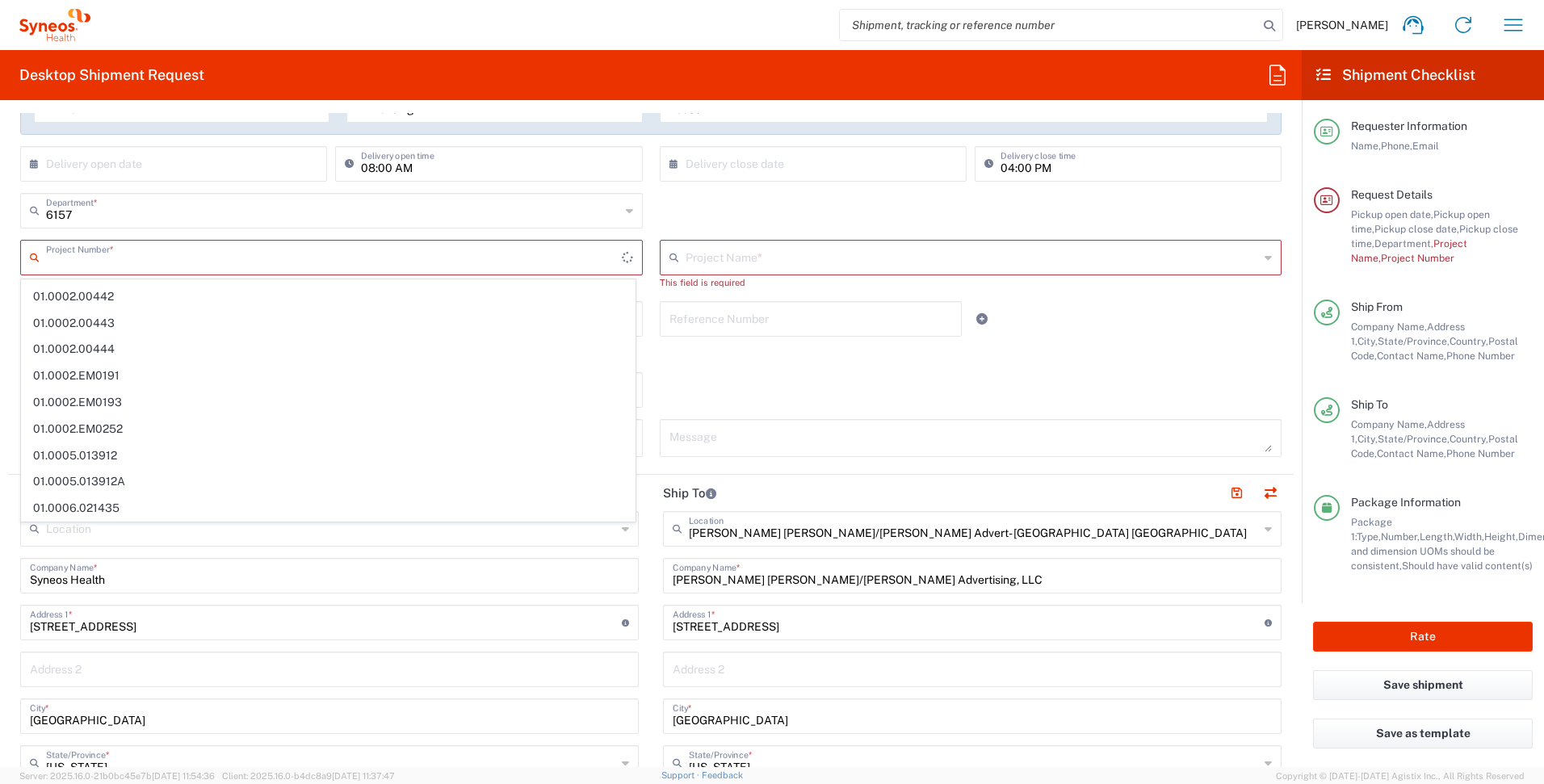
scroll to position [0, 0]
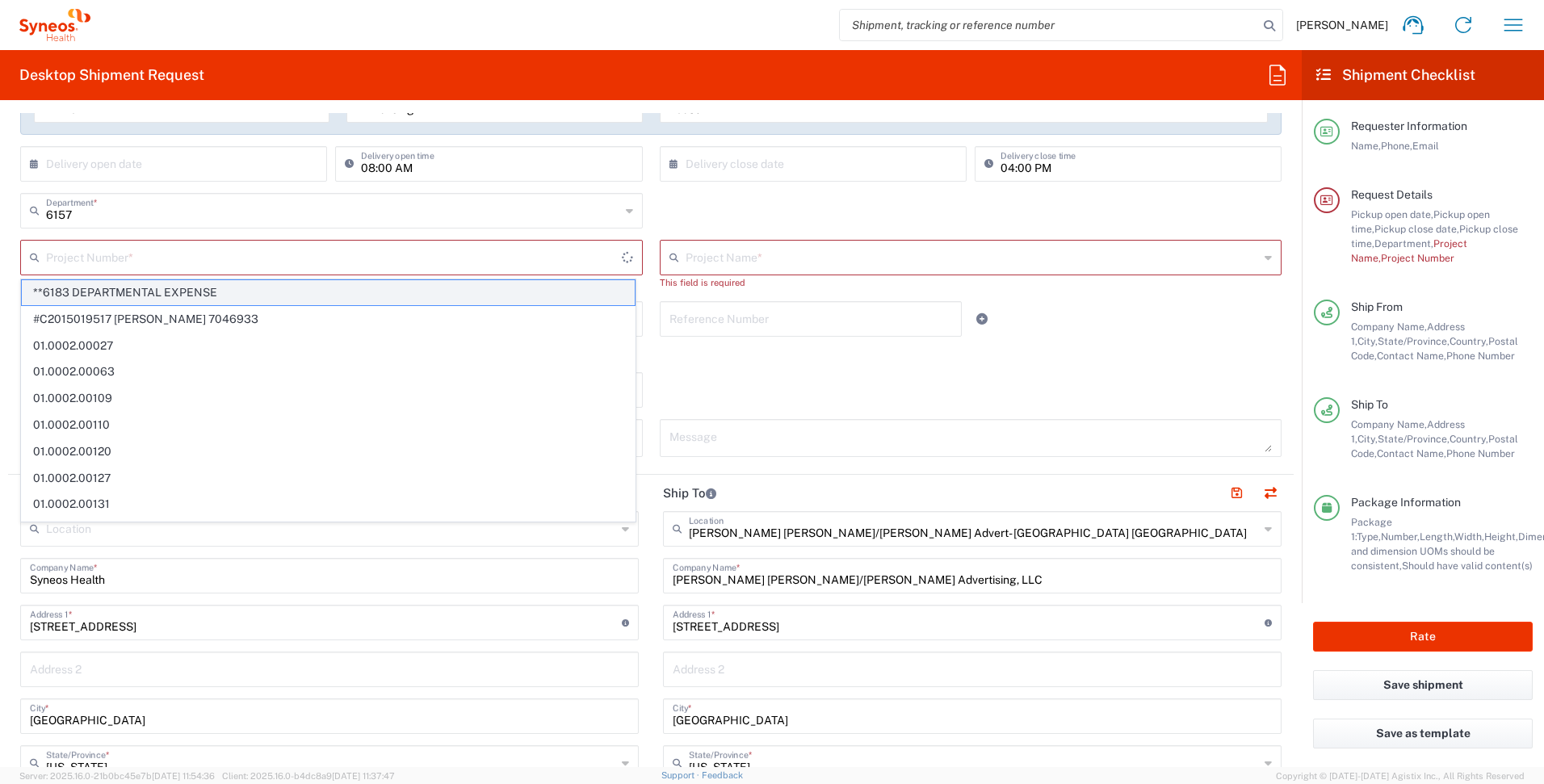
click at [359, 299] on span "**6183 DEPARTMENTAL EXPENSE" at bounding box center [329, 292] width 613 height 25
type input "**6183 DEPARTMENTAL EXPENSE, **6183 DEPARTMENTAL EXPENSE"
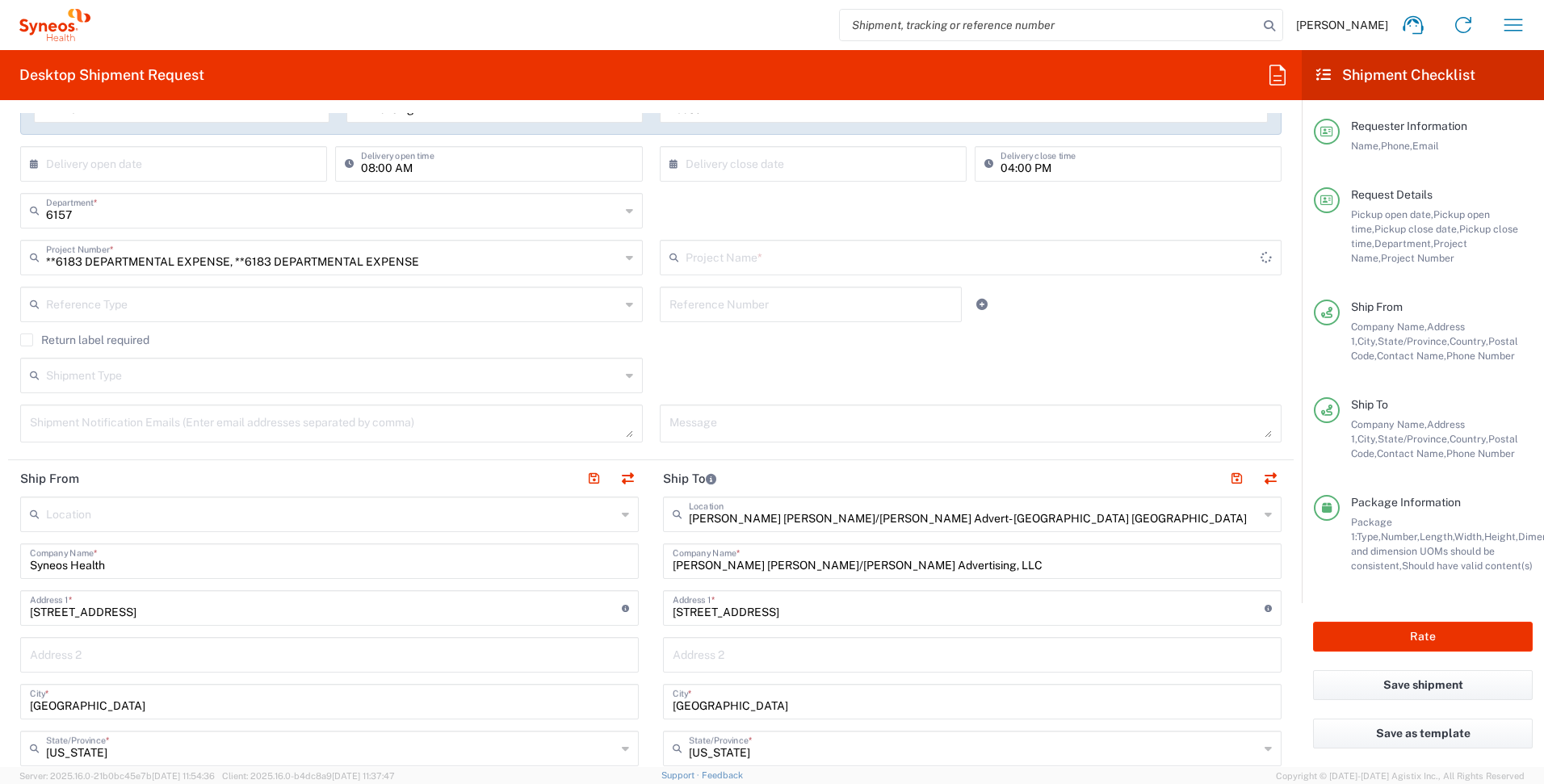
type input "6183"
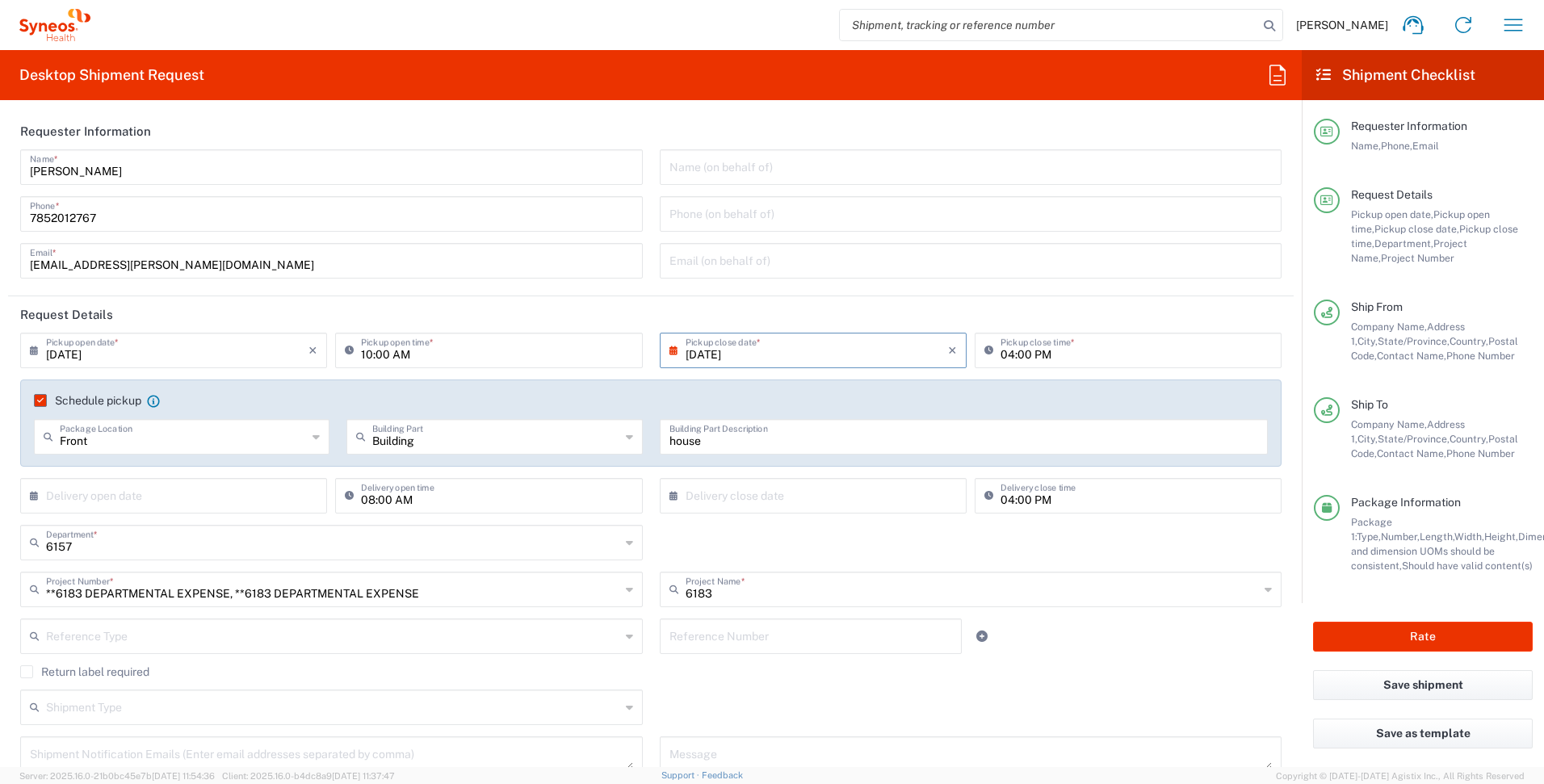
click at [77, 354] on input "08/18/2025" at bounding box center [177, 349] width 262 height 28
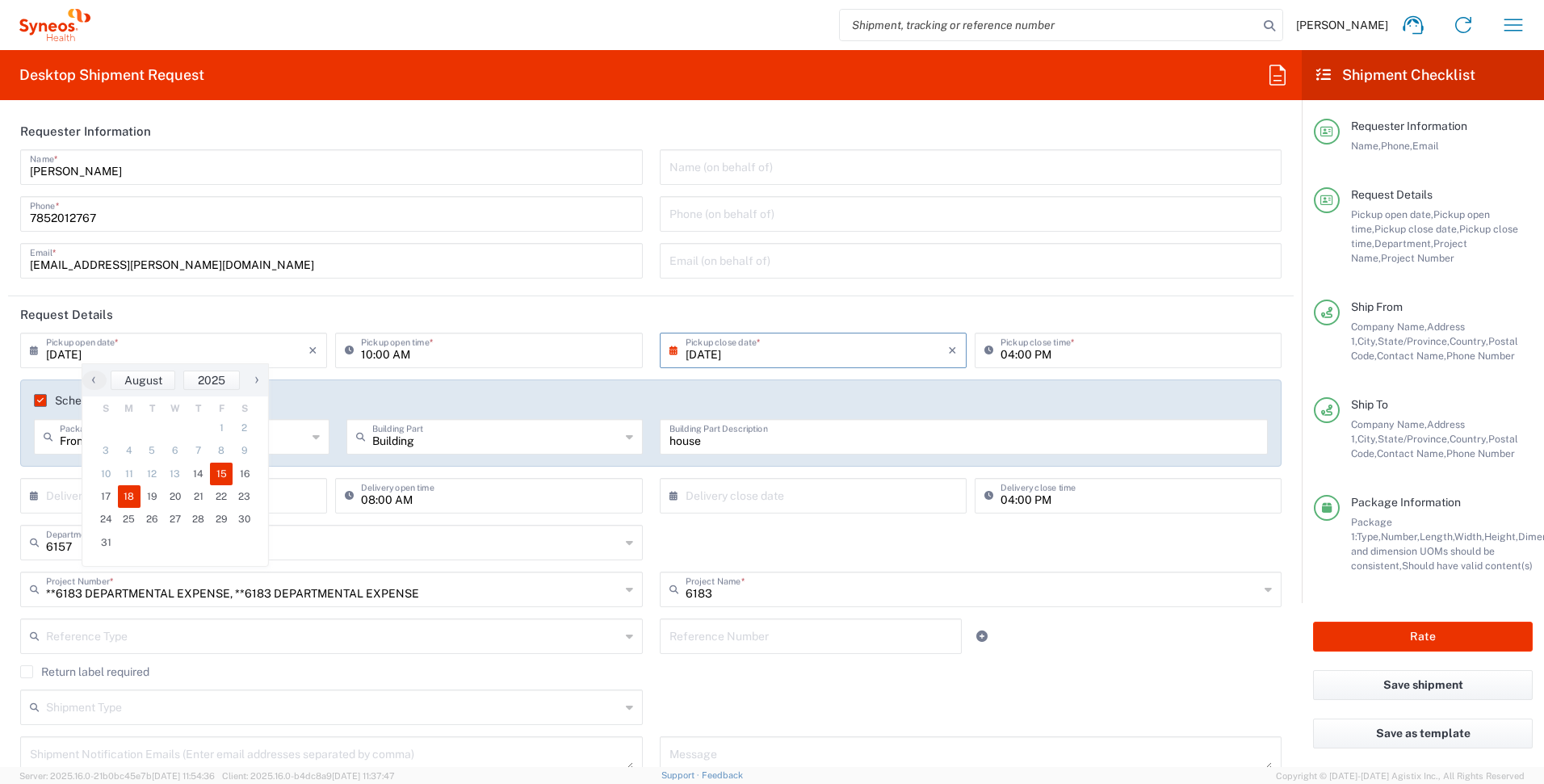
click at [228, 472] on span "15" at bounding box center [222, 473] width 24 height 23
type input "[DATE]"
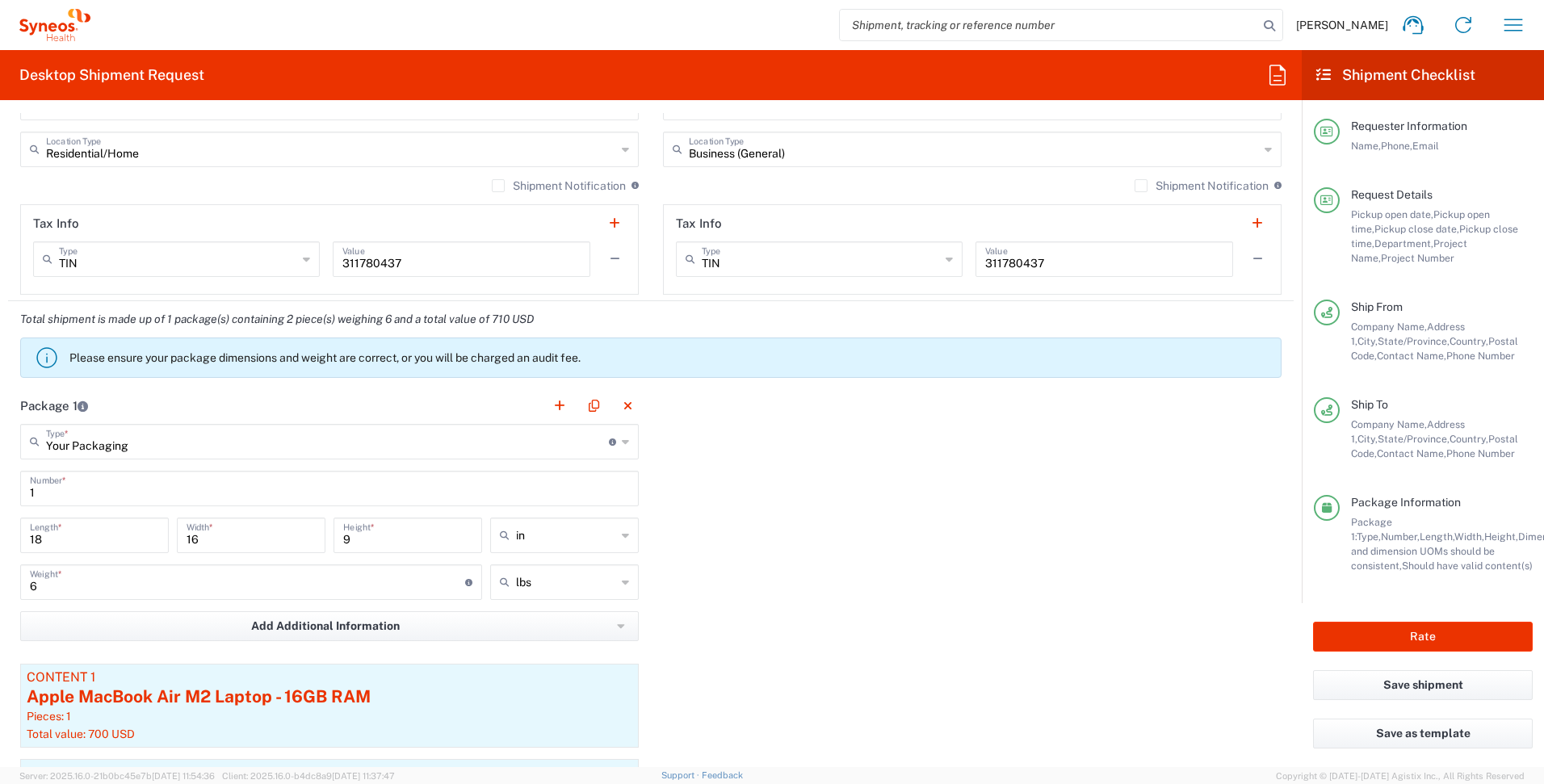
scroll to position [1228, 0]
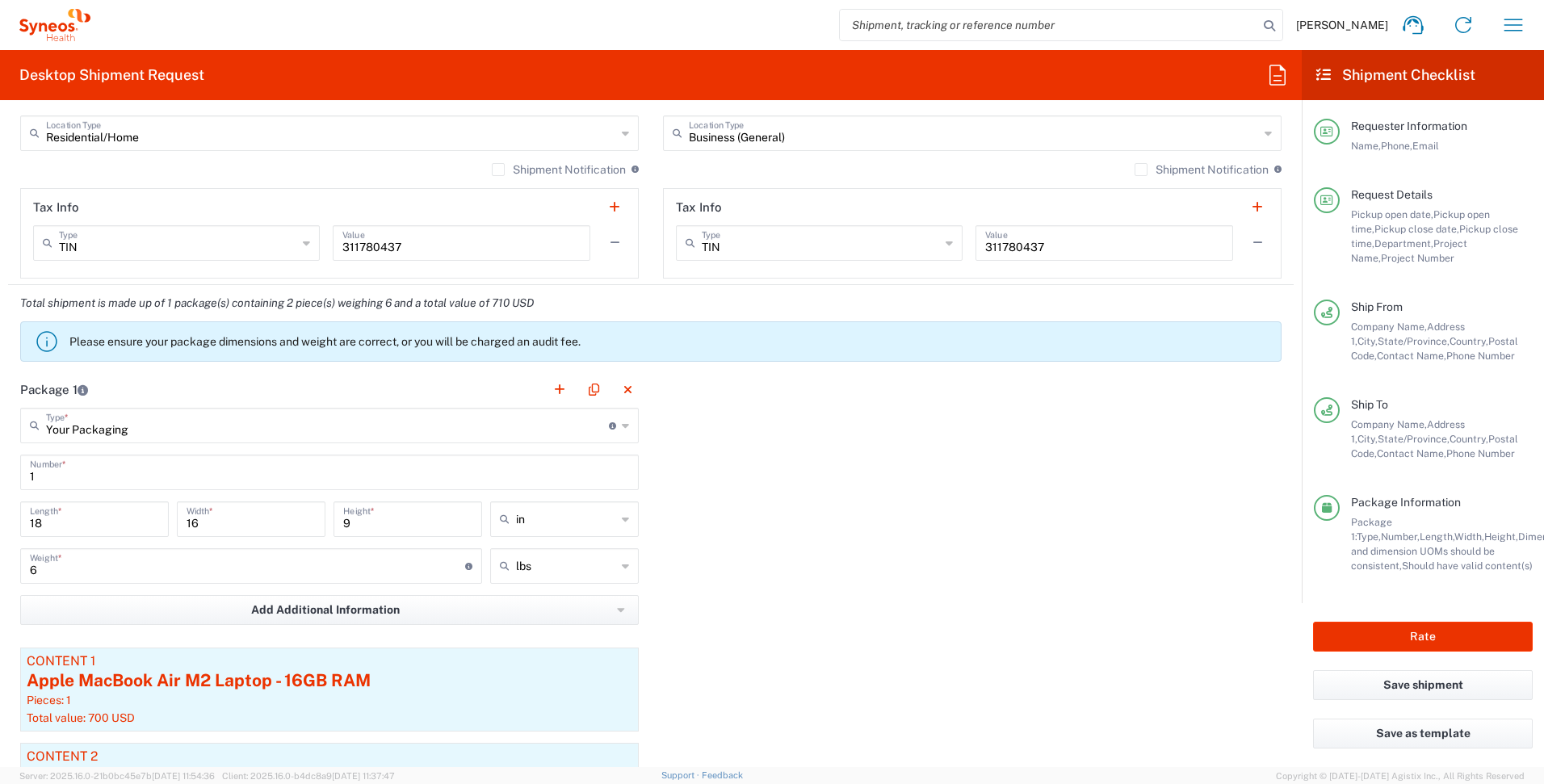
click at [321, 582] on div "6 Weight * Total weight of package(s) in pounds or kilograms" at bounding box center [251, 566] width 462 height 36
click at [321, 577] on input "6" at bounding box center [247, 564] width 435 height 28
type input "6.5"
drag, startPoint x: 824, startPoint y: 563, endPoint x: 789, endPoint y: 545, distance: 39.4
click at [824, 563] on div "Package 1 Your Packaging Type * Material used to package goods Envelope Large B…" at bounding box center [651, 664] width 1286 height 587
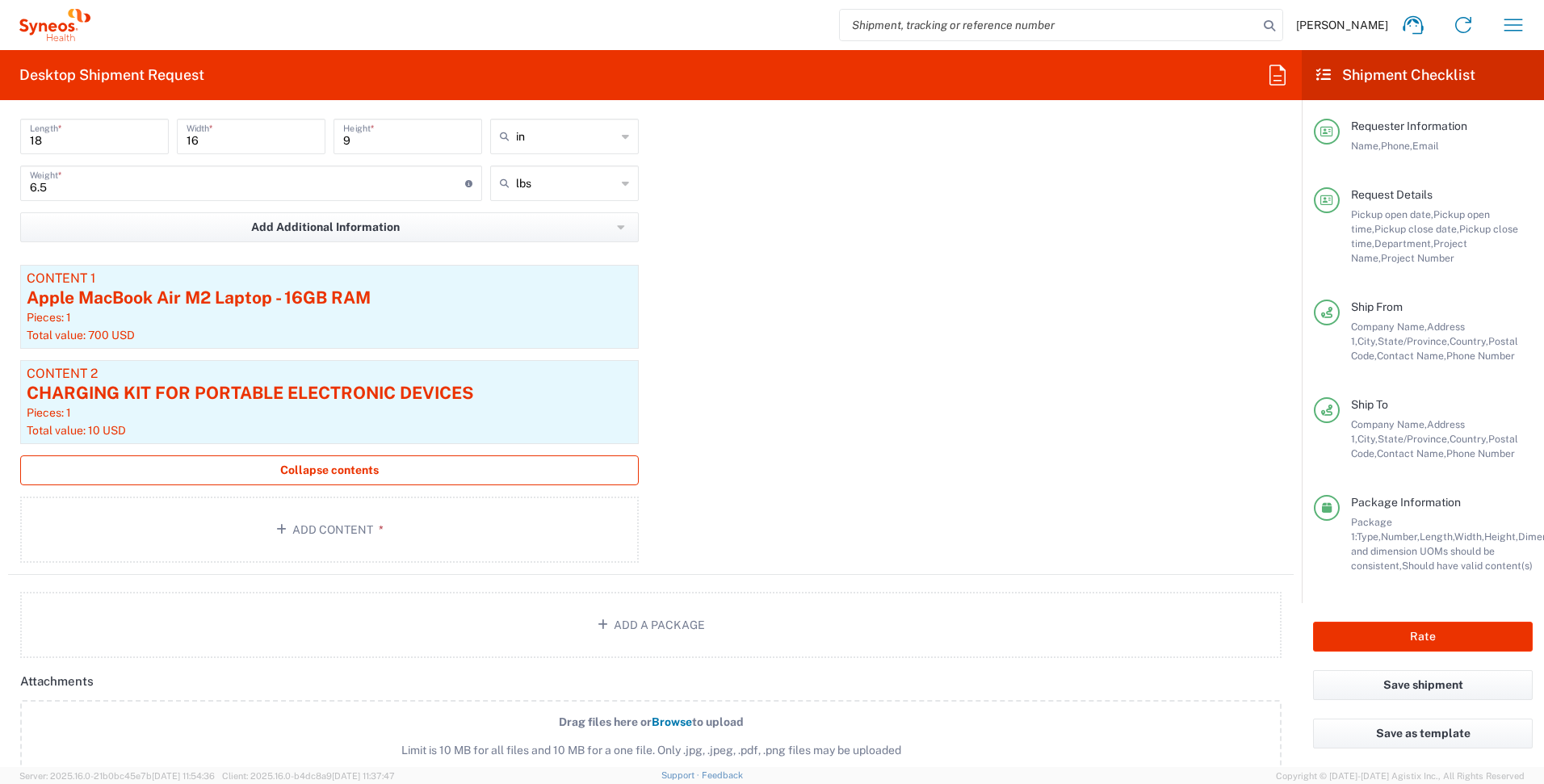
scroll to position [1651, 0]
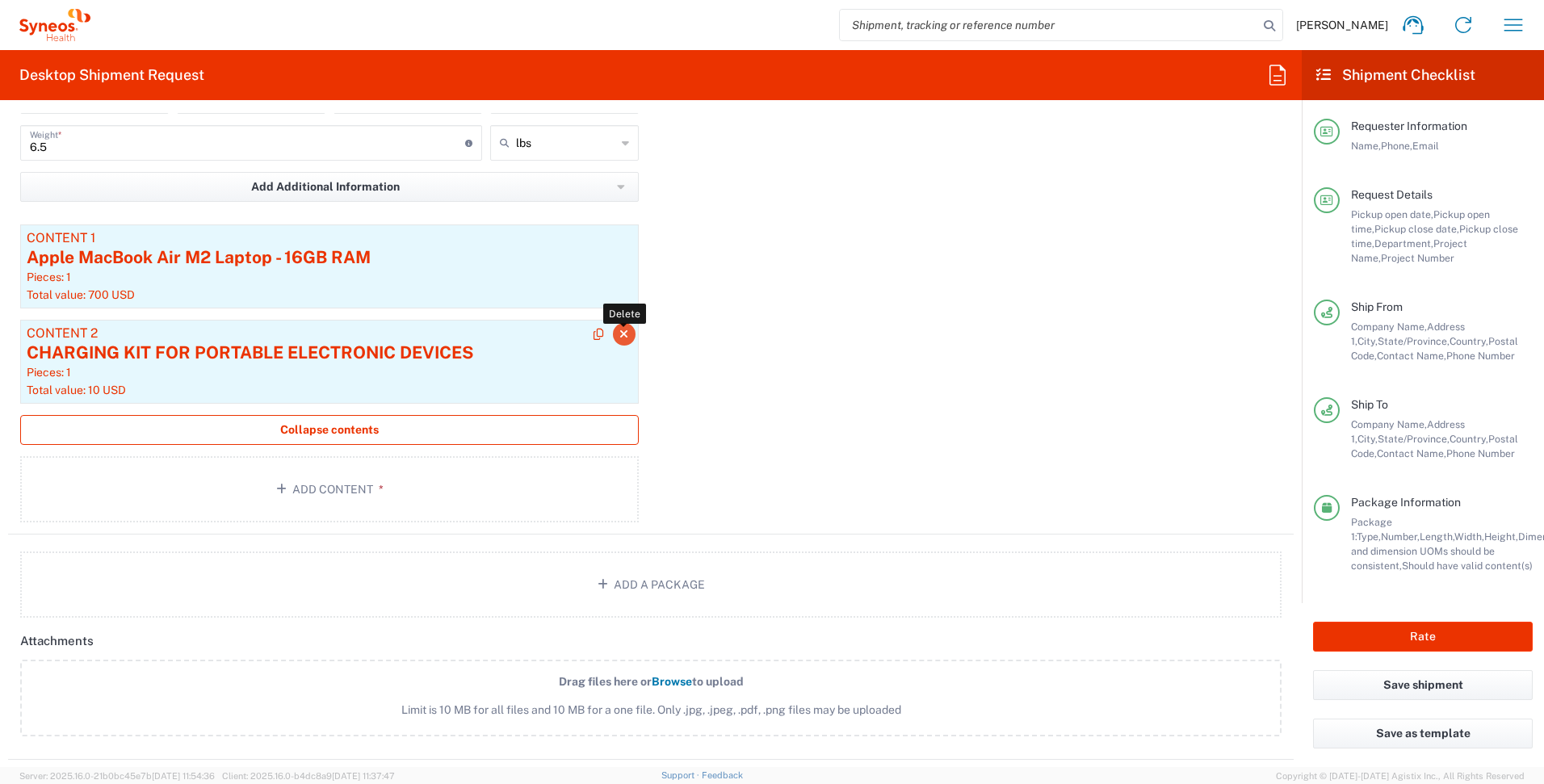
click at [620, 332] on icon "button" at bounding box center [623, 334] width 9 height 11
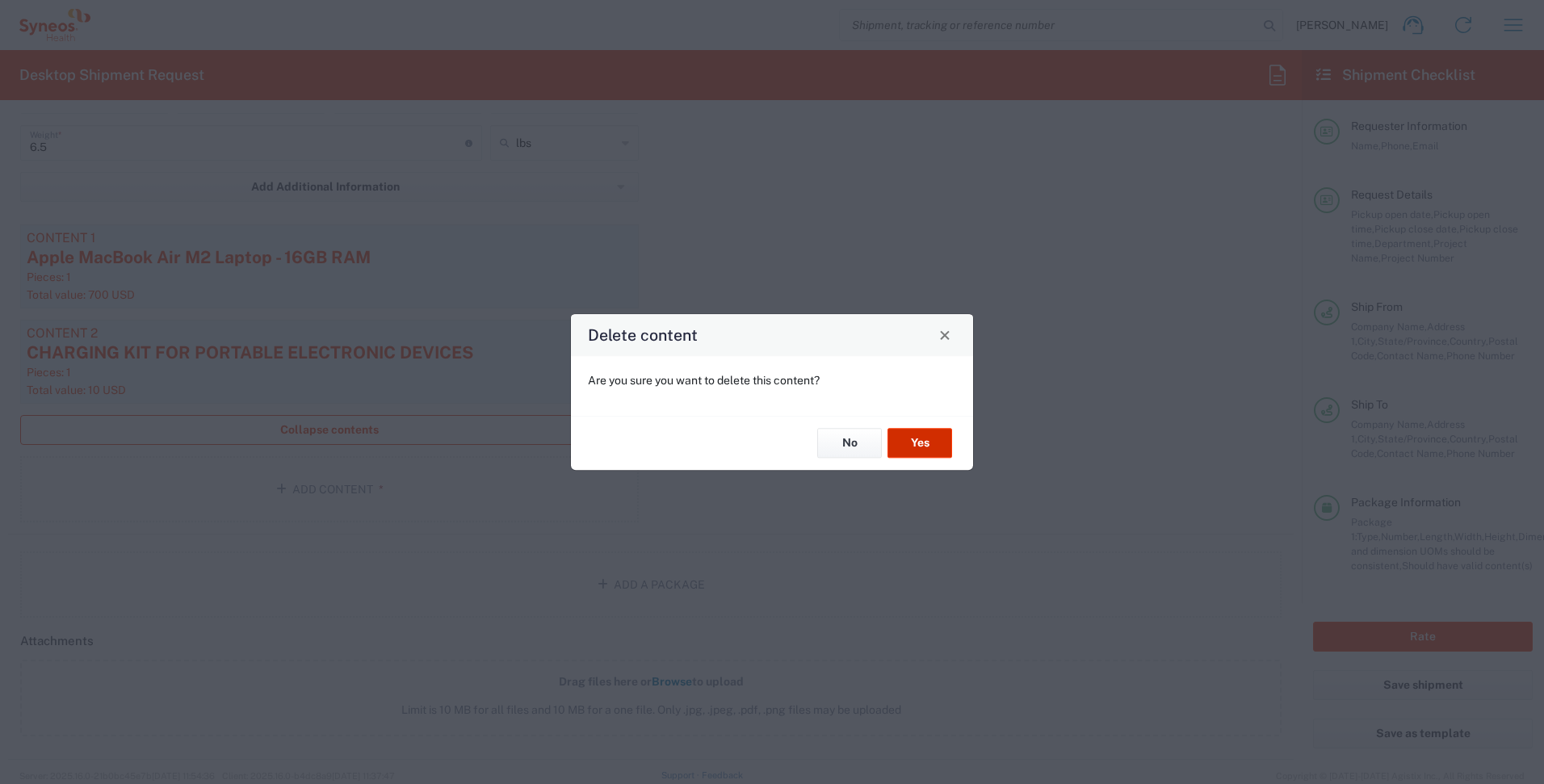
click at [915, 449] on button "Yes" at bounding box center [920, 444] width 65 height 30
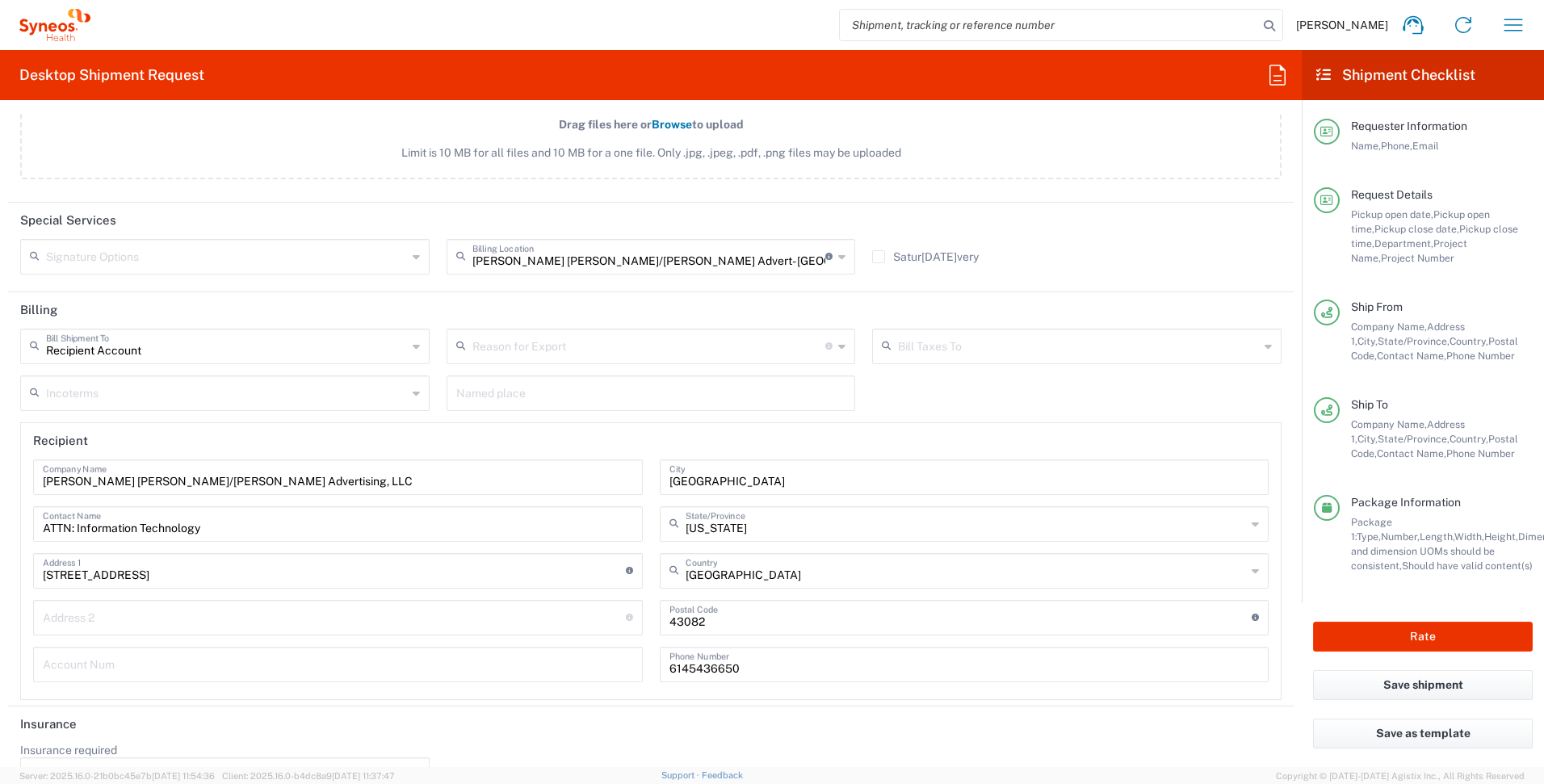
scroll to position [2115, 0]
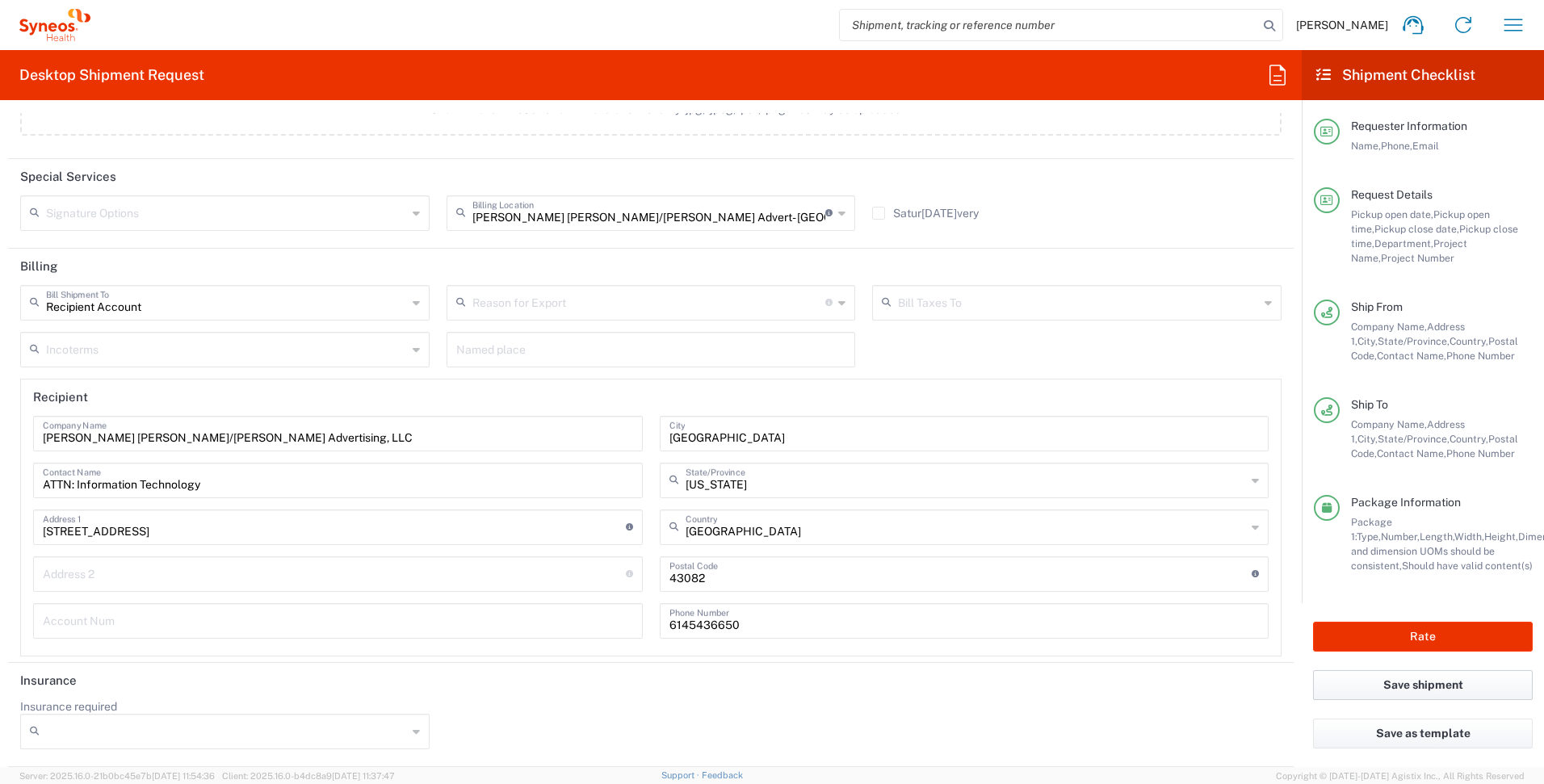
click at [1449, 677] on button "Save shipment" at bounding box center [1423, 684] width 220 height 30
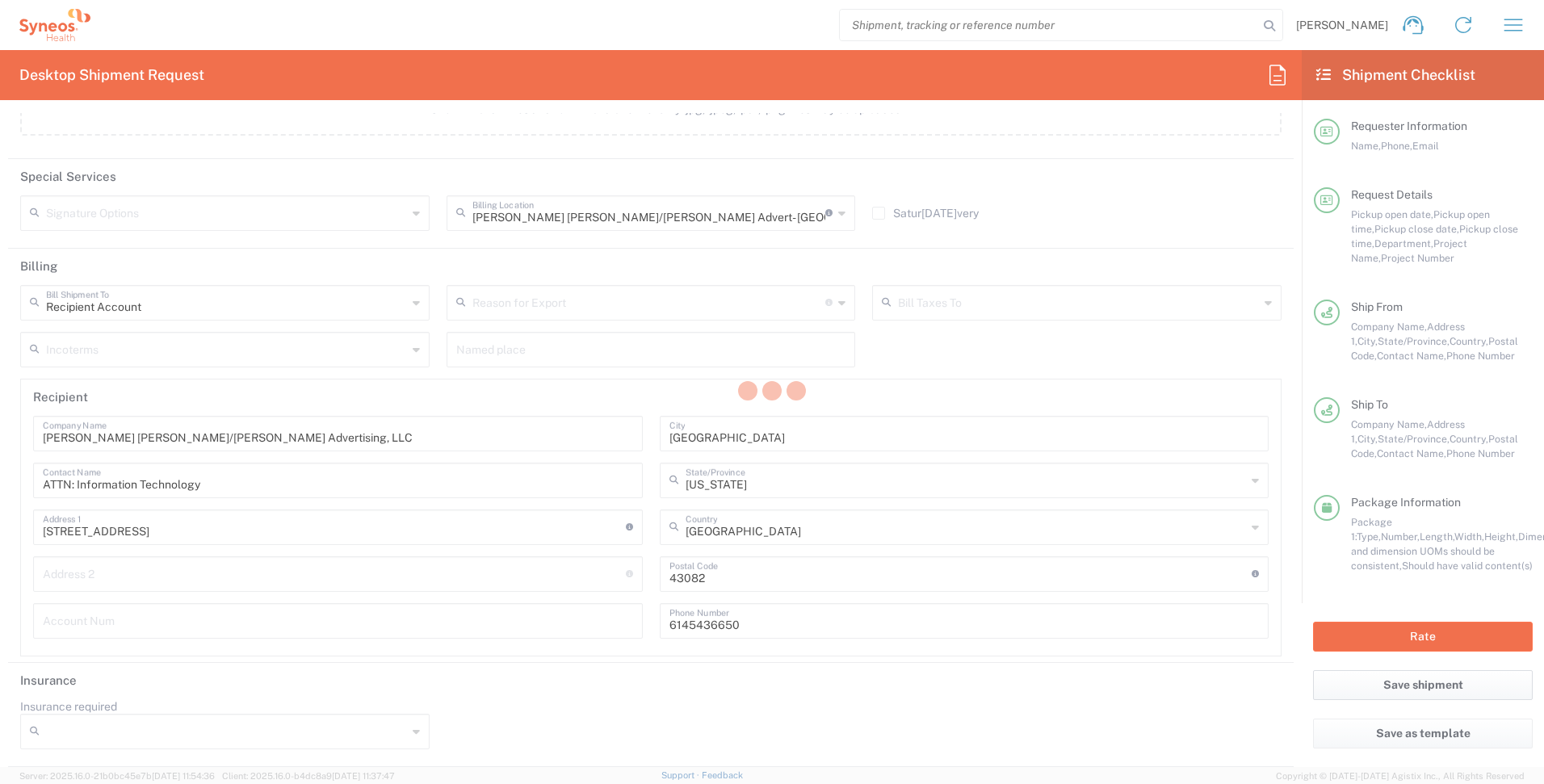
type input "**6183 DEPARTMENTAL EXPENSE, **6183 DEPARTMENTAL EXPENSE, **6183 DEPARTMENTAL E…"
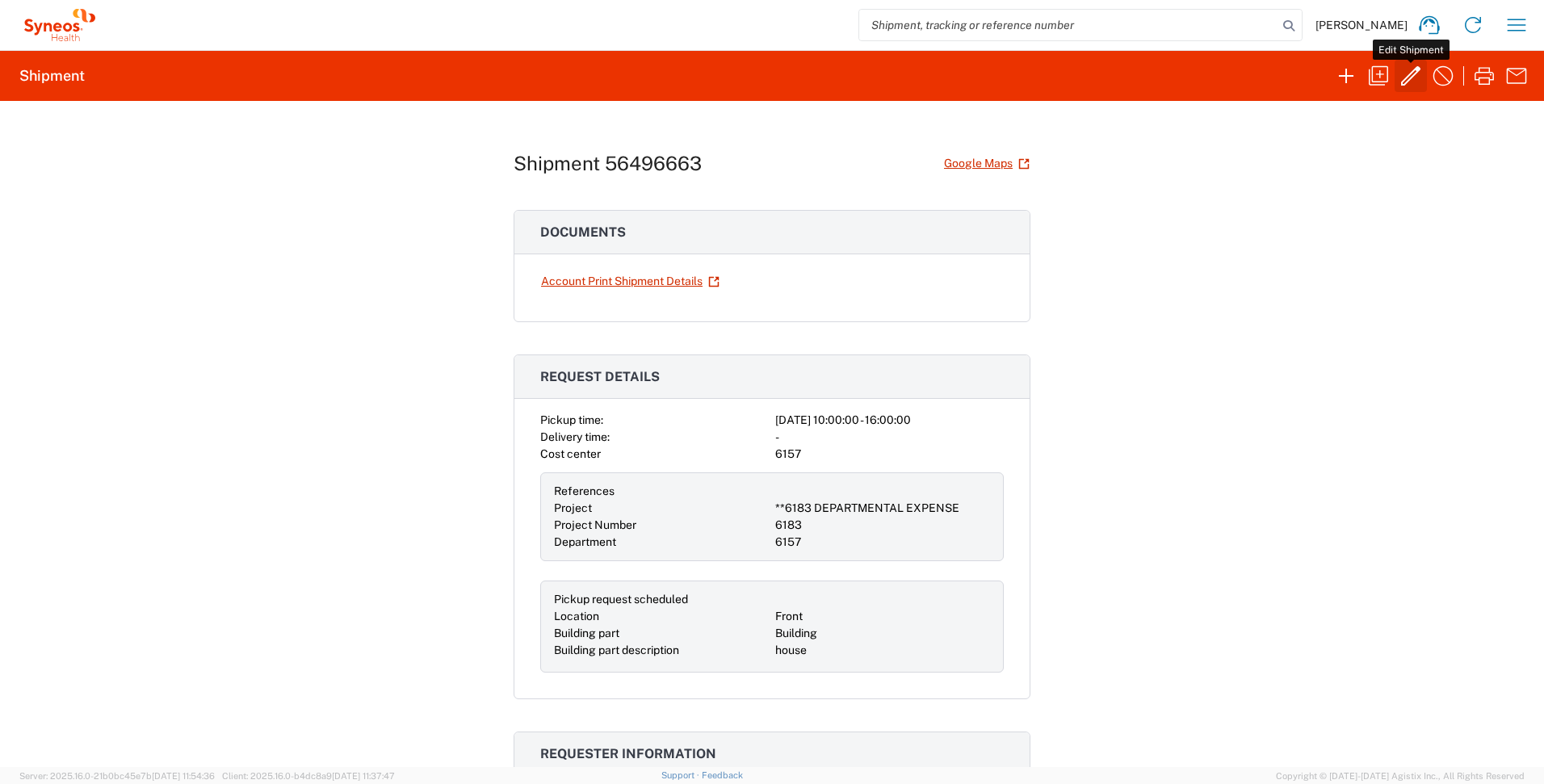
click at [1403, 74] on icon "button" at bounding box center [1411, 76] width 26 height 26
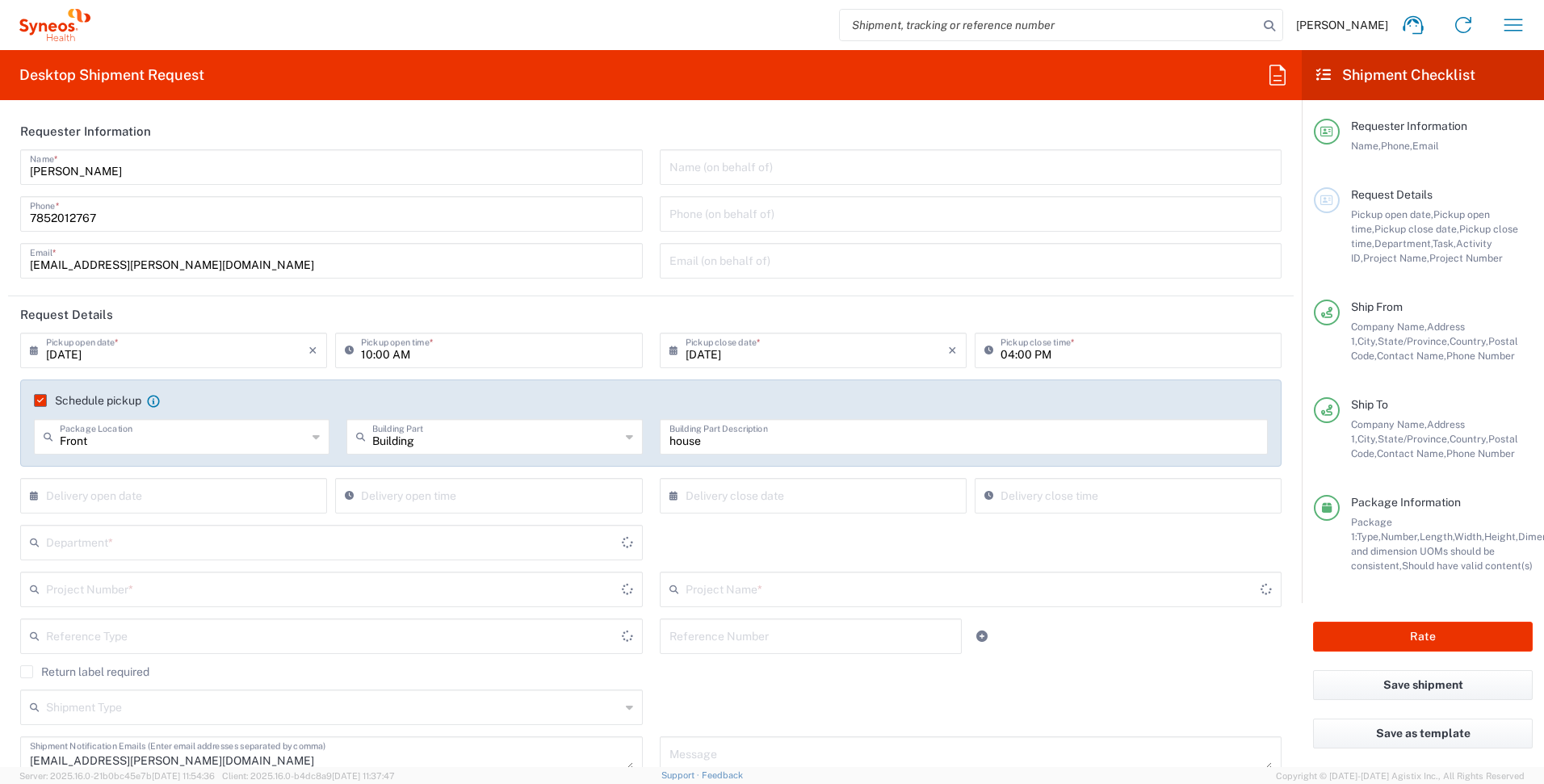
type input "**6183 DEPARTMENTAL EXPENSE"
type input "6183"
type input "[US_STATE]"
type input "[GEOGRAPHIC_DATA]"
type input "Residential/Home"
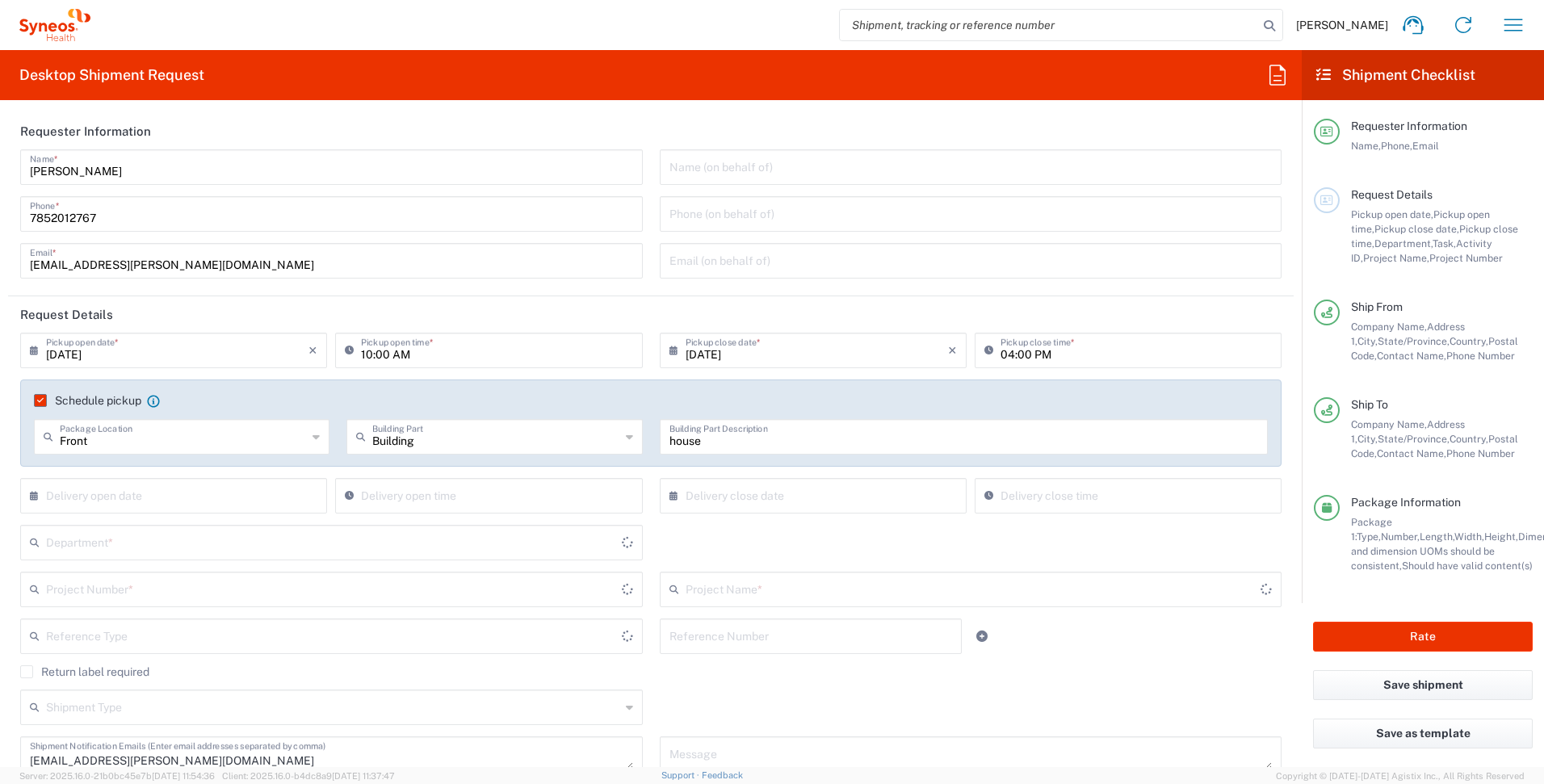
type input "[US_STATE]"
type input "[GEOGRAPHIC_DATA]"
type input "Business (General)"
type input "Your Packaging"
type input "[US_STATE]"
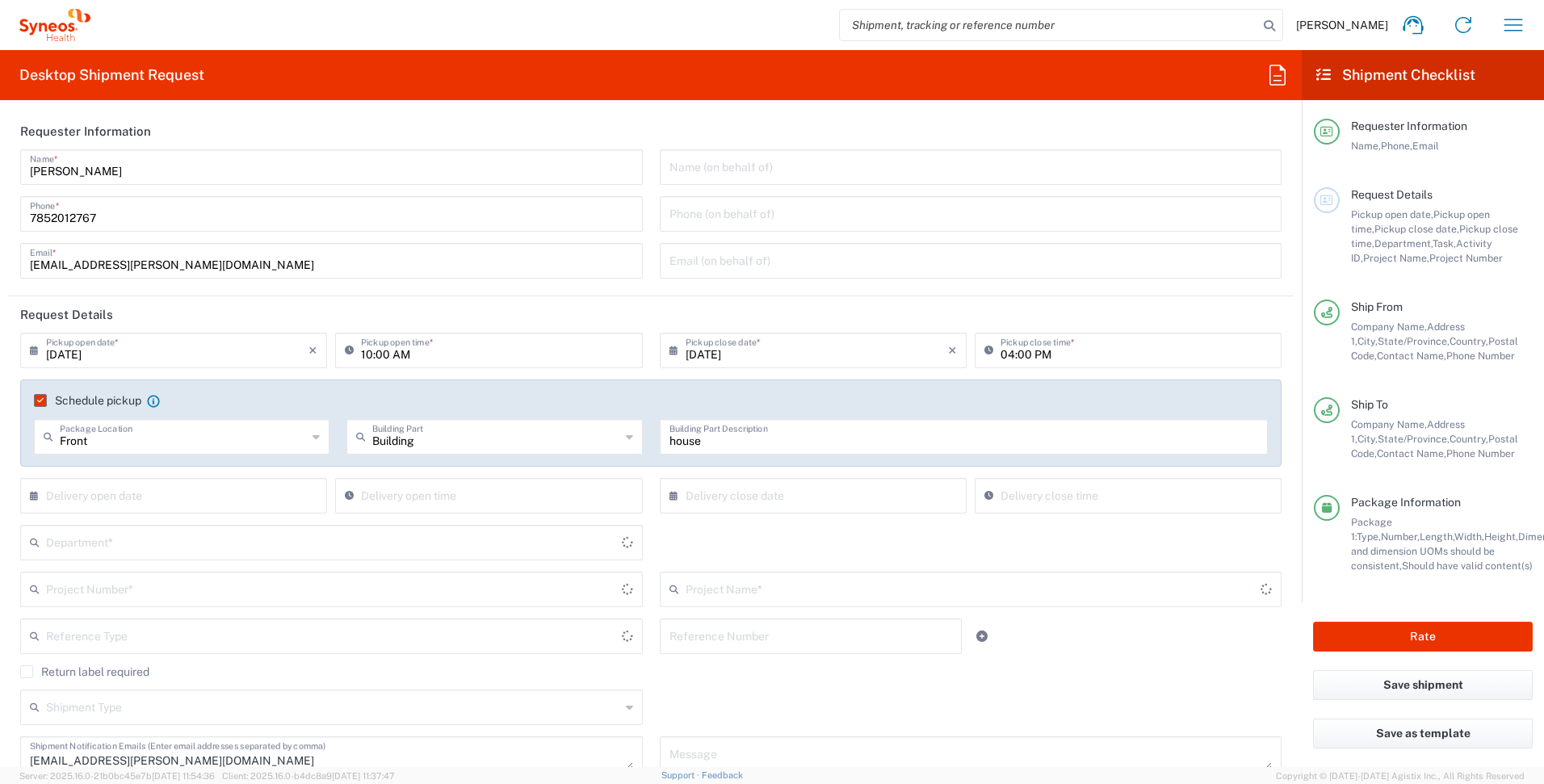
type input "[GEOGRAPHIC_DATA]"
type input "6157"
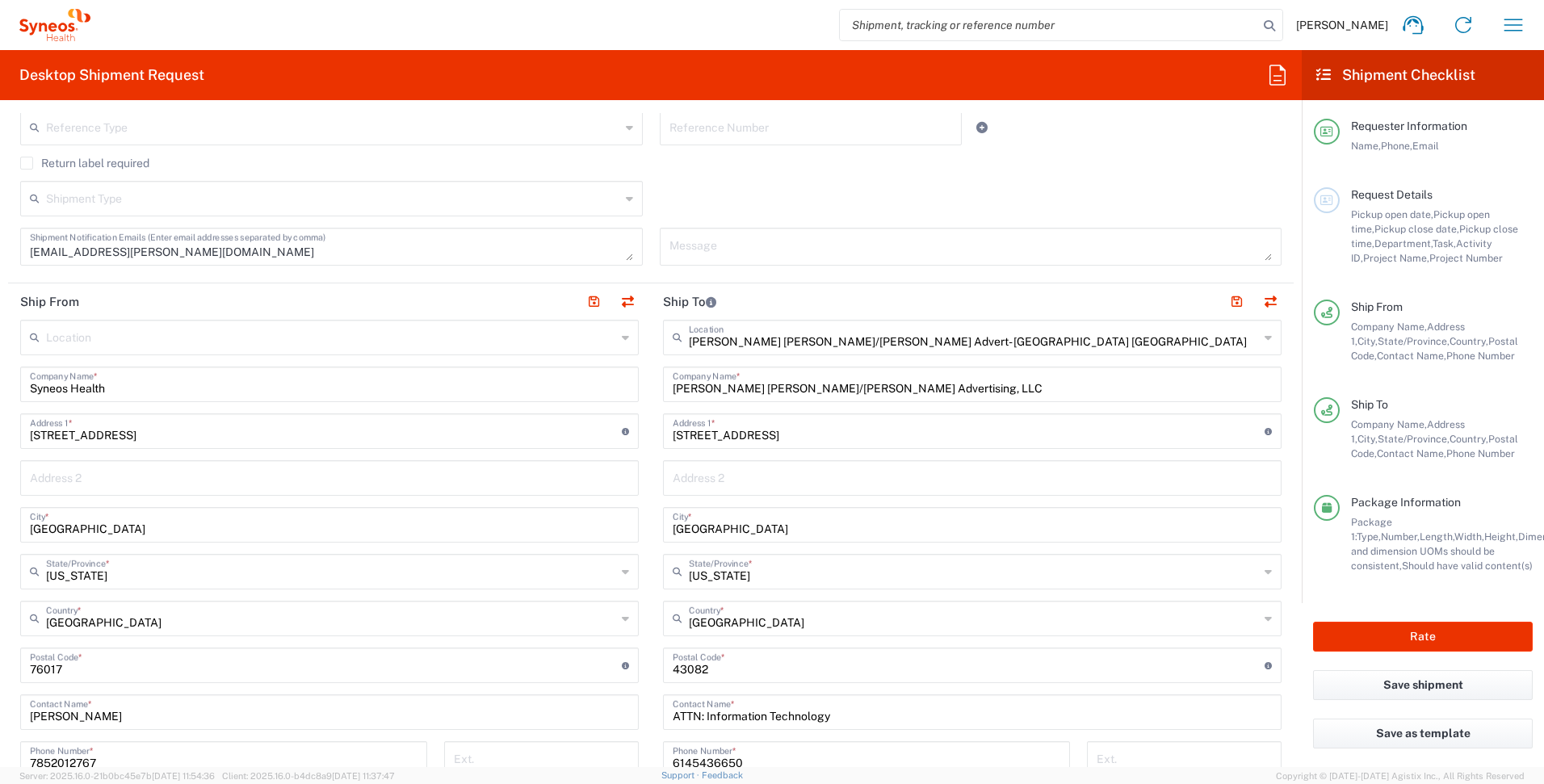
scroll to position [508, 0]
click at [998, 387] on input "[PERSON_NAME] [PERSON_NAME]/[PERSON_NAME] Advertising, LLC" at bounding box center [973, 382] width 600 height 28
drag, startPoint x: 1003, startPoint y: 386, endPoint x: 654, endPoint y: 390, distance: 349.0
click at [654, 390] on main "[PERSON_NAME] [PERSON_NAME]/[PERSON_NAME] Advert- [GEOGRAPHIC_DATA] [GEOGRAPHIC…" at bounding box center [972, 659] width 643 height 678
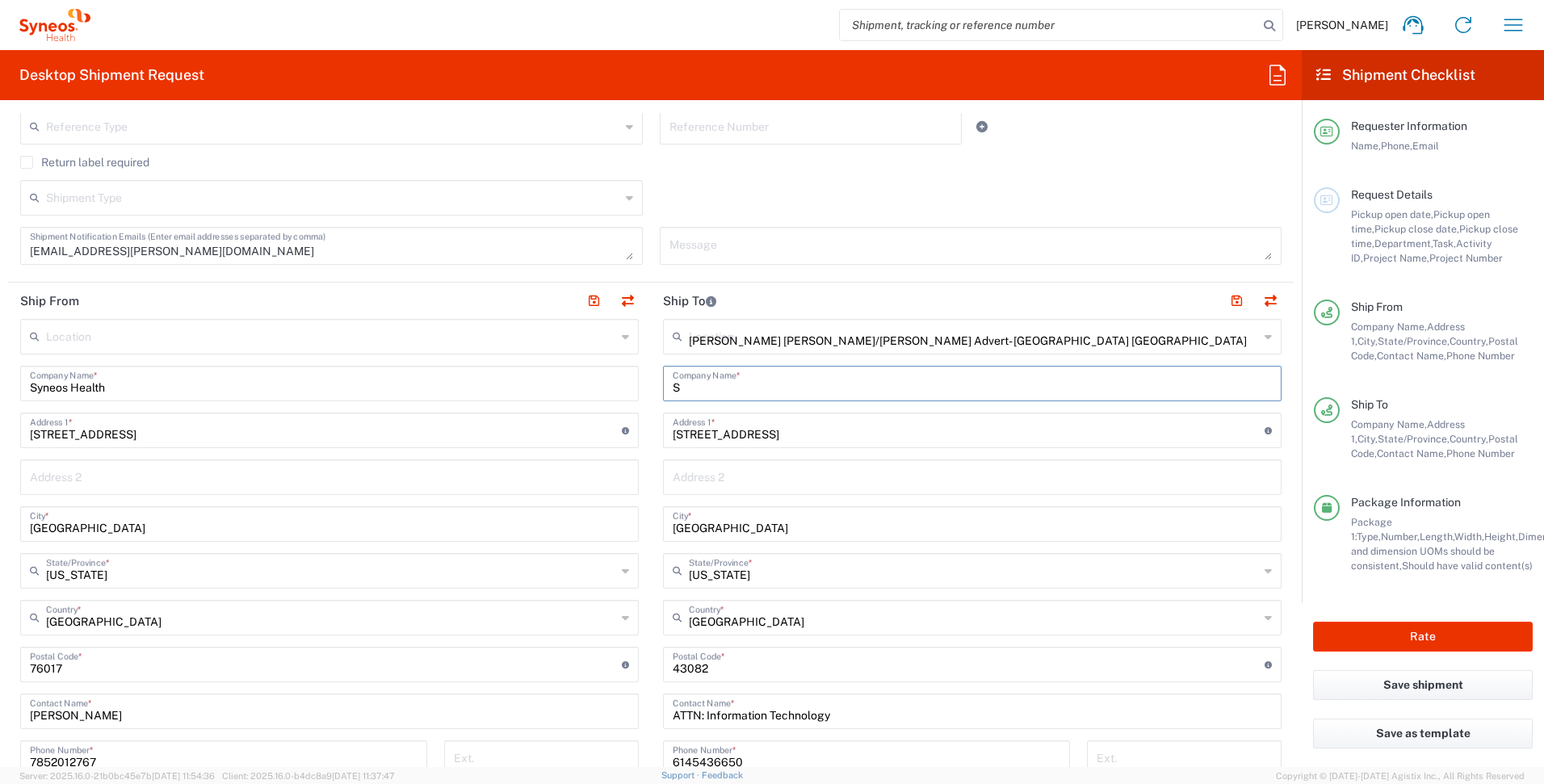
type input "Sy"
type input "Syneos Health"
click at [826, 465] on input "text" at bounding box center [973, 475] width 600 height 28
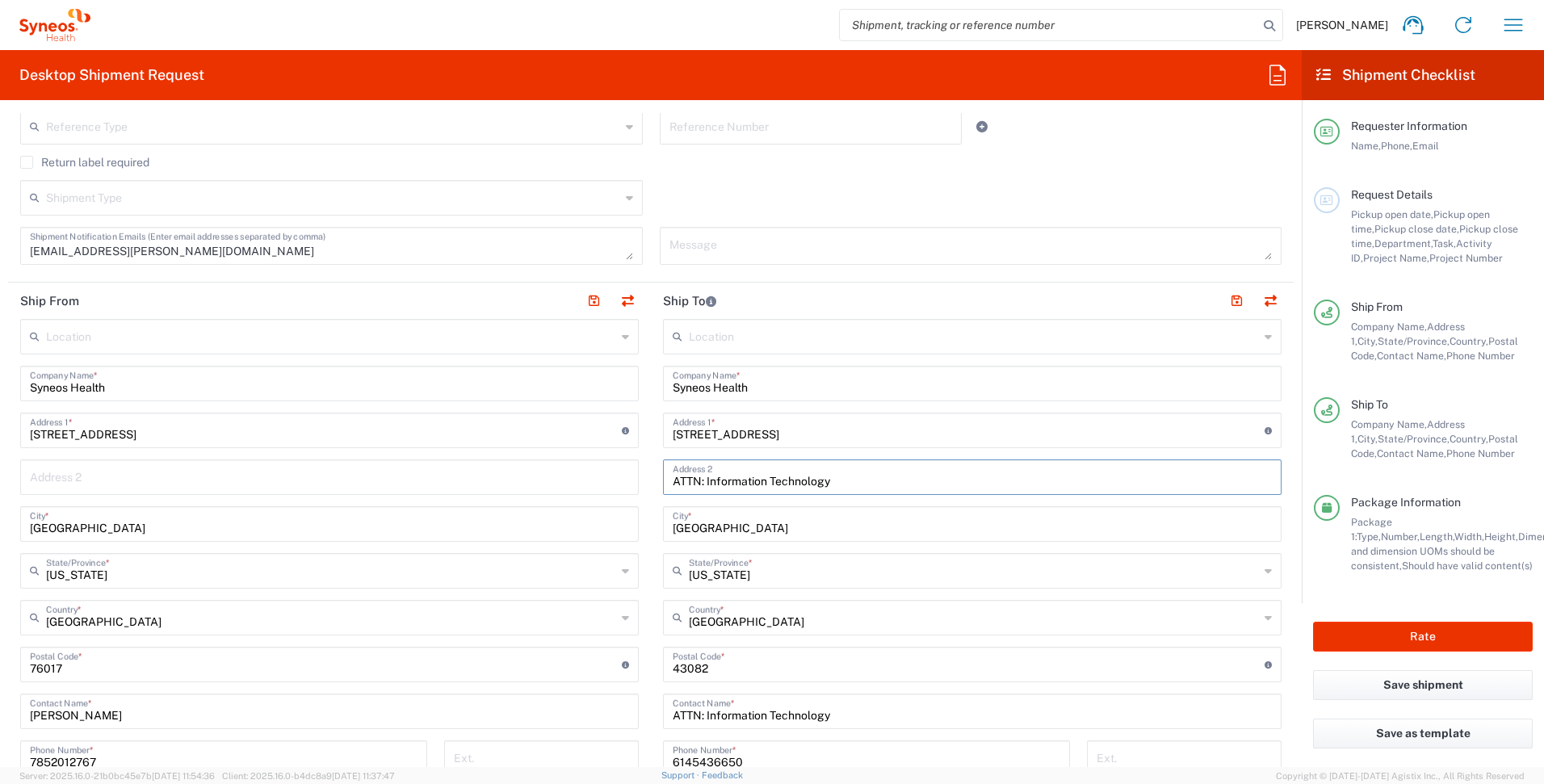
type input "ATTN: Information Technology"
click at [846, 454] on div "Location [PERSON_NAME] LLC-[GEOGRAPHIC_DATA] [GEOGRAPHIC_DATA] [GEOGRAPHIC_DATA…" at bounding box center [973, 658] width 618 height 678
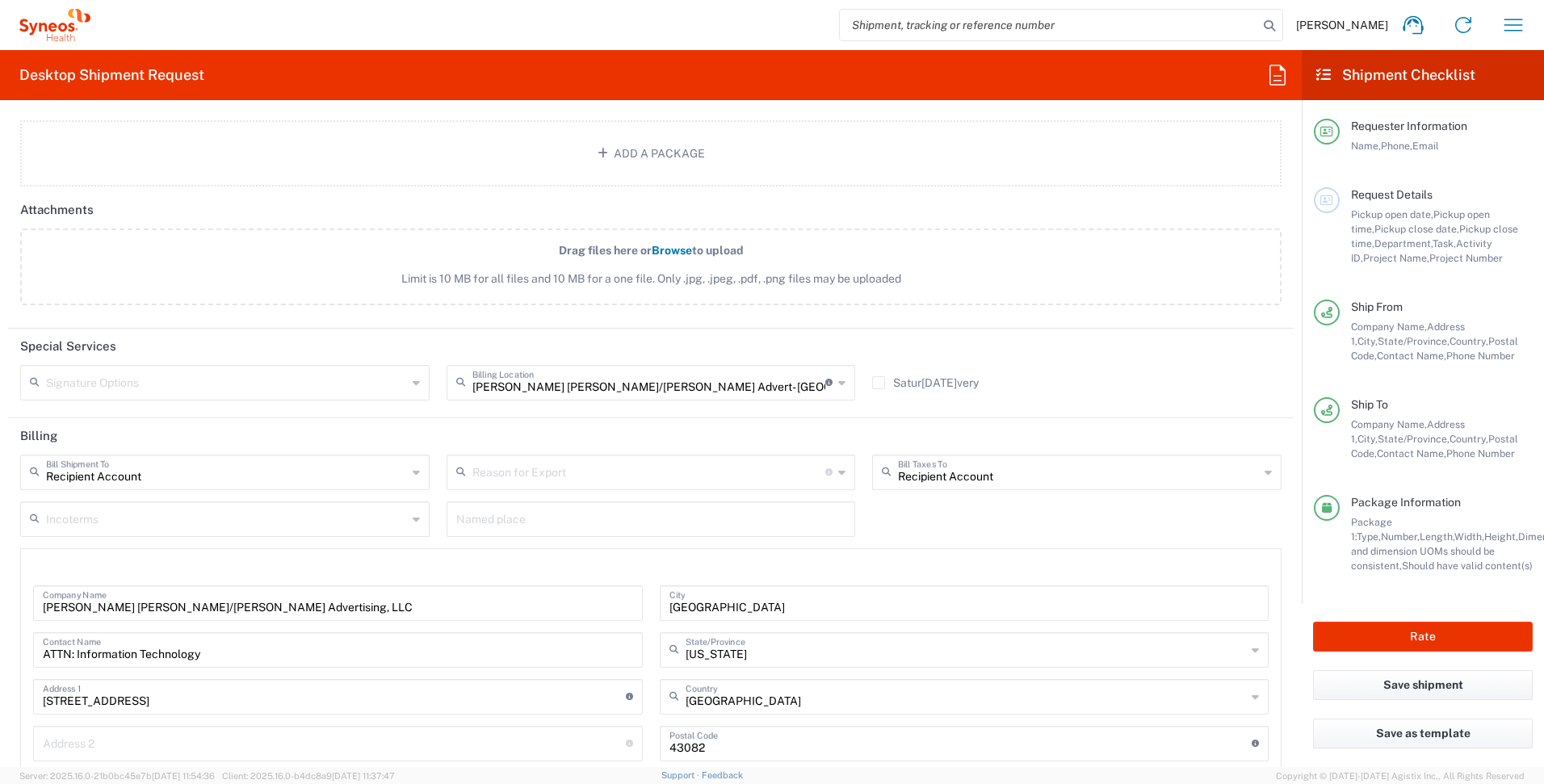
scroll to position [1947, 0]
click at [428, 601] on input "[PERSON_NAME] [PERSON_NAME]/[PERSON_NAME] Advertising, LLC" at bounding box center [337, 600] width 590 height 28
type input "Syneos"
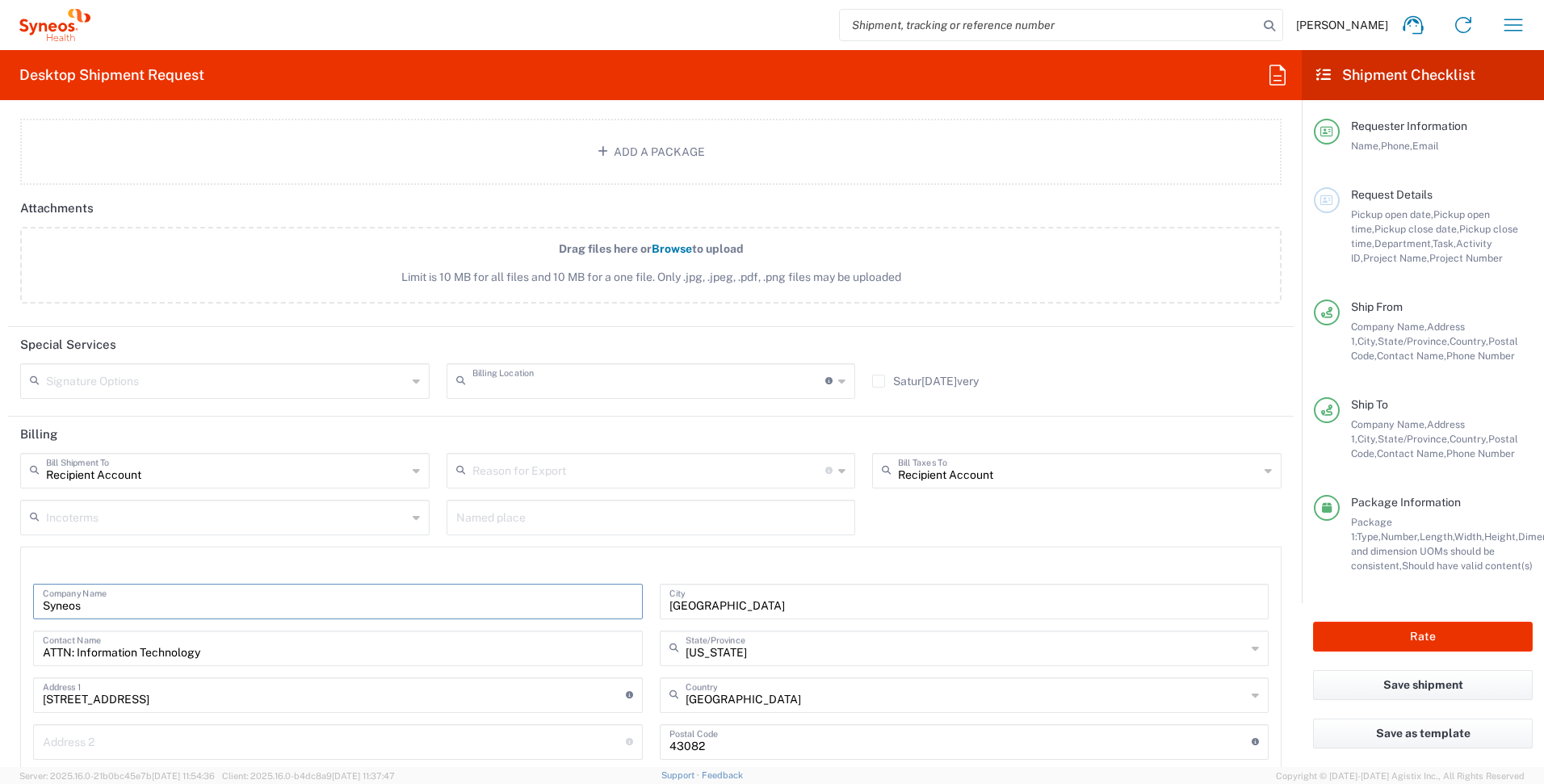
click at [504, 381] on input "text" at bounding box center [649, 380] width 353 height 28
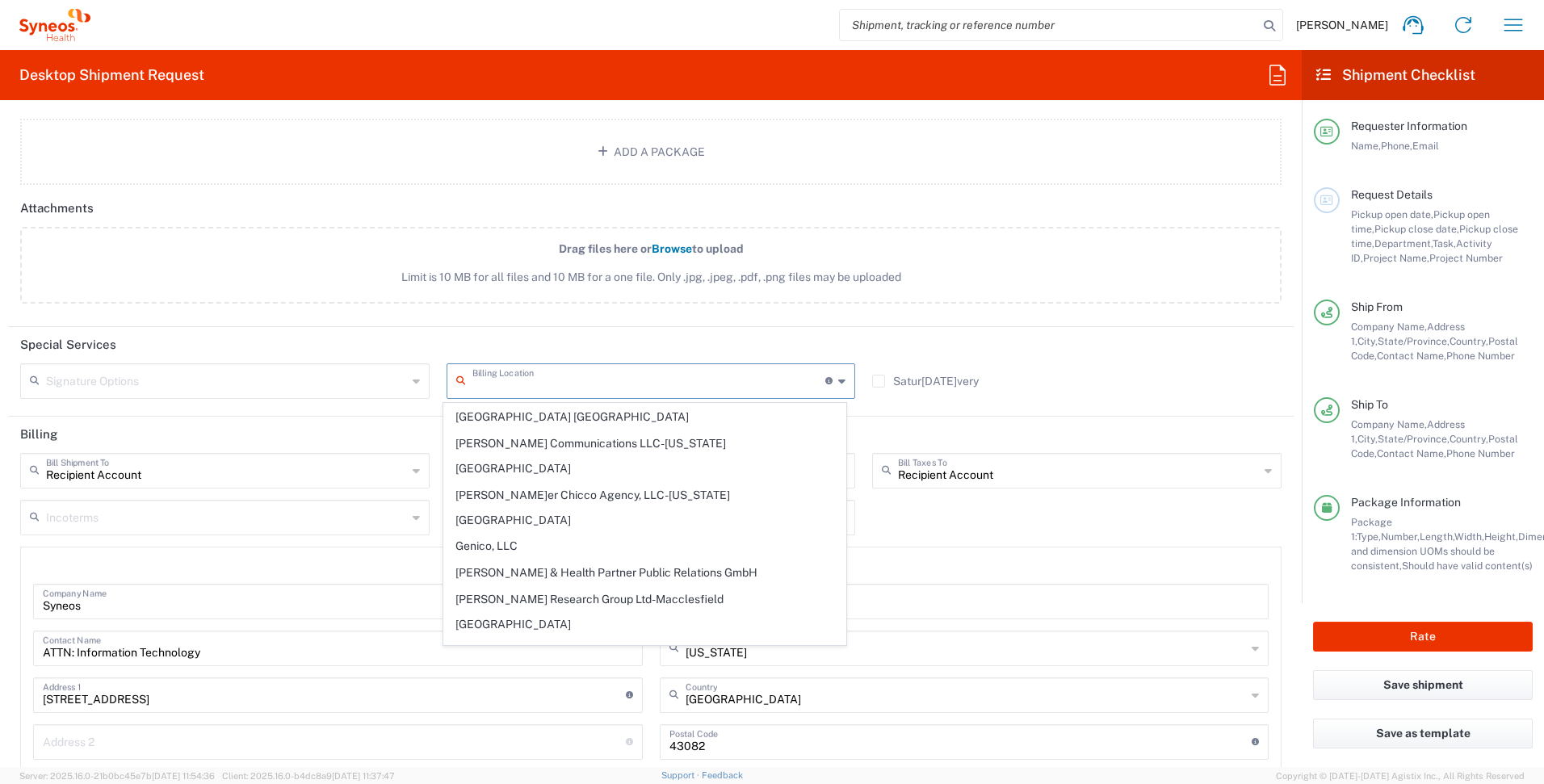
scroll to position [0, 0]
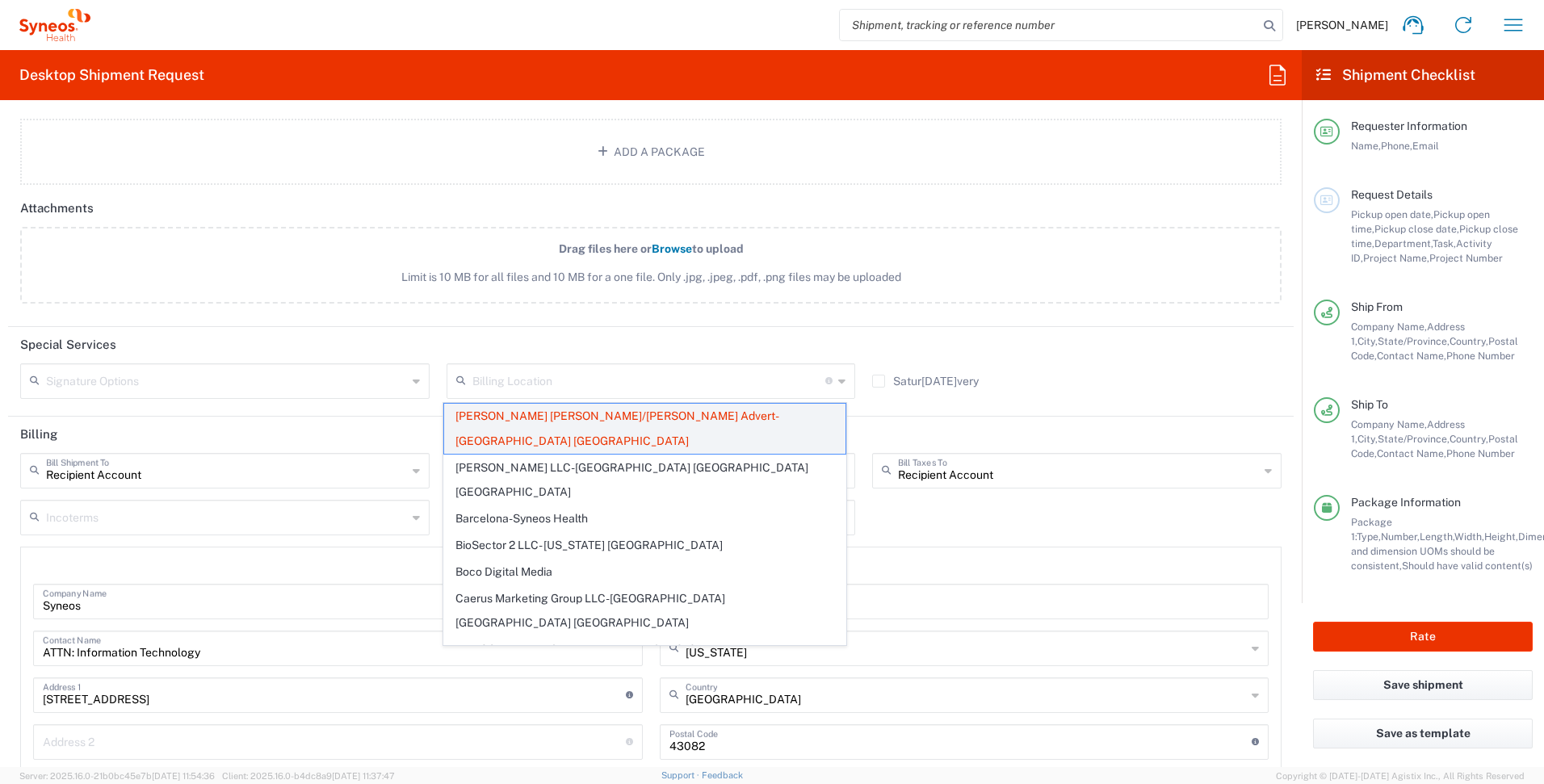
click at [537, 414] on span "[PERSON_NAME] [PERSON_NAME]/[PERSON_NAME] Advert- [GEOGRAPHIC_DATA] [GEOGRAPHIC…" at bounding box center [646, 428] width 402 height 50
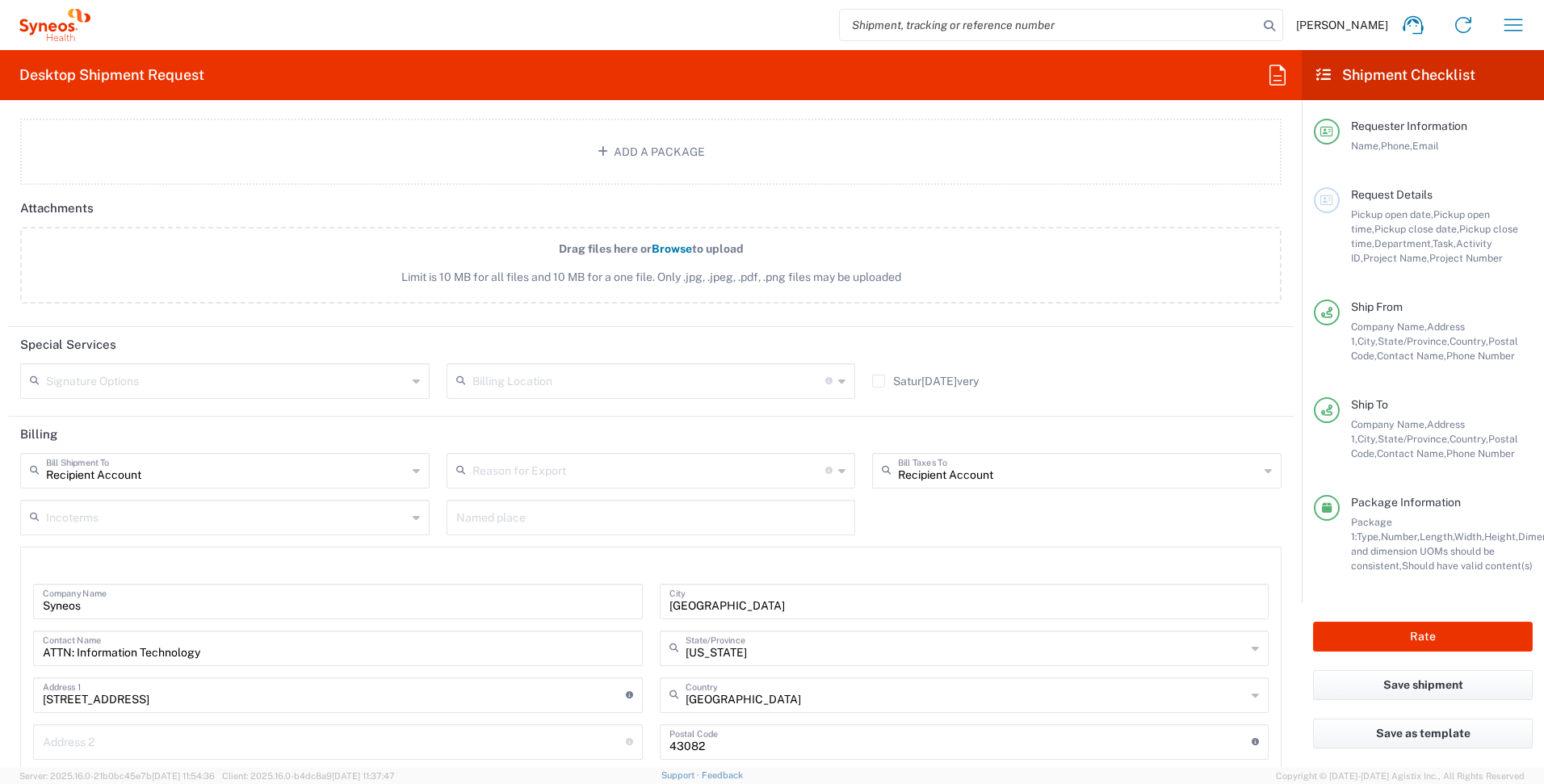
click at [430, 414] on agx-form-section "Special Services Signature Options Adult Signature Required Billing Location Fo…" at bounding box center [651, 371] width 1286 height 89
click at [336, 608] on input "Syneos" at bounding box center [337, 600] width 590 height 28
type input "Syneos Health"
click at [285, 578] on header at bounding box center [651, 565] width 1260 height 37
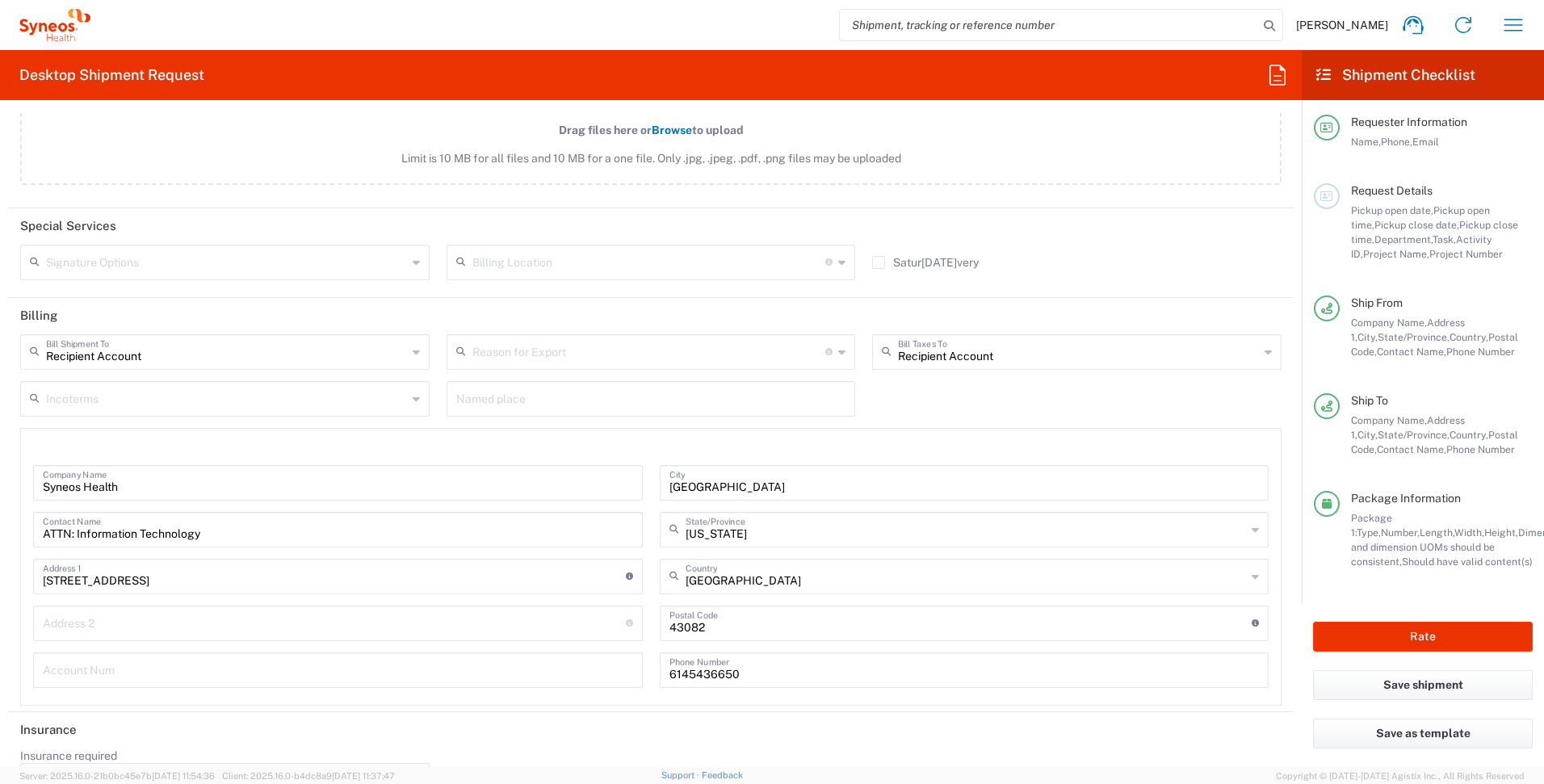
scroll to position [2115, 0]
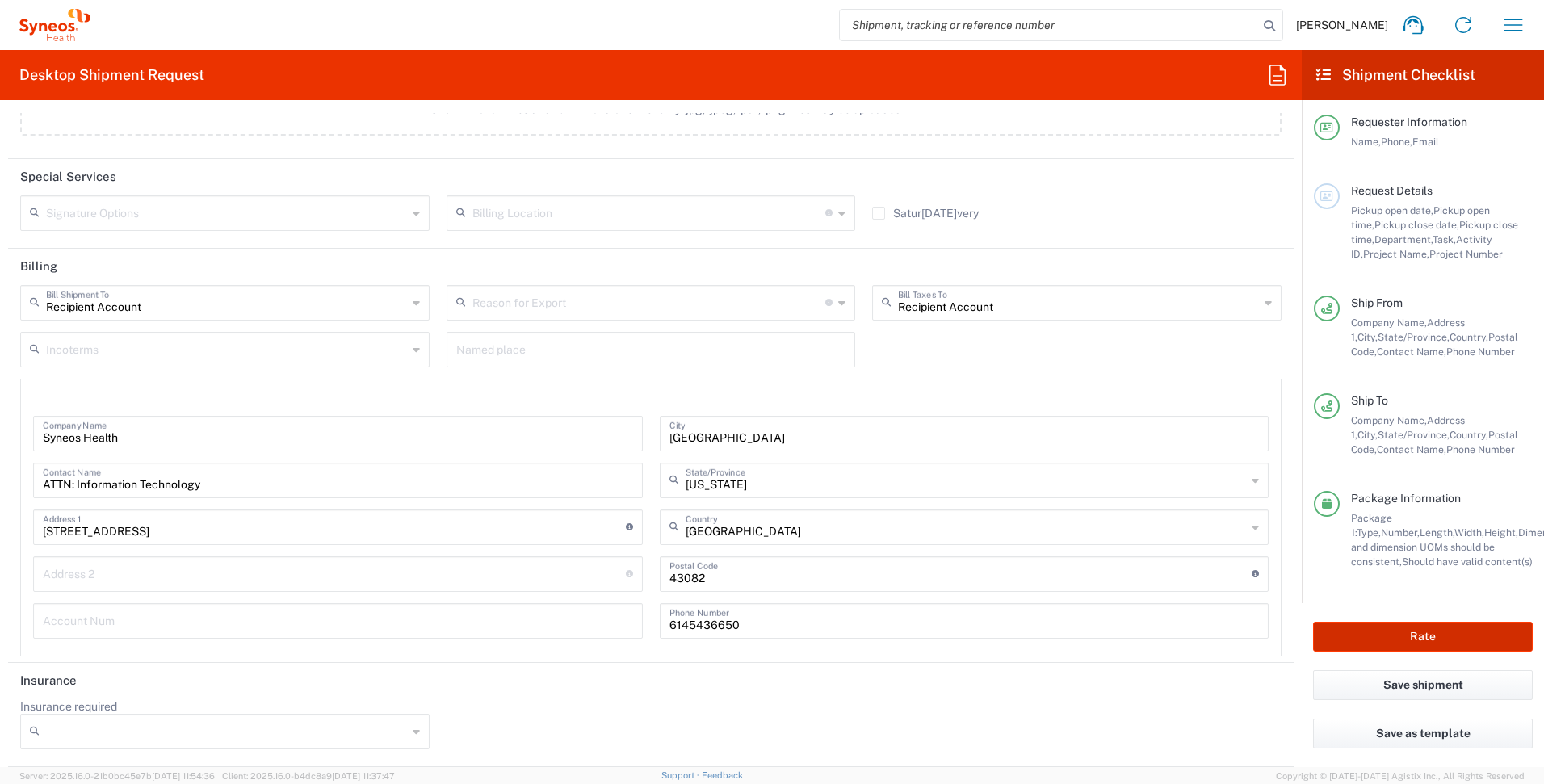
click at [1442, 638] on button "Rate" at bounding box center [1423, 636] width 220 height 30
type input "ATTN: Information Technology"
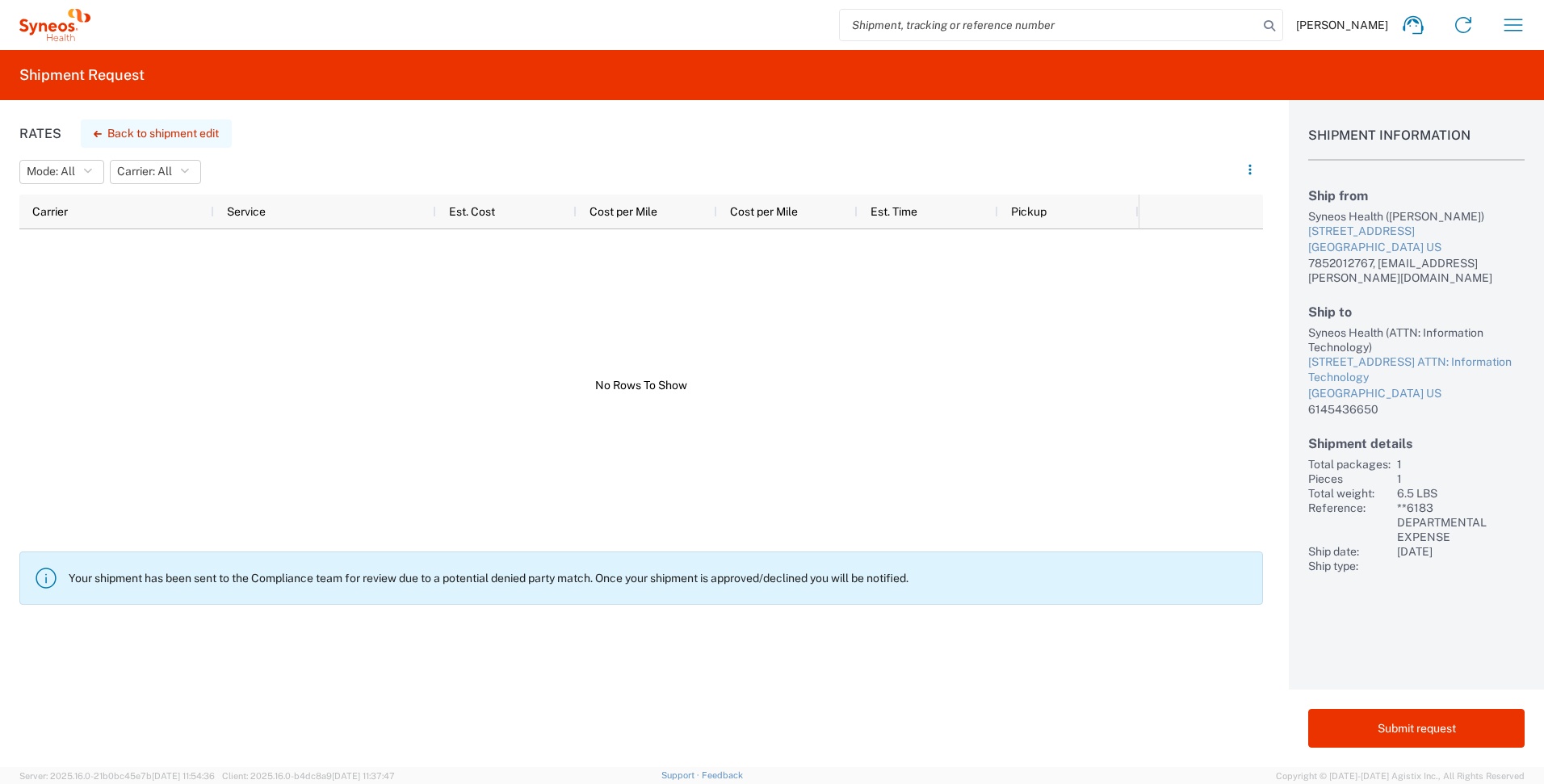
click at [195, 134] on button "Back to shipment edit" at bounding box center [156, 133] width 151 height 28
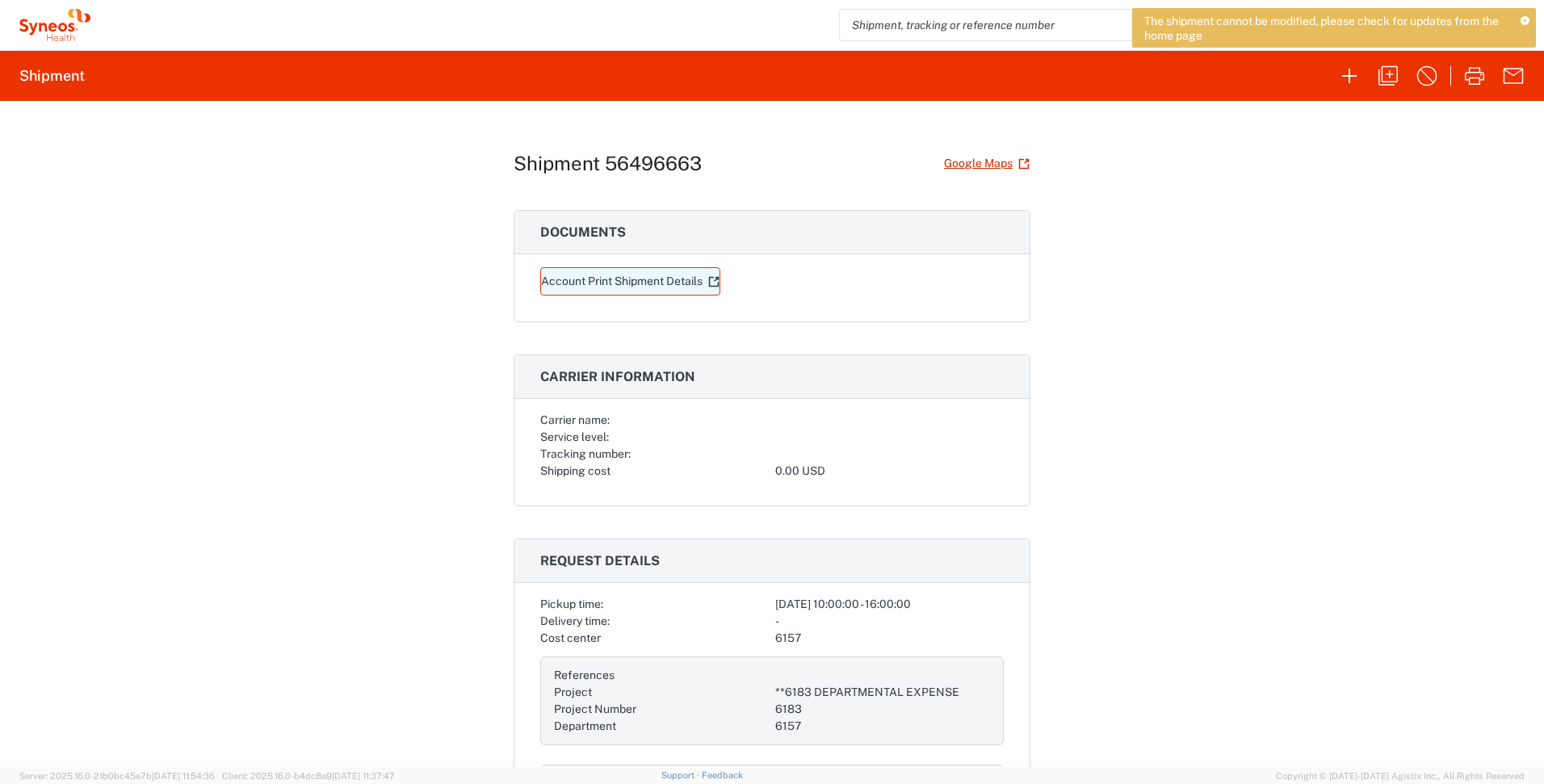
click at [616, 289] on link "Account Print Shipment Details" at bounding box center [629, 281] width 180 height 28
click at [1526, 22] on icon at bounding box center [1525, 21] width 9 height 9
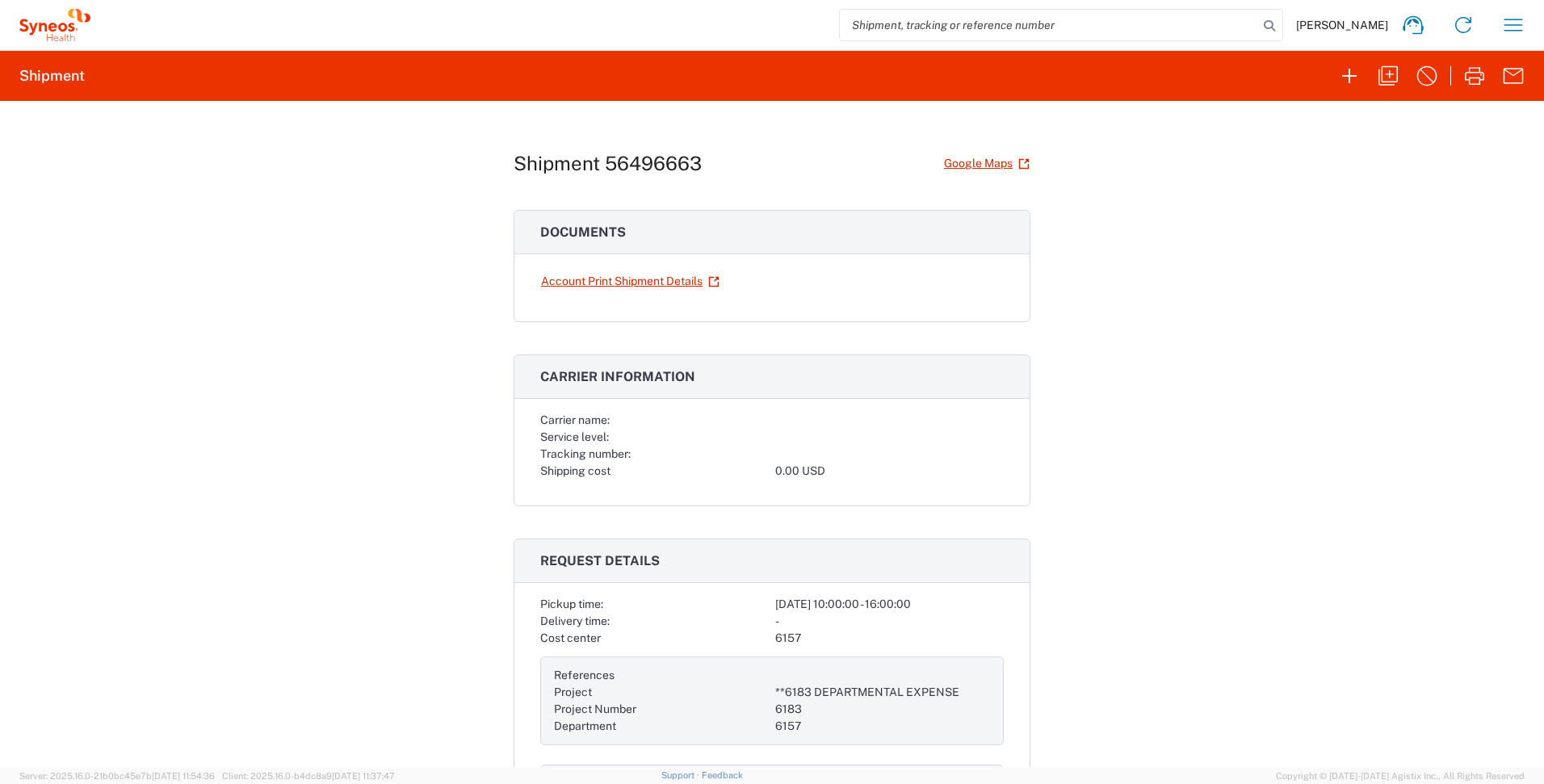
click at [55, 37] on icon at bounding box center [55, 25] width 71 height 32
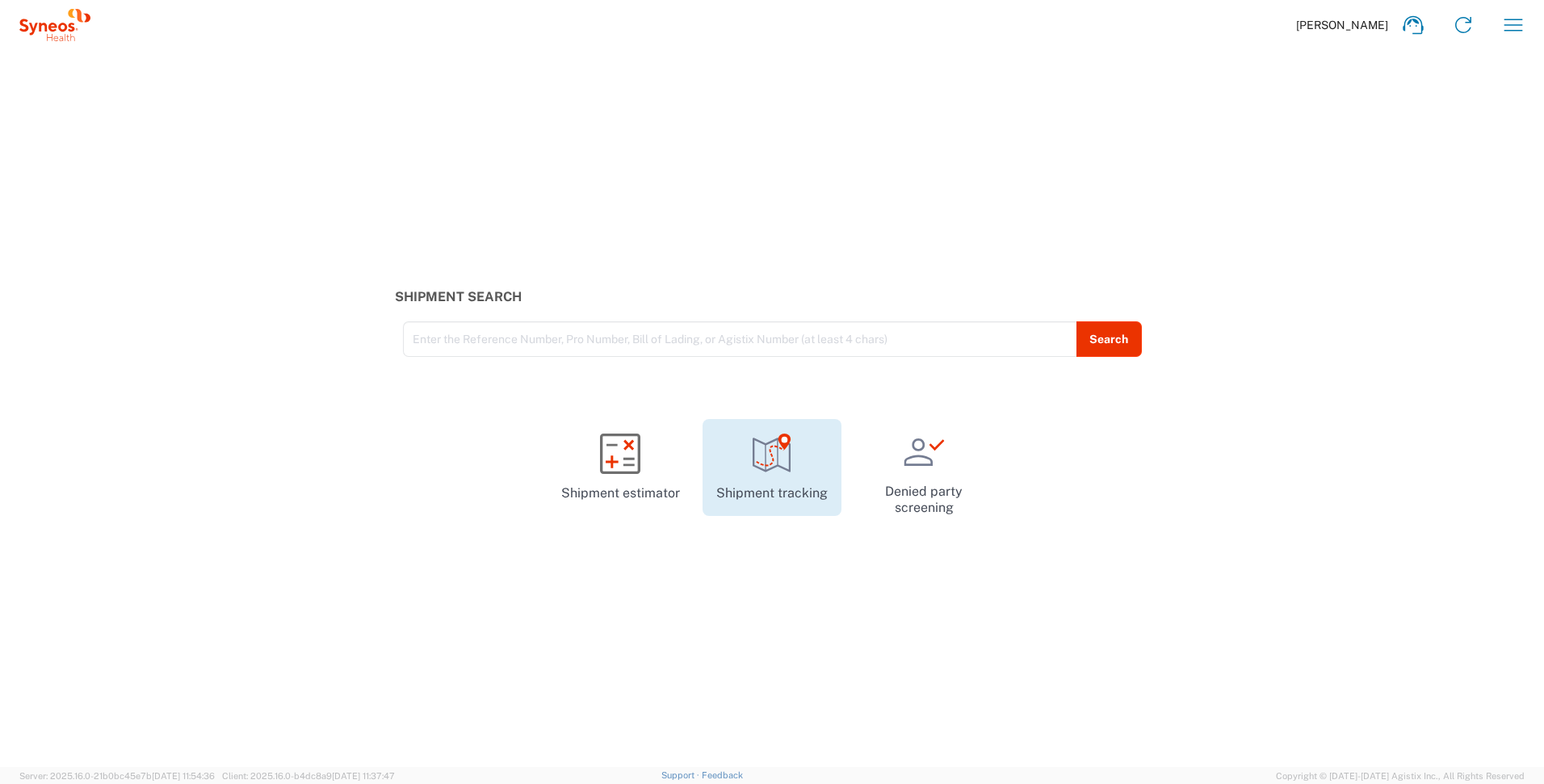
click at [787, 477] on link "Shipment tracking" at bounding box center [772, 467] width 139 height 97
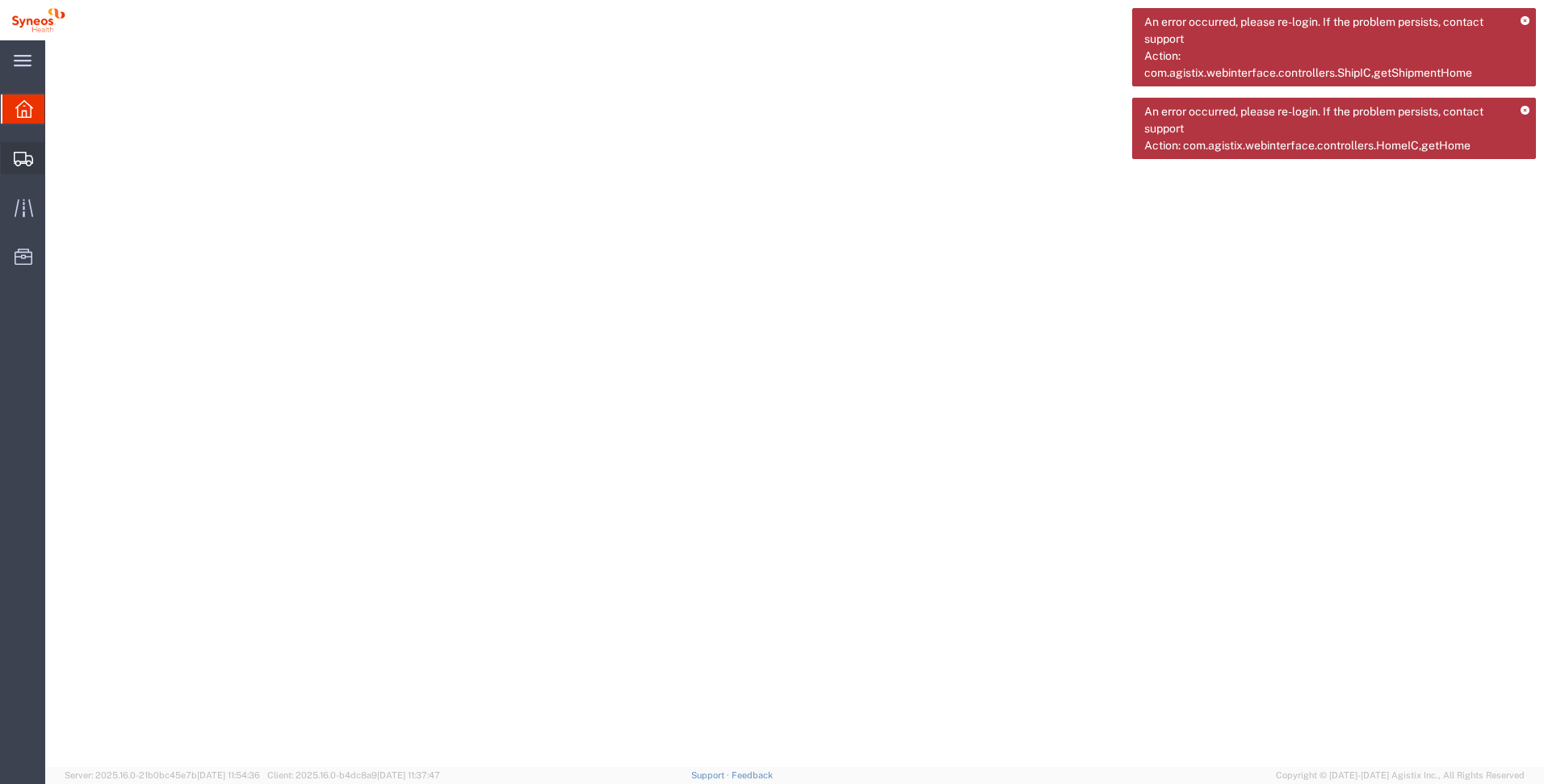
click at [55, 151] on span "Shipments" at bounding box center [49, 158] width 11 height 32
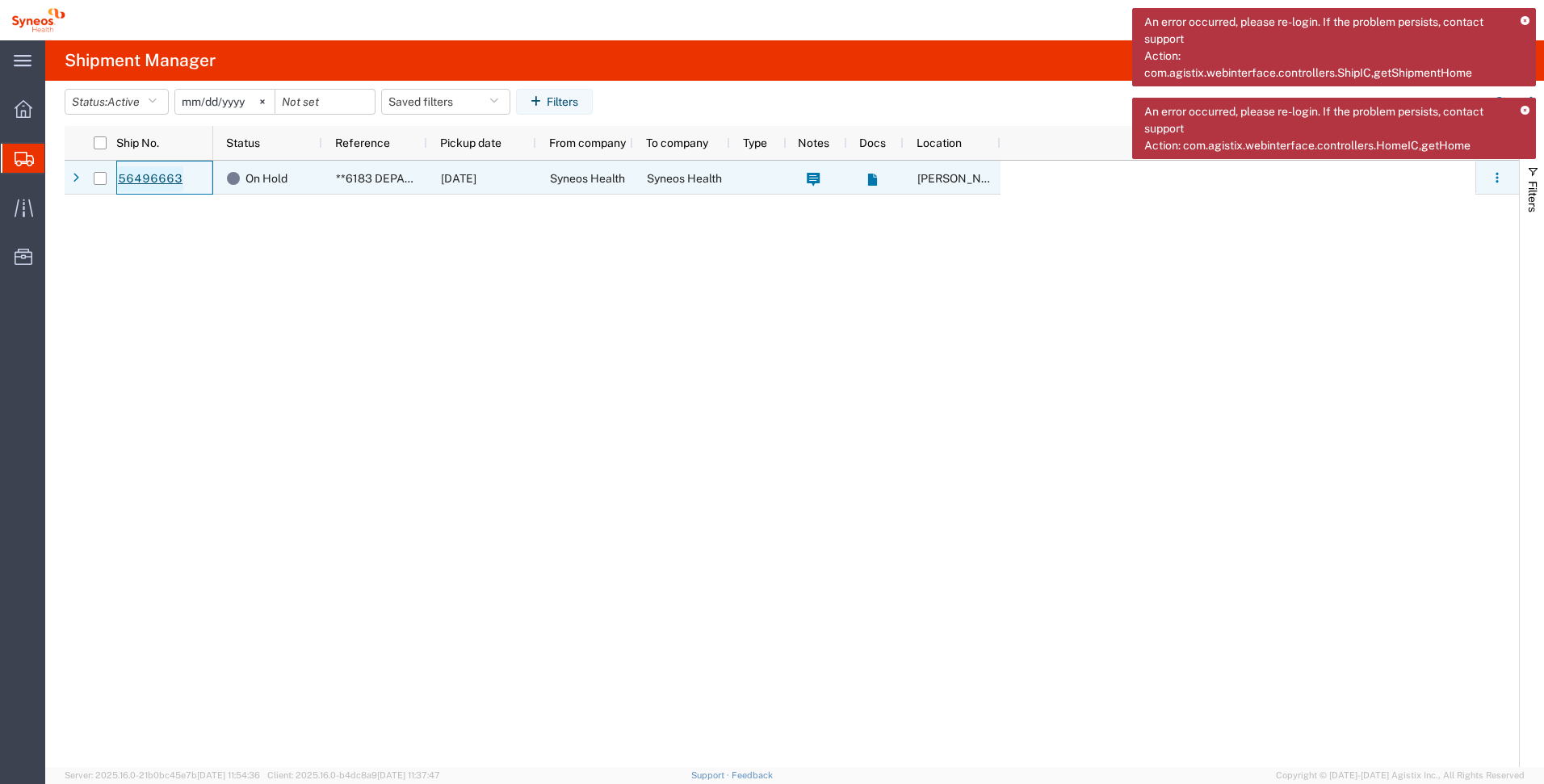
click at [166, 176] on link "56496663" at bounding box center [151, 179] width 66 height 26
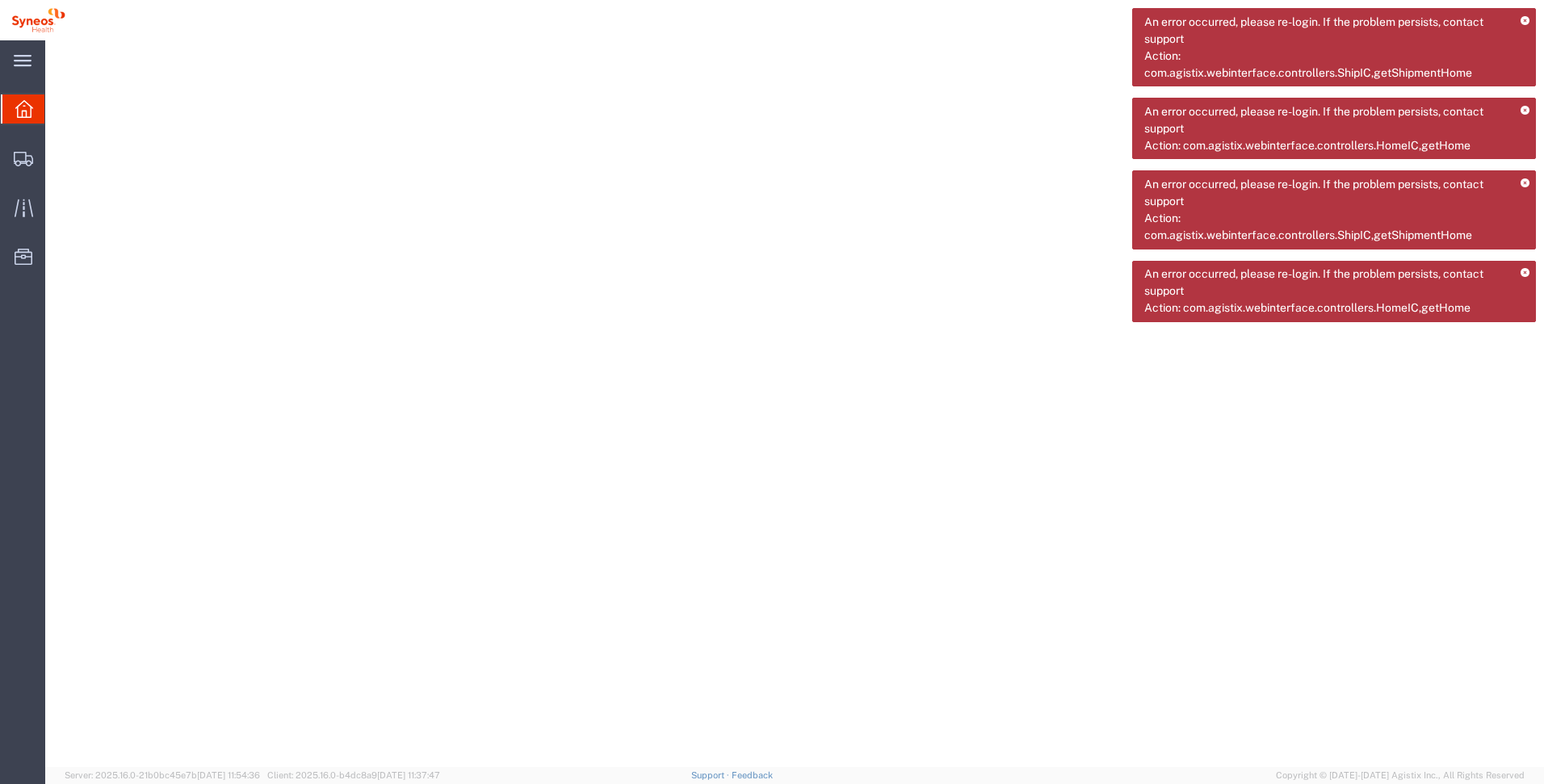
click at [1527, 17] on icon at bounding box center [1525, 21] width 9 height 9
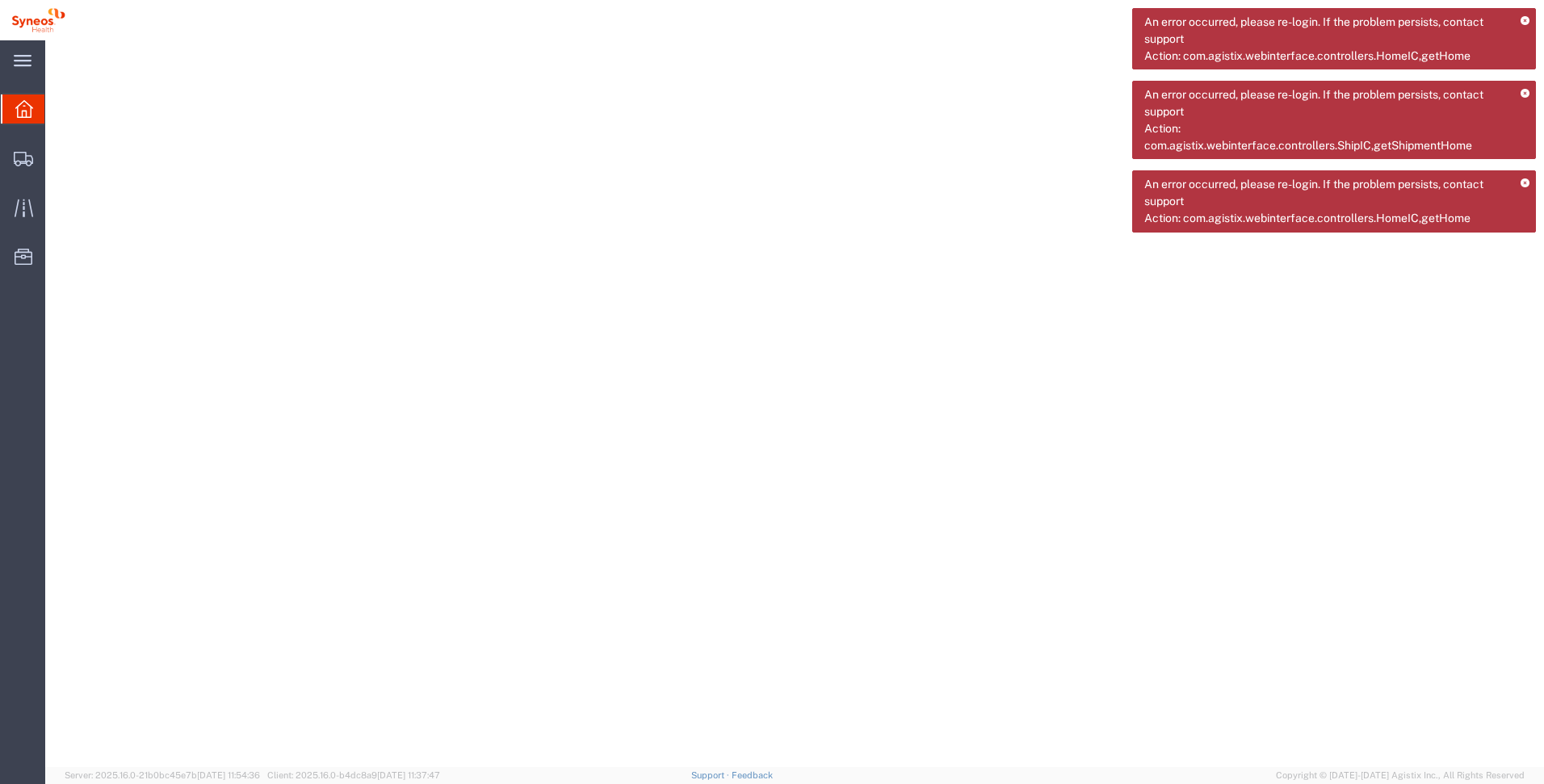
click at [1527, 17] on icon at bounding box center [1525, 21] width 9 height 9
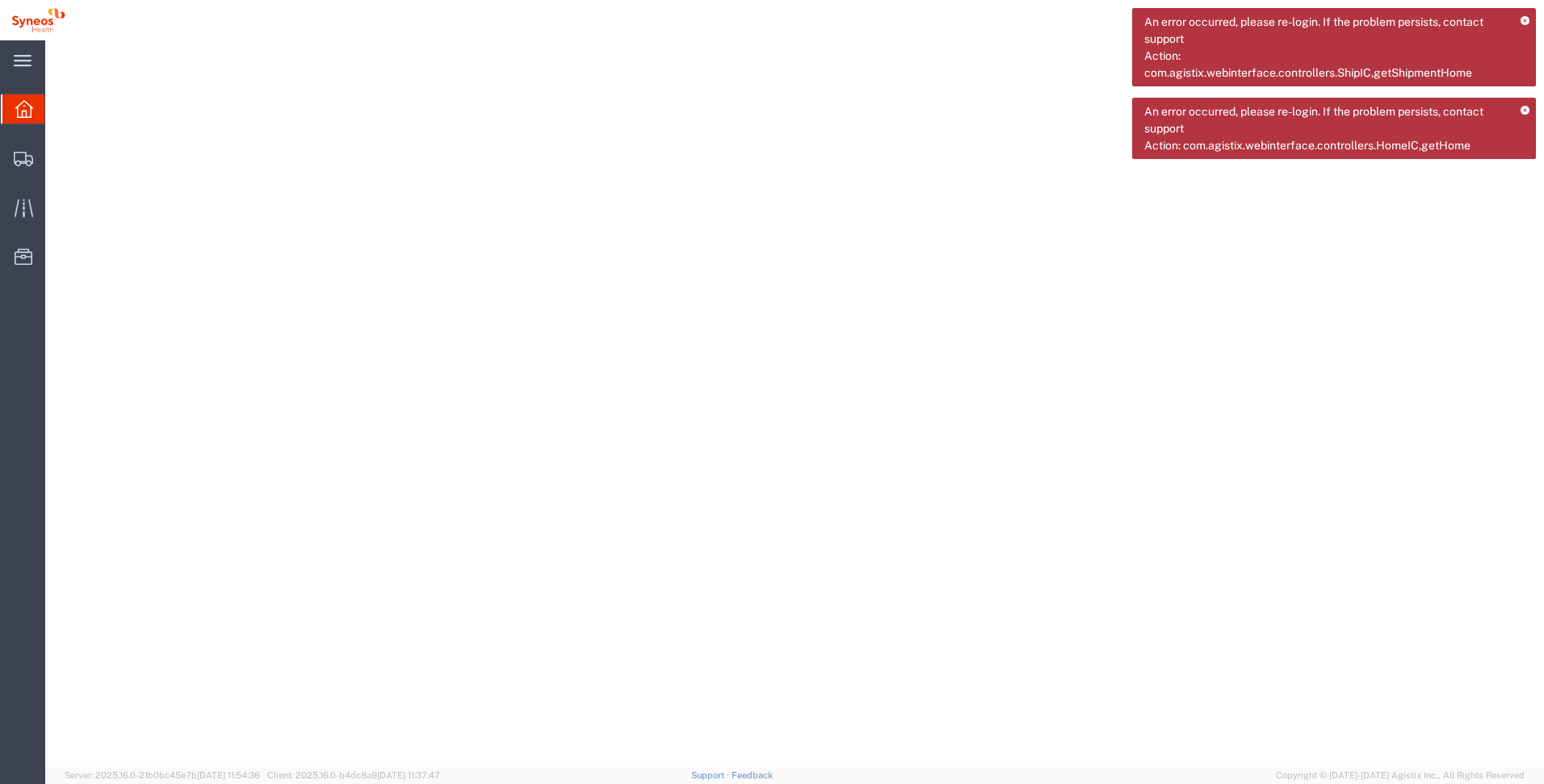
click at [1527, 17] on icon at bounding box center [1525, 21] width 9 height 9
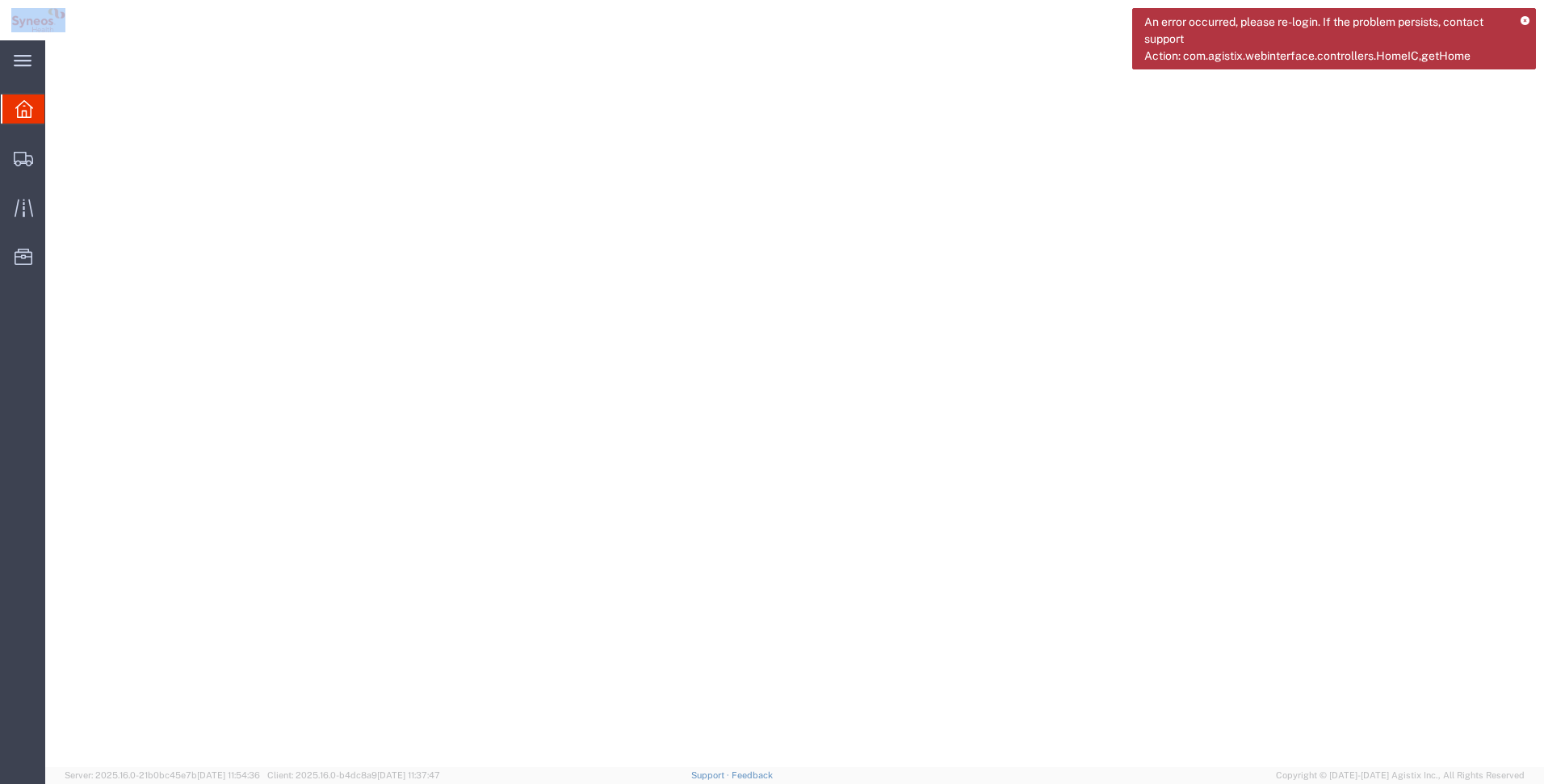
click at [1527, 17] on icon at bounding box center [1525, 21] width 9 height 9
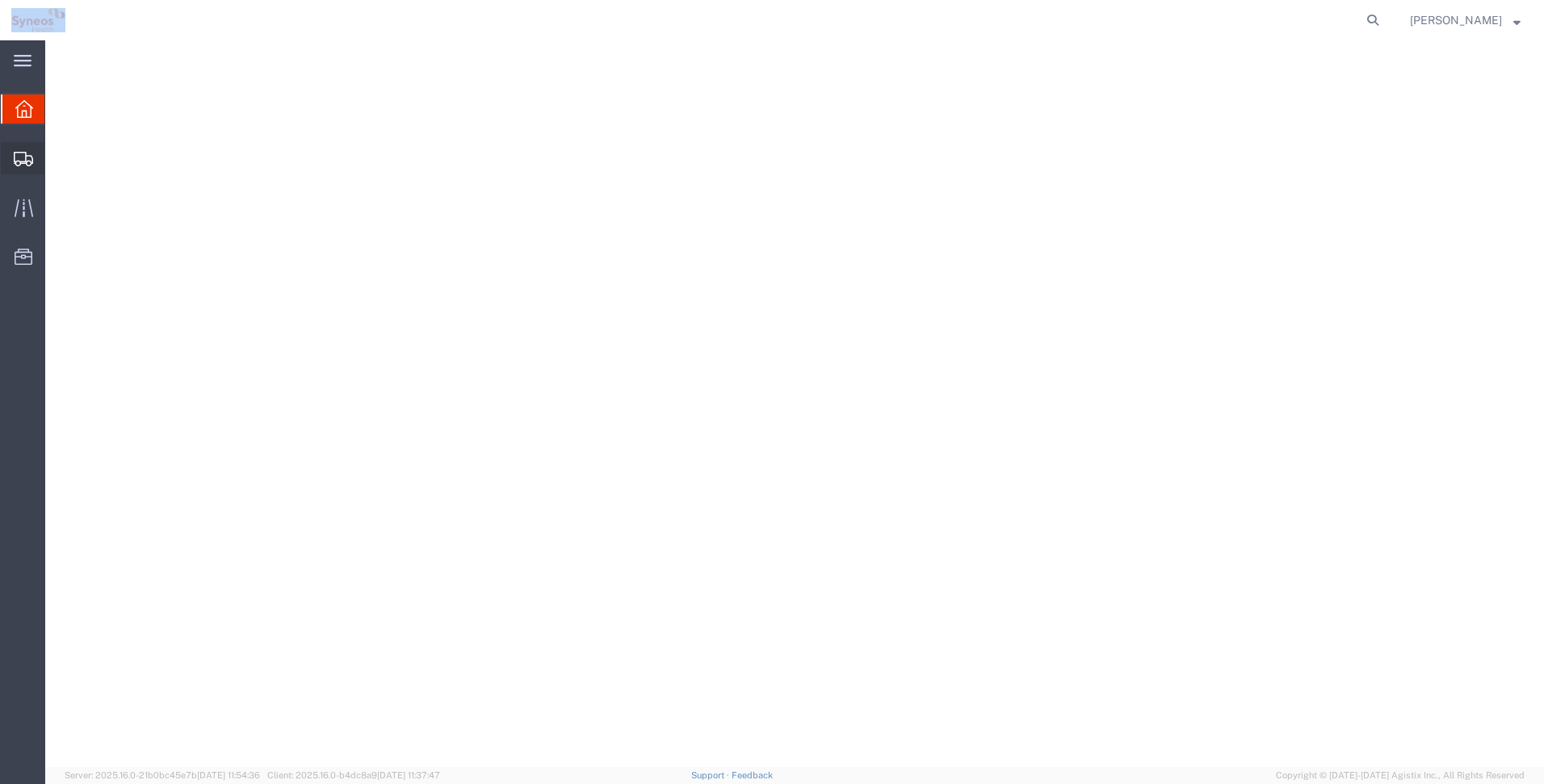
click at [26, 159] on icon at bounding box center [23, 158] width 20 height 14
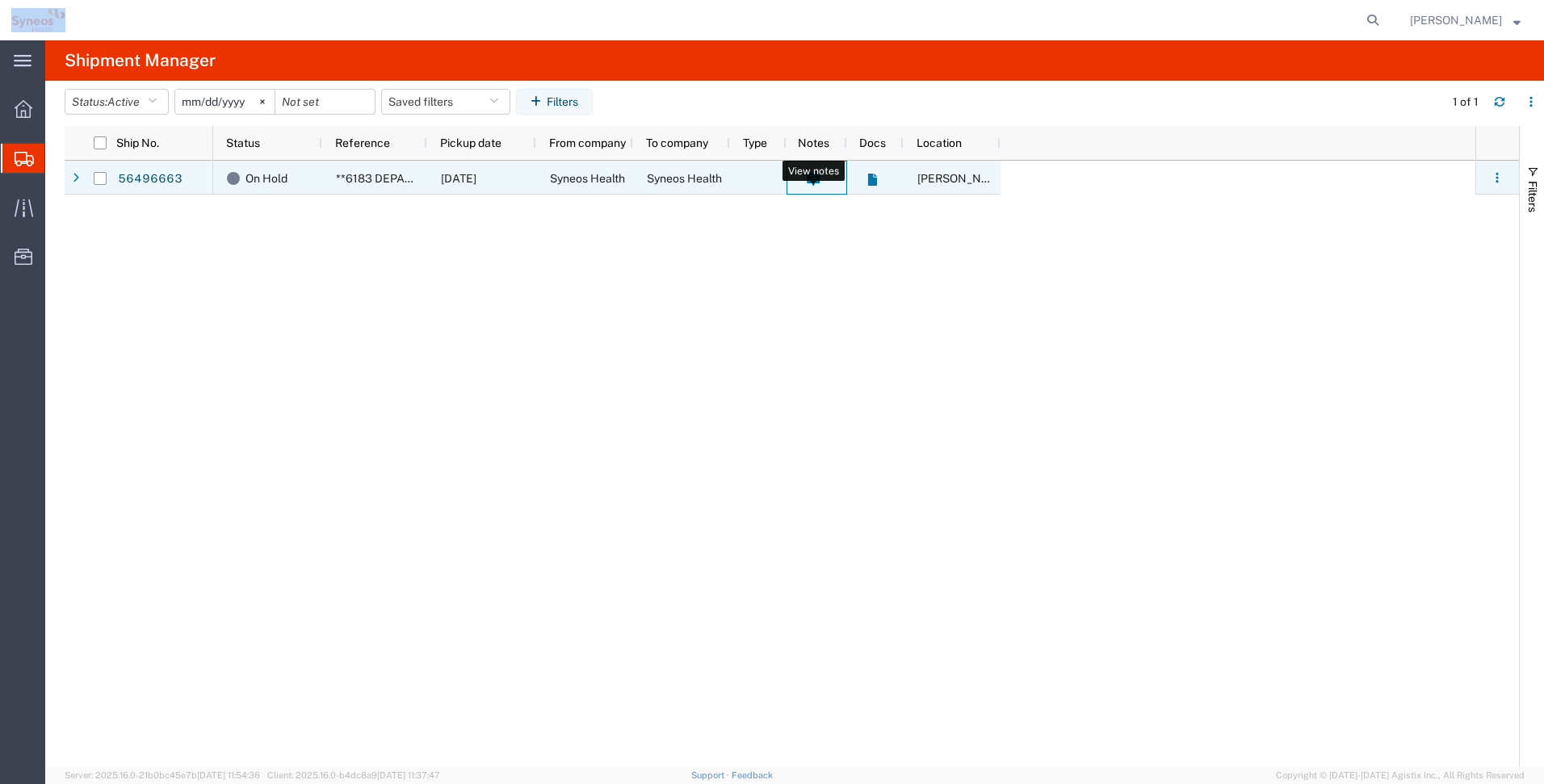
click at [820, 179] on icon at bounding box center [813, 180] width 14 height 14
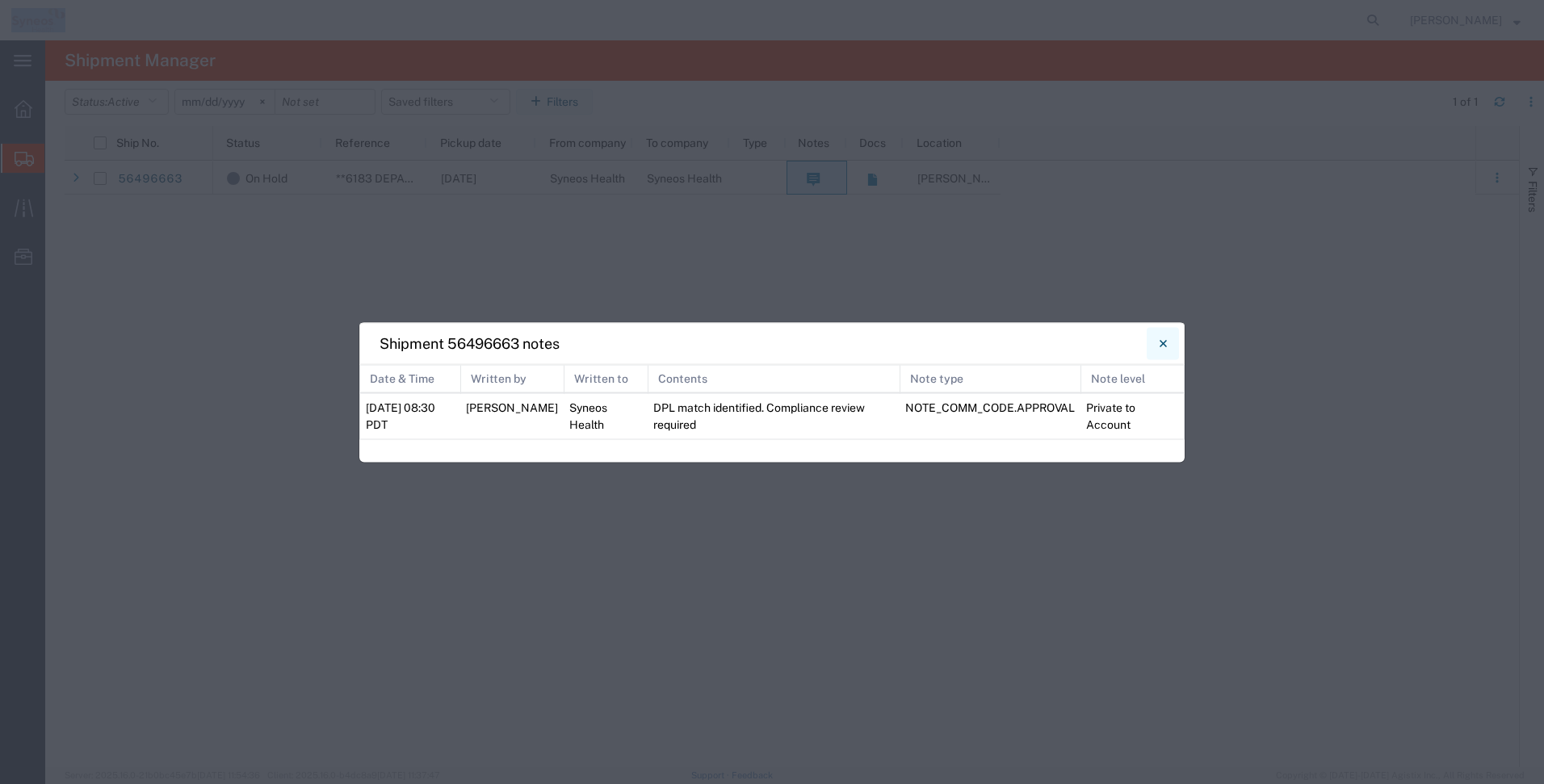
click at [1167, 343] on button "Close" at bounding box center [1163, 343] width 32 height 32
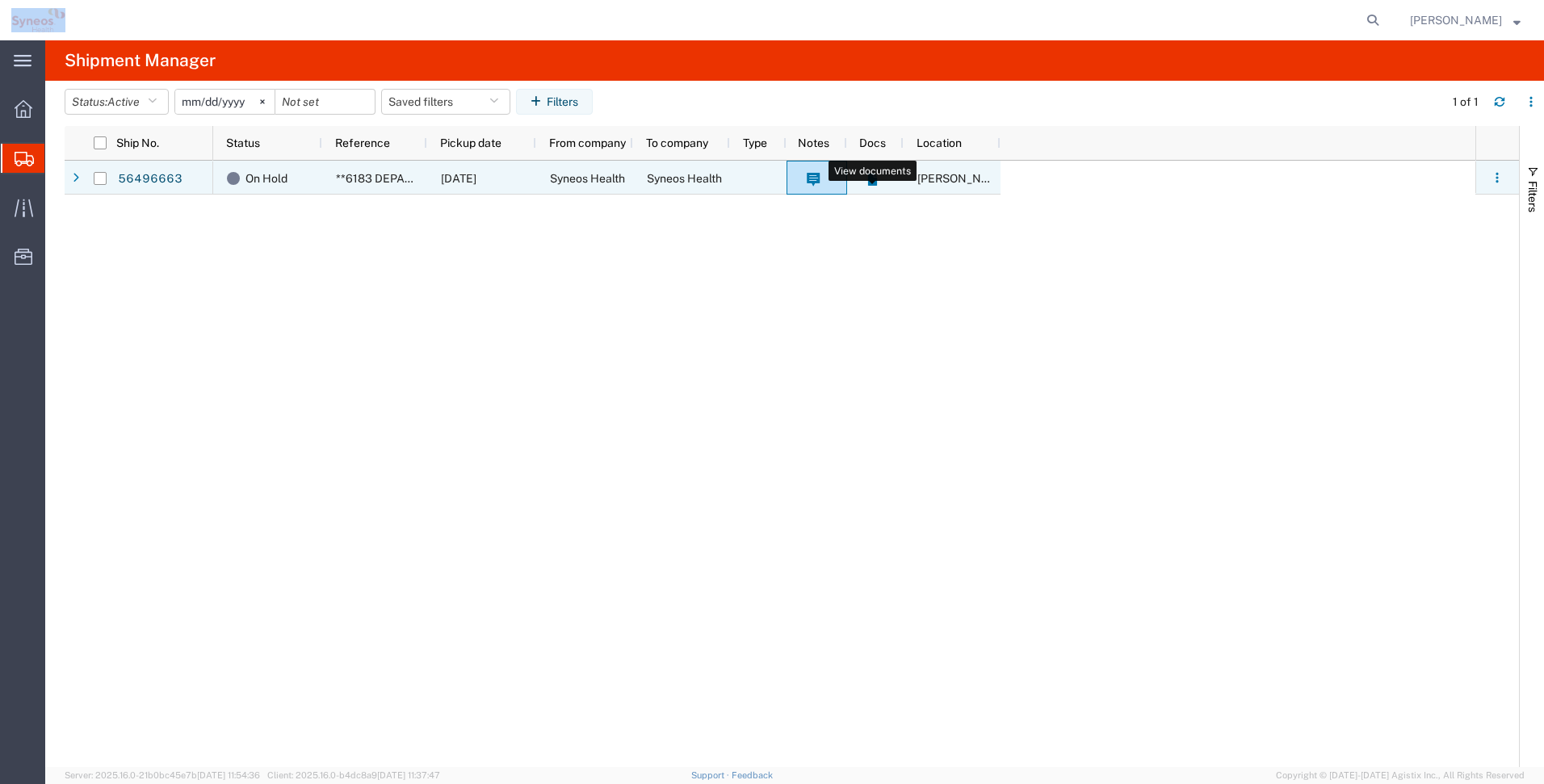
click at [869, 186] on icon at bounding box center [873, 180] width 14 height 14
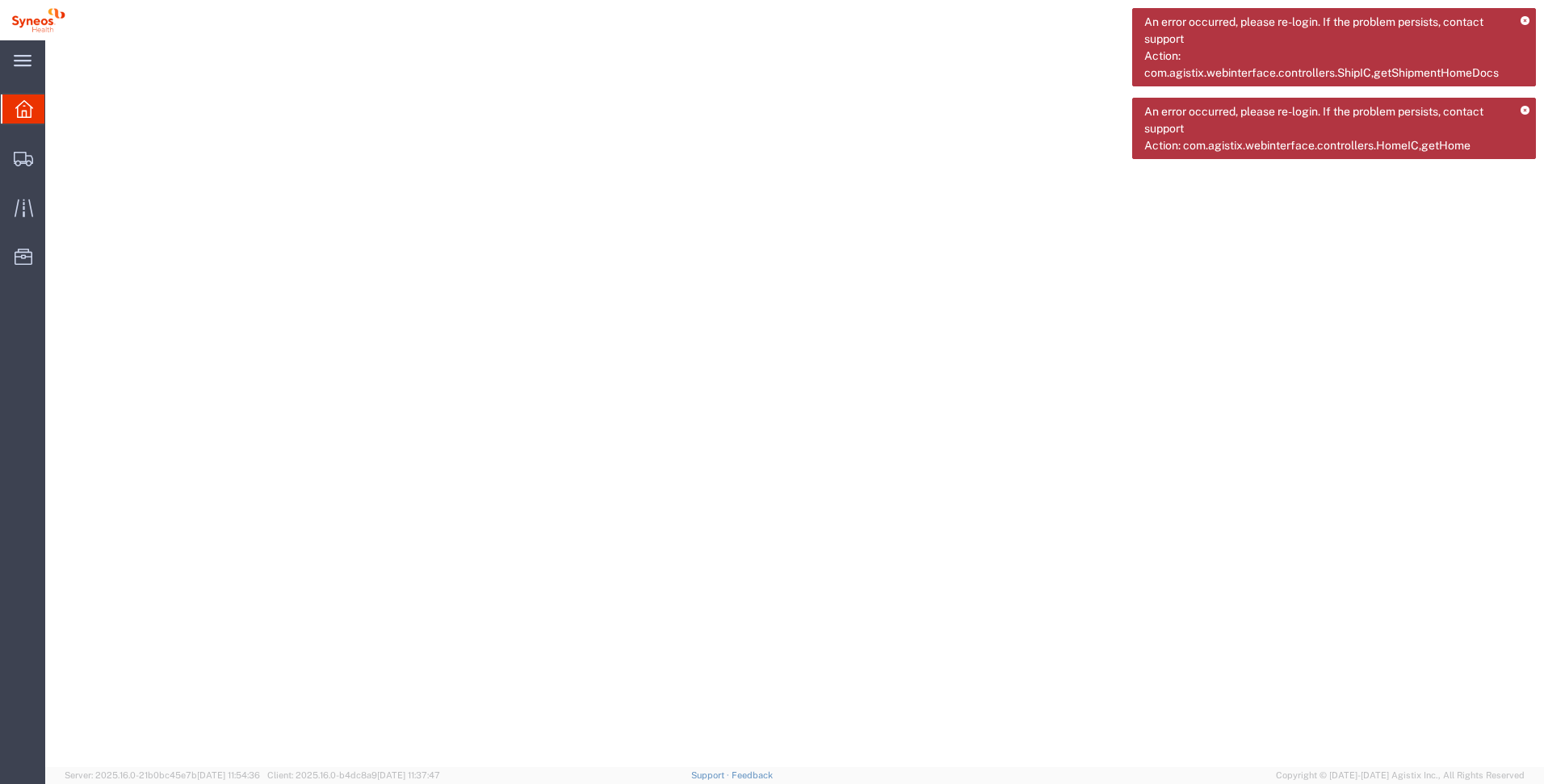
click at [1524, 20] on icon at bounding box center [1525, 21] width 9 height 9
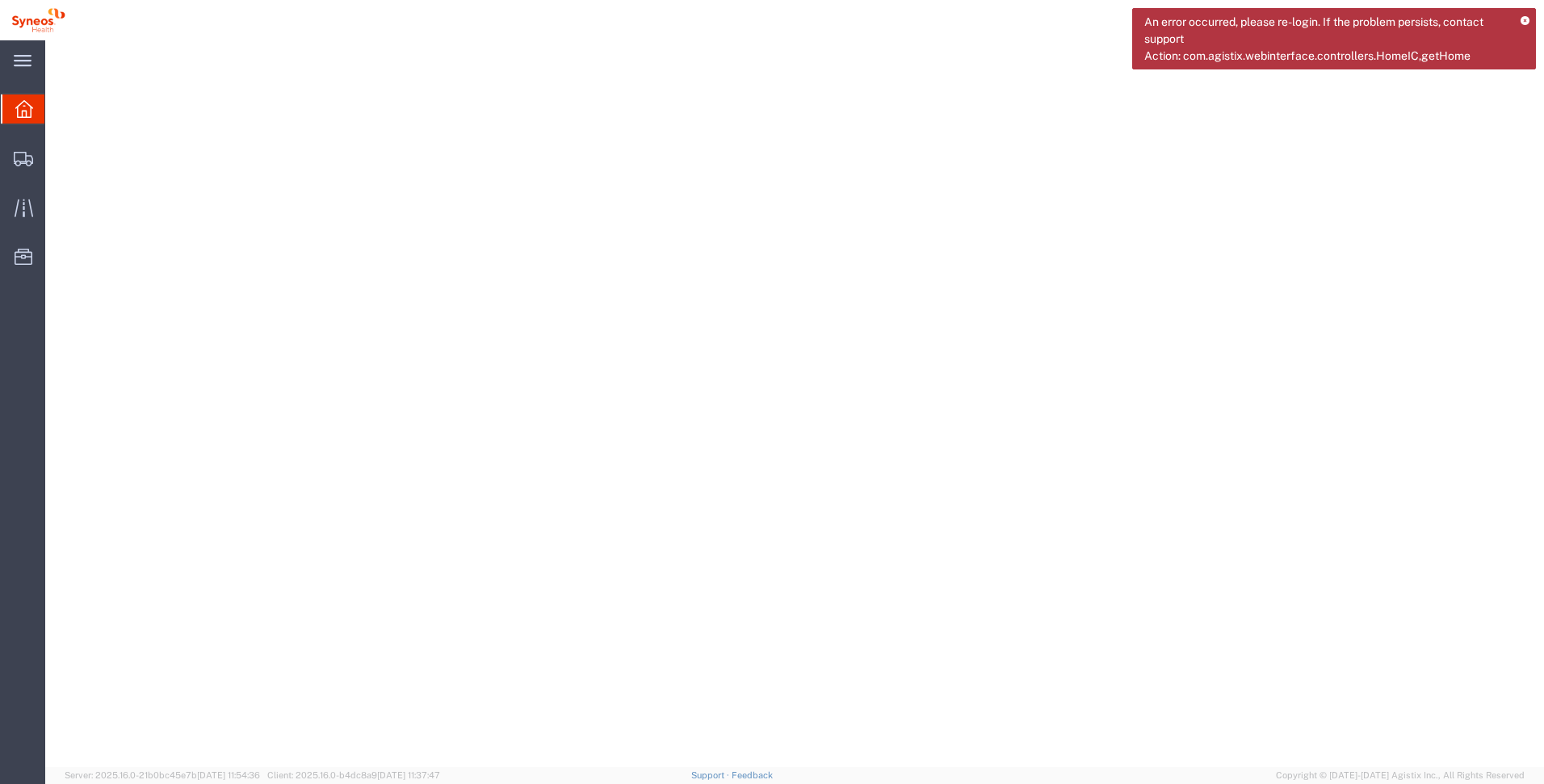
click at [1524, 26] on div "An error occurred, please re-login. If the problem persists, contact support Ac…" at bounding box center [1334, 38] width 404 height 61
click at [1525, 20] on icon at bounding box center [1525, 21] width 9 height 9
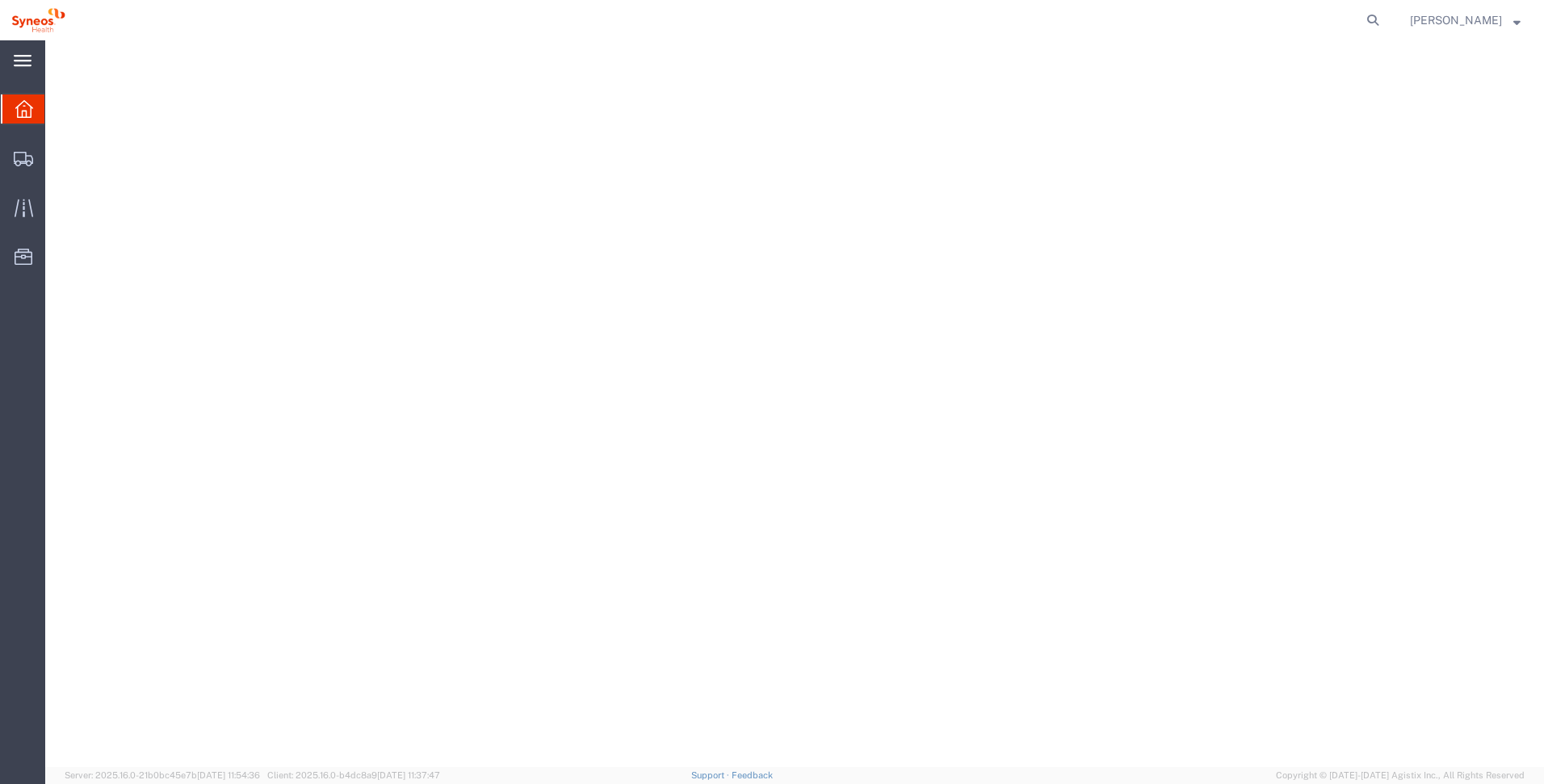
click at [20, 64] on icon at bounding box center [22, 60] width 18 height 12
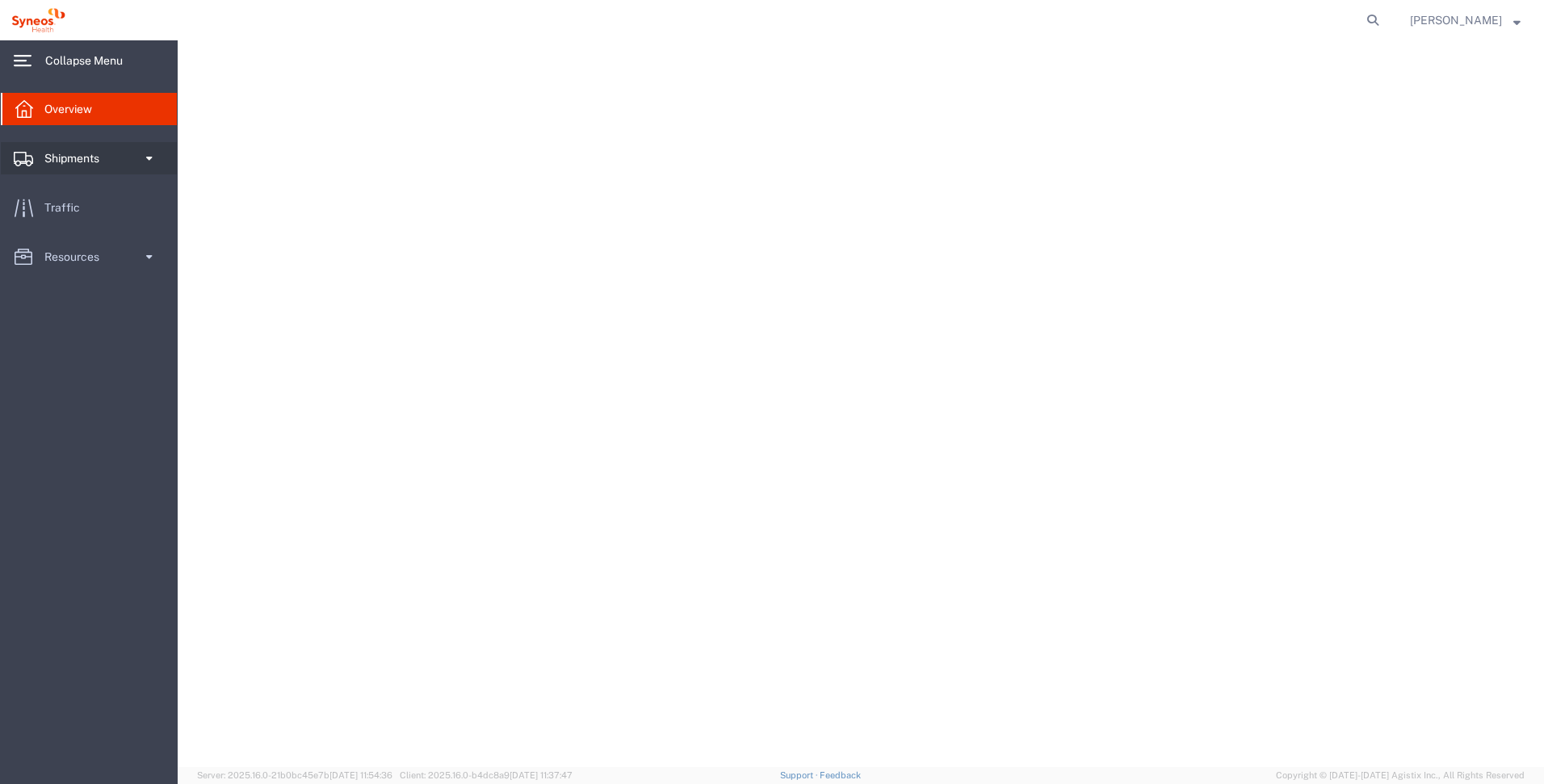
click at [87, 162] on span "Shipments" at bounding box center [77, 158] width 66 height 32
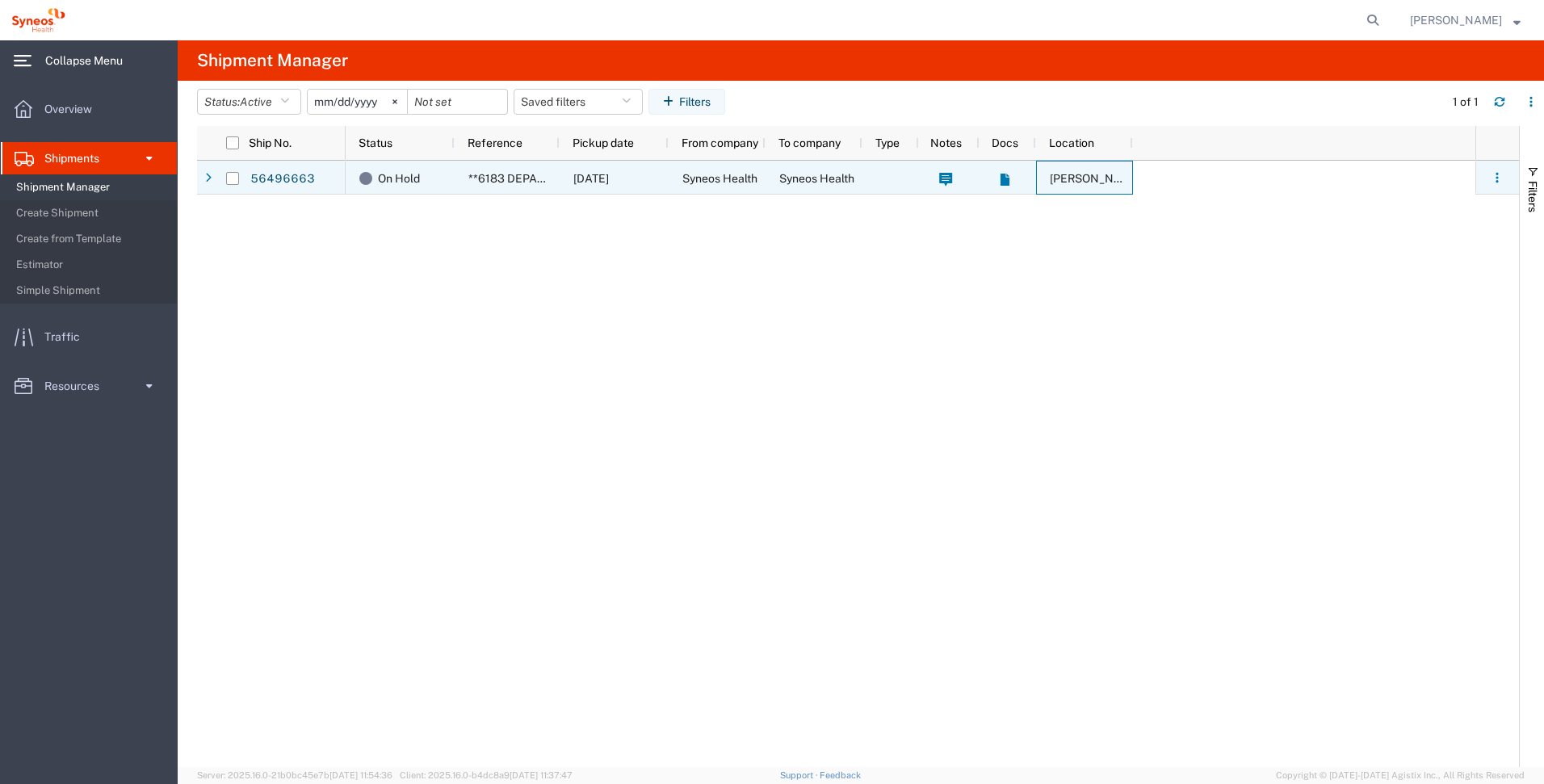
click at [1082, 181] on span "[PERSON_NAME] [PERSON_NAME]/[PERSON_NAME] Advert- [GEOGRAPHIC_DATA] [GEOGRAPHIC…" at bounding box center [1329, 178] width 558 height 13
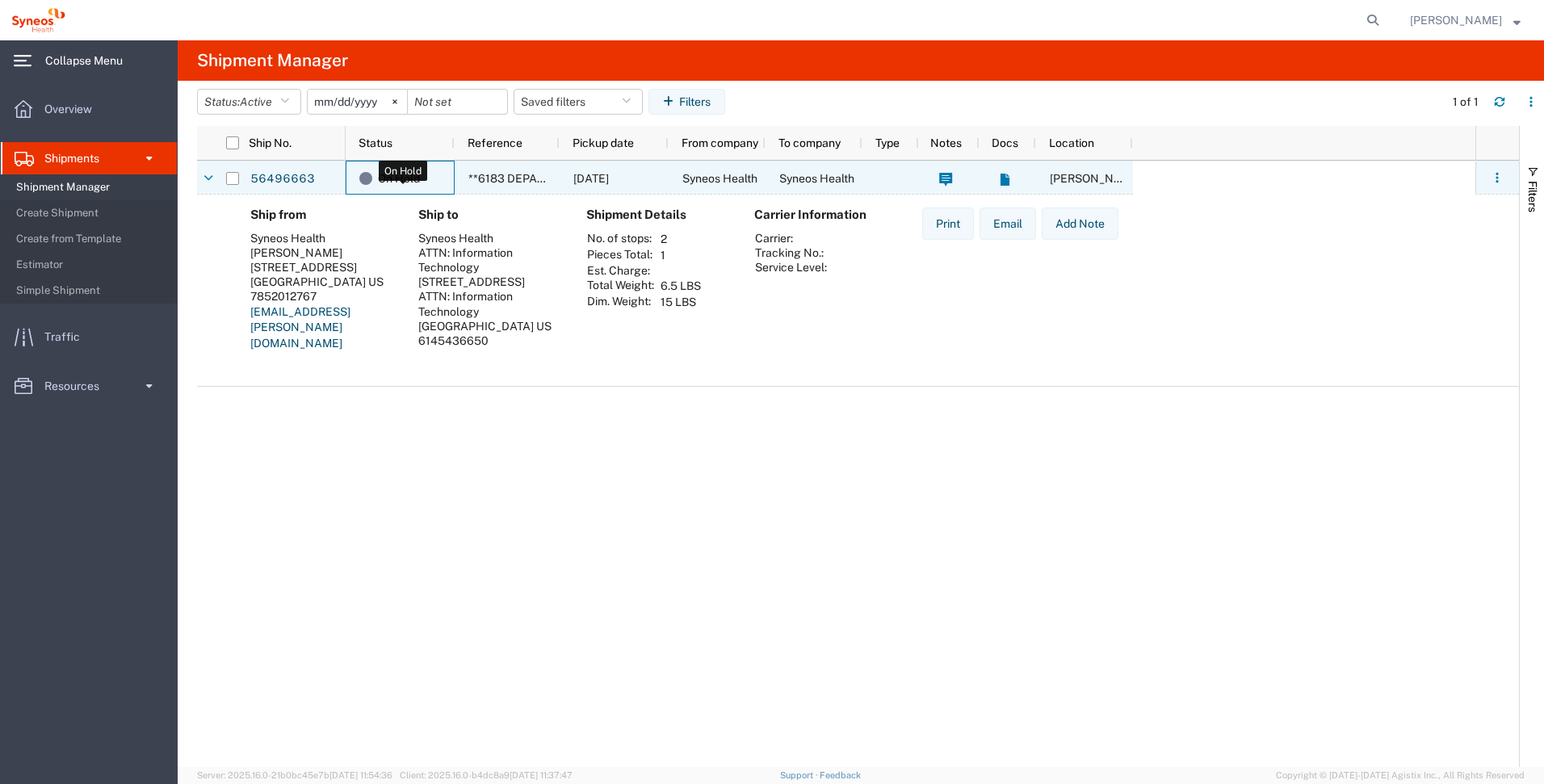
click at [417, 179] on span "On Hold" at bounding box center [399, 179] width 42 height 34
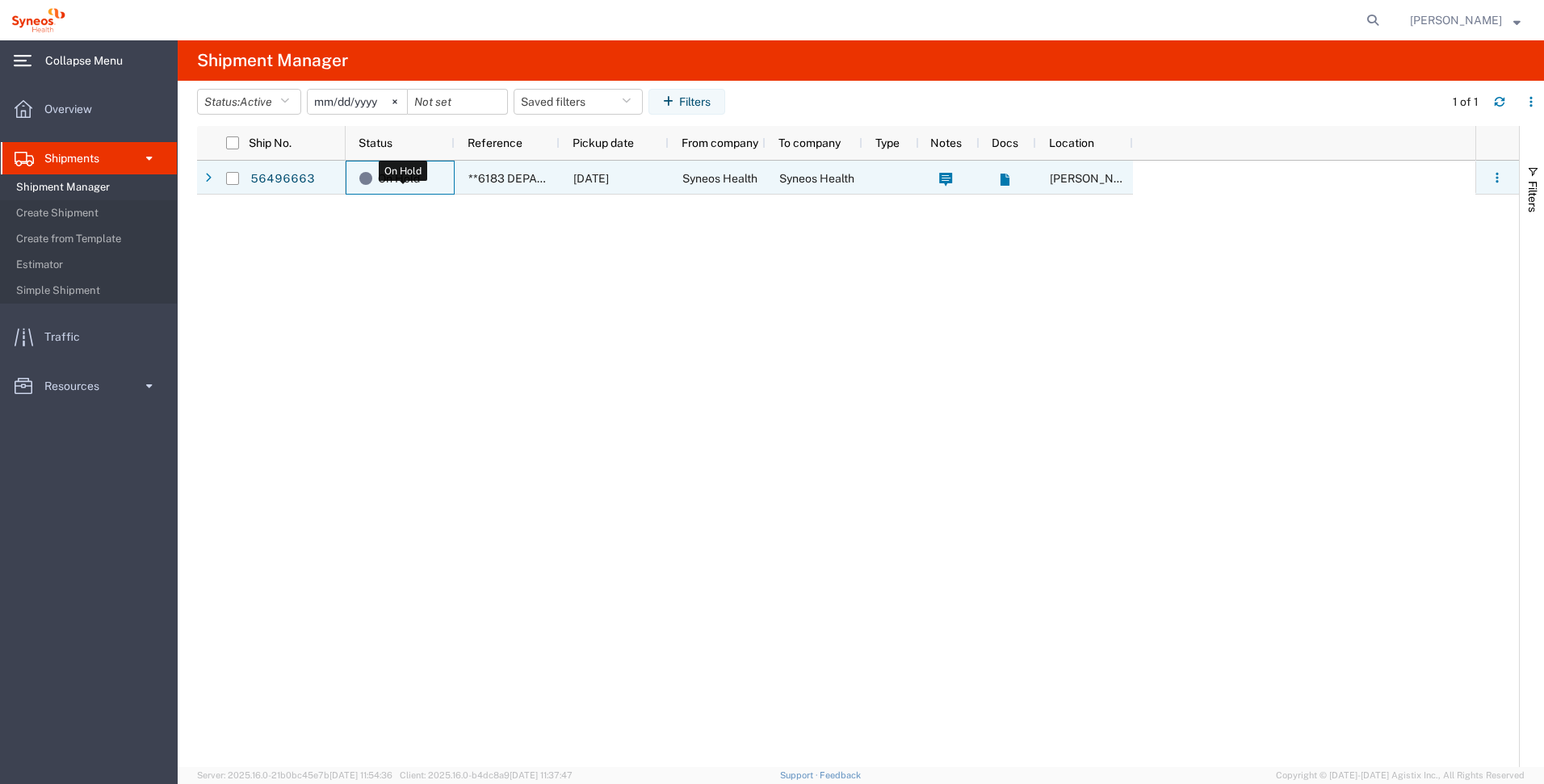
click at [417, 179] on span "On Hold" at bounding box center [399, 179] width 42 height 34
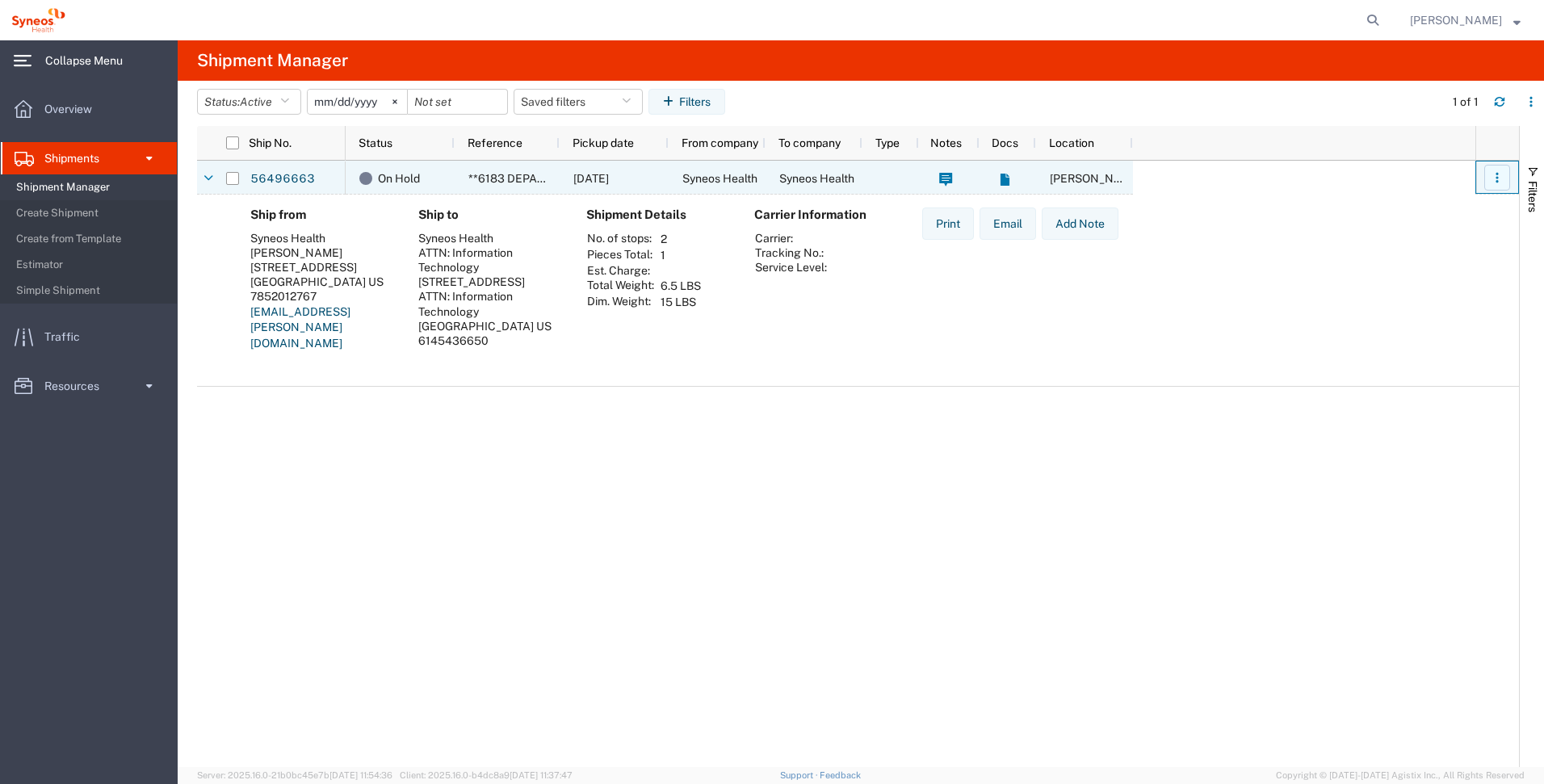
click at [1500, 178] on icon "button" at bounding box center [1497, 177] width 11 height 11
click at [1405, 273] on link "Cancel shipment" at bounding box center [1421, 279] width 144 height 29
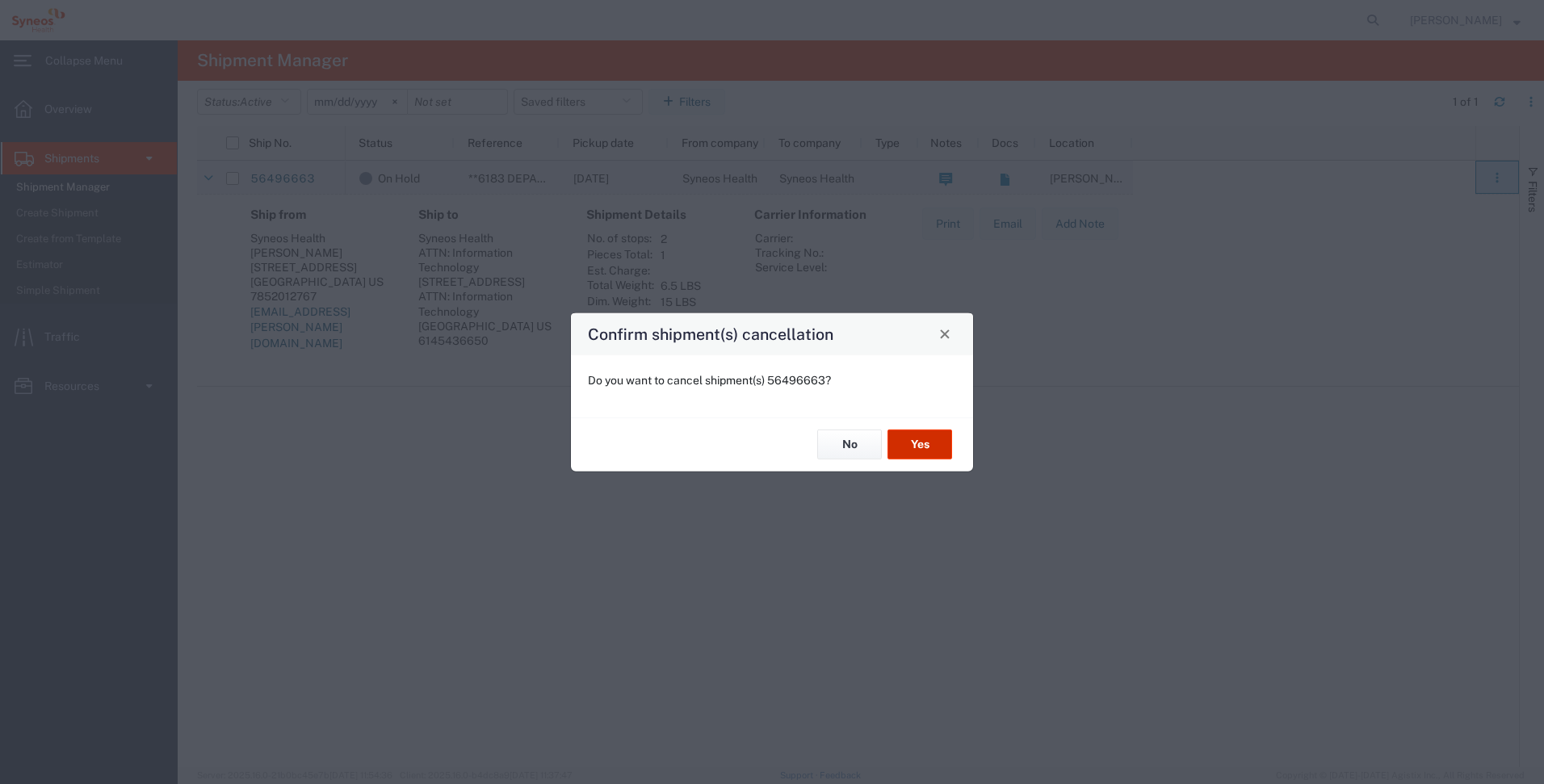
click at [921, 443] on button "Yes" at bounding box center [920, 444] width 65 height 30
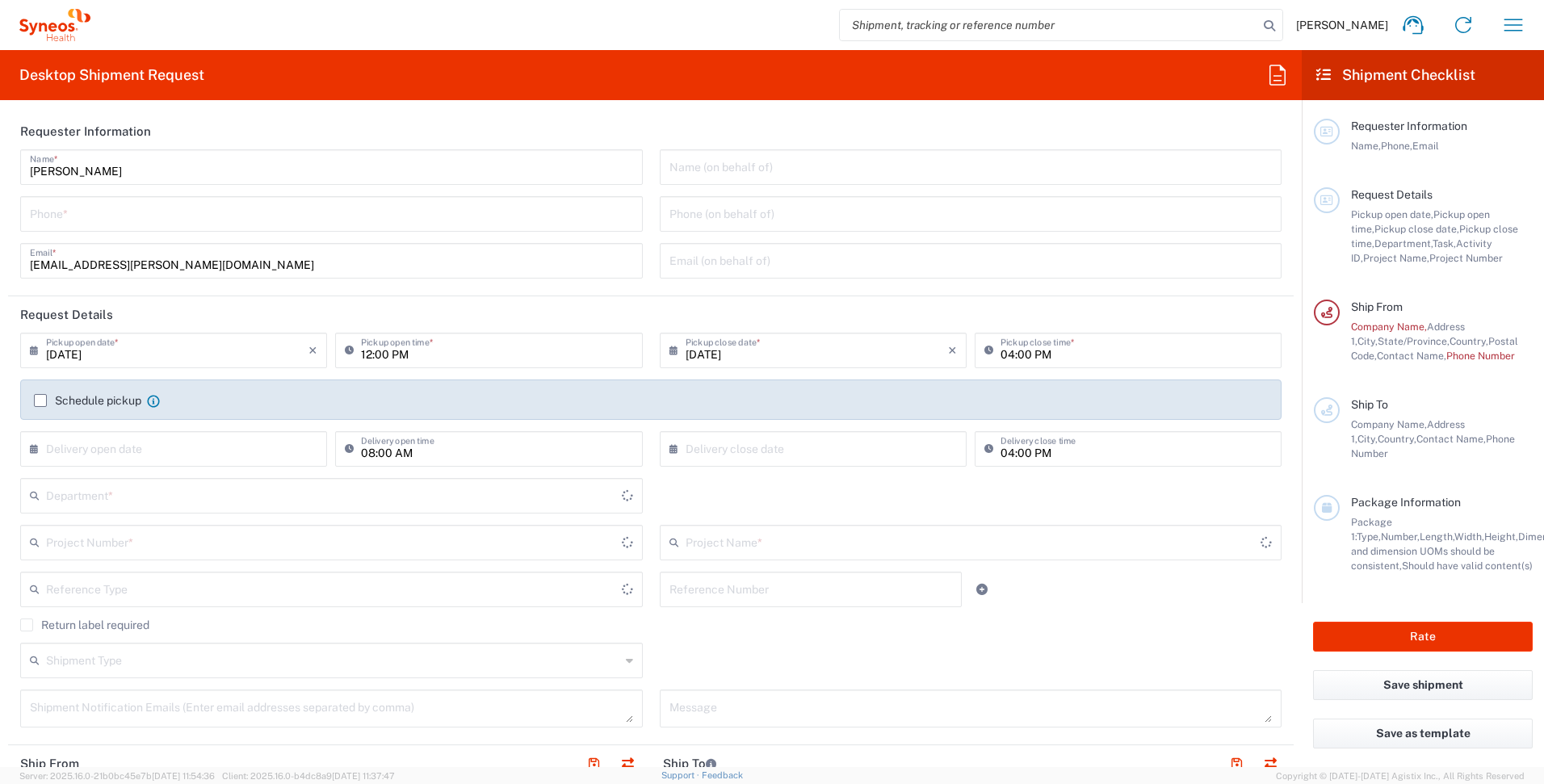
type input "[US_STATE]"
type input "6157"
type input "[GEOGRAPHIC_DATA]"
type input "[PERSON_NAME] [PERSON_NAME]/[PERSON_NAME] Advert- [GEOGRAPHIC_DATA] [GEOGRAPHIC…"
click at [370, 222] on input "tel" at bounding box center [331, 212] width 603 height 28
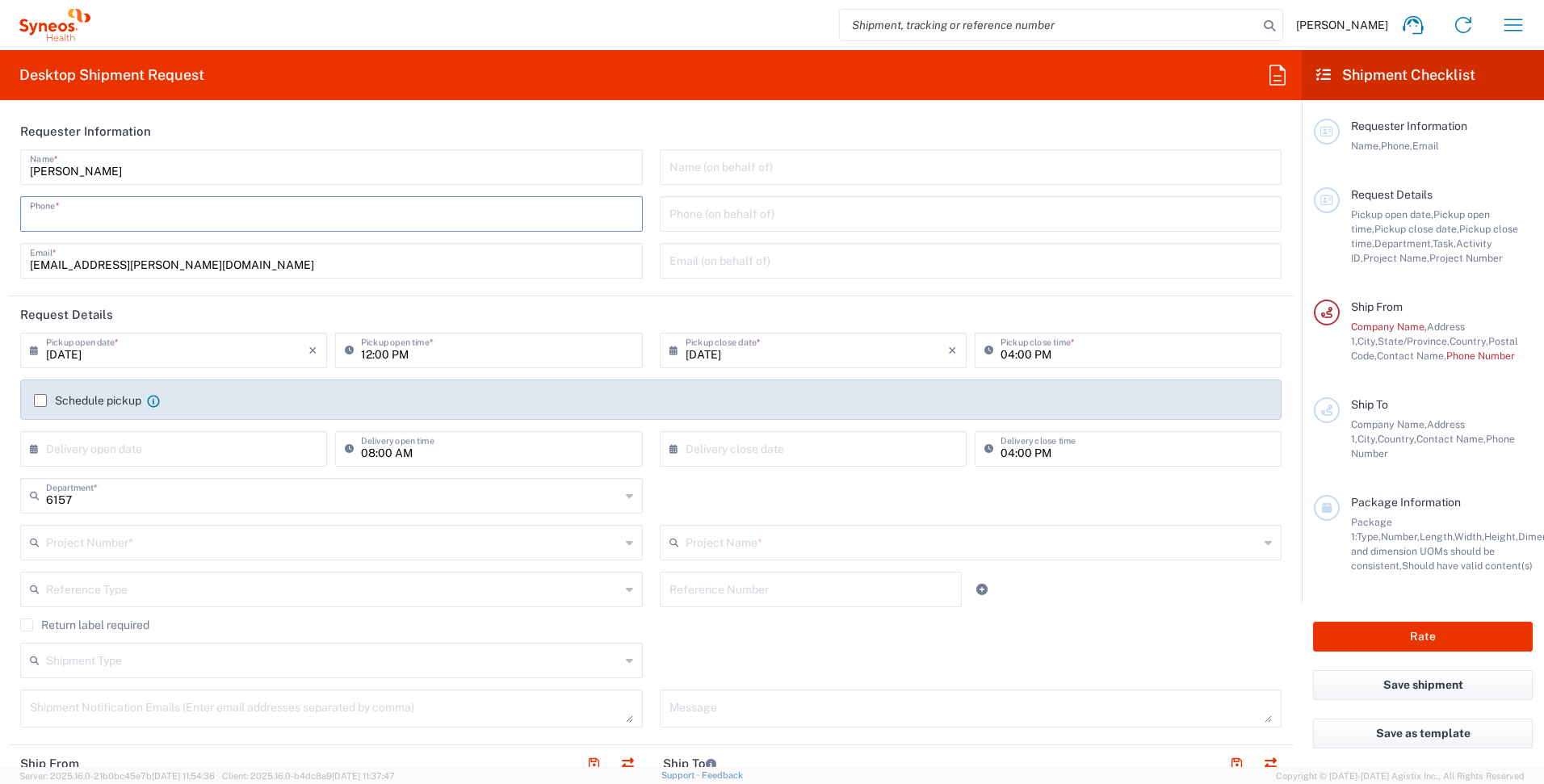
type input "7852012762"
click at [70, 347] on input "[DATE]" at bounding box center [177, 349] width 262 height 28
click at [213, 472] on span "15" at bounding box center [222, 473] width 24 height 23
type input "[DATE]"
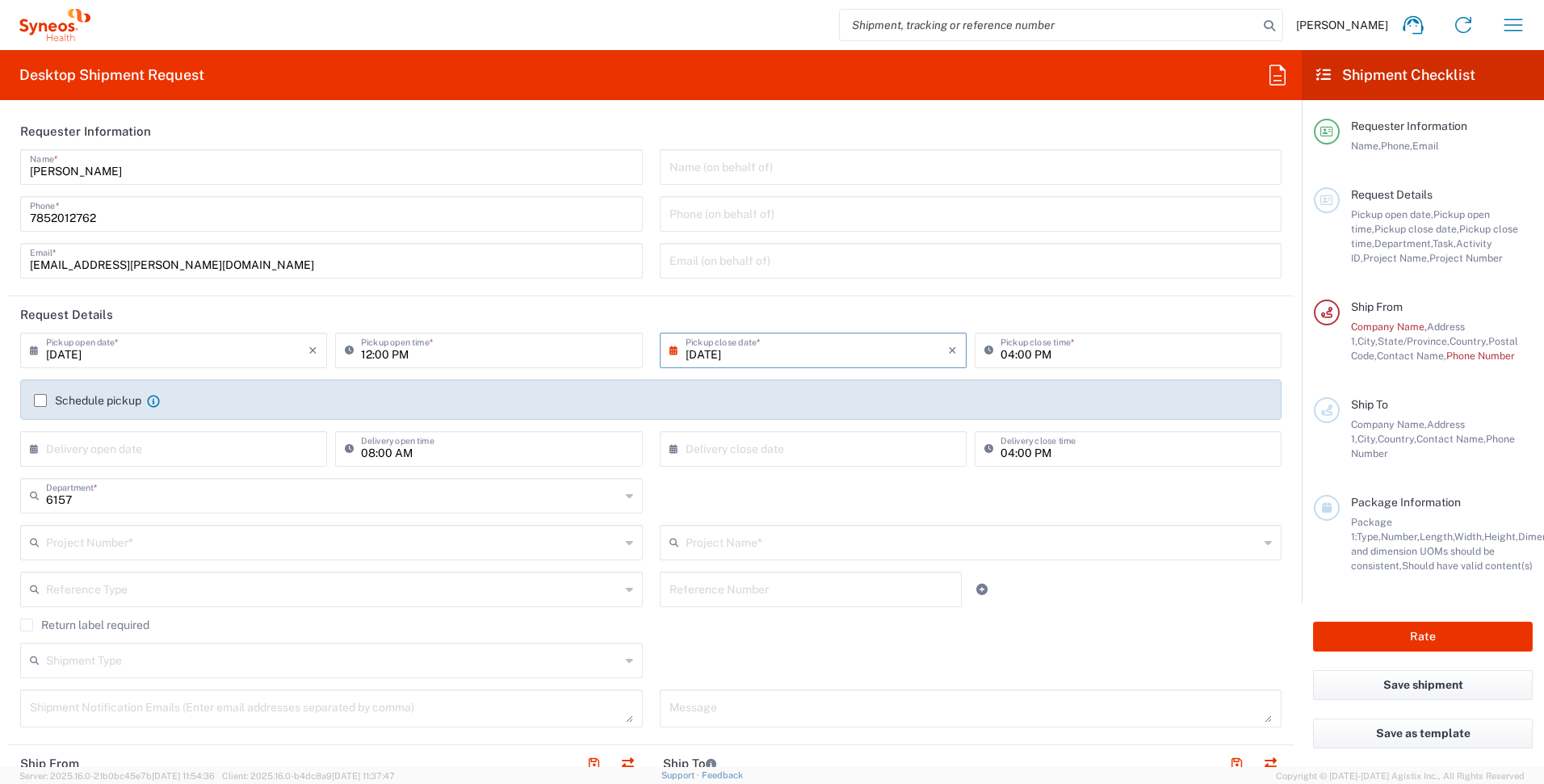
click at [480, 363] on input "12:00 PM" at bounding box center [496, 349] width 272 height 28
click at [400, 356] on input "10:00 PM" at bounding box center [496, 349] width 272 height 28
type input "10:00 AM"
click at [244, 537] on input "text" at bounding box center [333, 541] width 574 height 28
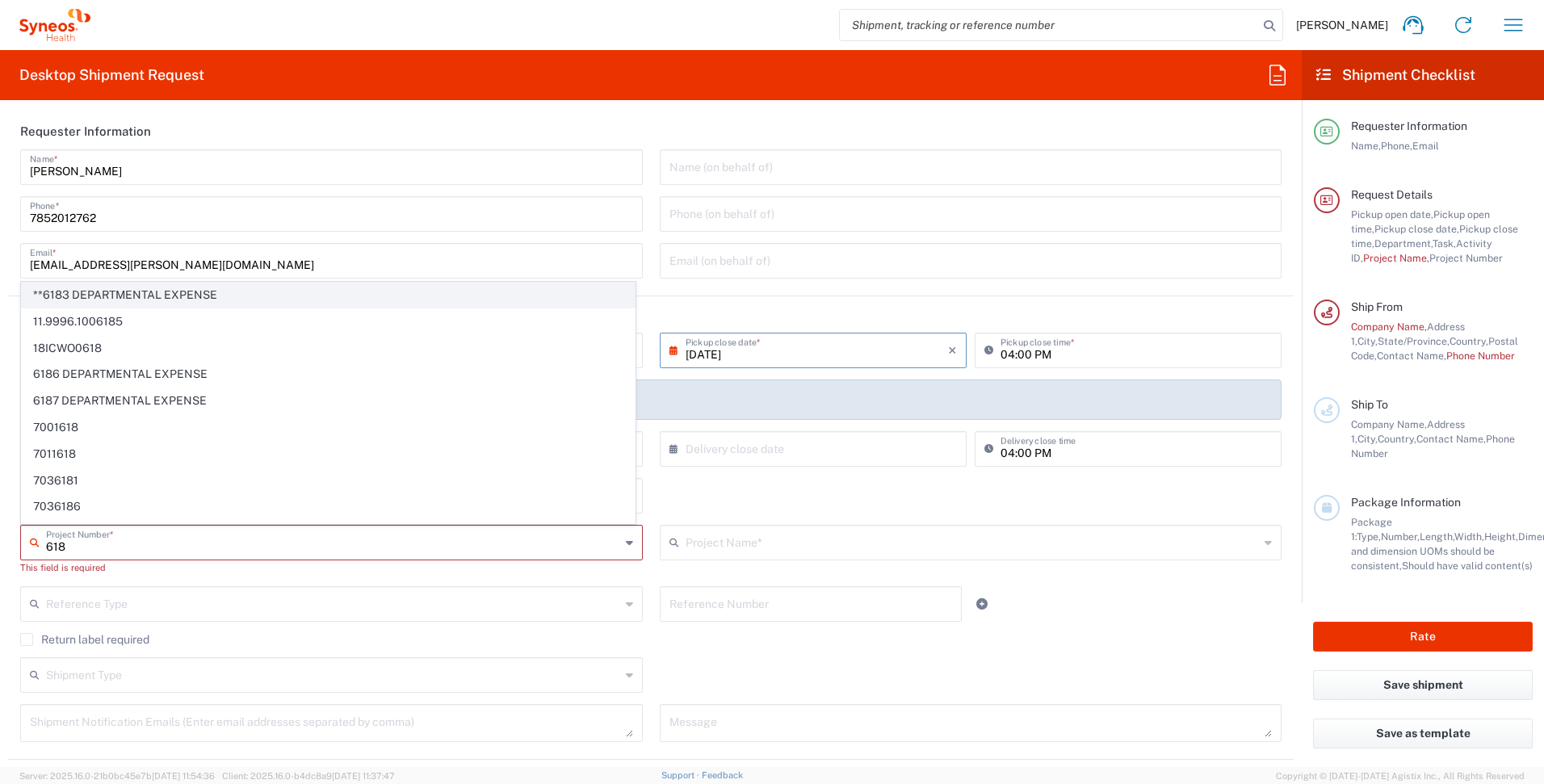
click at [161, 300] on span "**6183 DEPARTMENTAL EXPENSE" at bounding box center [329, 295] width 613 height 25
type input "**6183 DEPARTMENTAL EXPENSE"
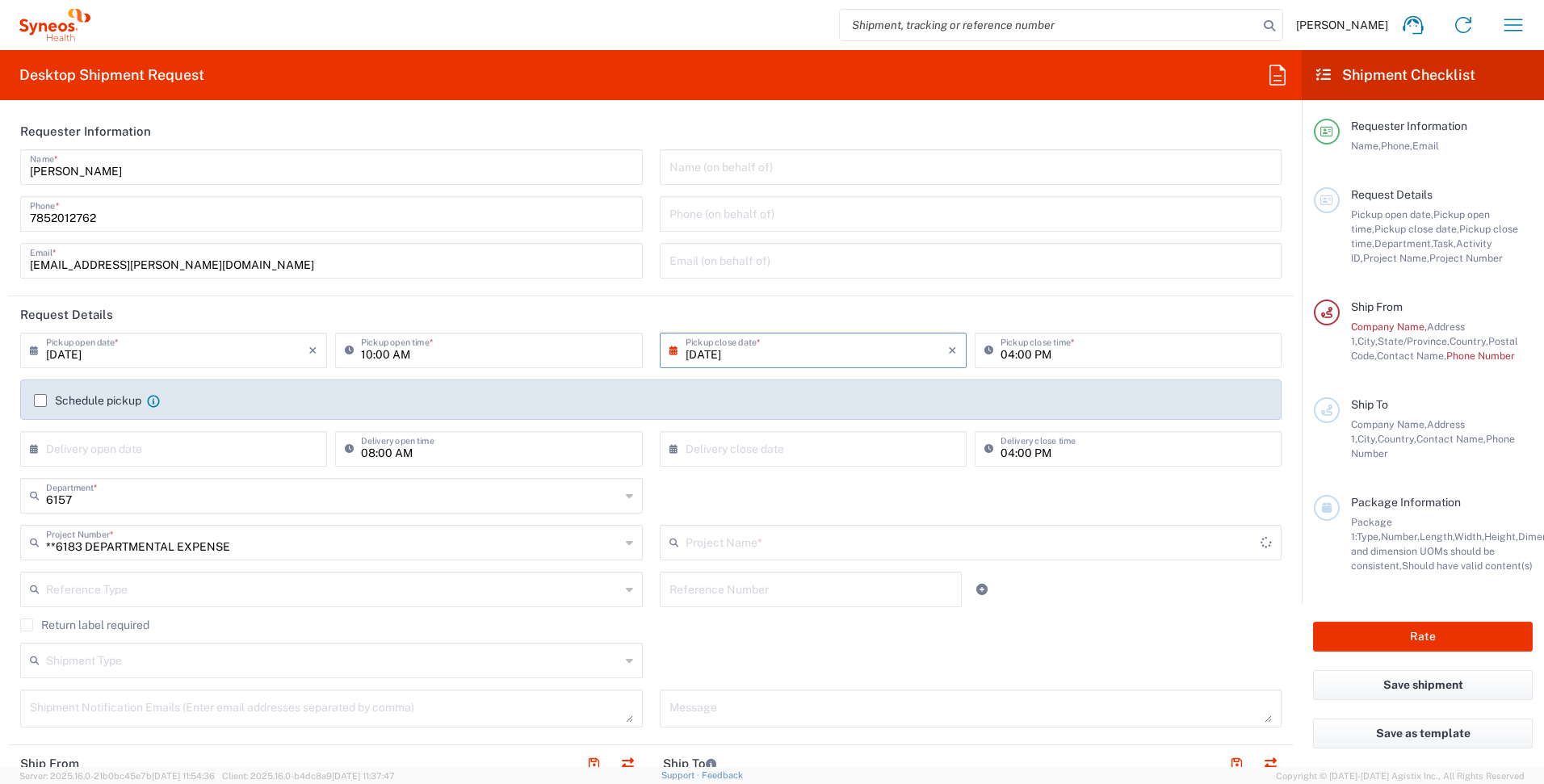
type input "6183"
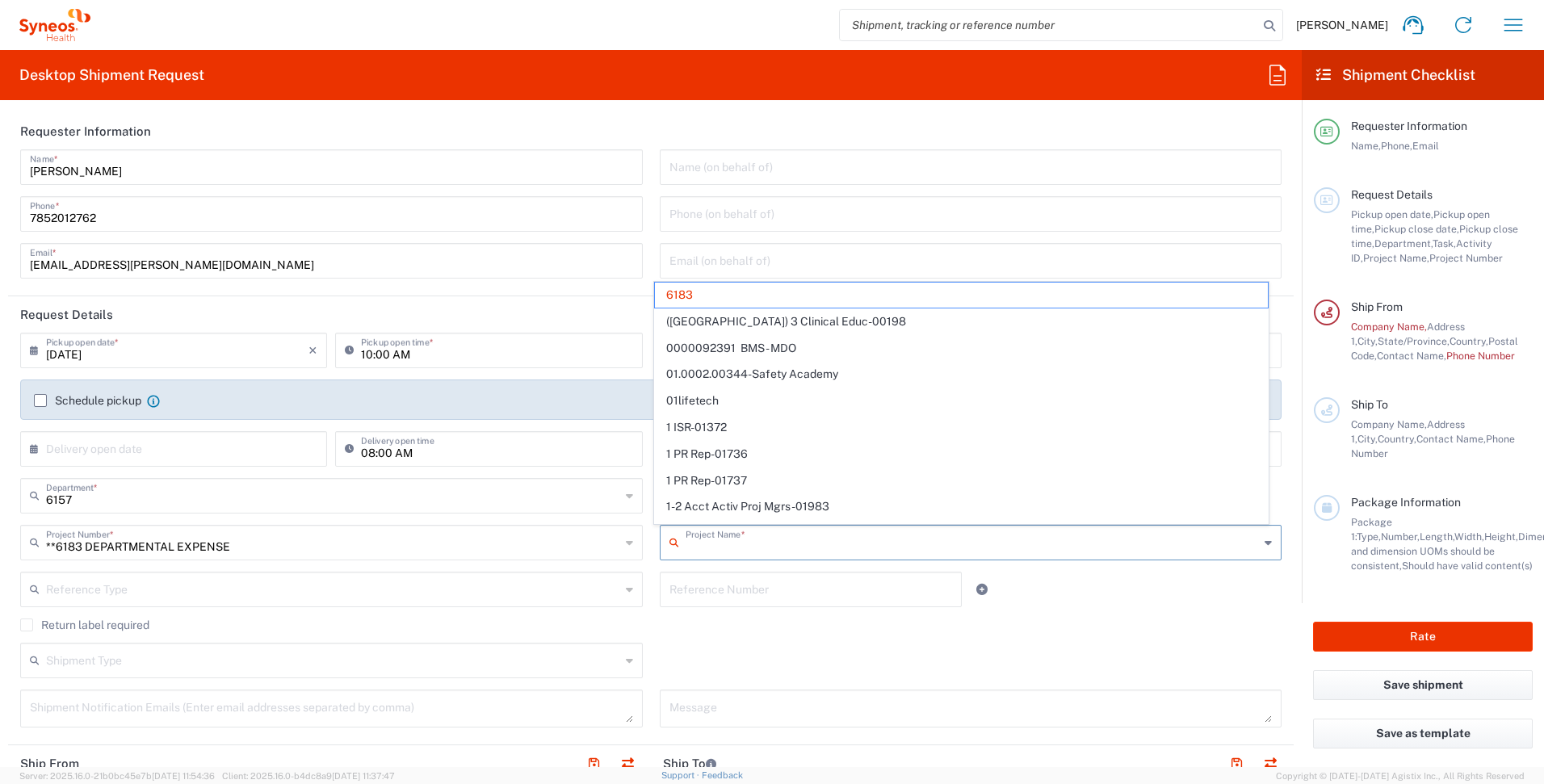
click at [755, 543] on input "text" at bounding box center [973, 541] width 574 height 28
click at [852, 638] on div "Return label required" at bounding box center [651, 630] width 1261 height 24
type input "6183"
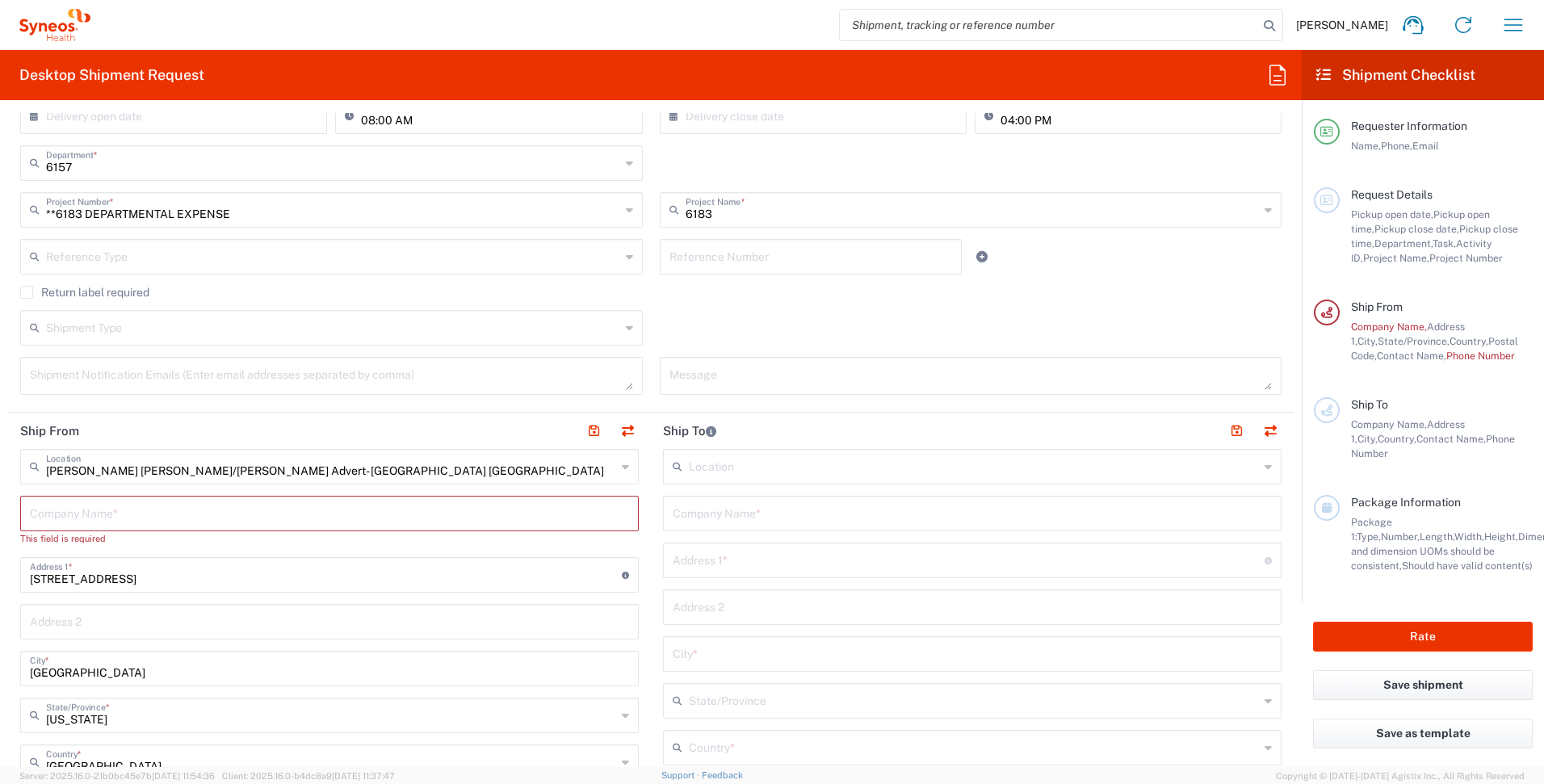
scroll to position [346, 0]
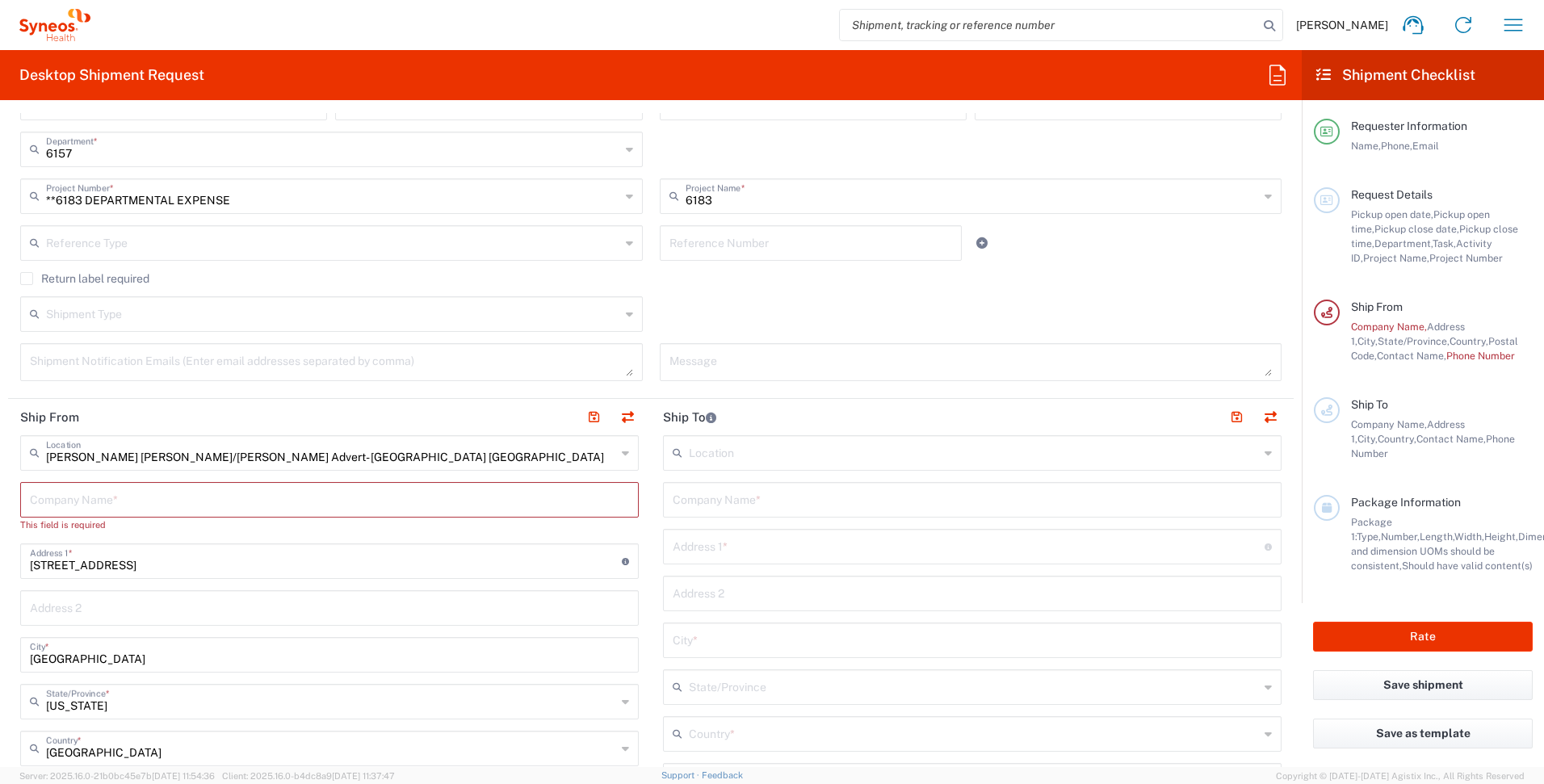
click at [878, 461] on input "text" at bounding box center [974, 451] width 571 height 28
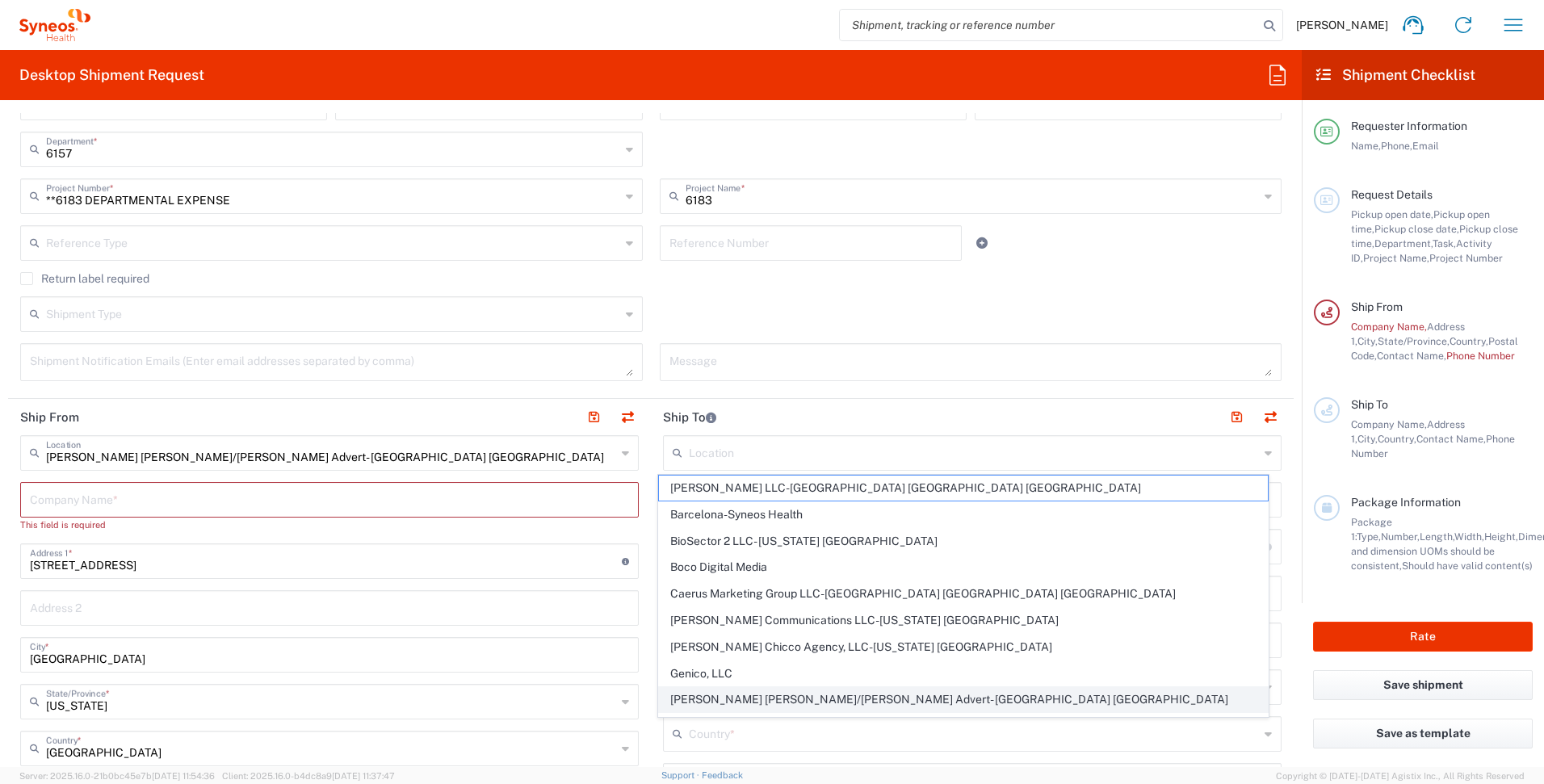
click at [910, 694] on span "[PERSON_NAME] [PERSON_NAME]/[PERSON_NAME] Advert- [GEOGRAPHIC_DATA] [GEOGRAPHIC…" at bounding box center [964, 699] width 610 height 25
type input "[PERSON_NAME] [PERSON_NAME]/[PERSON_NAME] Advert- [GEOGRAPHIC_DATA] [GEOGRAPHIC…"
type input "[PERSON_NAME] [PERSON_NAME]/[PERSON_NAME] Advertising, LLC"
type input "[STREET_ADDRESS]"
type input "[GEOGRAPHIC_DATA]"
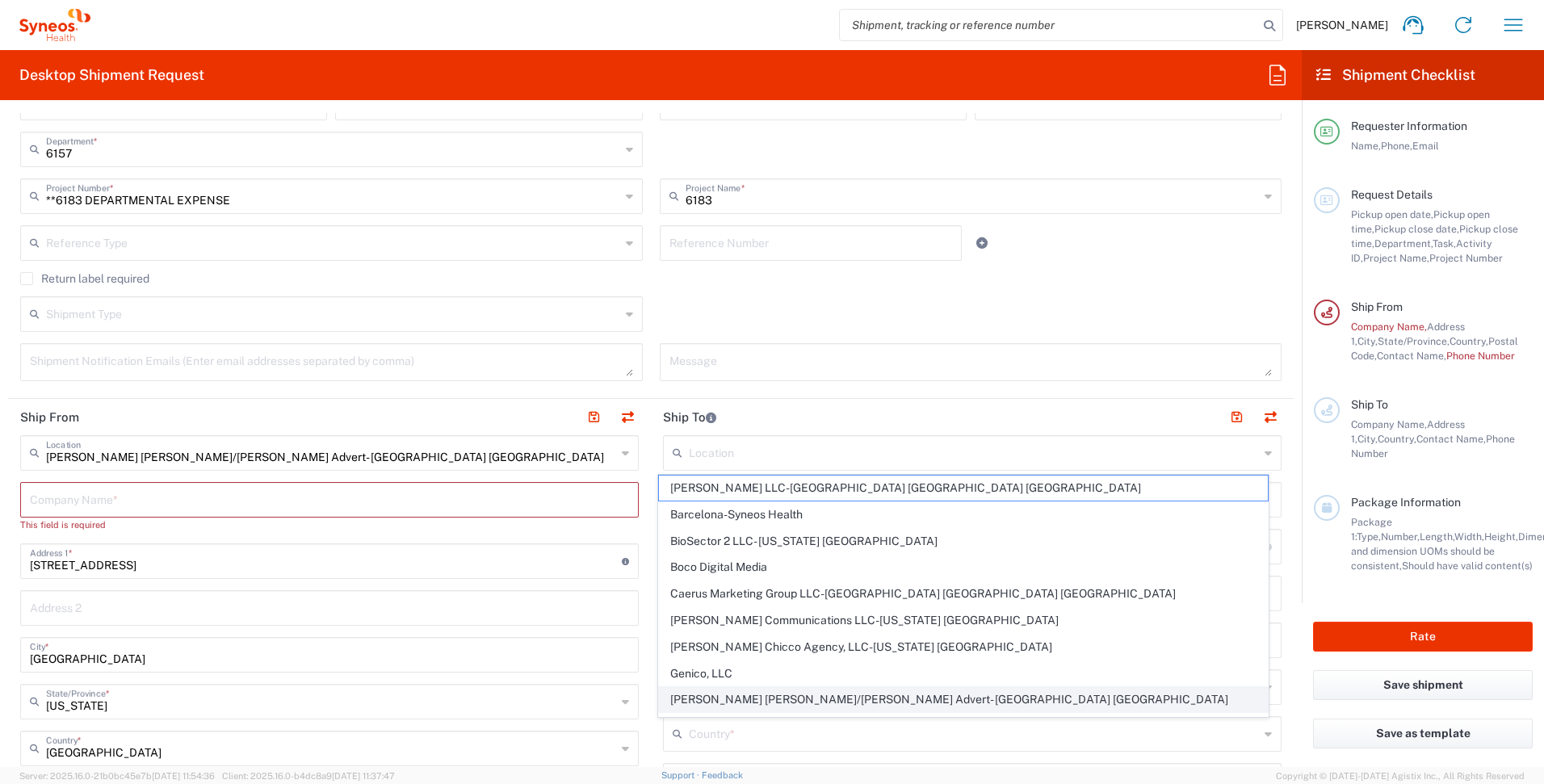
type input "[GEOGRAPHIC_DATA]"
type input "43082"
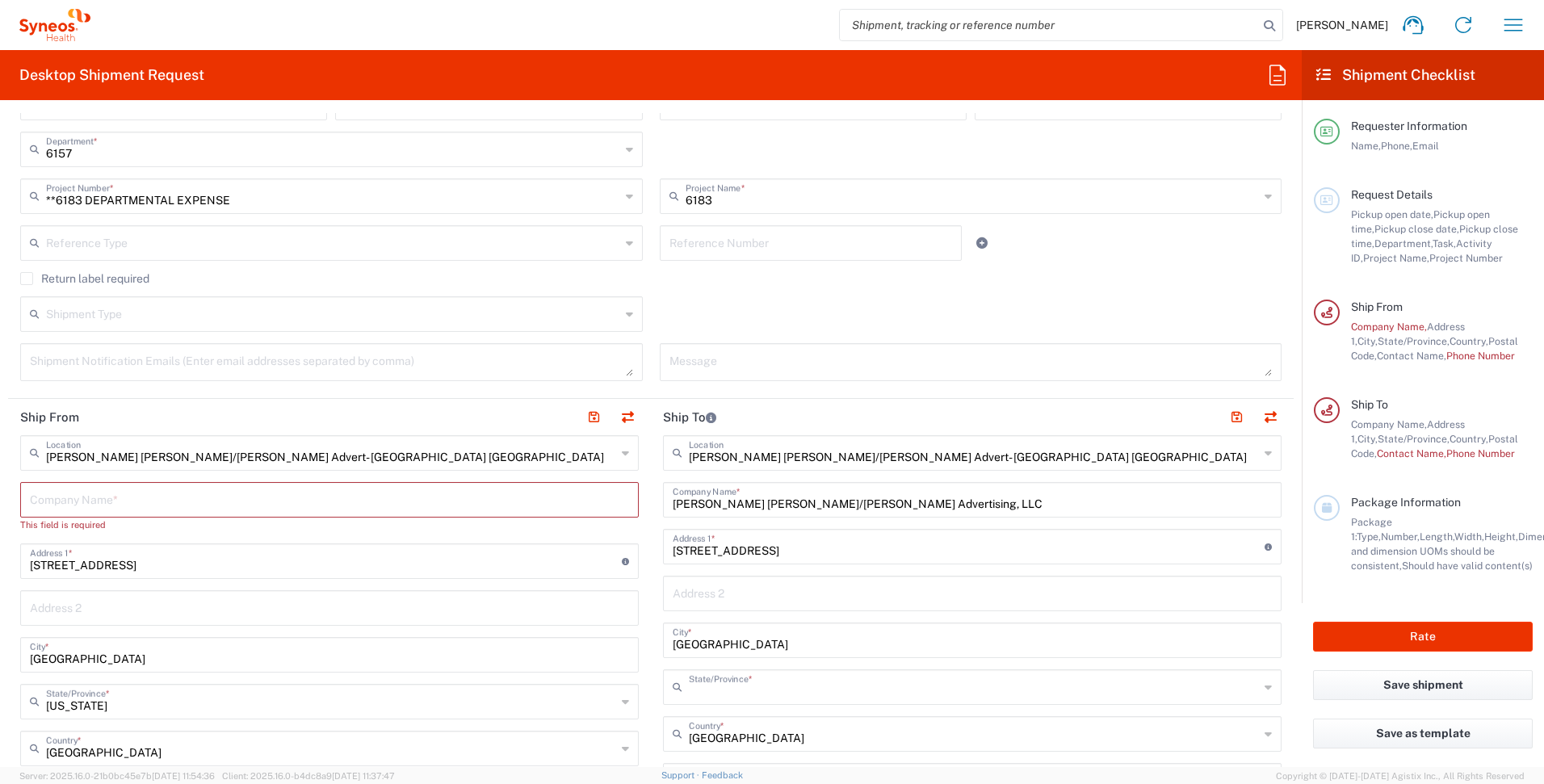
type input "[US_STATE]"
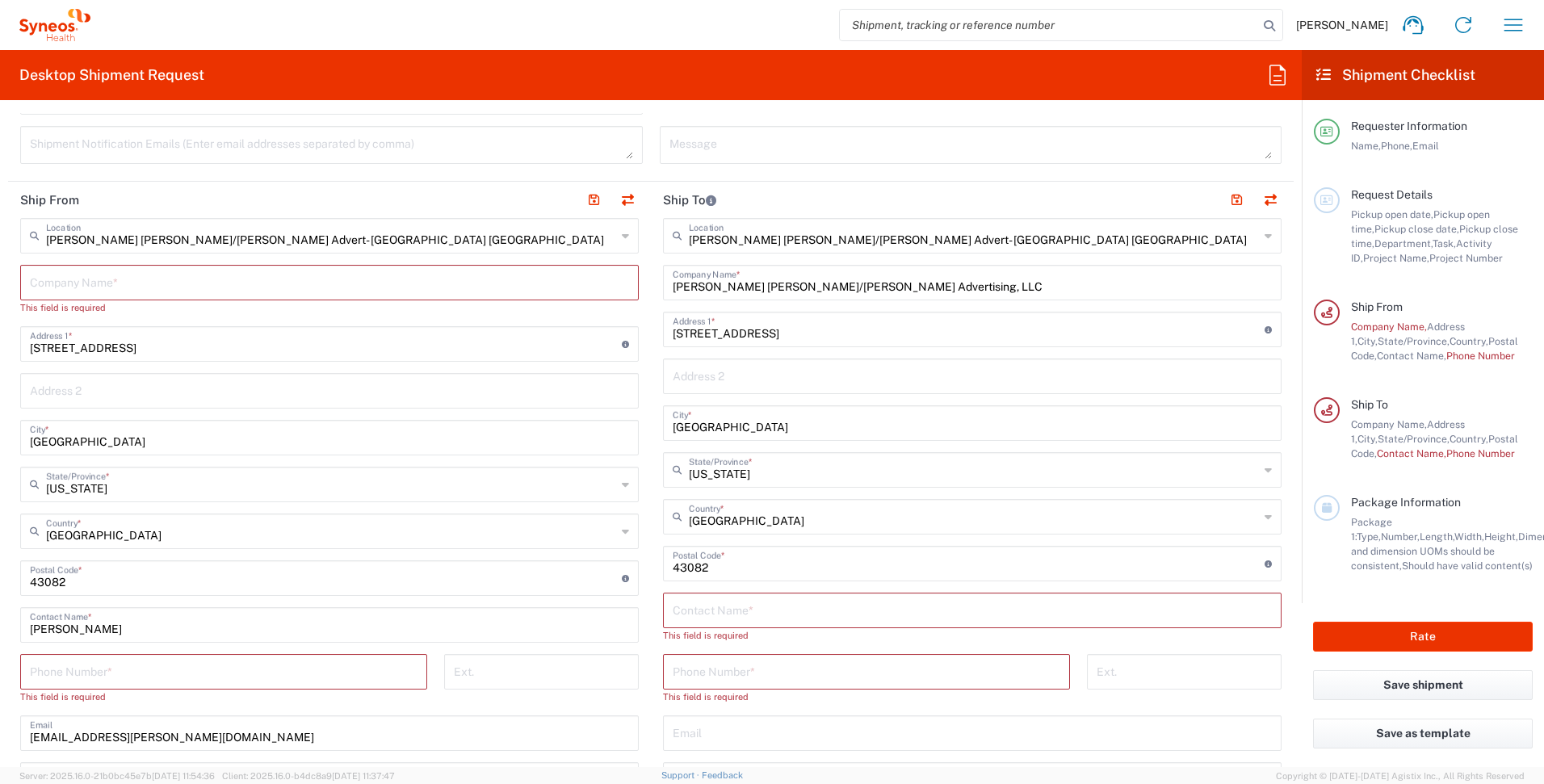
scroll to position [570, 0]
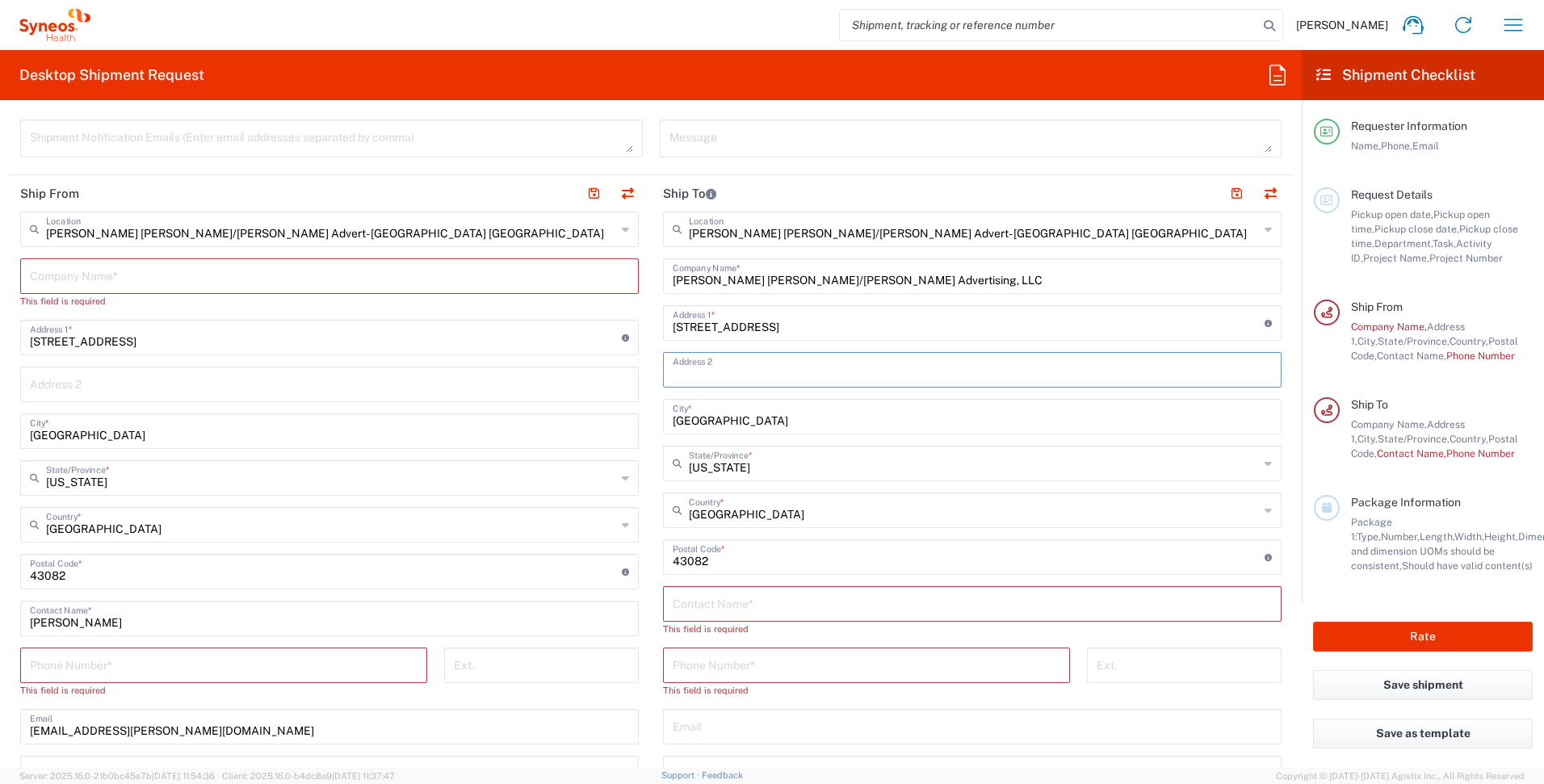
click at [749, 379] on input "text" at bounding box center [973, 368] width 600 height 28
type input "ATTN: Information Technology"
click at [790, 600] on input "text" at bounding box center [973, 602] width 600 height 28
type input "ATTN: Information Technology"
click at [719, 645] on input "tel" at bounding box center [866, 649] width 387 height 28
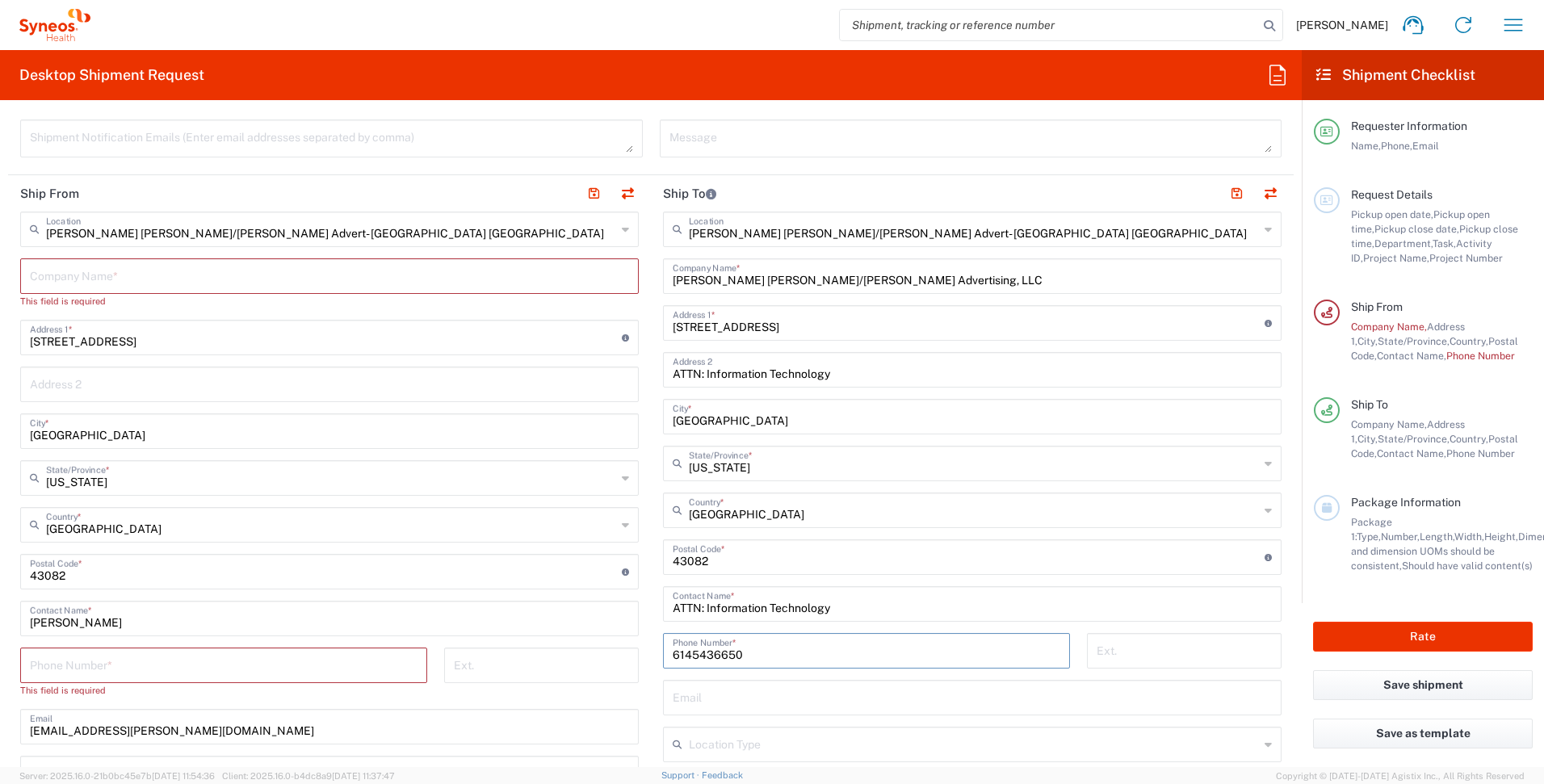
type input "6145436650"
click at [1100, 692] on input "text" at bounding box center [973, 695] width 600 height 28
click at [239, 664] on input "tel" at bounding box center [223, 663] width 387 height 28
type input "6145436650"
click at [640, 669] on div "Ext." at bounding box center [541, 671] width 211 height 47
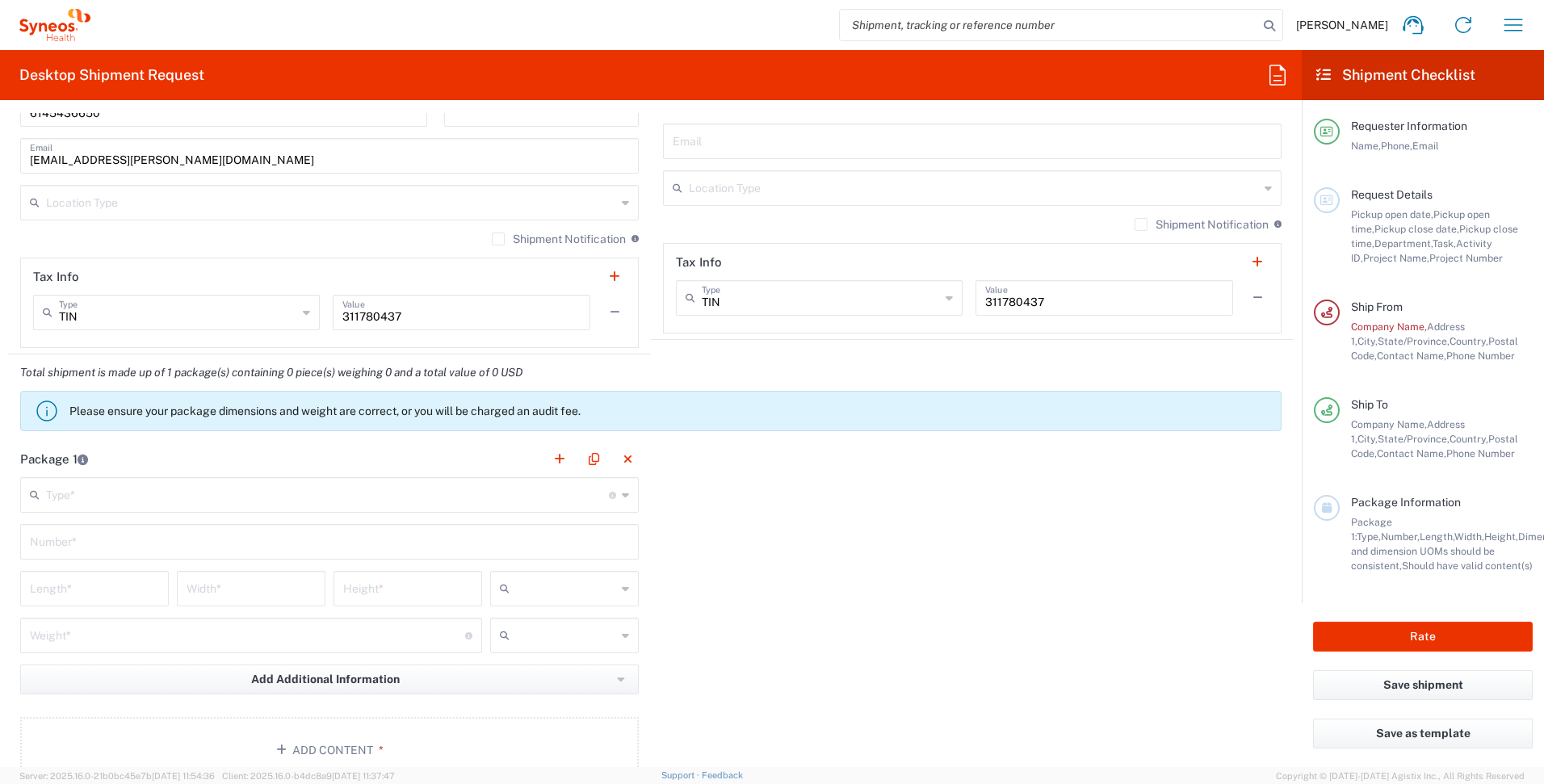
scroll to position [1140, 0]
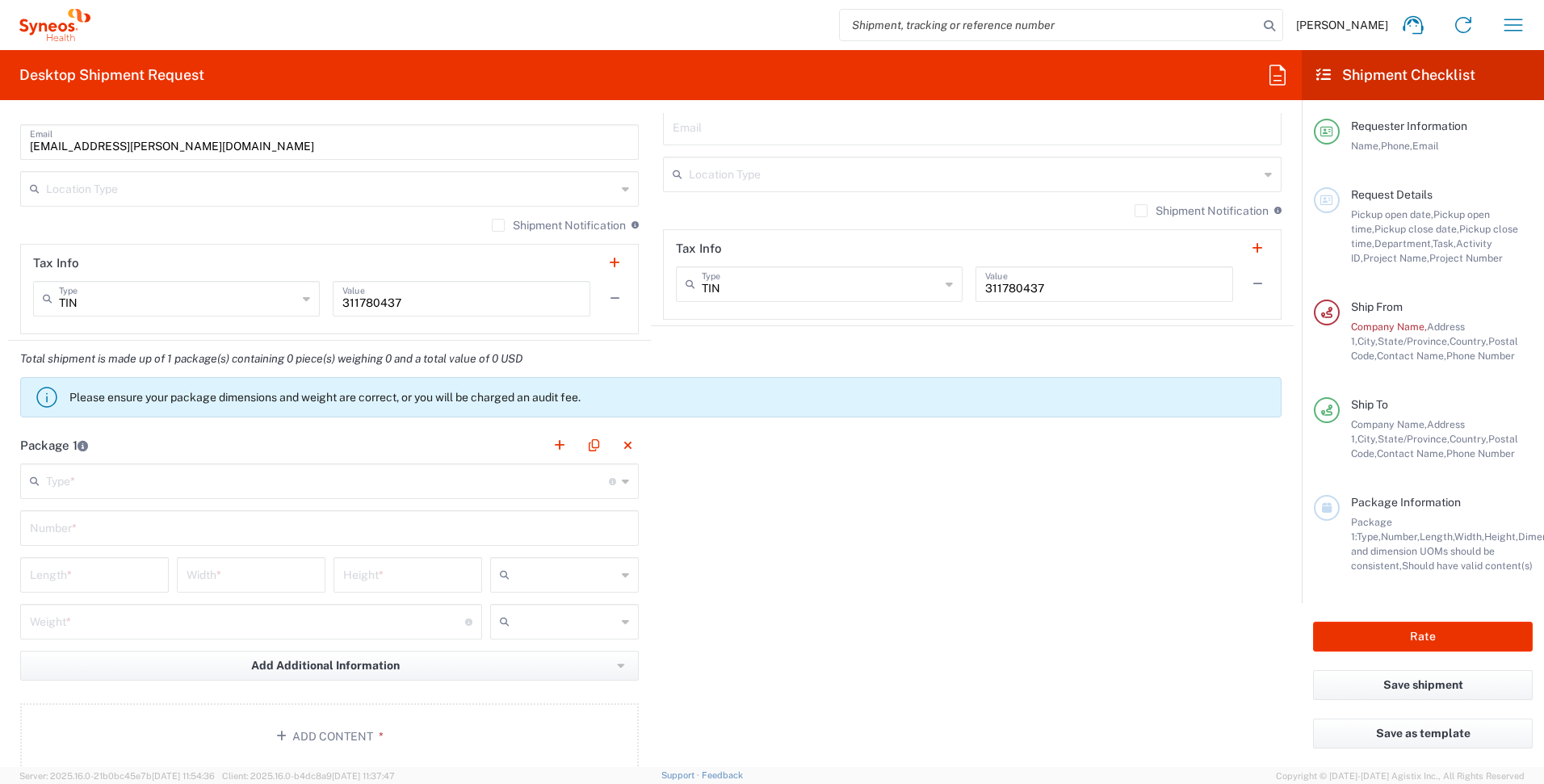
click at [352, 529] on input "text" at bounding box center [330, 526] width 600 height 28
click at [401, 491] on input "text" at bounding box center [327, 479] width 563 height 28
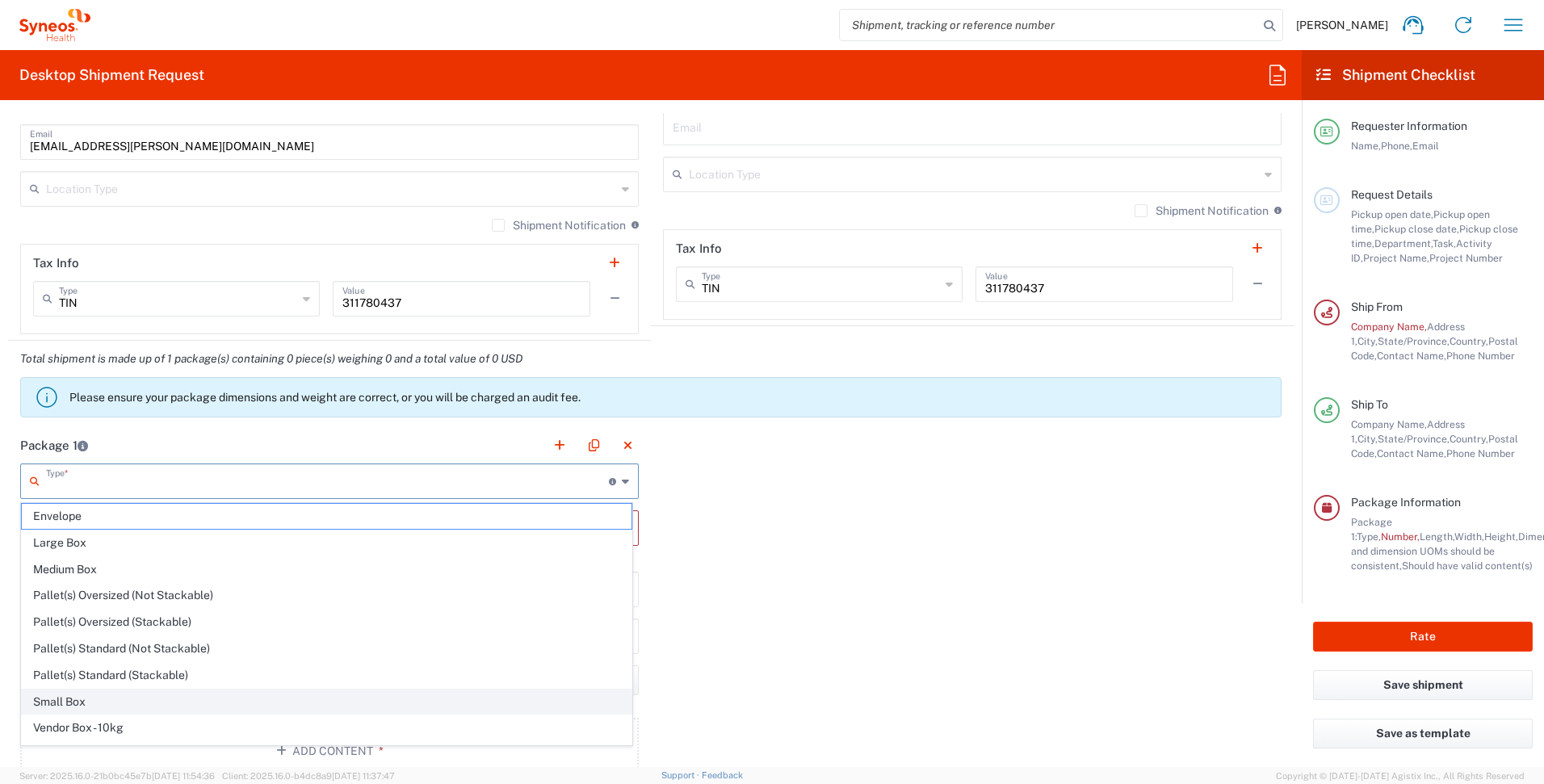
scroll to position [49, 0]
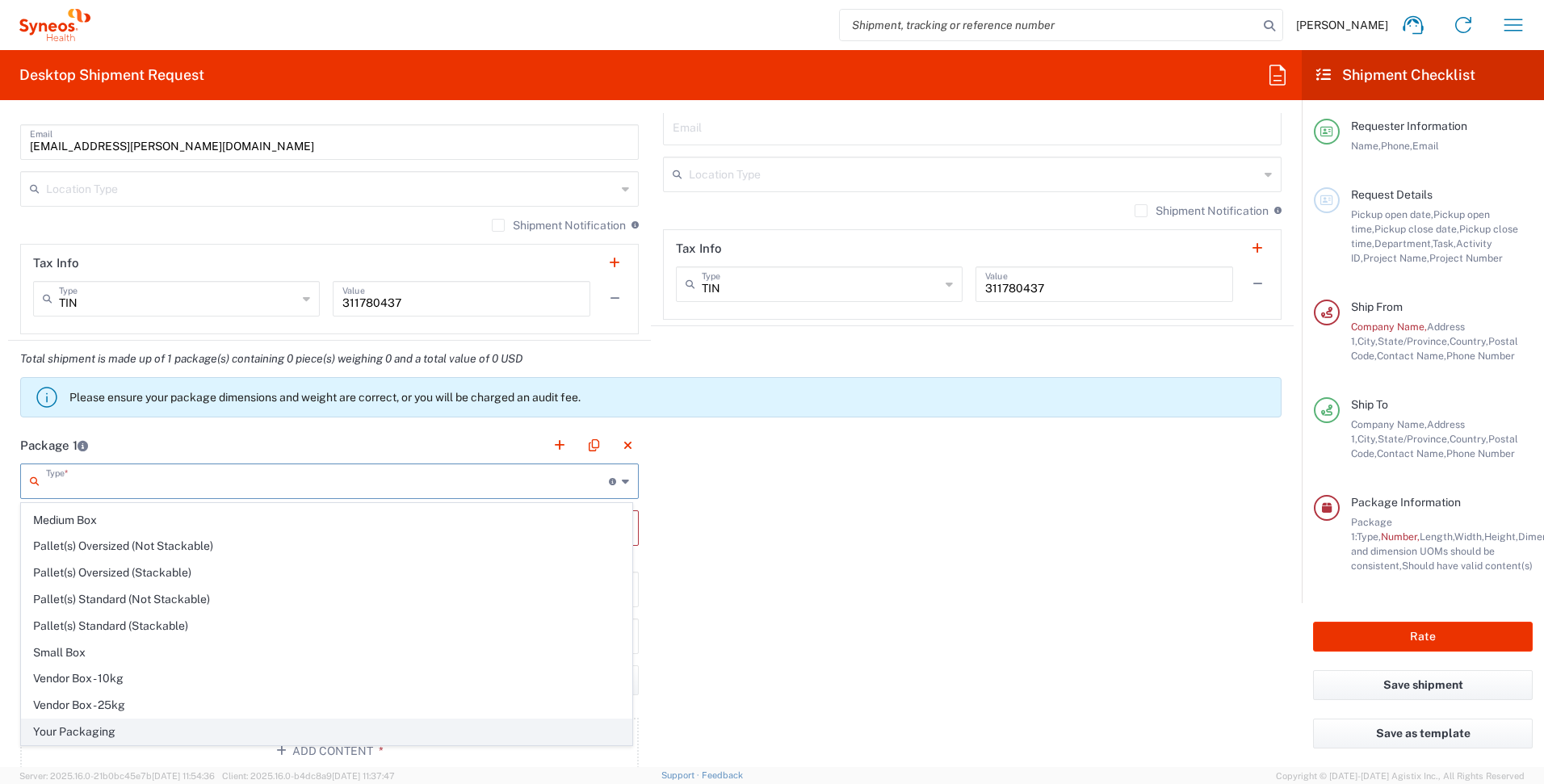
click at [214, 736] on span "Your Packaging" at bounding box center [327, 731] width 610 height 25
type input "Your Packaging"
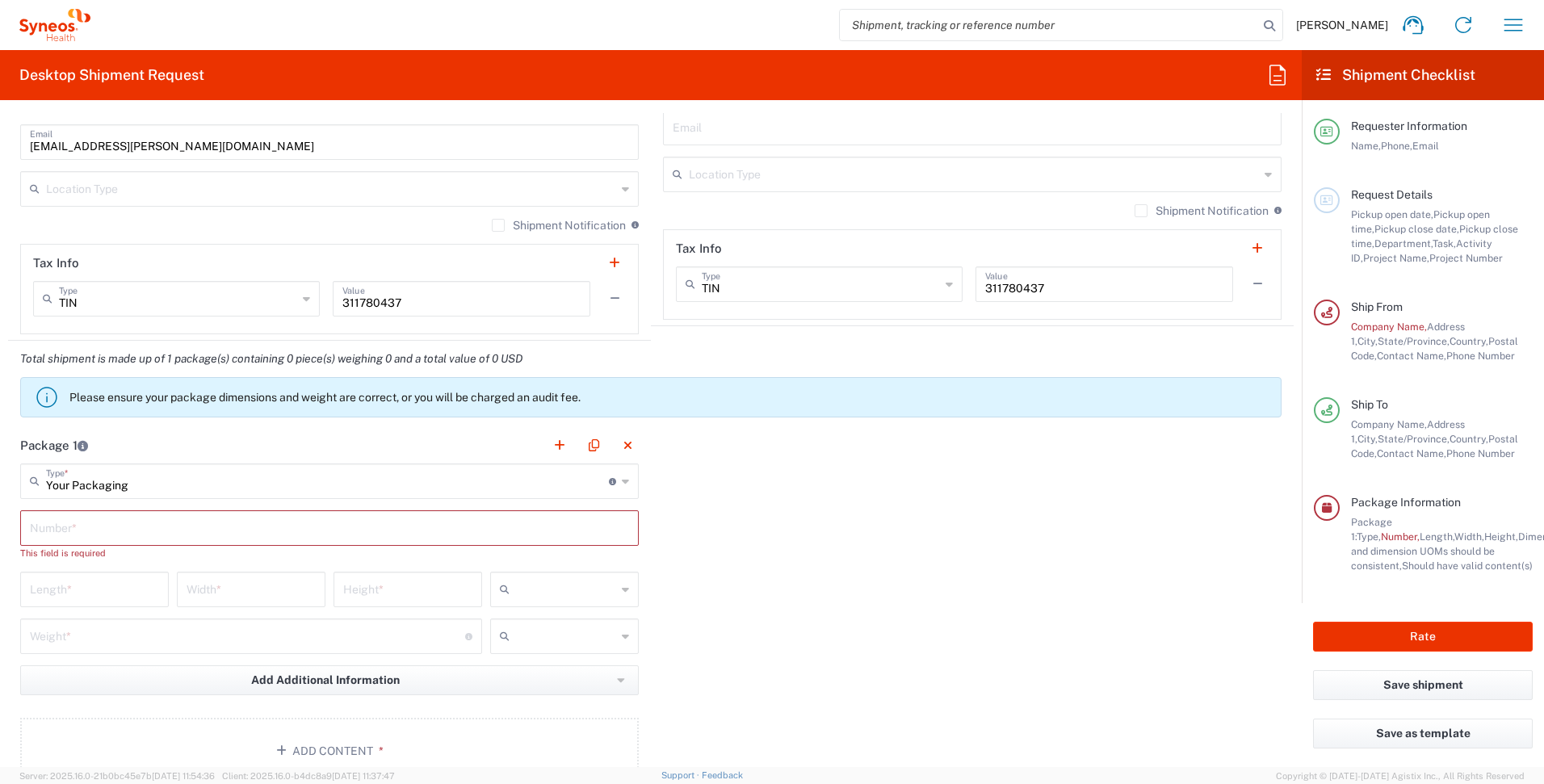
click at [206, 533] on input "text" at bounding box center [330, 526] width 600 height 28
type input "1"
click at [105, 582] on input "number" at bounding box center [95, 573] width 129 height 28
type input "16"
click at [211, 578] on input "number" at bounding box center [251, 573] width 129 height 28
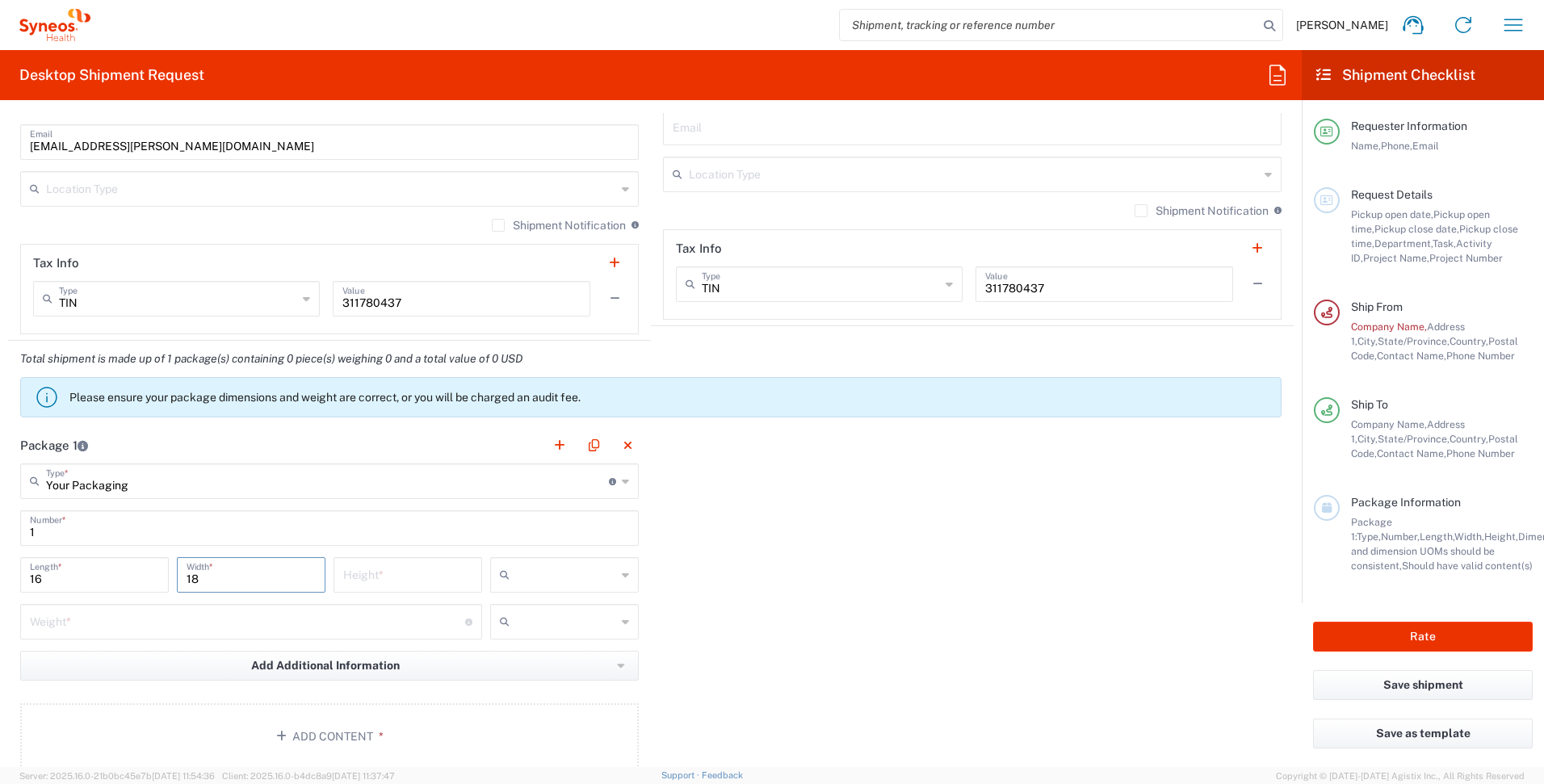
type input "18"
click at [377, 581] on input "number" at bounding box center [408, 573] width 129 height 28
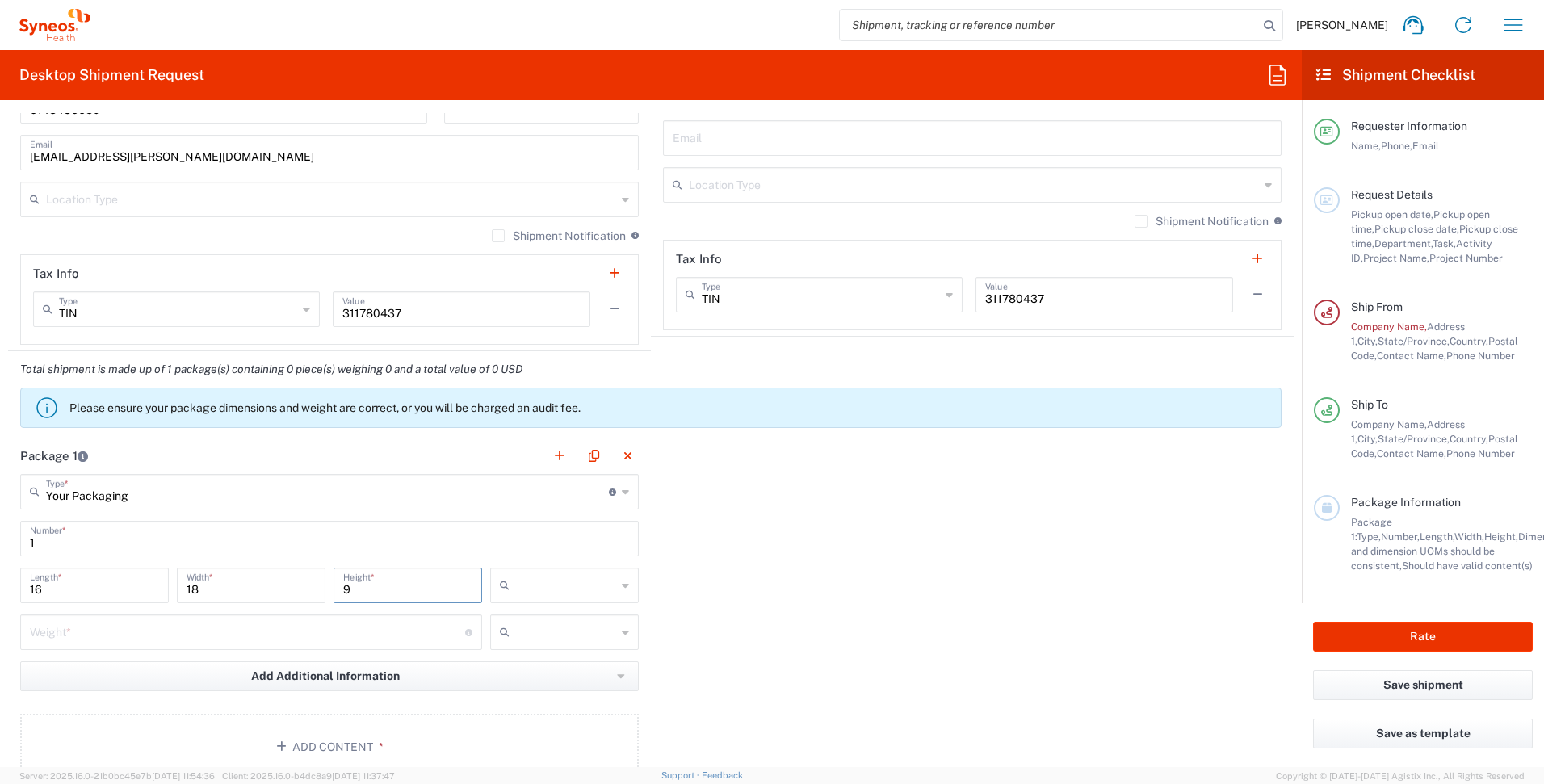
type input "9"
click at [548, 582] on input "text" at bounding box center [566, 585] width 100 height 26
click at [530, 671] on span "in" at bounding box center [559, 673] width 144 height 25
type input "in"
click at [305, 629] on input "number" at bounding box center [247, 631] width 435 height 28
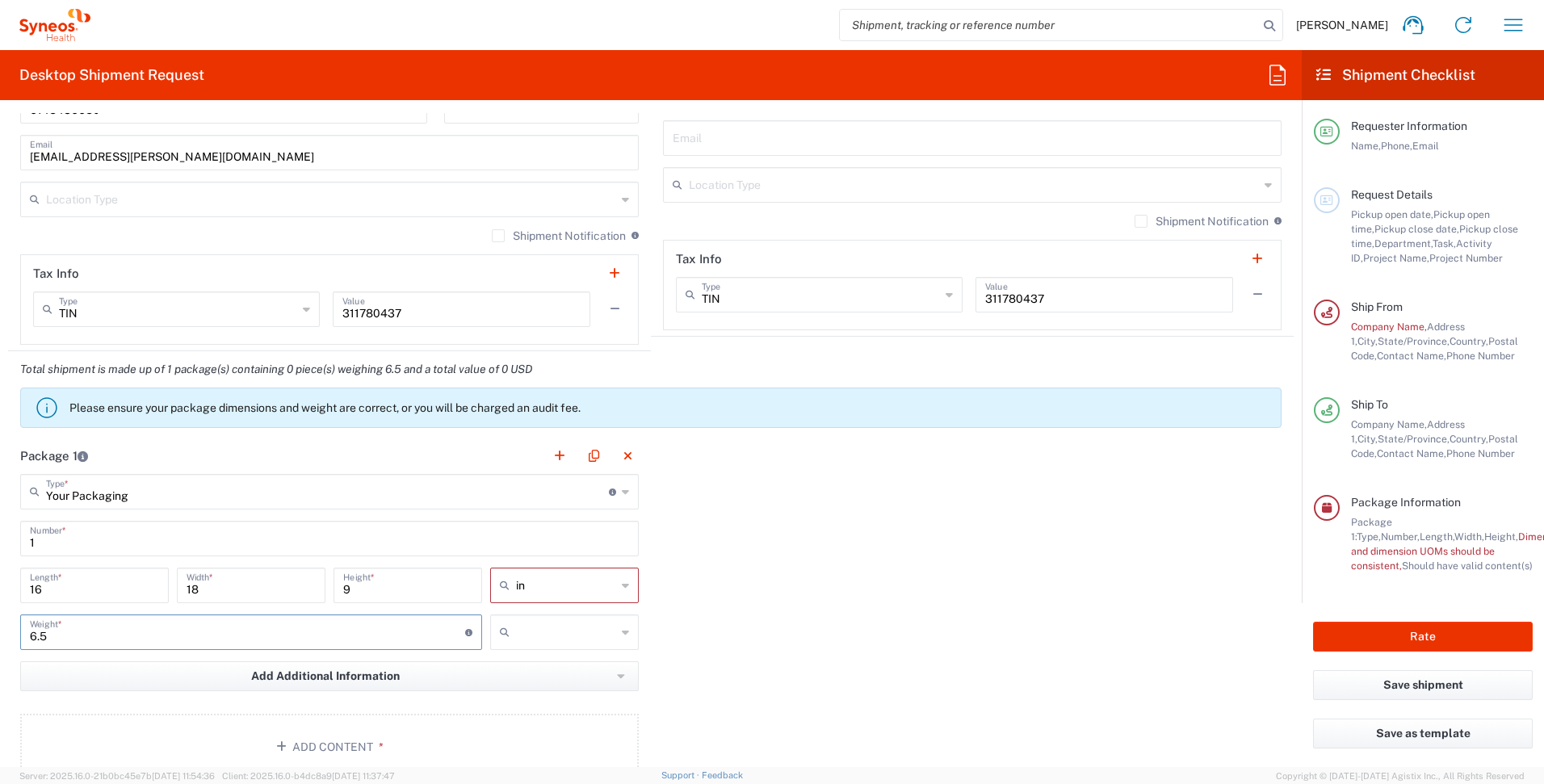
type input "6.5"
click at [539, 633] on input "text" at bounding box center [566, 632] width 100 height 26
click at [531, 695] on span "lbs" at bounding box center [559, 693] width 144 height 25
type input "lbs"
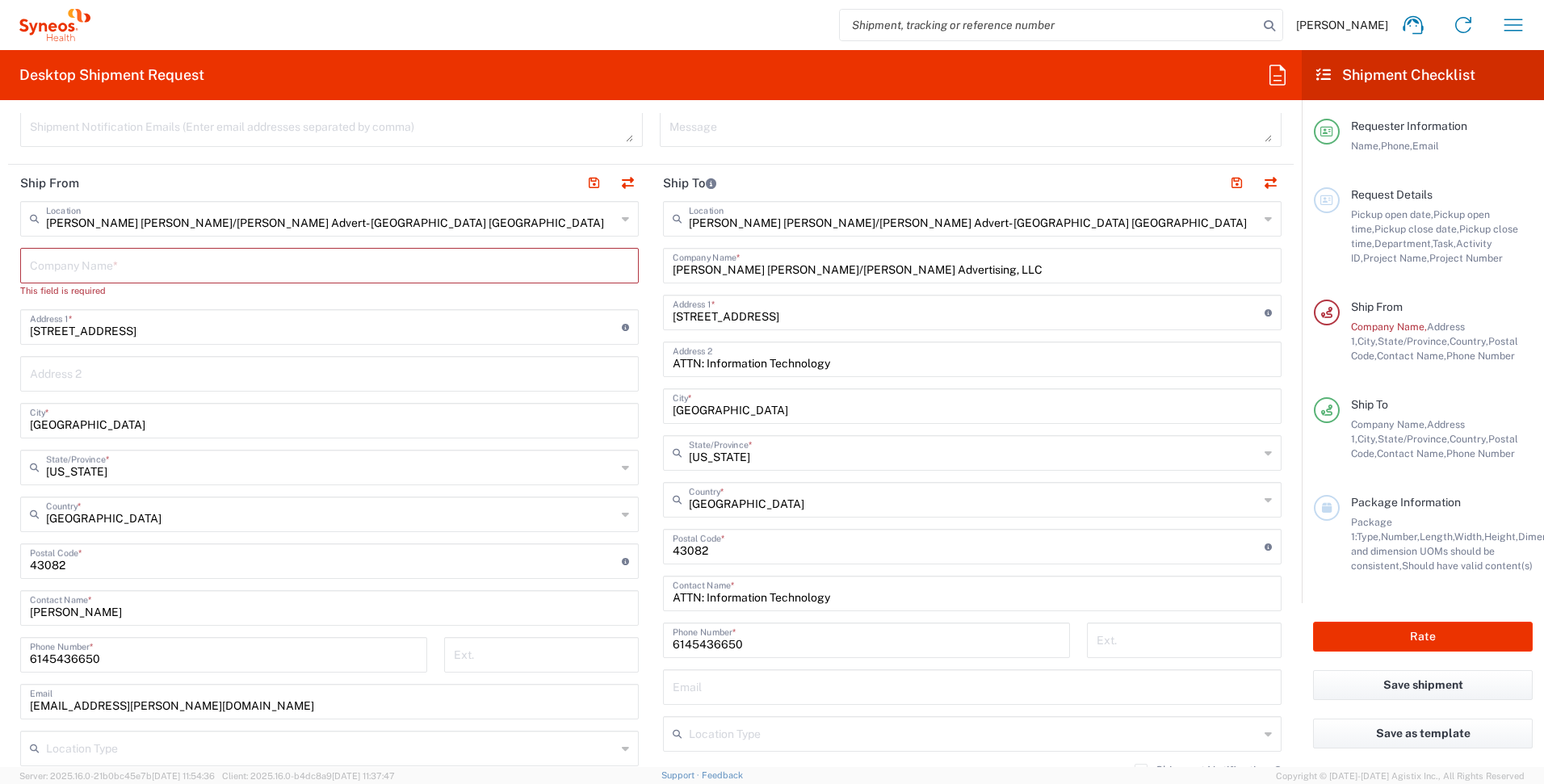
scroll to position [579, 0]
click at [313, 264] on input "text" at bounding box center [330, 266] width 600 height 28
type input "S"
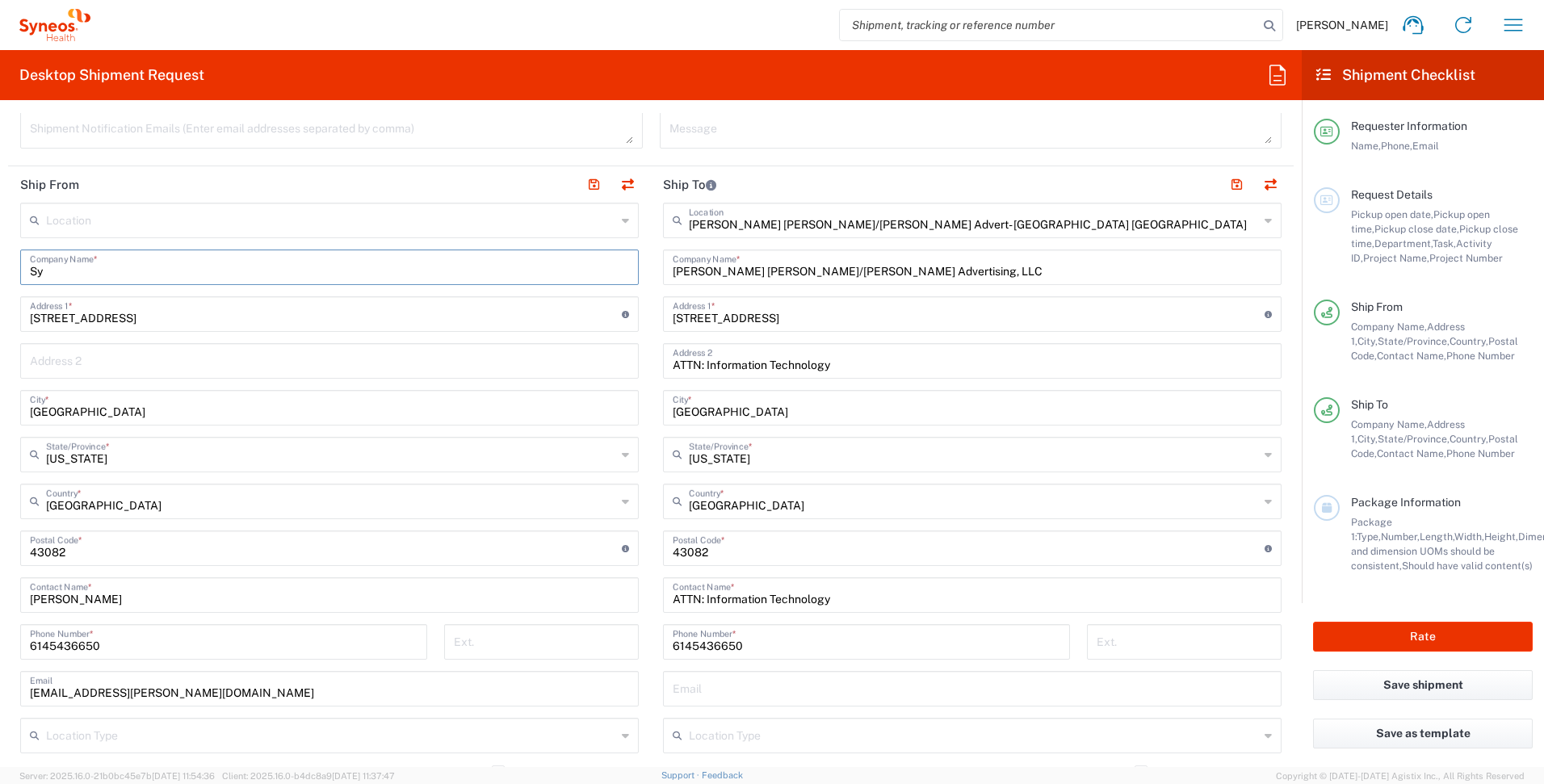
type input "S"
type input "G"
type input "Syneos Health"
click at [641, 294] on main "Location [PERSON_NAME] LLC-[GEOGRAPHIC_DATA] [GEOGRAPHIC_DATA] [GEOGRAPHIC_DATA…" at bounding box center [329, 542] width 643 height 678
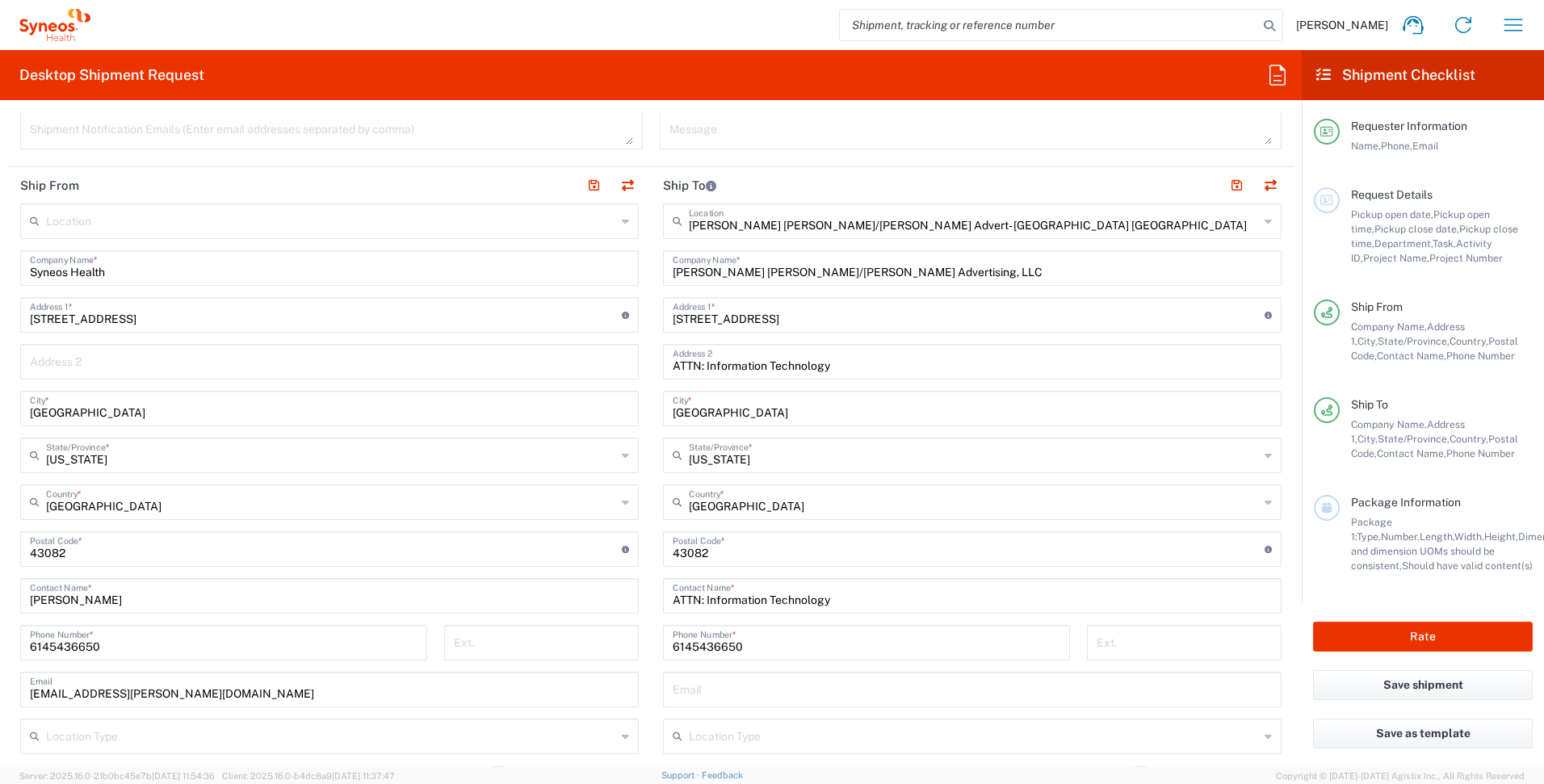
click at [796, 274] on input "[PERSON_NAME] [PERSON_NAME]/[PERSON_NAME] Advertising, LLC" at bounding box center [973, 266] width 600 height 28
type input "A"
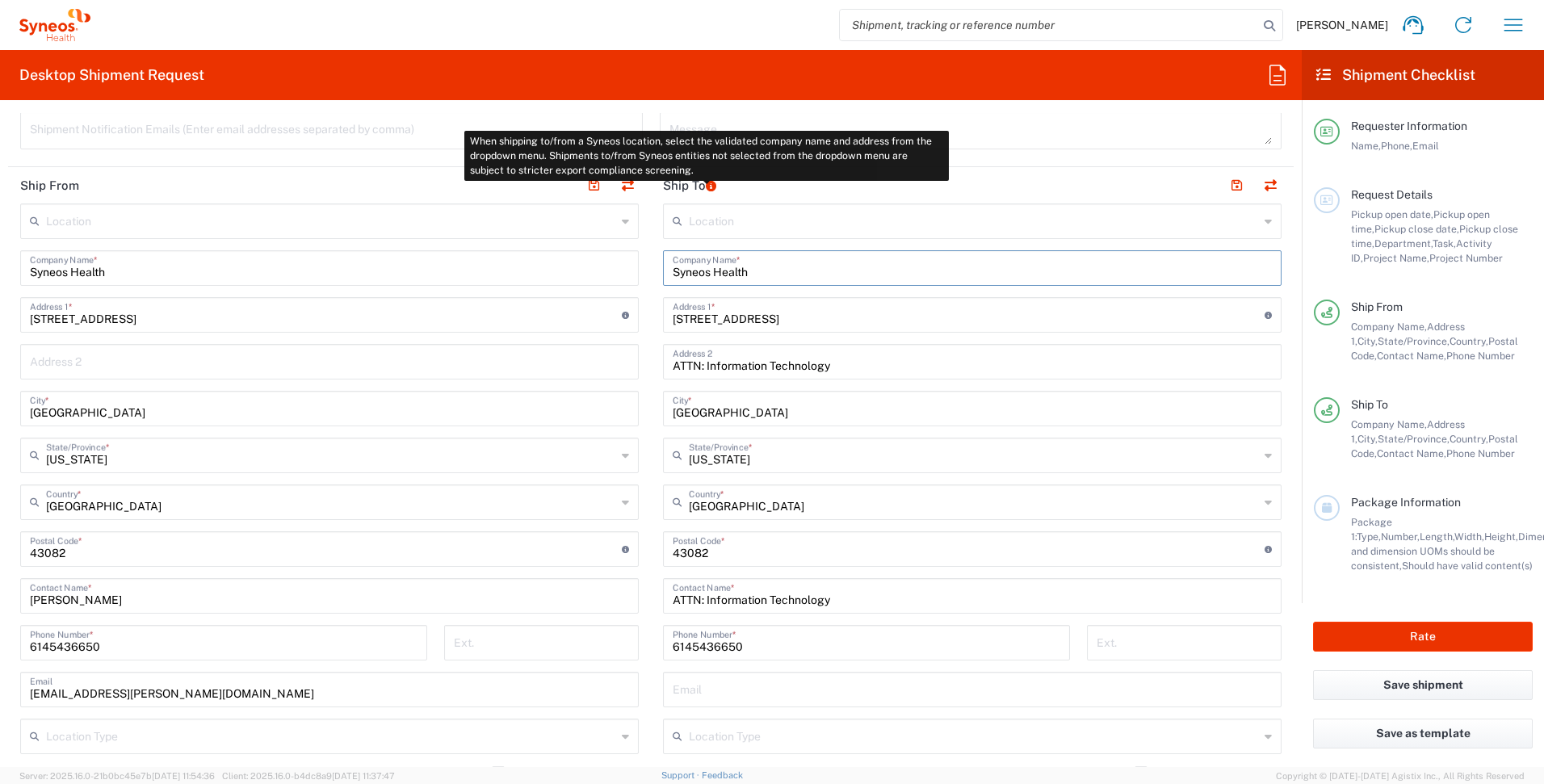
type input "Syneos Health"
click at [708, 190] on icon at bounding box center [711, 186] width 10 height 10
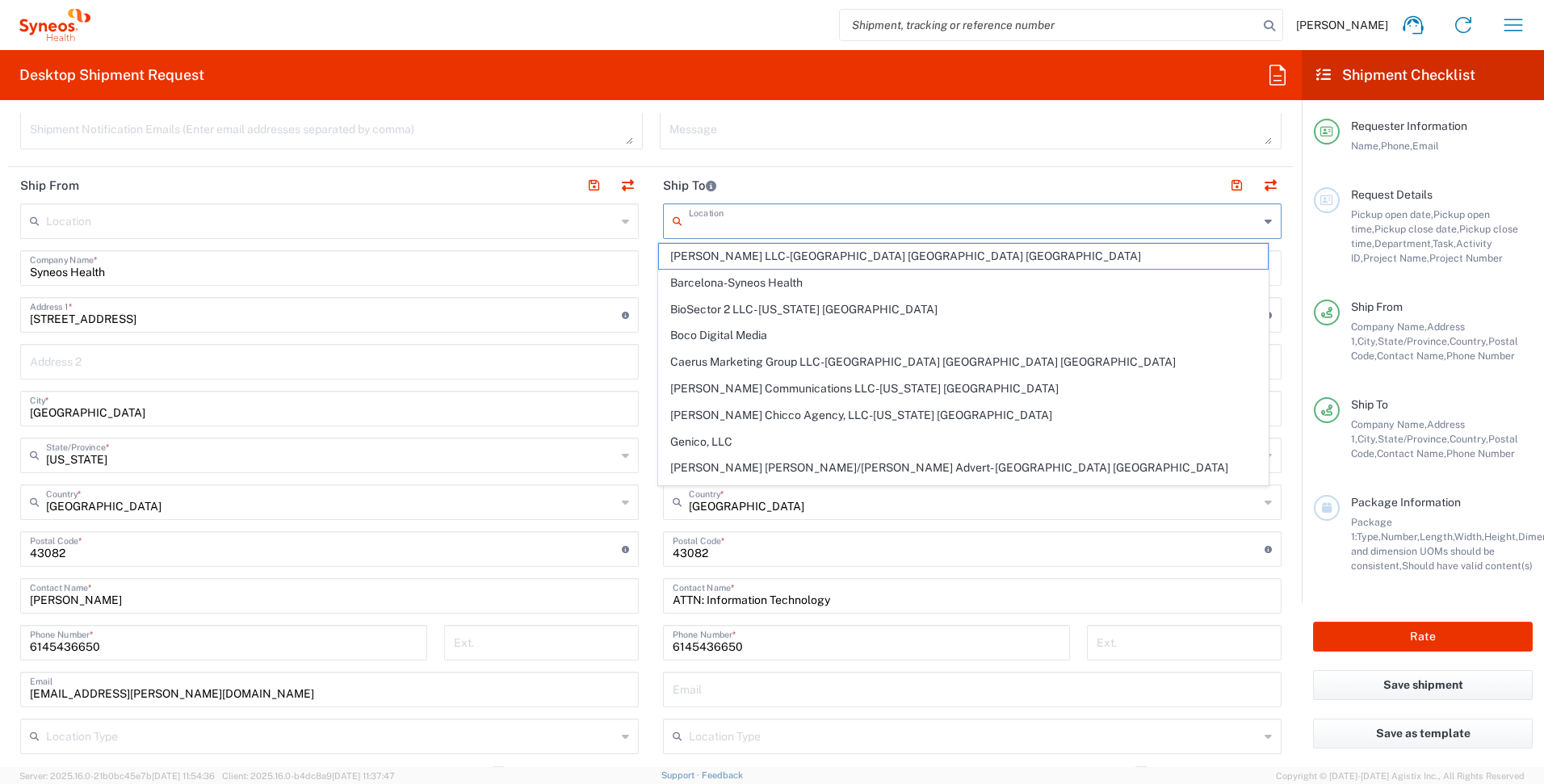
click at [737, 225] on input "text" at bounding box center [974, 220] width 571 height 28
click at [789, 470] on span "[PERSON_NAME] [PERSON_NAME]/[PERSON_NAME] Advert- [GEOGRAPHIC_DATA] [GEOGRAPHIC…" at bounding box center [964, 467] width 610 height 25
type input "[PERSON_NAME] [PERSON_NAME]/[PERSON_NAME] Advert- [GEOGRAPHIC_DATA] [GEOGRAPHIC…"
type input "[PERSON_NAME] [PERSON_NAME]/[PERSON_NAME] Advertising, LLC"
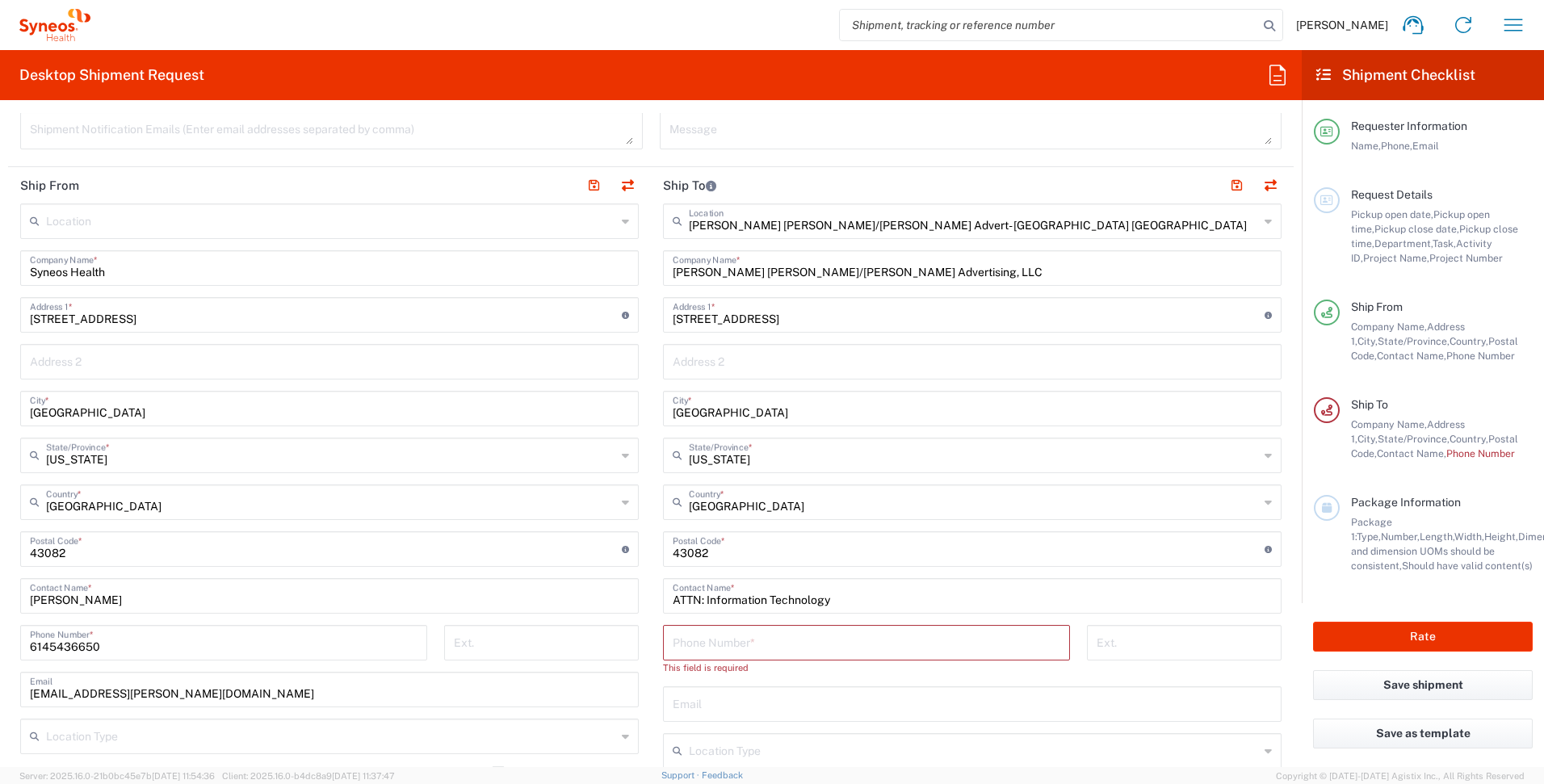
click at [738, 362] on input "text" at bounding box center [973, 360] width 600 height 28
type input "ATTN: Information Technology"
click at [725, 650] on input "tel" at bounding box center [866, 641] width 387 height 28
type input "7852012762"
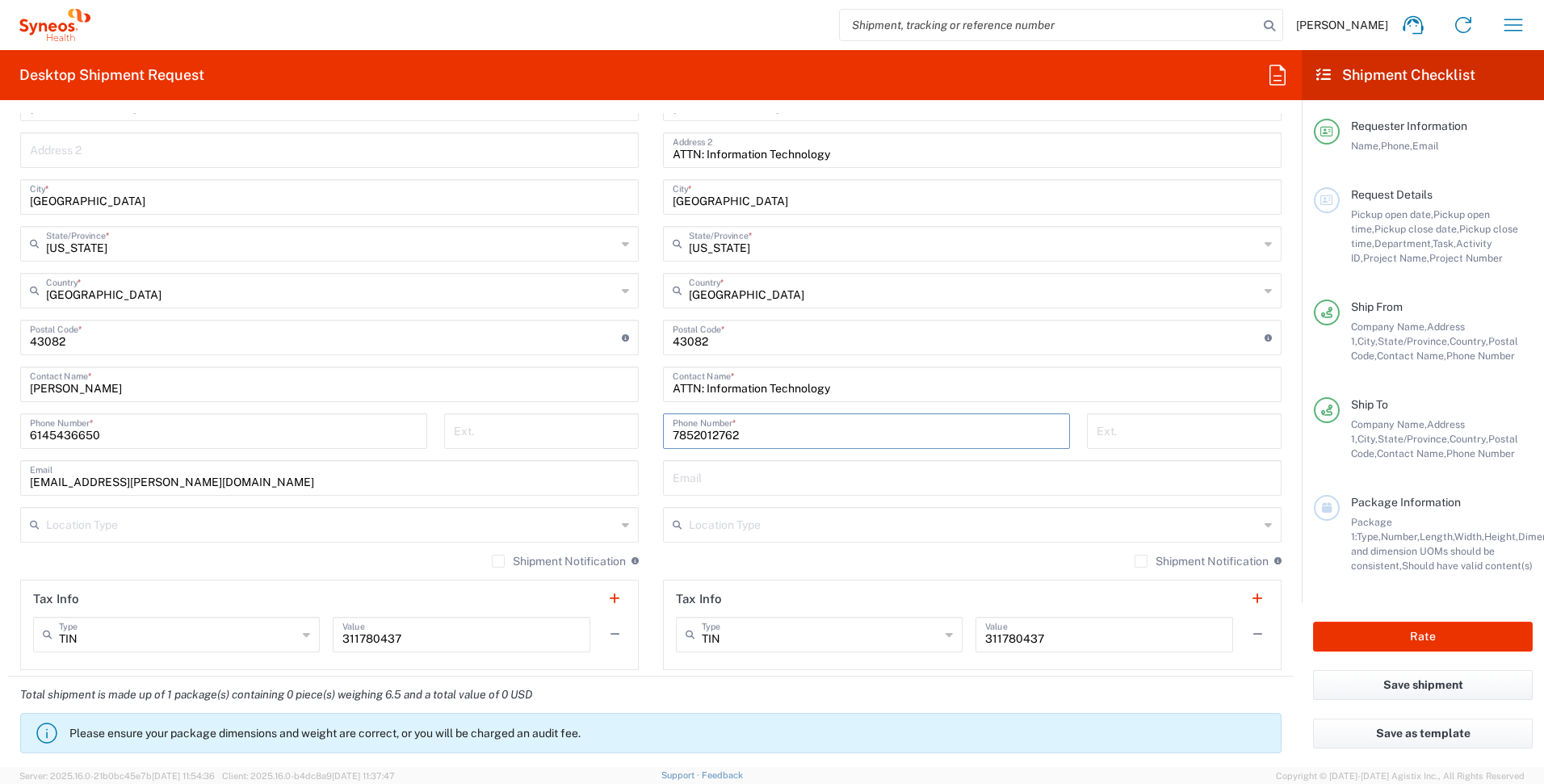
scroll to position [792, 0]
click at [910, 544] on div "[PERSON_NAME] [PERSON_NAME]/[PERSON_NAME] Advert- [GEOGRAPHIC_DATA] [GEOGRAPHIC…" at bounding box center [973, 329] width 618 height 678
click at [882, 518] on input "text" at bounding box center [974, 521] width 571 height 28
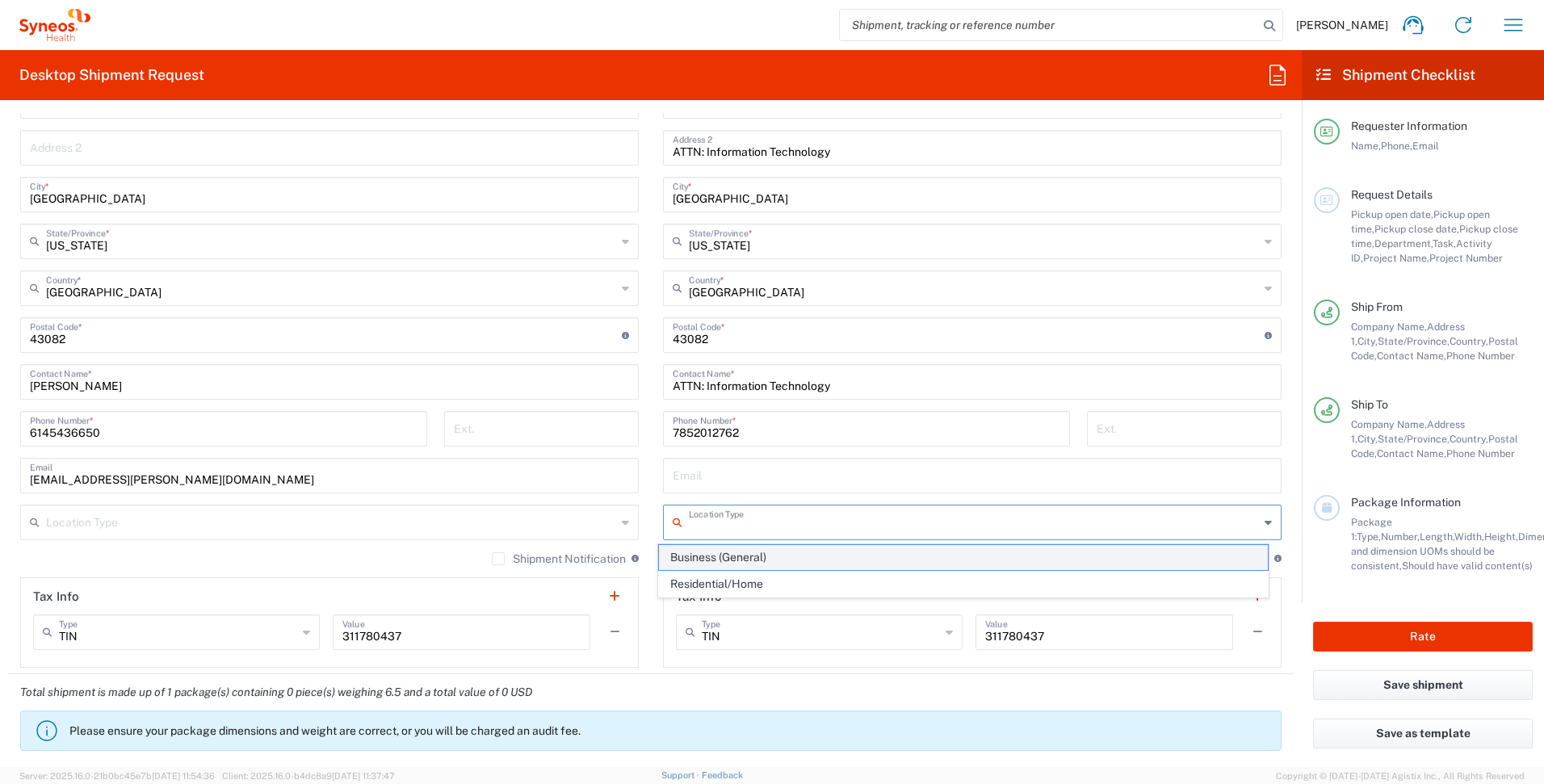
click at [857, 561] on span "Business (General)" at bounding box center [964, 557] width 610 height 25
type input "Business (General)"
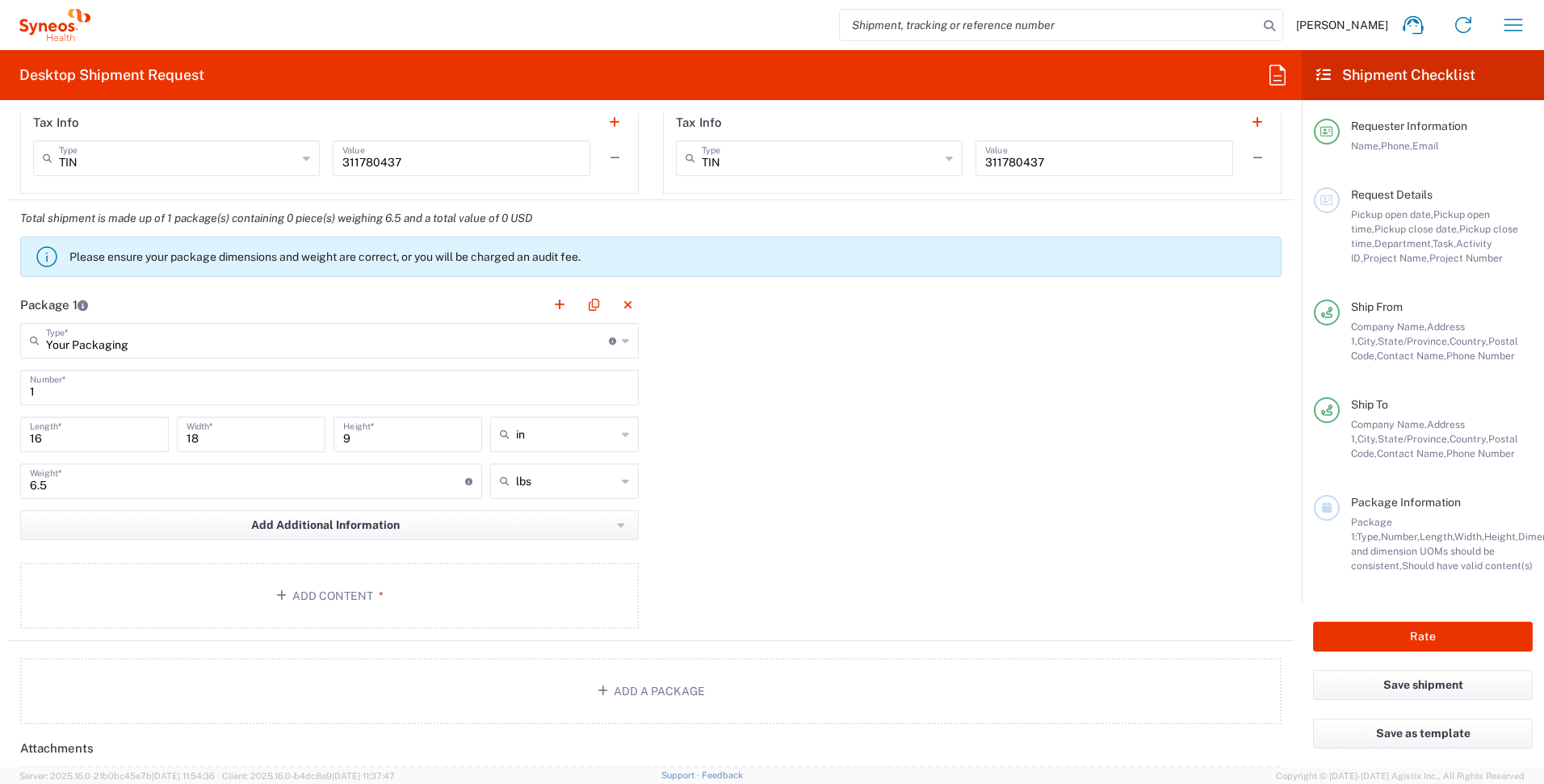
scroll to position [1267, 0]
click at [342, 586] on button "Add Content *" at bounding box center [330, 595] width 618 height 66
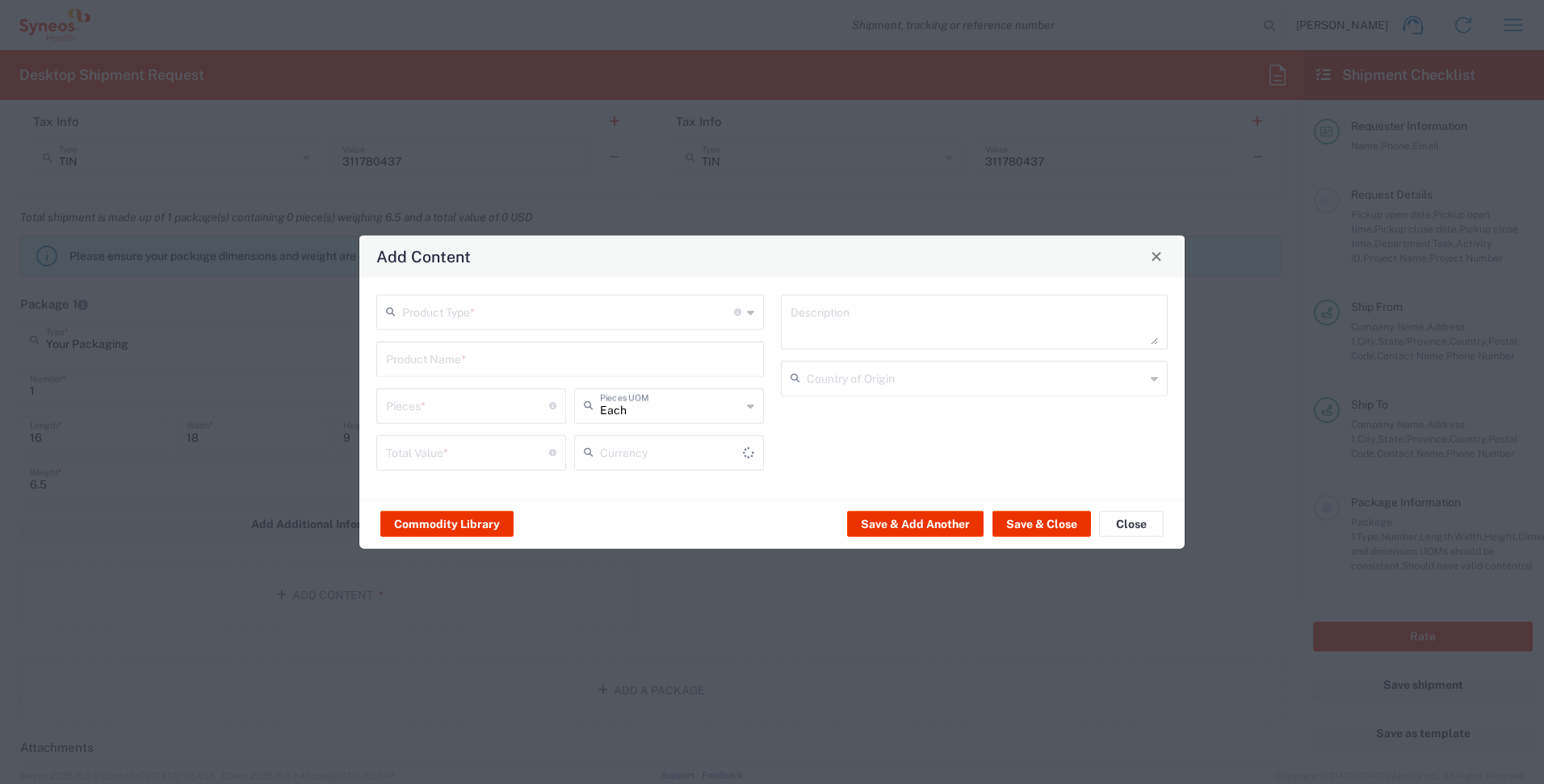
type input "US Dollar"
click at [558, 311] on input "text" at bounding box center [568, 310] width 332 height 28
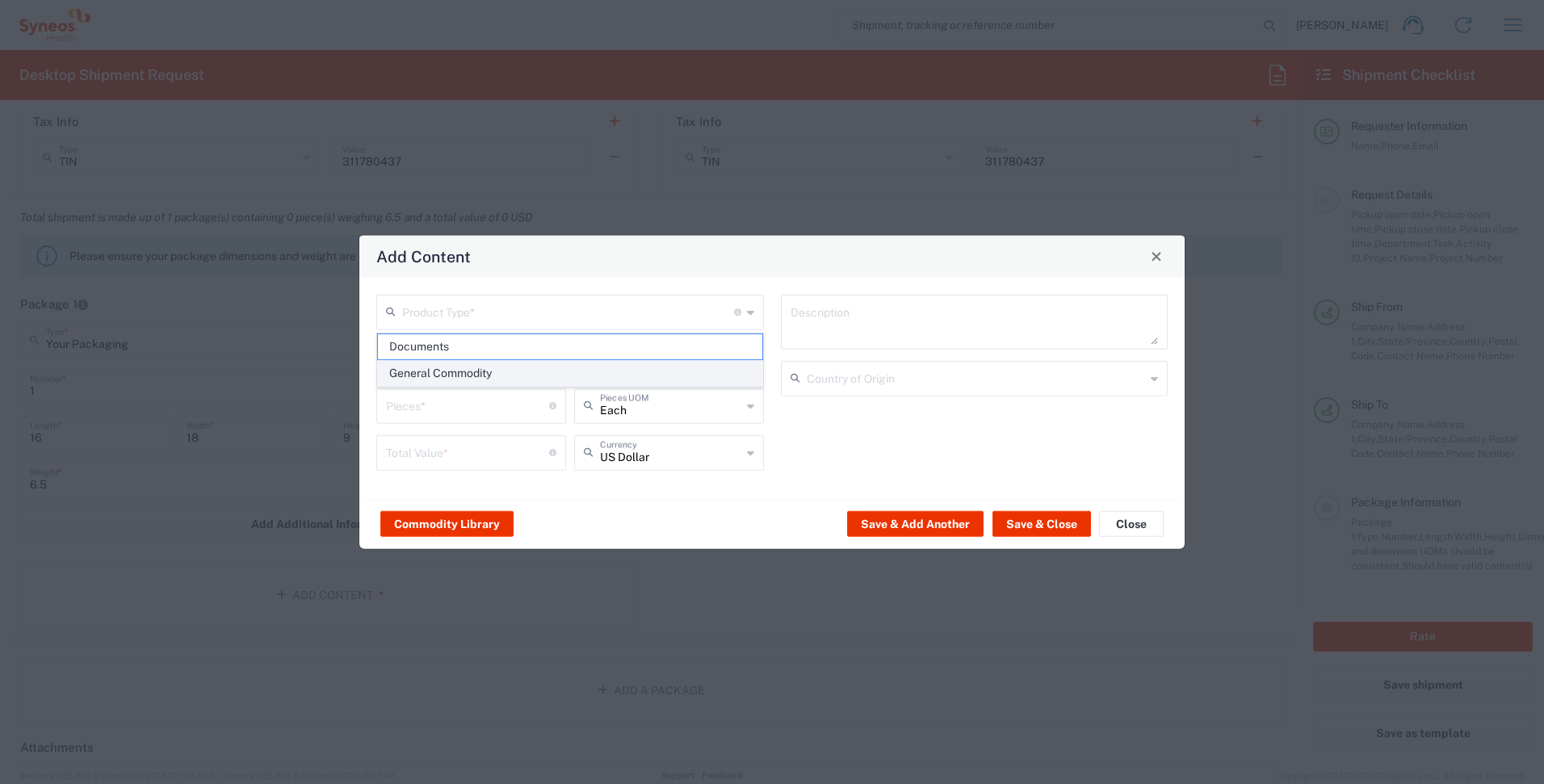
click at [532, 379] on span "General Commodity" at bounding box center [570, 373] width 384 height 25
type input "General Commodity"
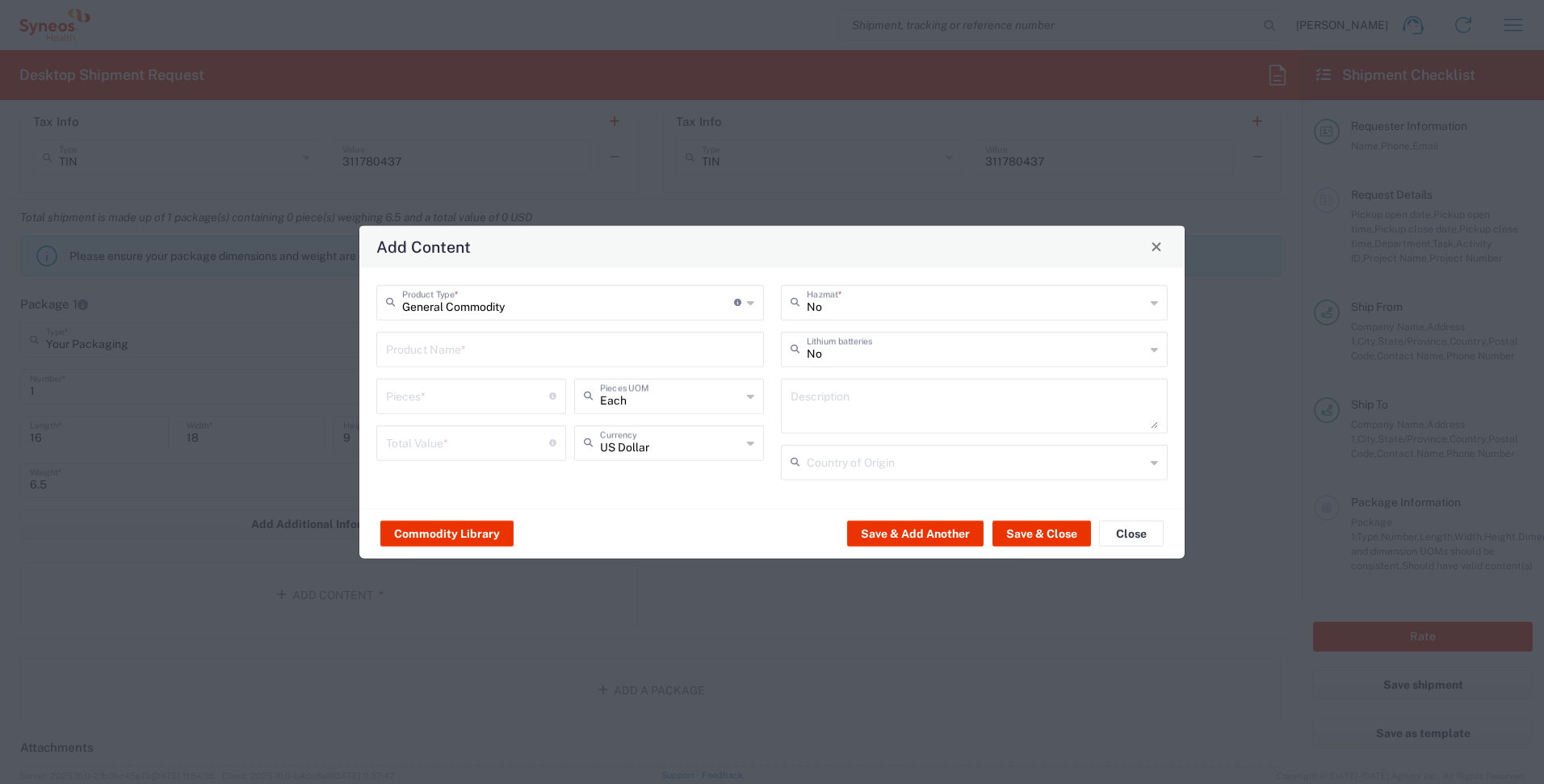
click at [504, 344] on input "text" at bounding box center [570, 347] width 368 height 28
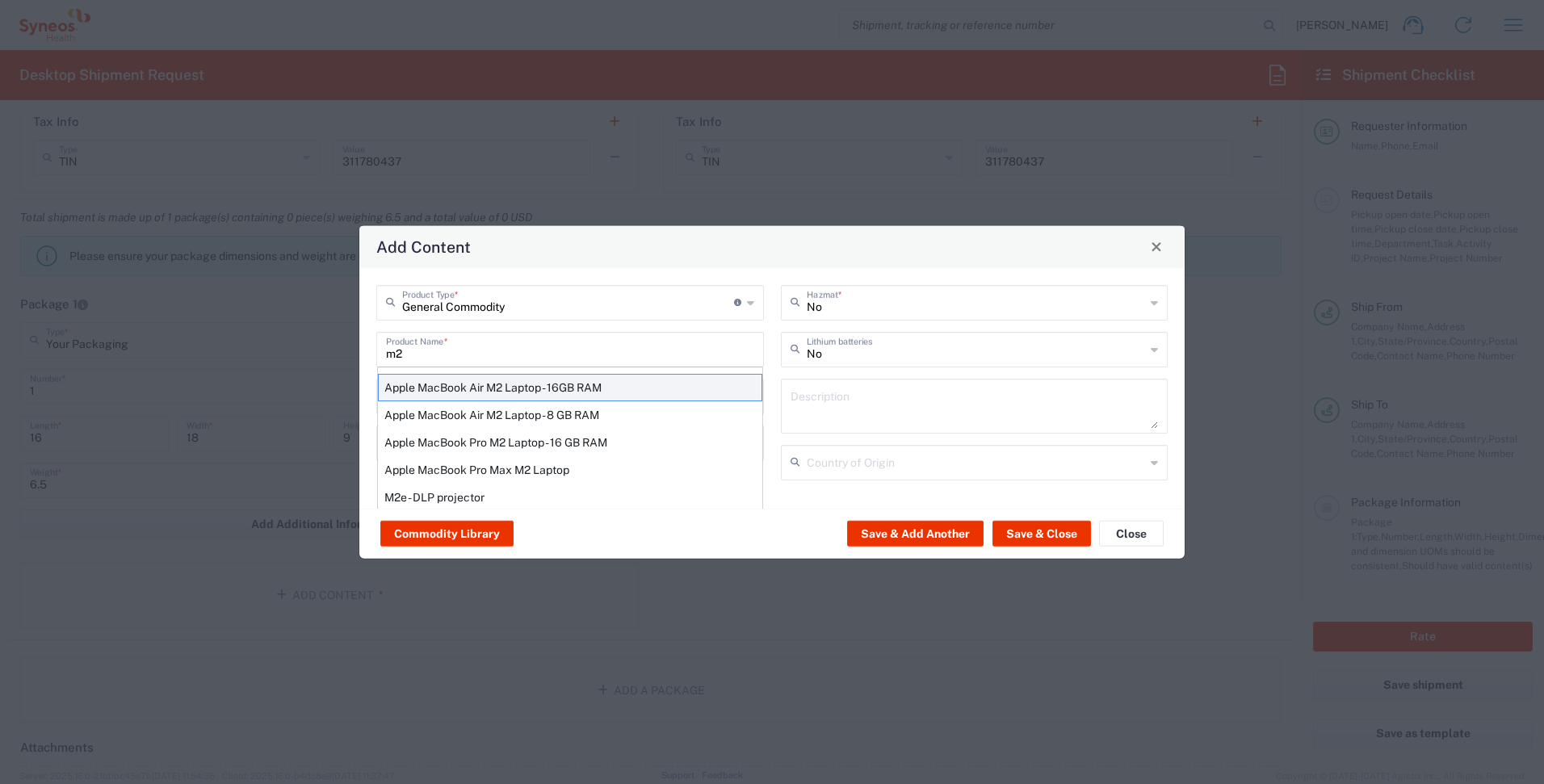
click at [544, 388] on div "Apple MacBook Air M2 Laptop - 16GB RAM" at bounding box center [570, 386] width 384 height 27
type input "Apple MacBook Air M2 Laptop - 16GB RAM"
type input "1"
type textarea "M2 - 8-core CPU - 8-core GPU - 16 GB RAM - 512 GB SSD"
type input "[GEOGRAPHIC_DATA]"
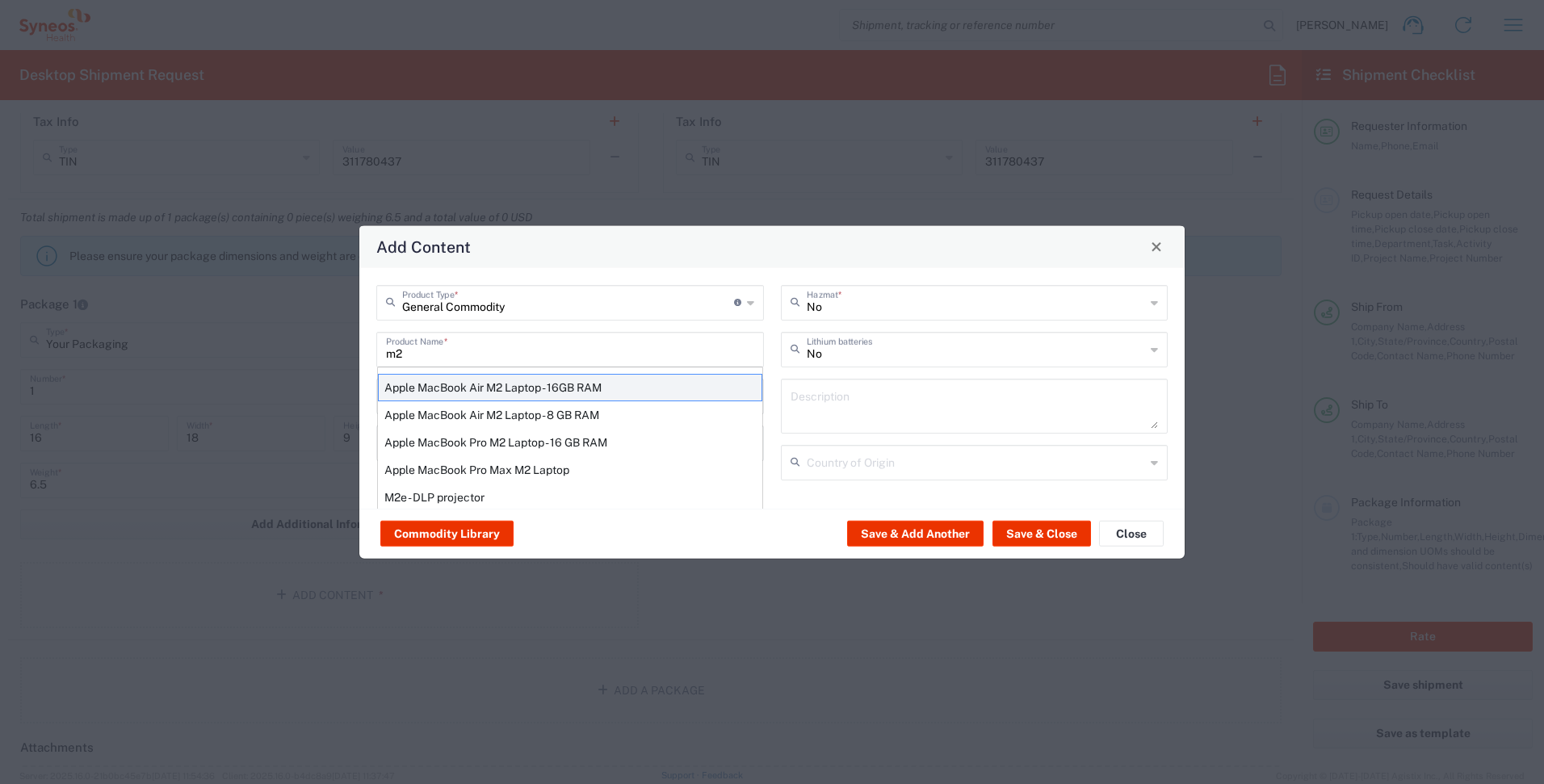
type input "Yes"
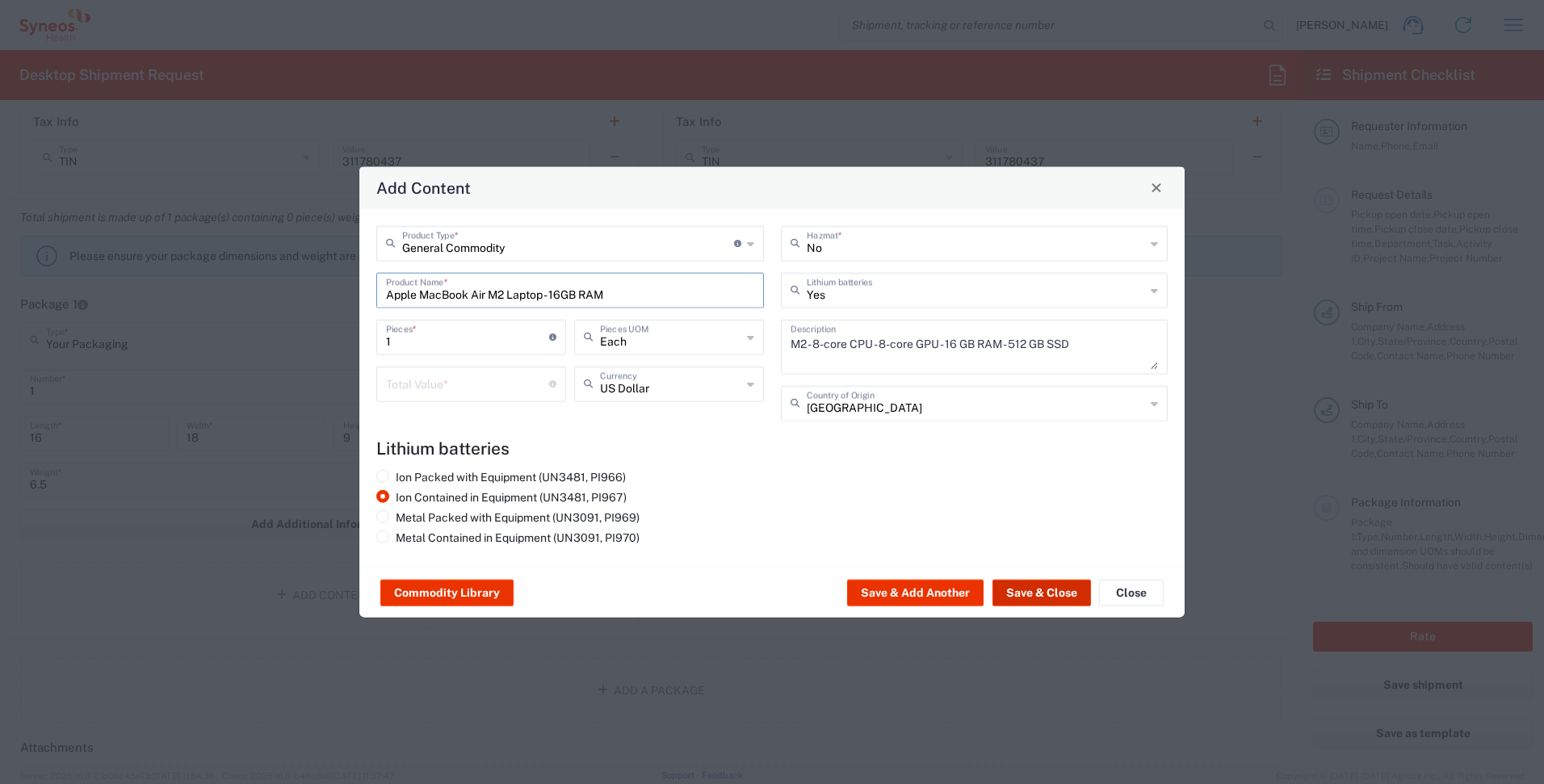
click at [1034, 596] on button "Save & Close" at bounding box center [1042, 592] width 99 height 26
click at [511, 388] on input "number" at bounding box center [468, 381] width 164 height 28
type input "700"
click at [1038, 593] on button "Save & Close" at bounding box center [1042, 592] width 99 height 26
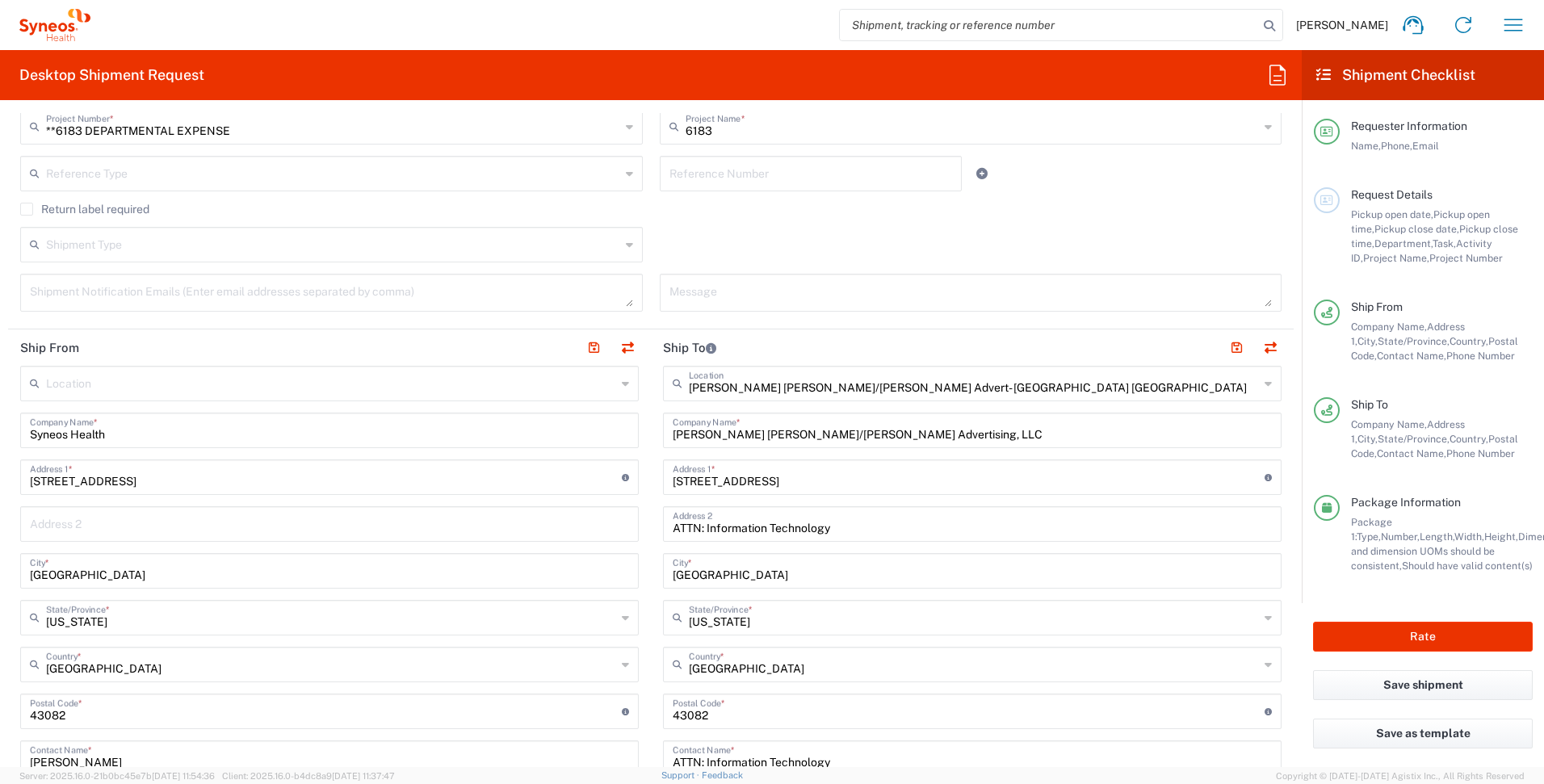
scroll to position [0, 0]
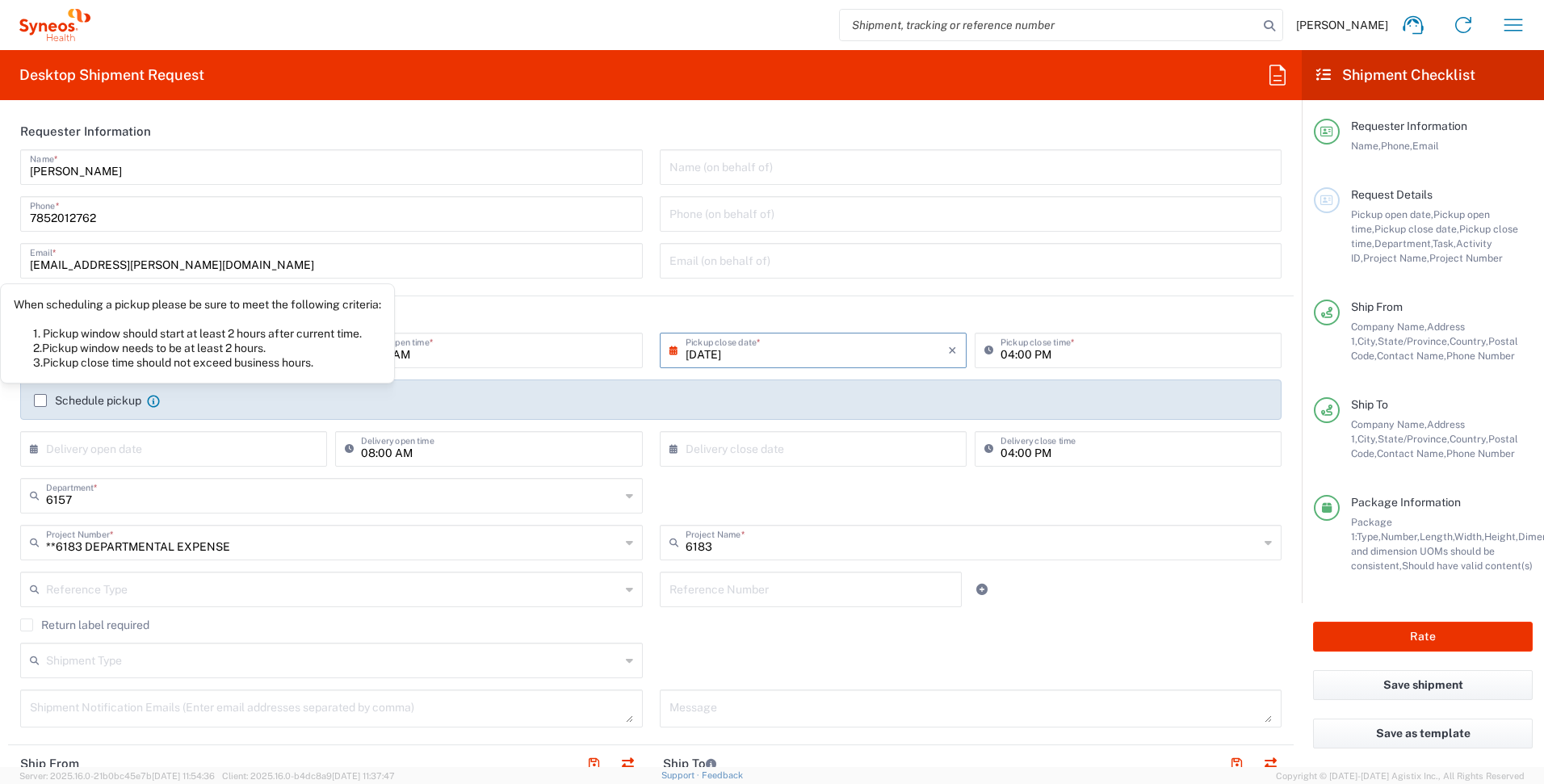
click at [157, 403] on icon at bounding box center [153, 401] width 13 height 13
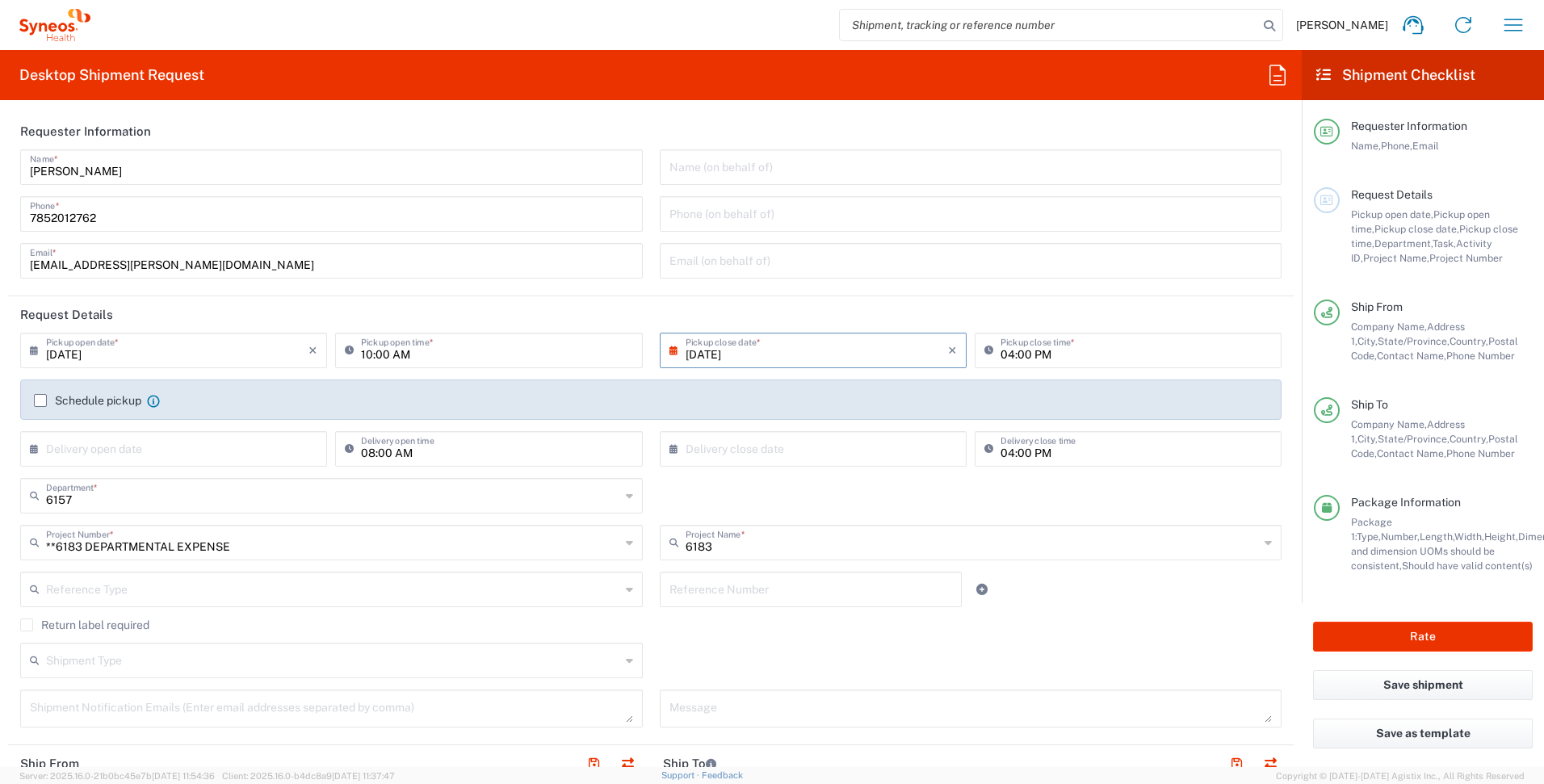
click at [157, 403] on icon at bounding box center [153, 401] width 13 height 13
click at [39, 401] on label "Schedule pickup" at bounding box center [88, 400] width 107 height 13
click at [40, 400] on input "Schedule pickup" at bounding box center [40, 400] width 0 height 0
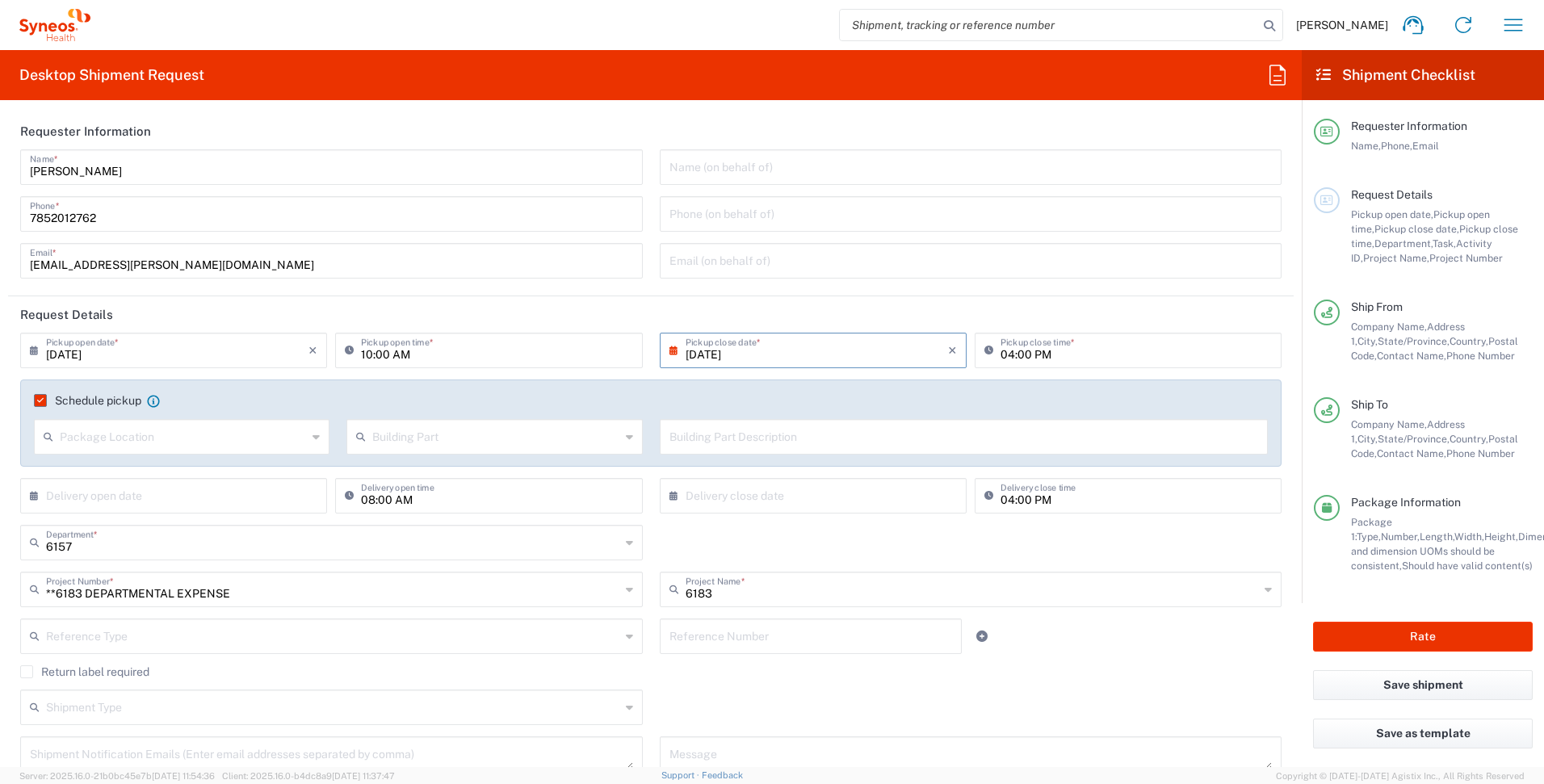
click at [180, 441] on input "text" at bounding box center [183, 435] width 247 height 28
click at [170, 493] on span "None" at bounding box center [181, 498] width 290 height 25
type input "None"
click at [587, 433] on input "text" at bounding box center [496, 435] width 247 height 28
click at [577, 501] on span "Building" at bounding box center [491, 498] width 290 height 25
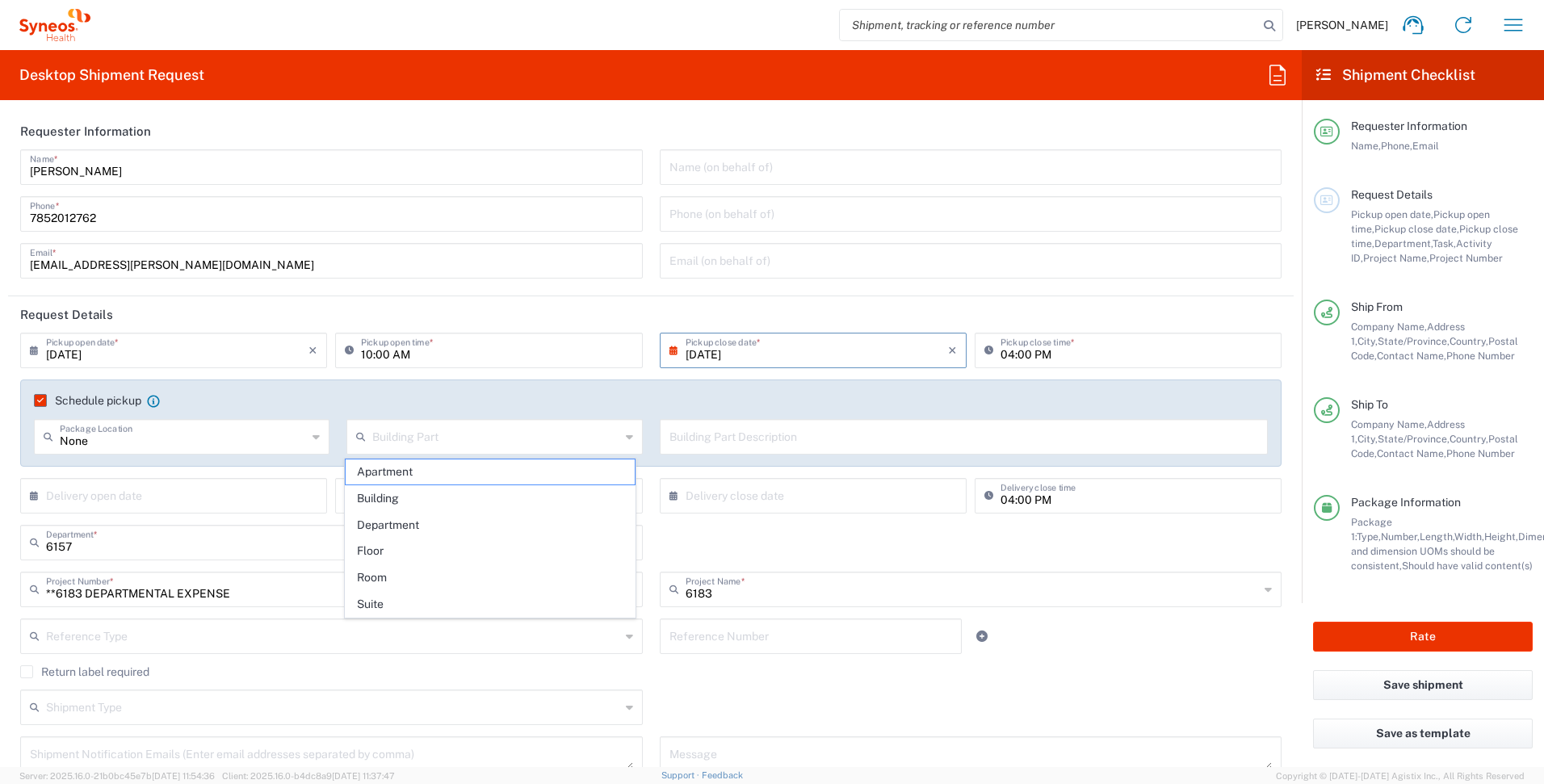
type input "Building"
click at [820, 404] on agx-checkbox-control "Schedule pickup When scheduling a pickup please be sure to meet the following c…" at bounding box center [651, 400] width 1234 height 14
click at [906, 530] on div "6157 Department * 6157 3000 3100 3109 3110 3111 3112 3125 3130 3135 3136 3150 3…" at bounding box center [651, 547] width 1278 height 47
click at [41, 398] on label "Schedule pickup" at bounding box center [88, 400] width 107 height 13
click at [37, 400] on input "Schedule pickup" at bounding box center [37, 400] width 0 height 0
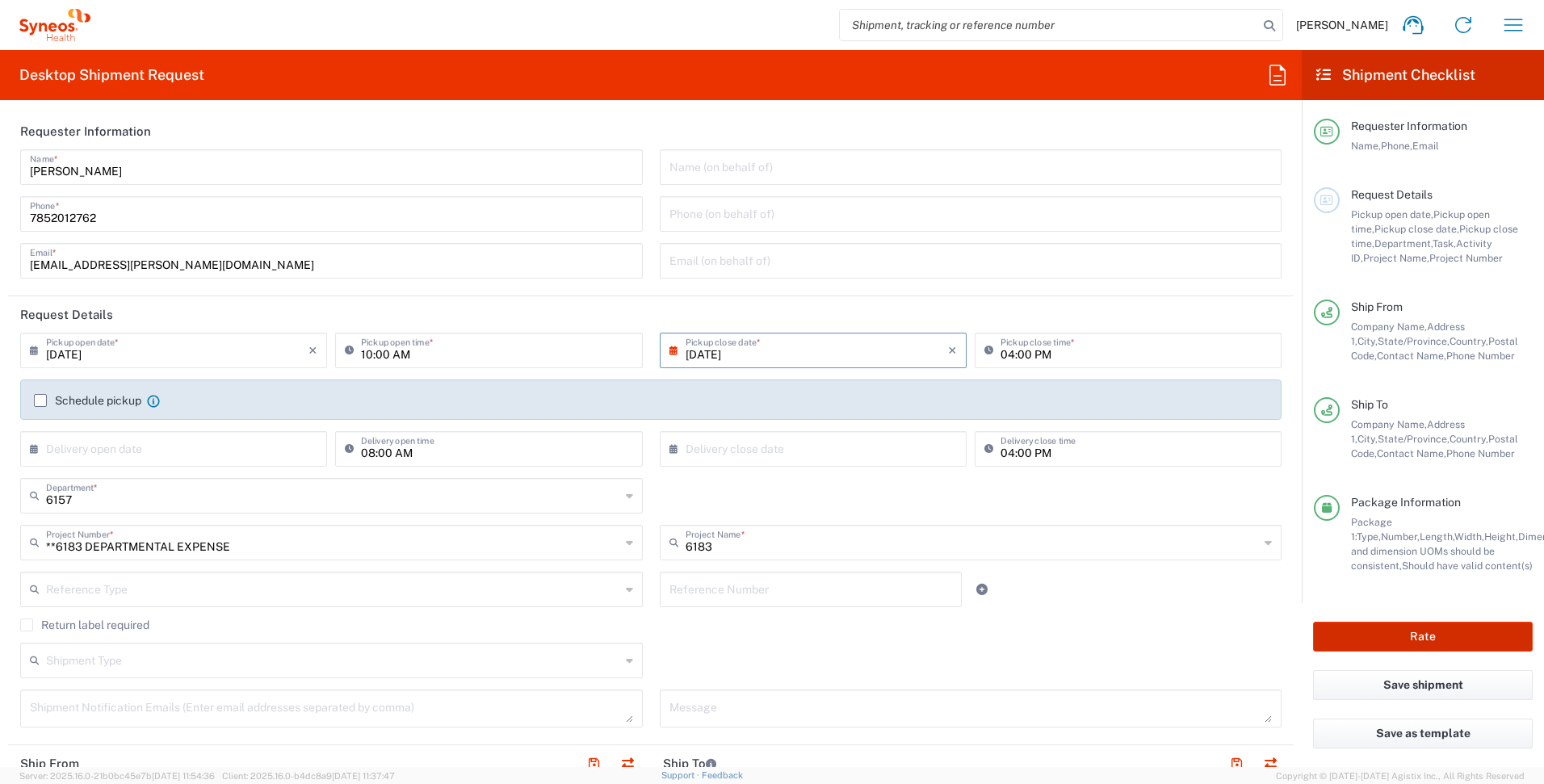
click at [1386, 634] on button "Rate" at bounding box center [1423, 636] width 220 height 30
type input "**6183 DEPARTMENTAL EXPENSE"
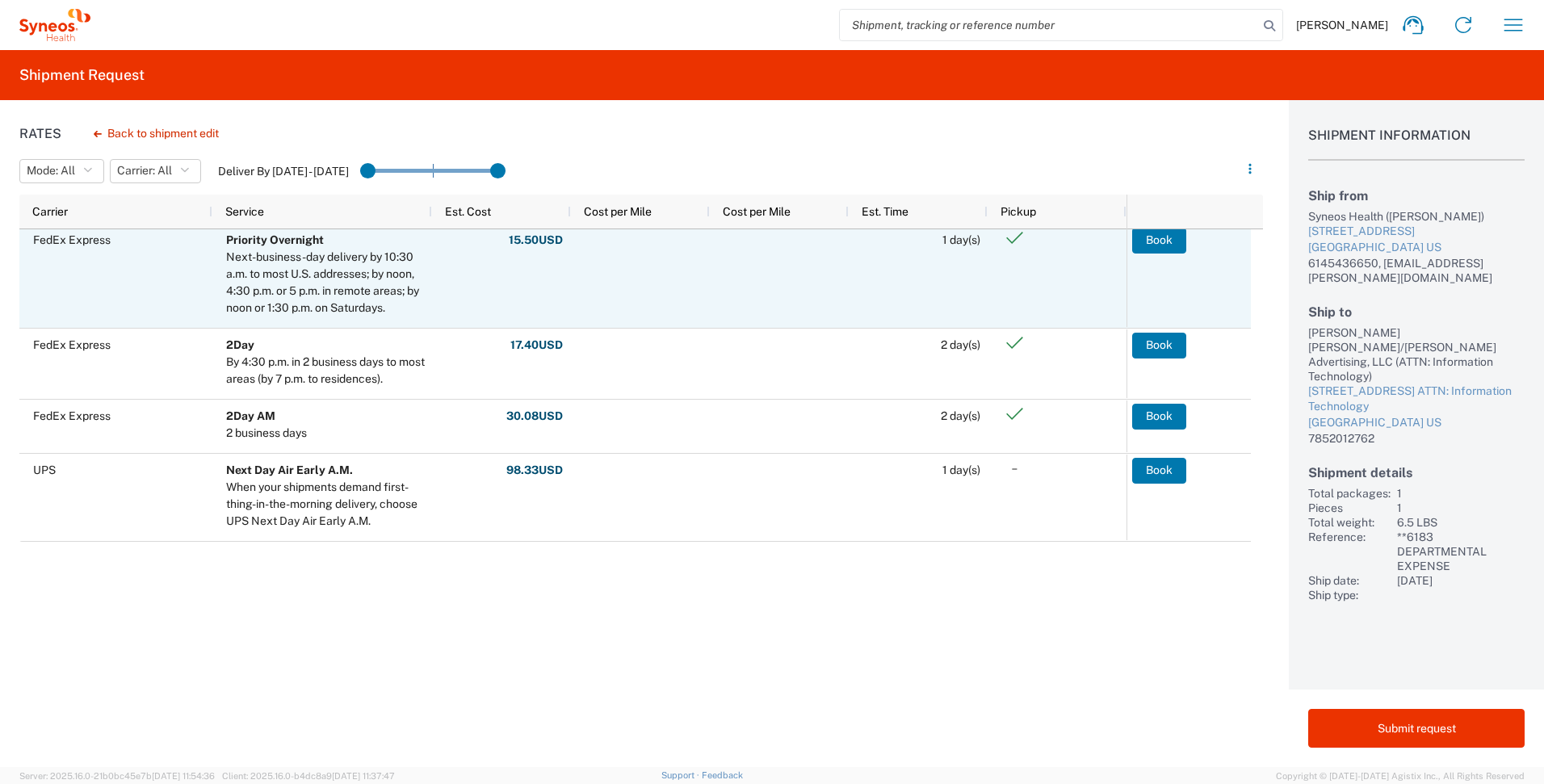
scroll to position [344, 0]
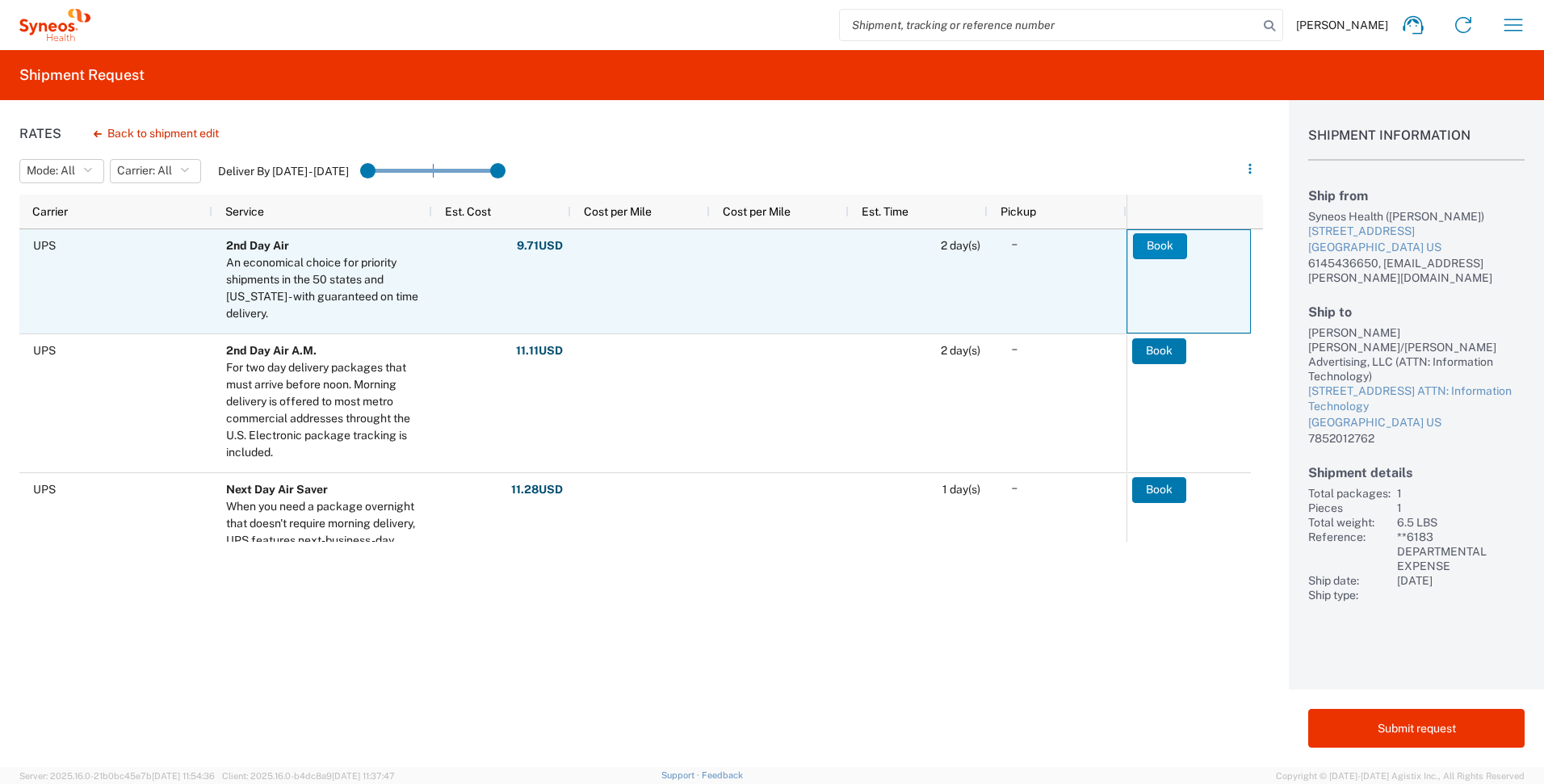
click at [1165, 247] on button "Book" at bounding box center [1161, 246] width 55 height 26
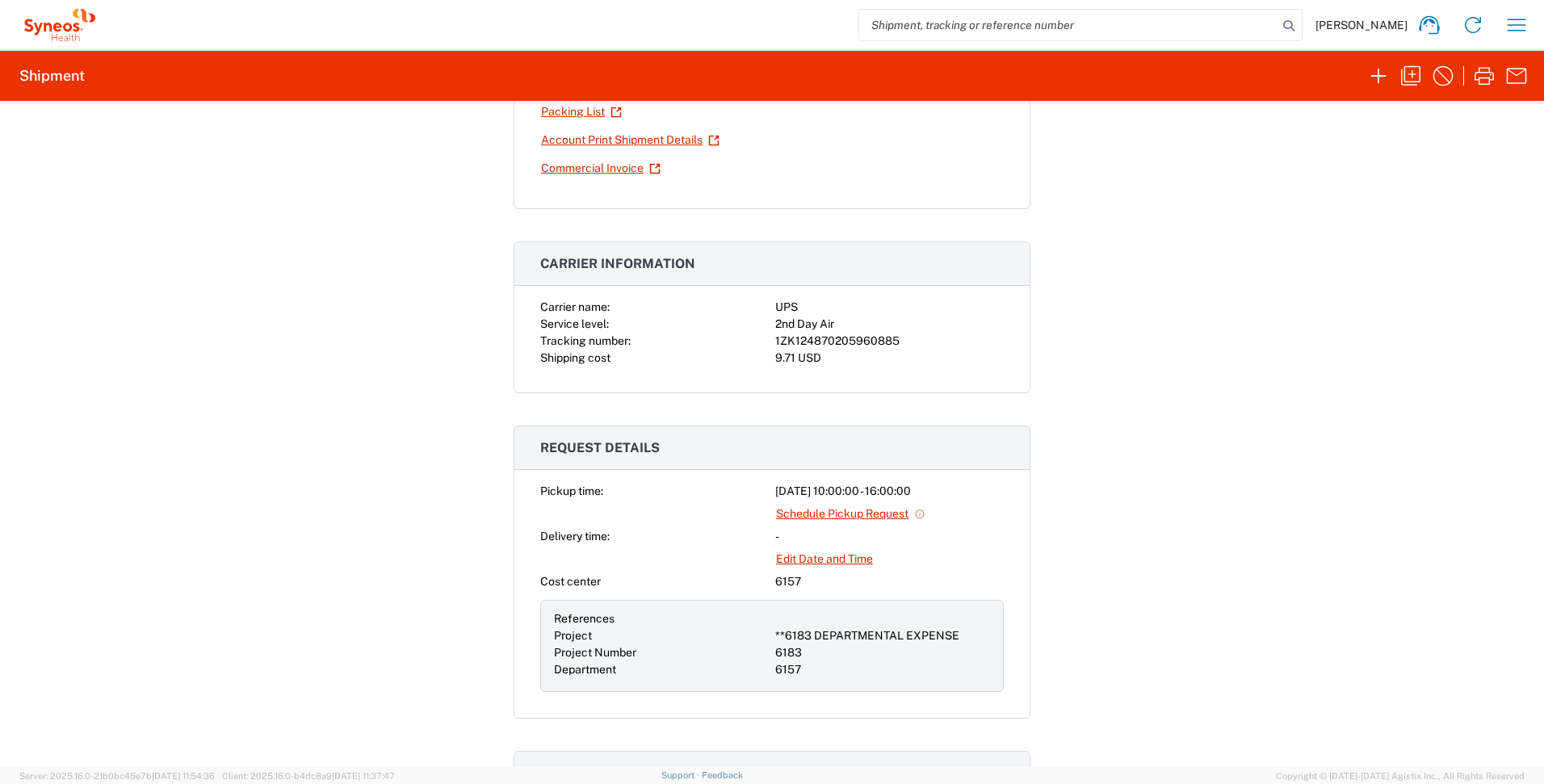
scroll to position [200, 0]
